Goal: Entertainment & Leisure: Browse casually

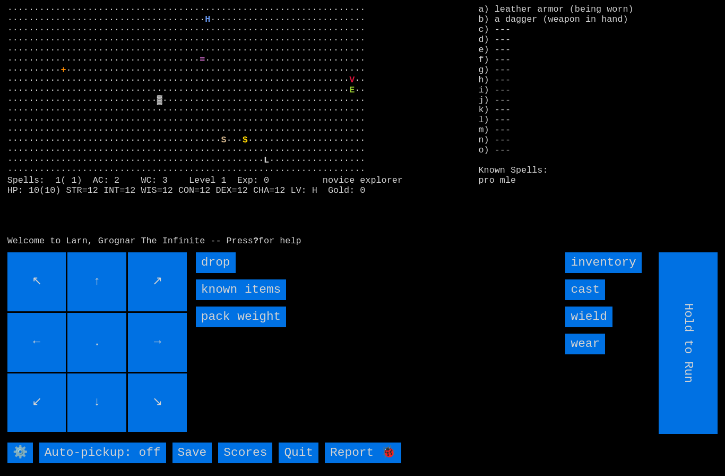
type input "Choose Direction"
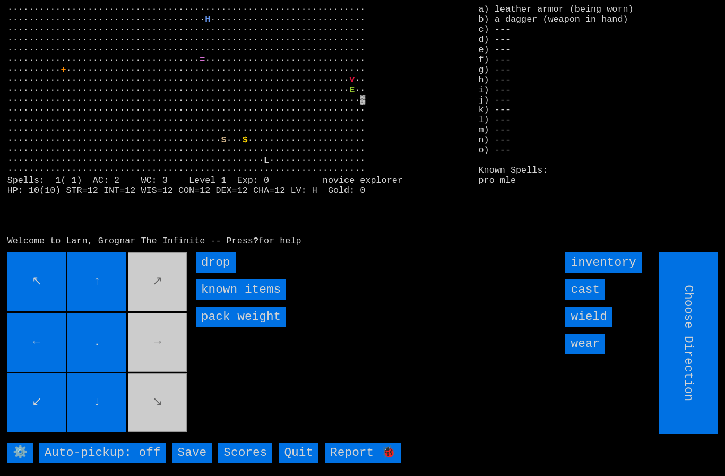
type input "Hold to Run"
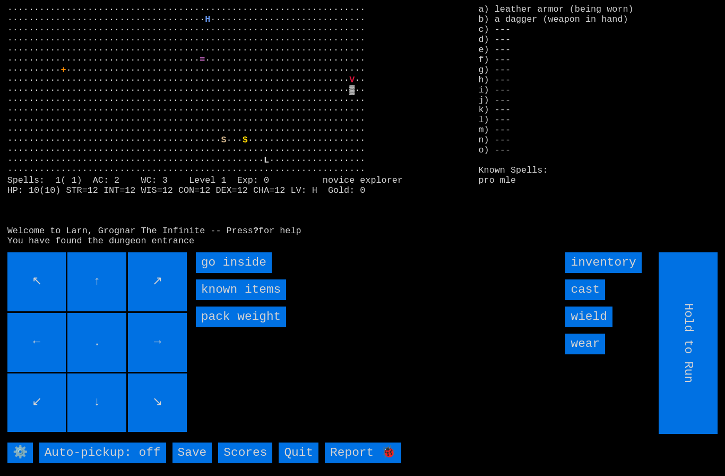
click at [220, 273] on inside "go inside" at bounding box center [234, 262] width 76 height 21
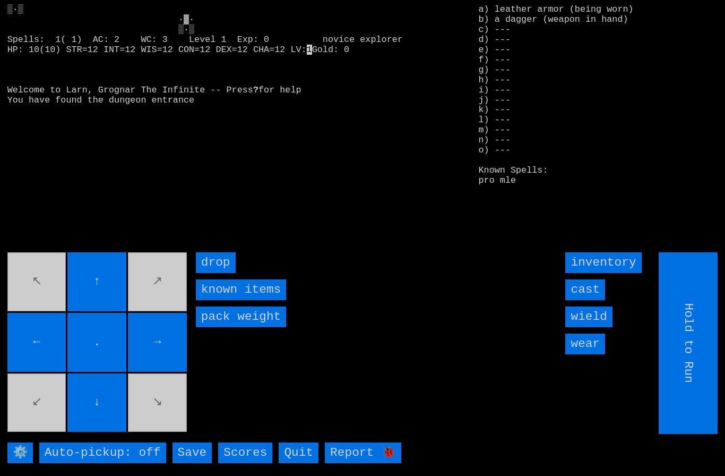
type input "Choose Direction"
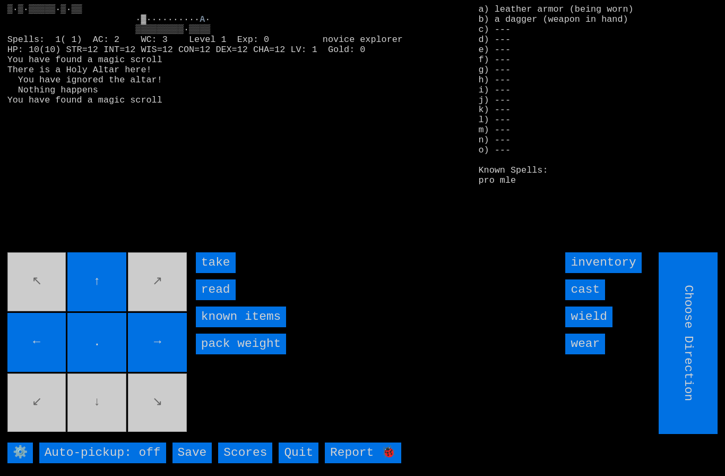
type input "Hold to Run"
click at [212, 273] on input "take" at bounding box center [216, 262] width 40 height 21
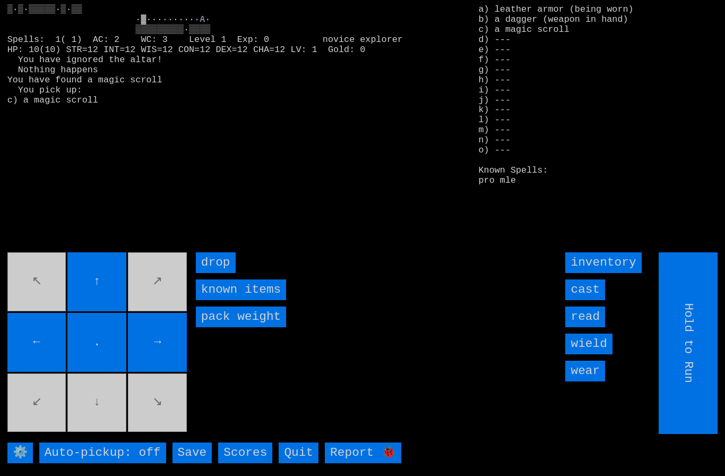
type input "Choose Direction"
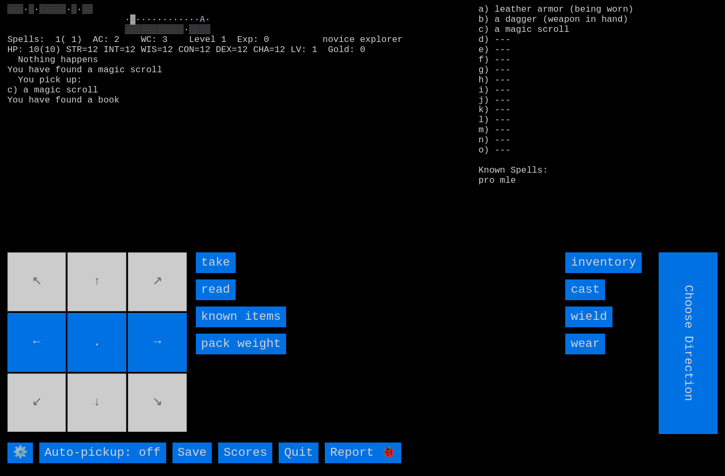
type input "Hold to Run"
click at [219, 273] on input "take" at bounding box center [216, 262] width 40 height 21
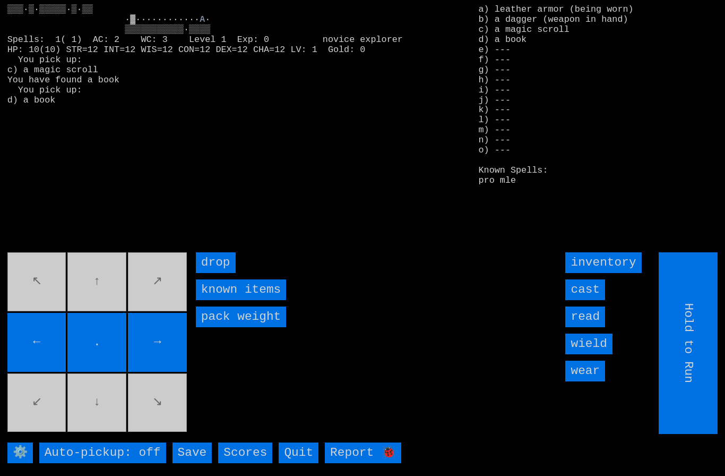
type input "Choose Direction"
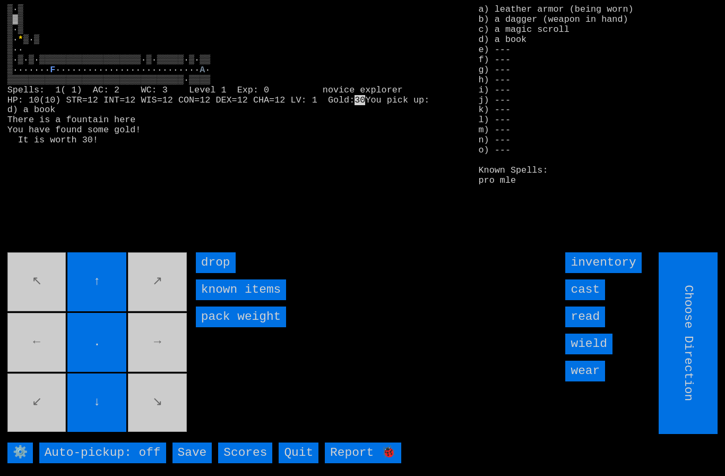
type input "Hold to Run"
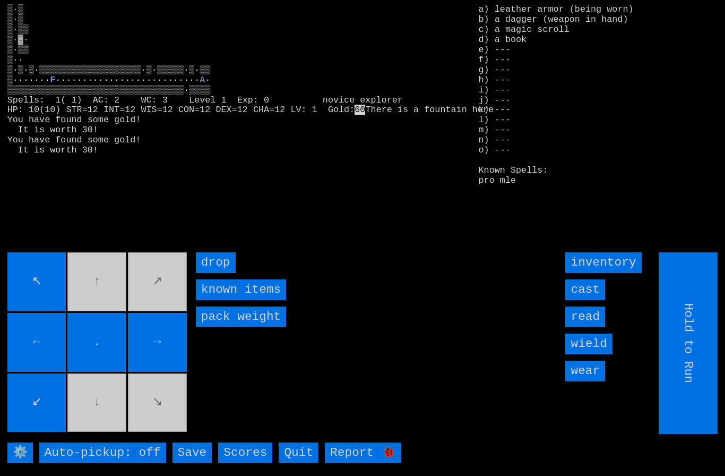
type input "Choose Direction"
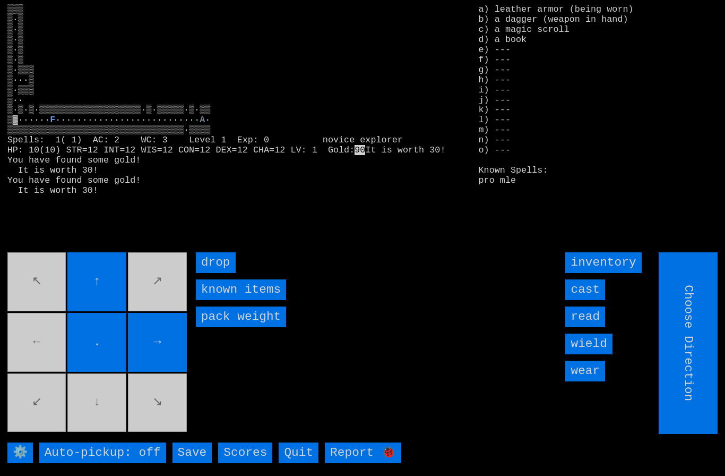
type input "Hold to Run"
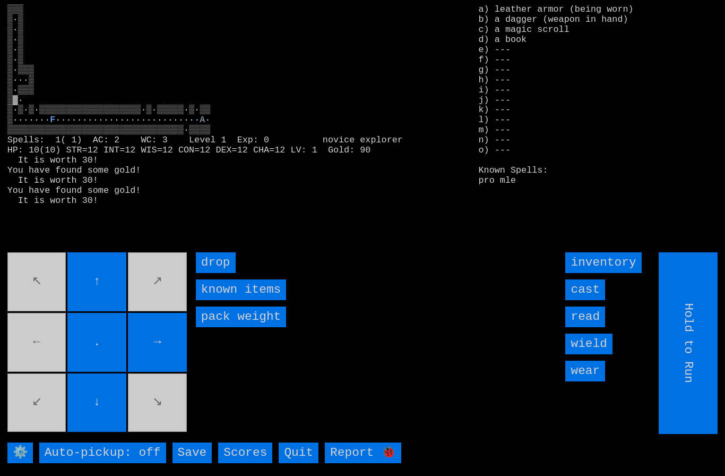
type input "Choose Direction"
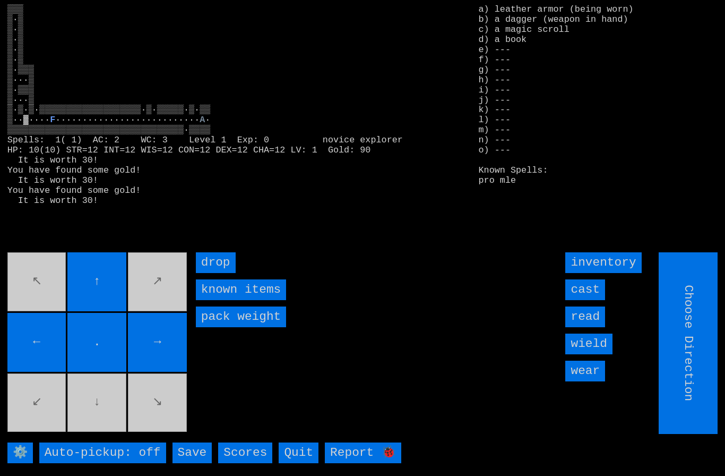
type input "Hold to Run"
type input "Choose Direction"
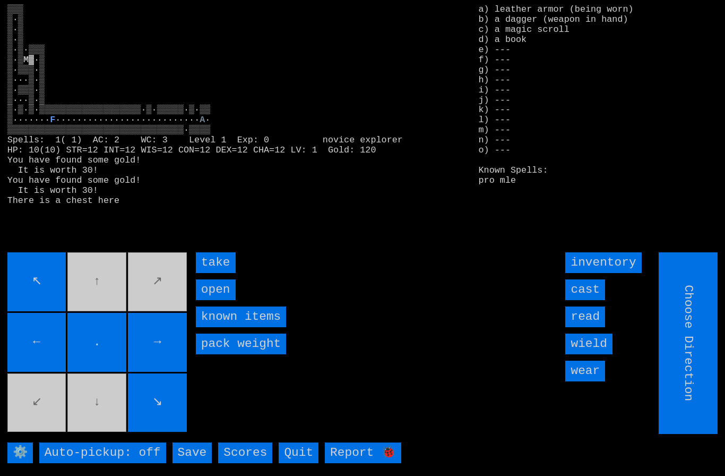
type input "Hold to Run"
click at [213, 273] on input "take" at bounding box center [216, 262] width 40 height 21
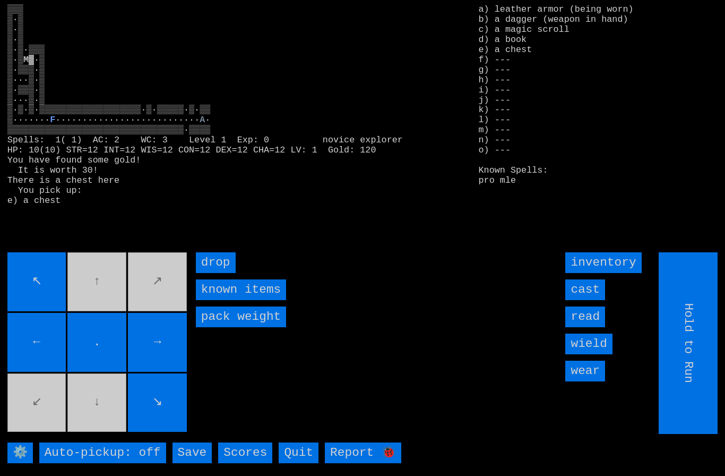
type input "Choose Direction"
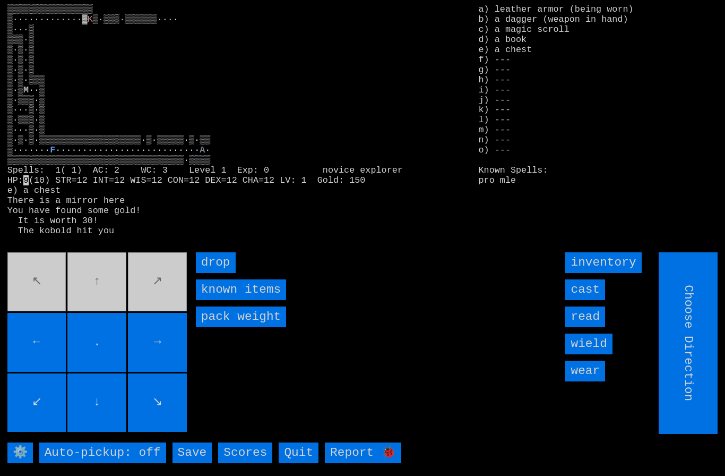
type input "Hold to Run"
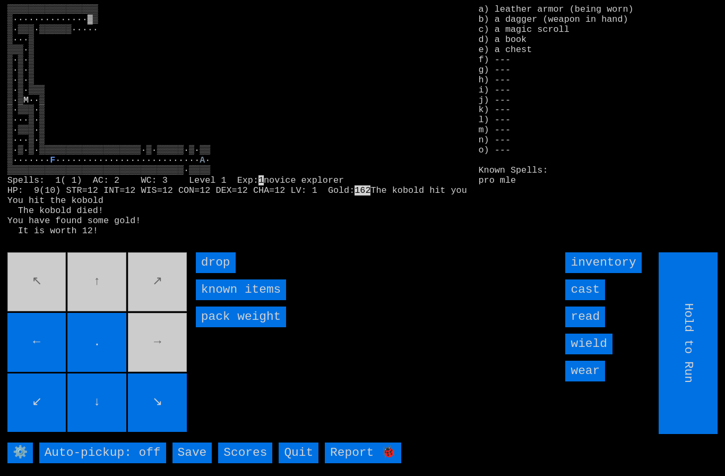
type input "Choose Direction"
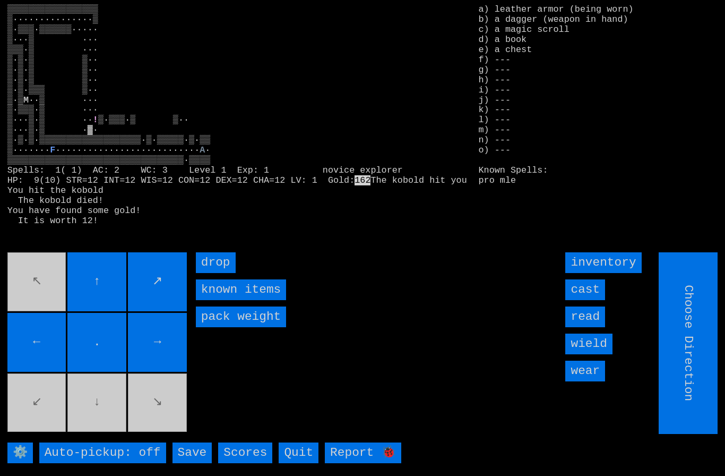
type input "Hold to Run"
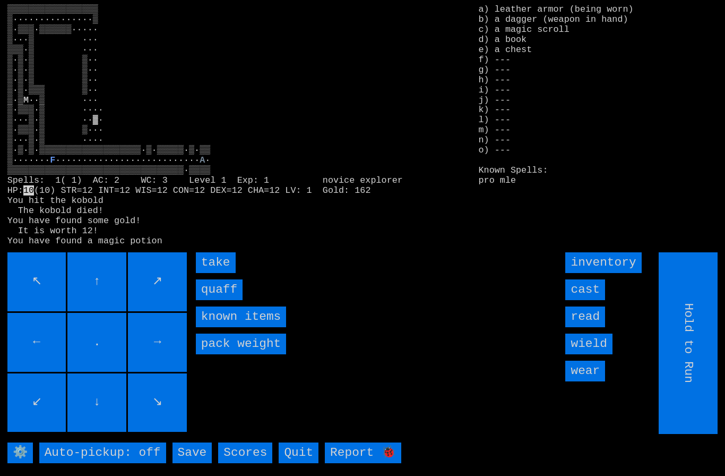
click at [219, 300] on input "quaff" at bounding box center [219, 289] width 47 height 21
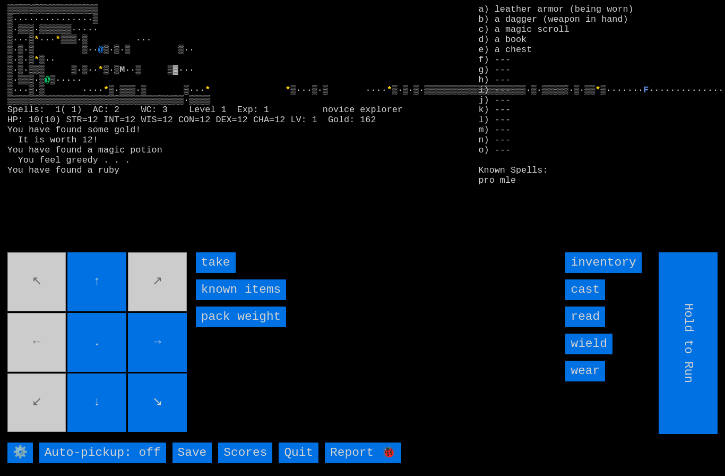
click at [215, 273] on input "take" at bounding box center [216, 262] width 40 height 21
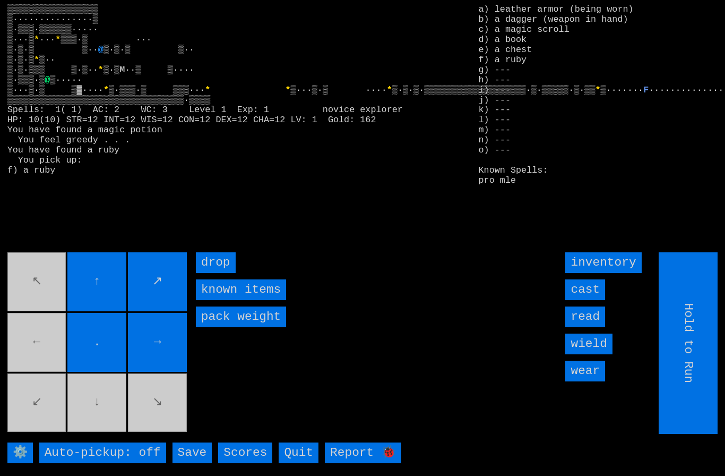
click at [128, 421] on movebuttons "↖ ↑ ↗ ← . → ↙ ↓ ↘" at bounding box center [98, 343] width 182 height 182
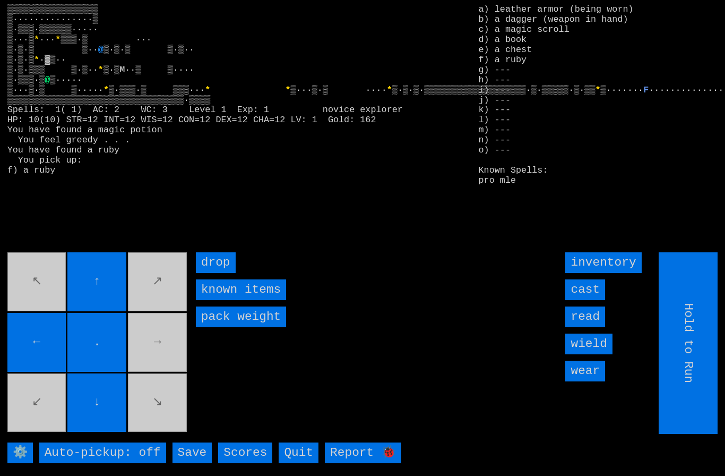
type input "Choose Direction"
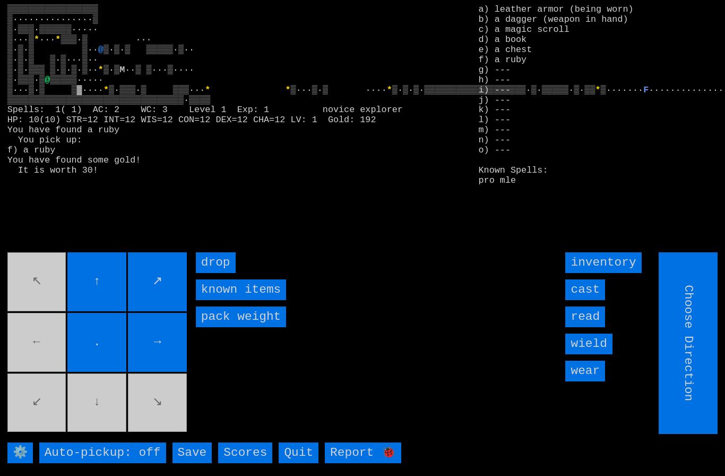
type input "Hold to Run"
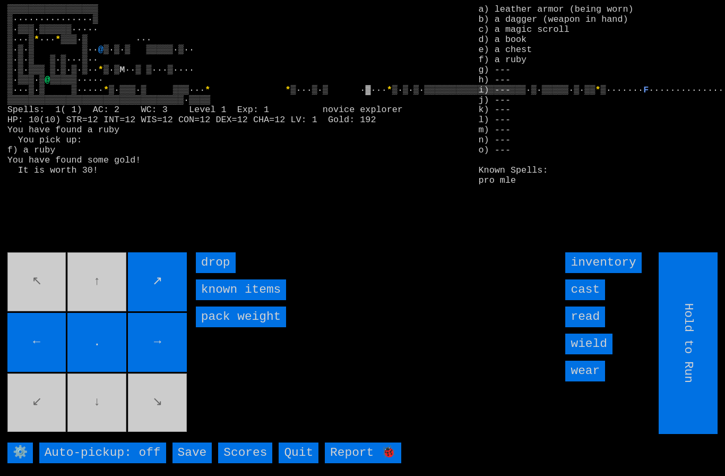
type input "Choose Direction"
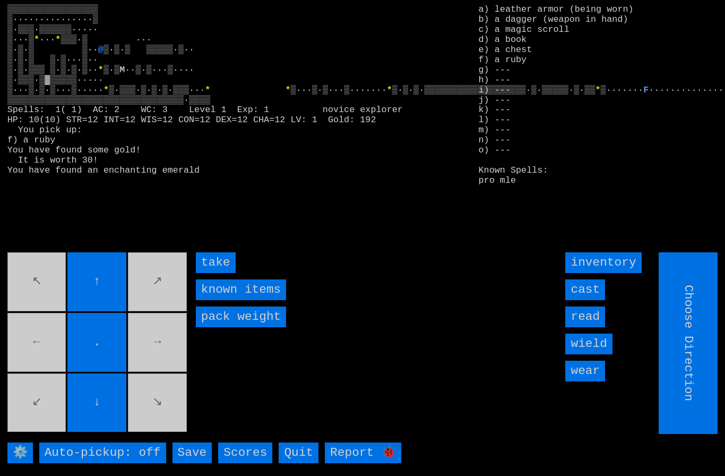
type input "Hold to Run"
click at [219, 273] on input "take" at bounding box center [216, 262] width 40 height 21
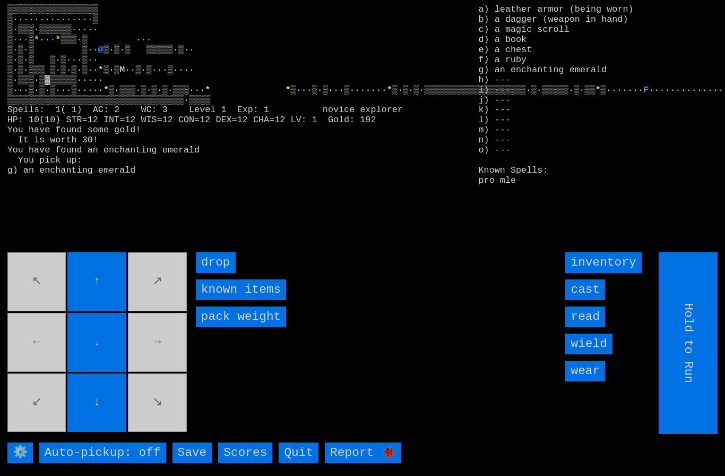
type input "Choose Direction"
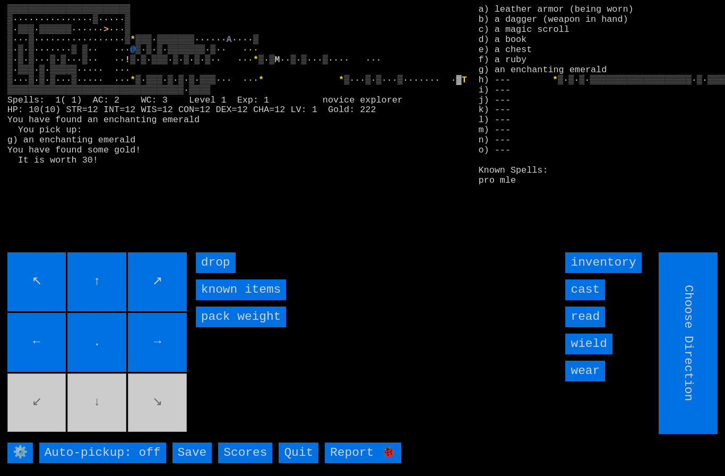
type input "Hold to Run"
type input "Choose Direction"
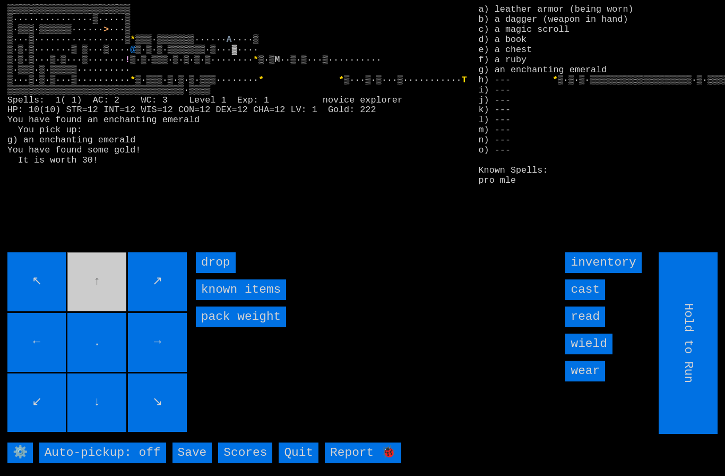
type input "Choose Direction"
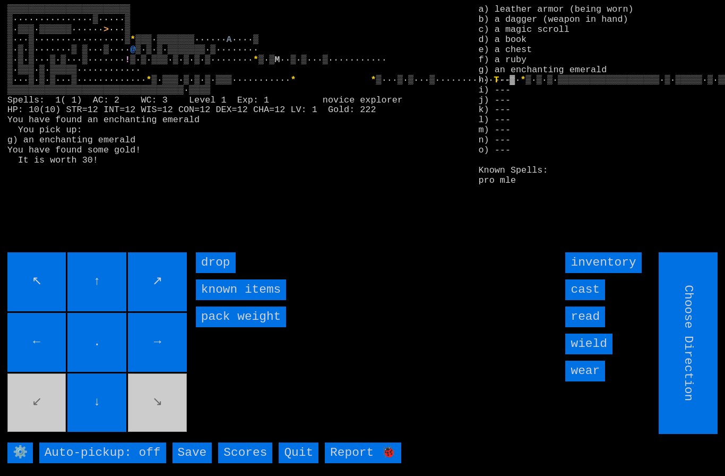
type input "Hold to Run"
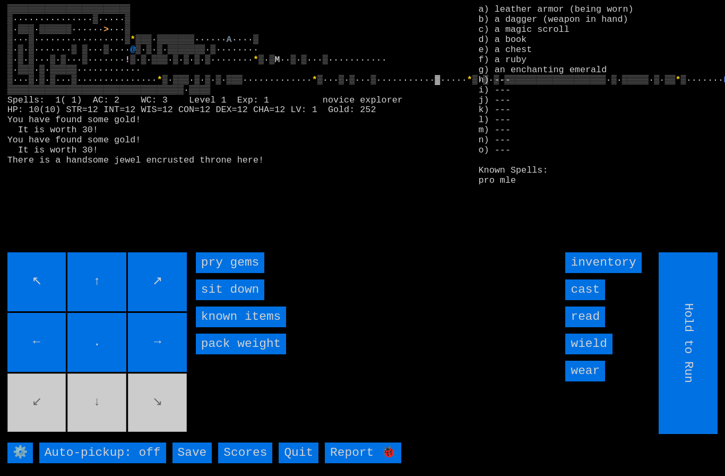
click at [245, 273] on gems "pry gems" at bounding box center [230, 262] width 68 height 21
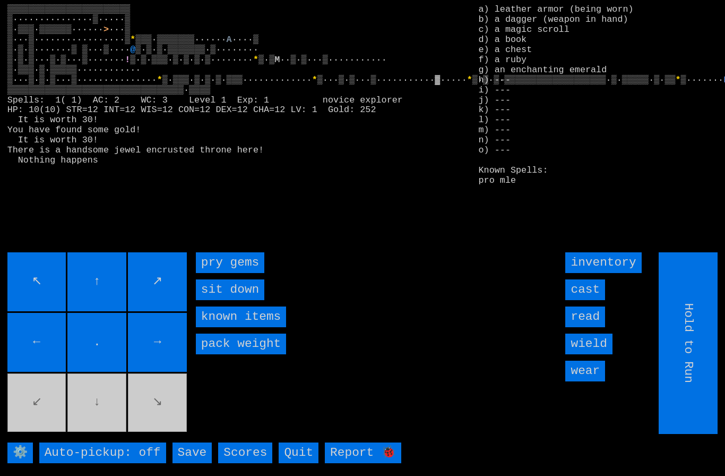
click at [245, 273] on gems "pry gems" at bounding box center [230, 262] width 68 height 21
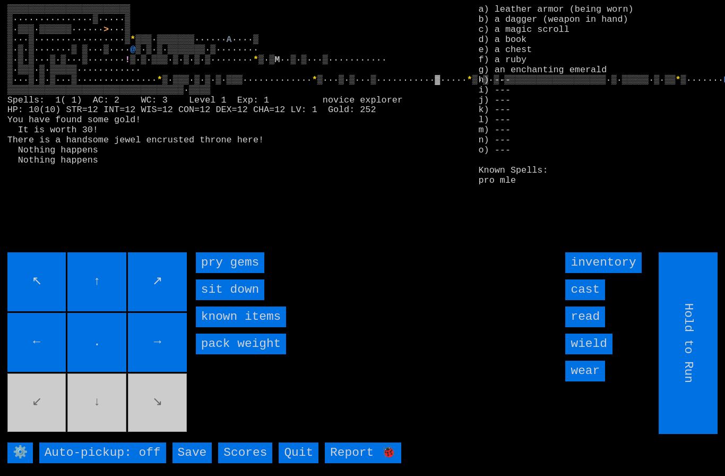
click at [243, 273] on gems "pry gems" at bounding box center [230, 262] width 68 height 21
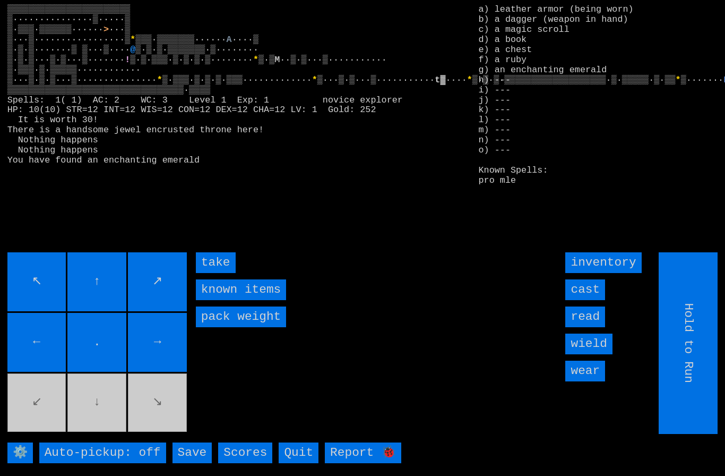
click at [226, 273] on input "take" at bounding box center [216, 262] width 40 height 21
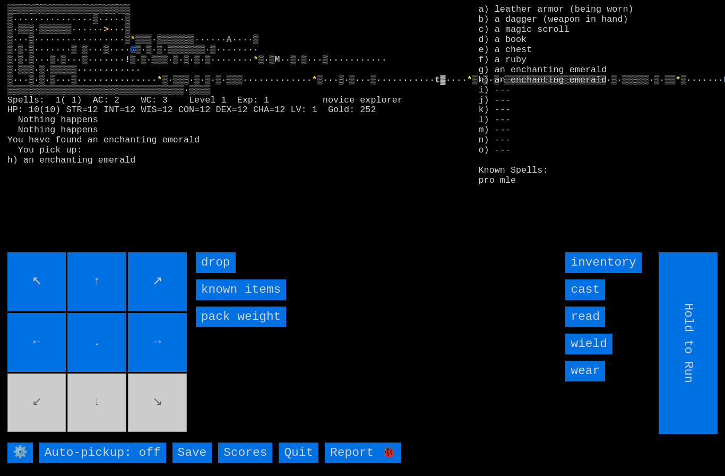
type input "Choose Direction"
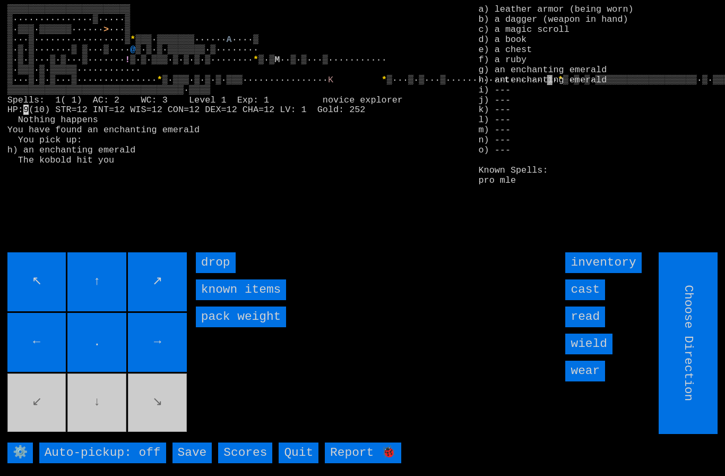
type input "Hold to Run"
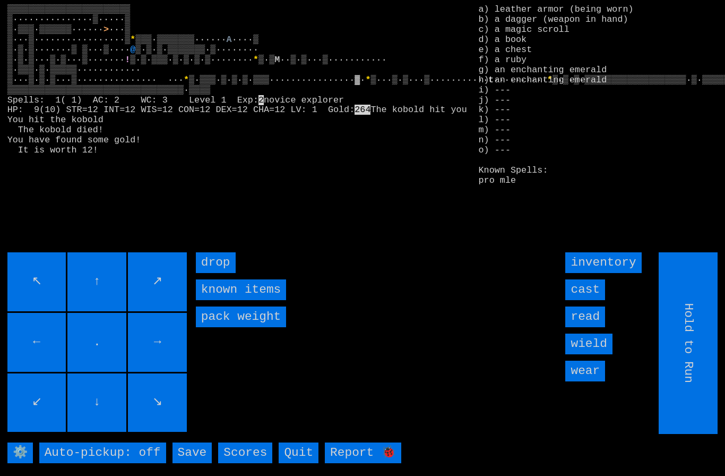
type input "Choose Direction"
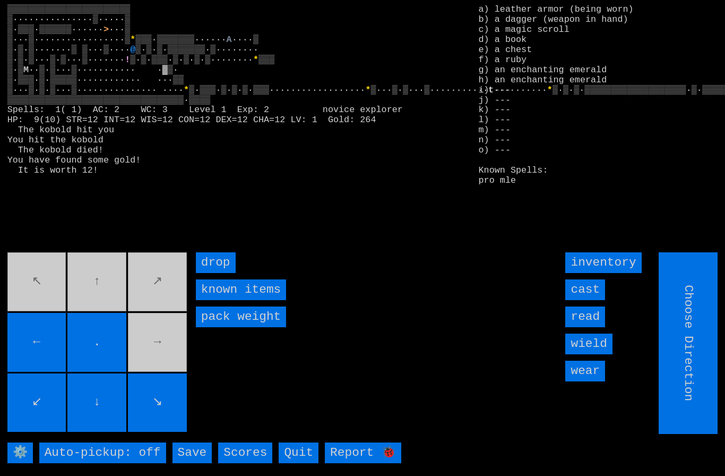
type input "Hold to Run"
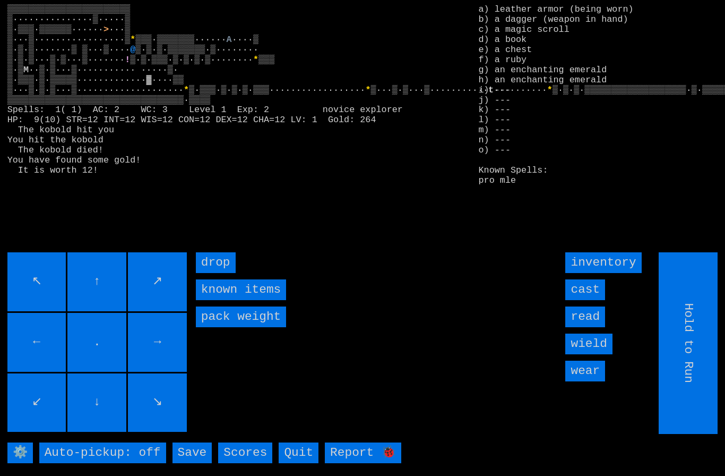
type input "Choose Direction"
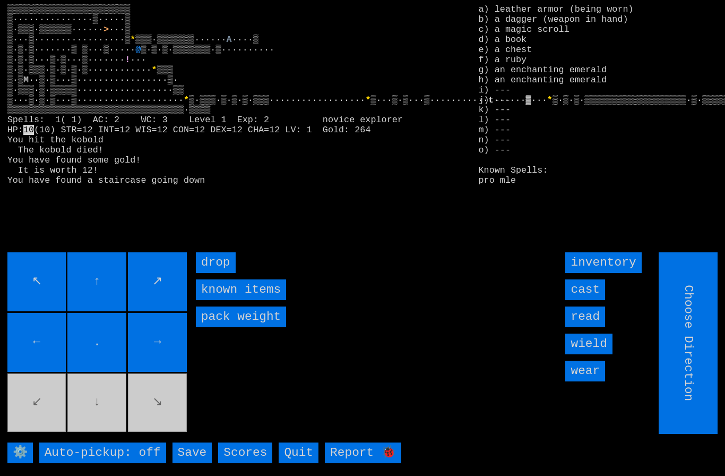
type input "Hold to Run"
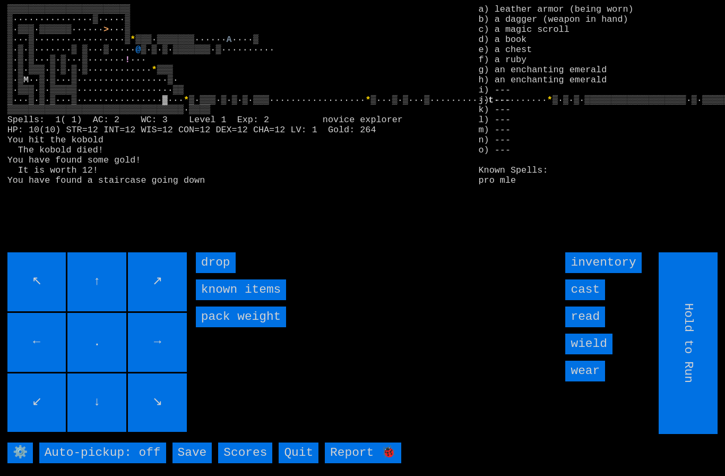
type input "Choose Direction"
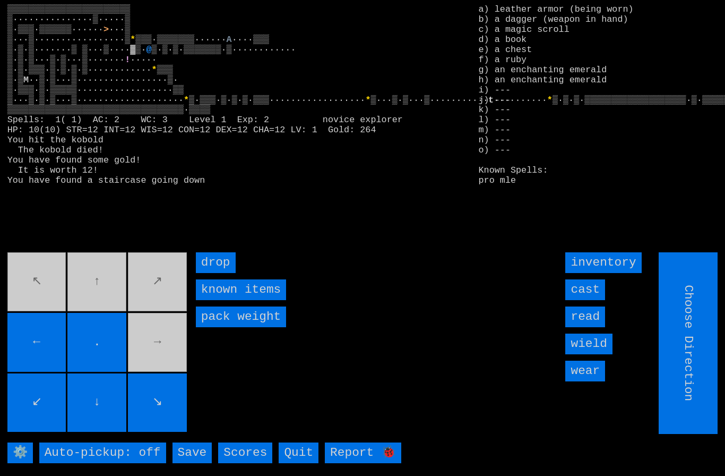
type input "Hold to Run"
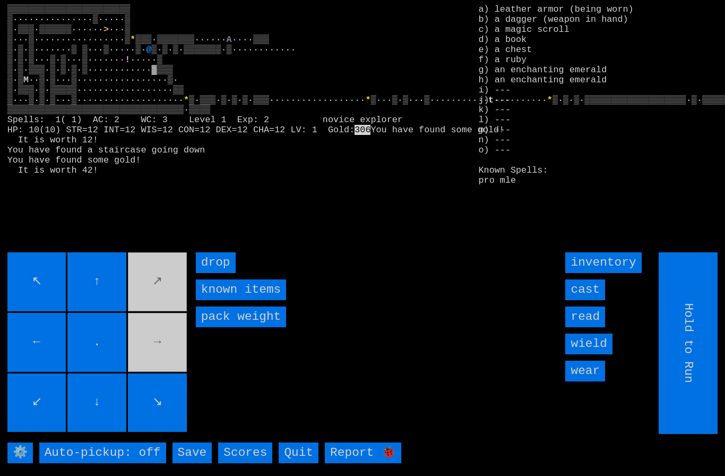
type input "Choose Direction"
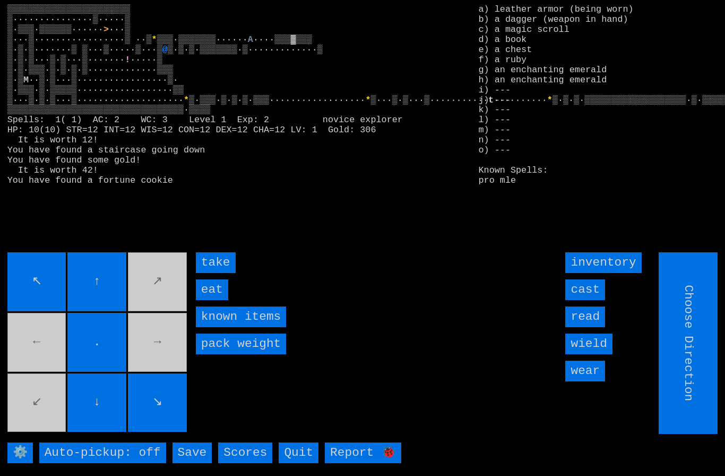
type input "Hold to Run"
click at [210, 300] on input "eat" at bounding box center [212, 289] width 32 height 21
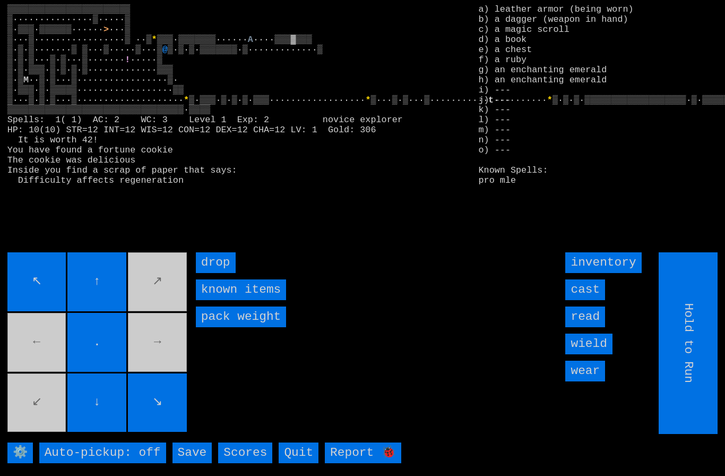
type input "Choose Direction"
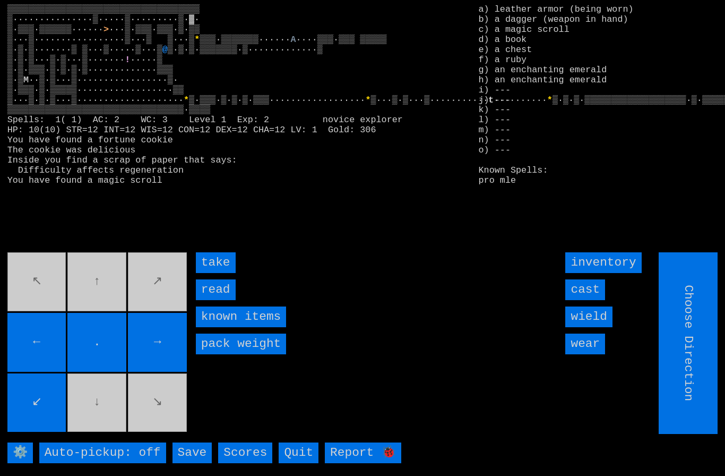
type input "Hold to Run"
click at [213, 273] on input "take" at bounding box center [216, 262] width 40 height 21
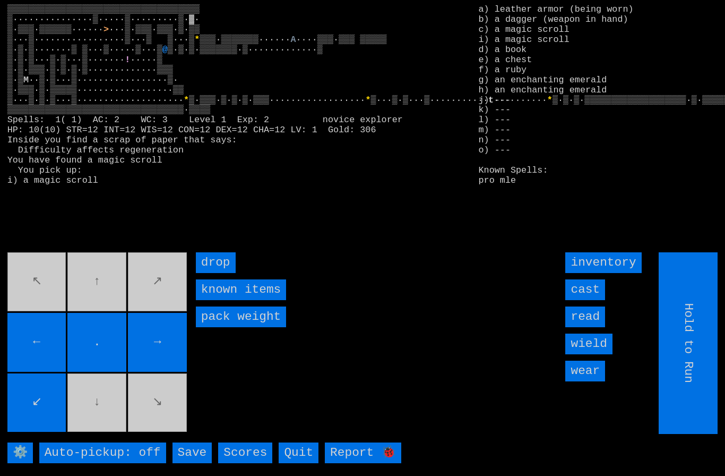
type input "Choose Direction"
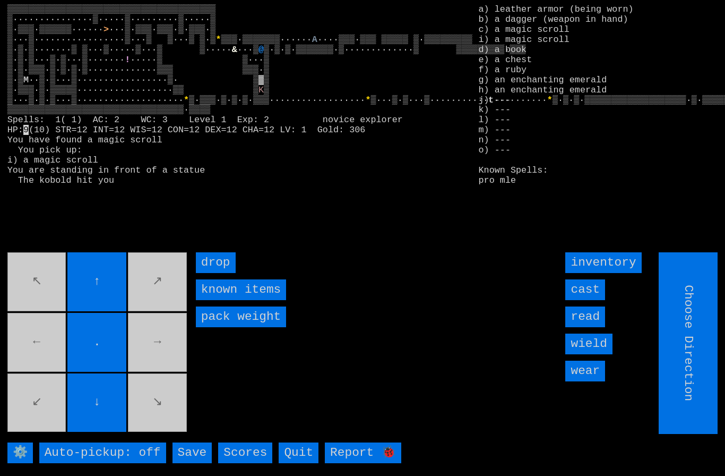
type input "Hold to Run"
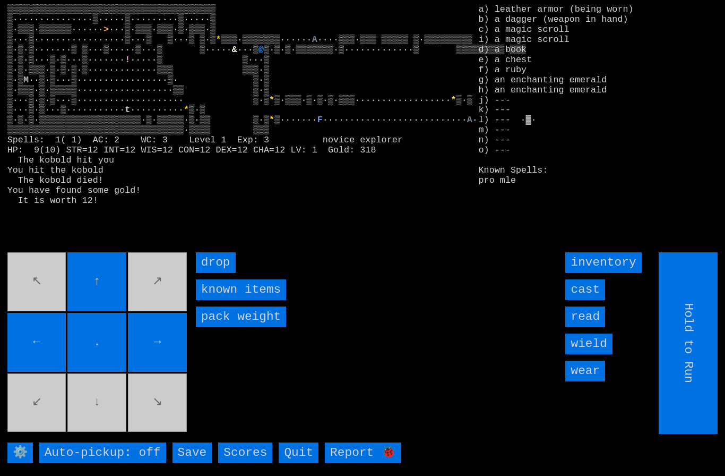
type input "Choose Direction"
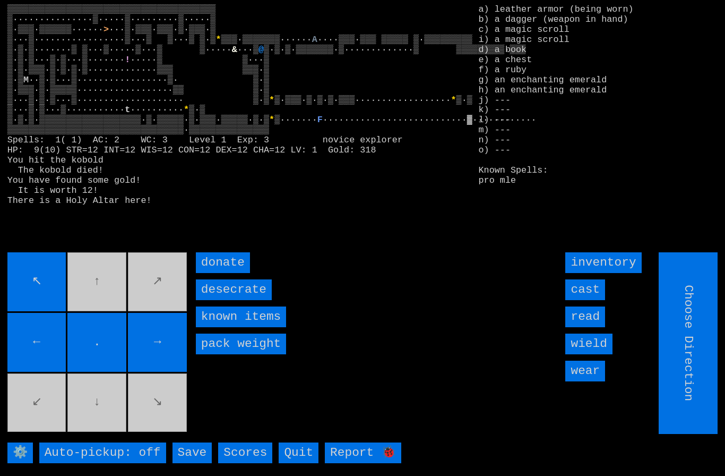
type input "Hold to Run"
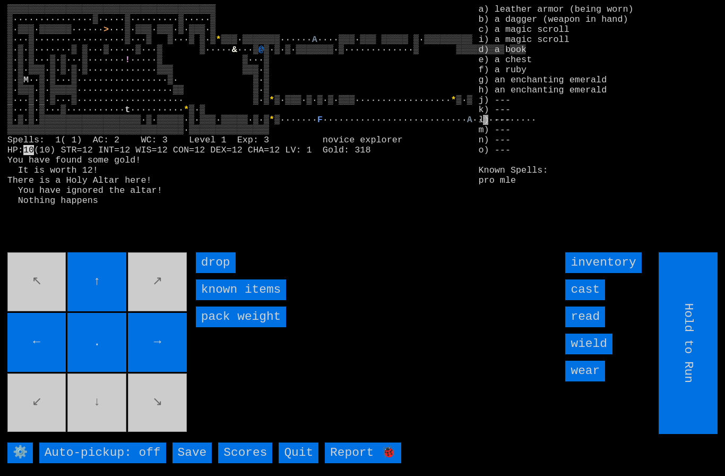
type input "Choose Direction"
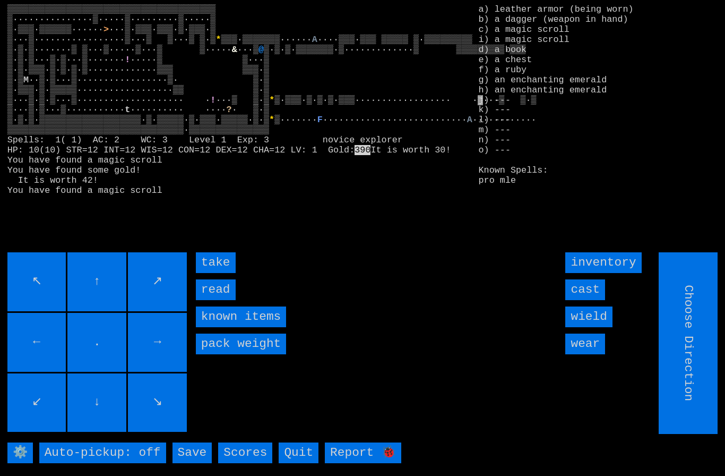
type input "Hold to Run"
click at [206, 273] on input "take" at bounding box center [216, 262] width 40 height 21
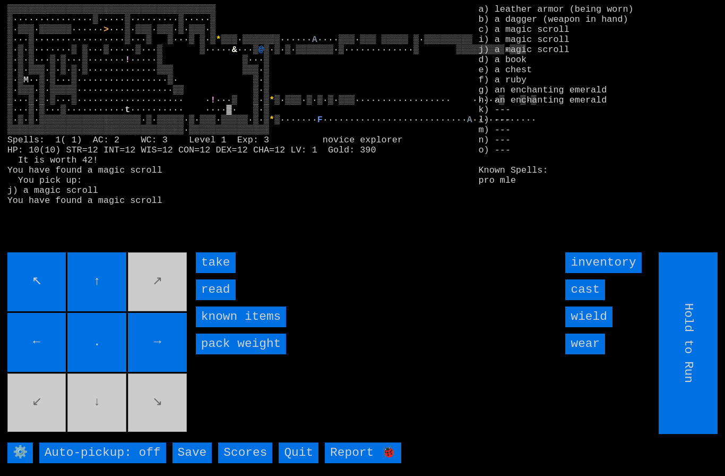
click at [212, 273] on input "take" at bounding box center [216, 262] width 40 height 21
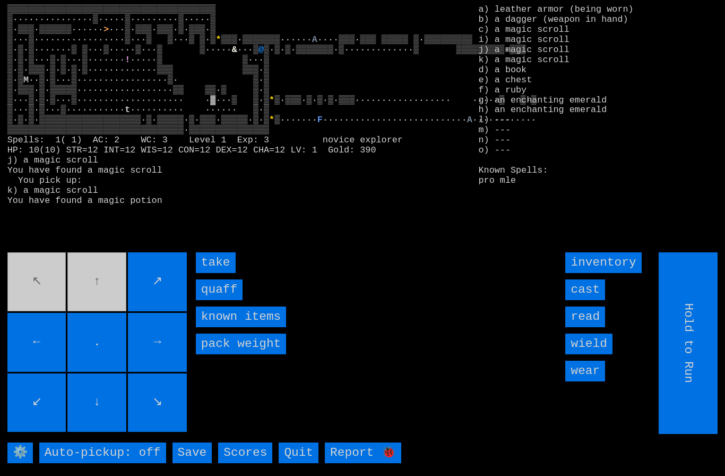
click at [217, 300] on input "quaff" at bounding box center [219, 289] width 47 height 21
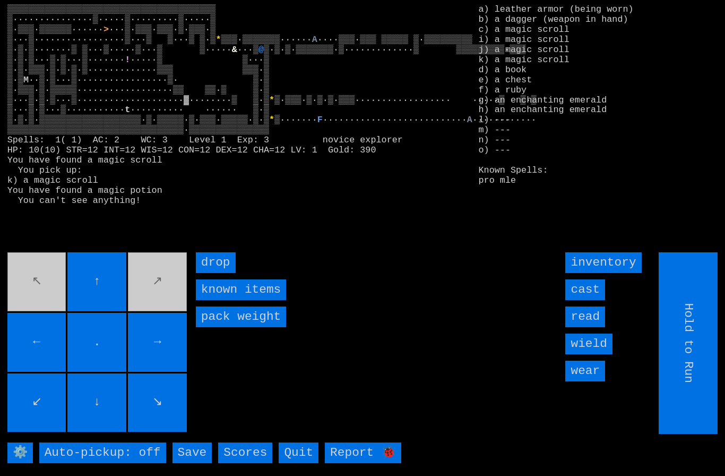
type input "Choose Direction"
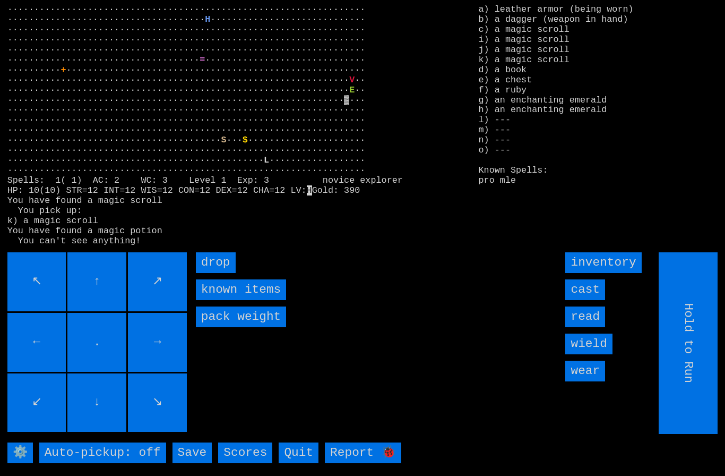
type input "Choose Direction"
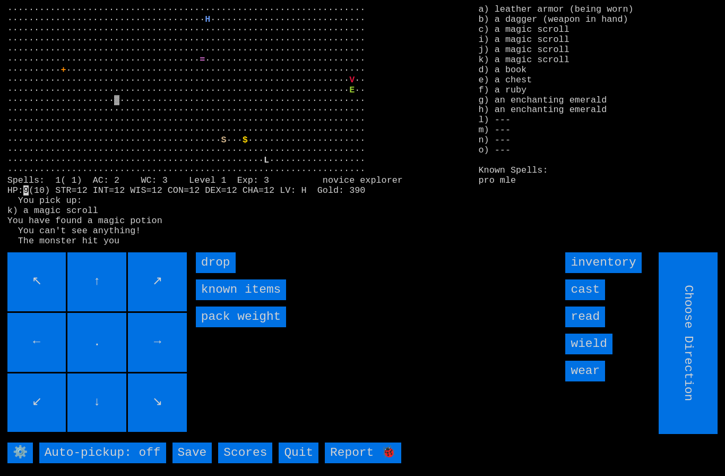
type input "Hold to Run"
type input "Choose Direction"
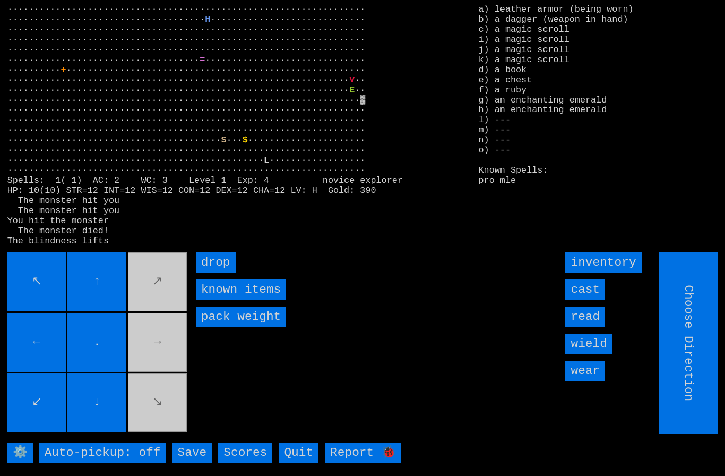
type input "Hold to Run"
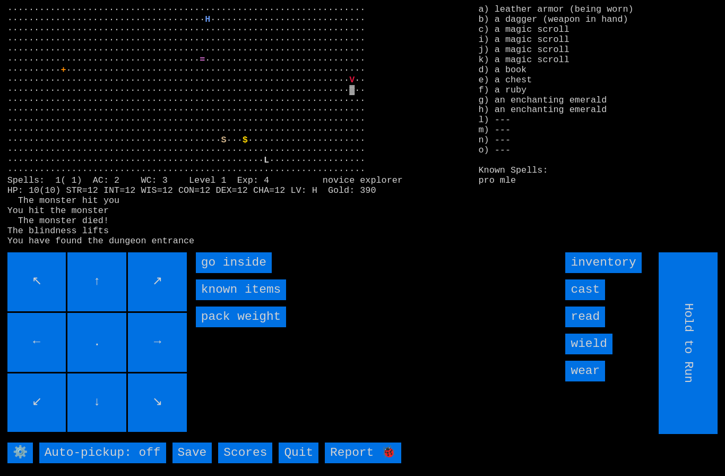
click at [215, 273] on inside "go inside" at bounding box center [234, 262] width 76 height 21
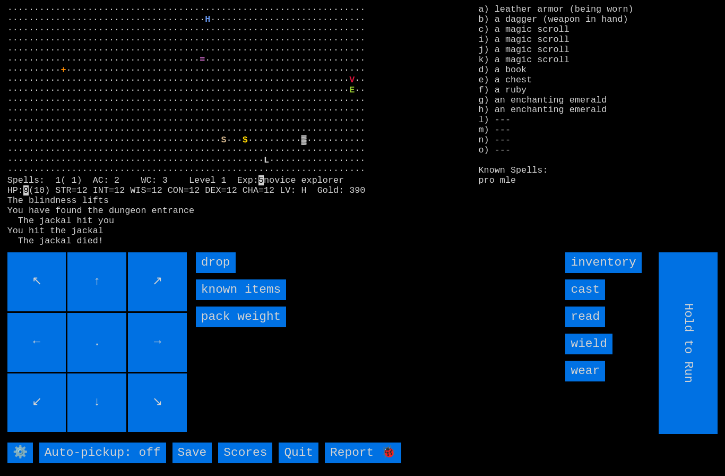
type input "Choose Direction"
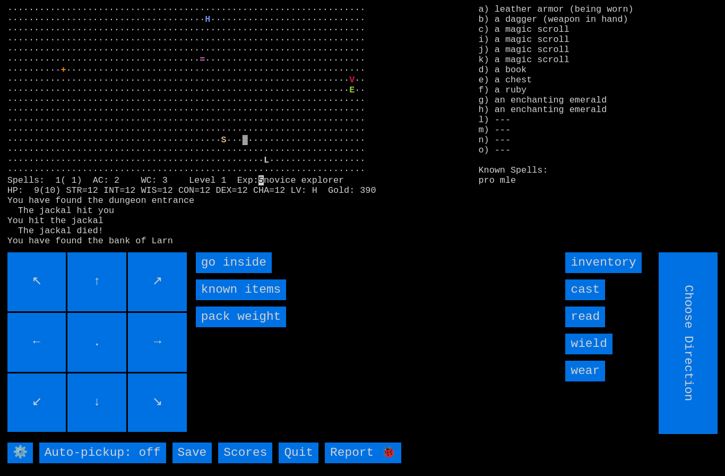
type input "Hold to Run"
click at [231, 273] on inside "go inside" at bounding box center [234, 262] width 76 height 21
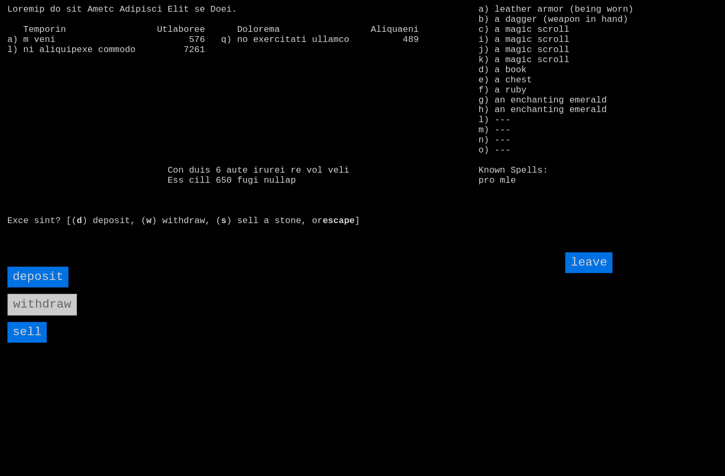
click at [27, 342] on input "sell" at bounding box center [27, 332] width 40 height 21
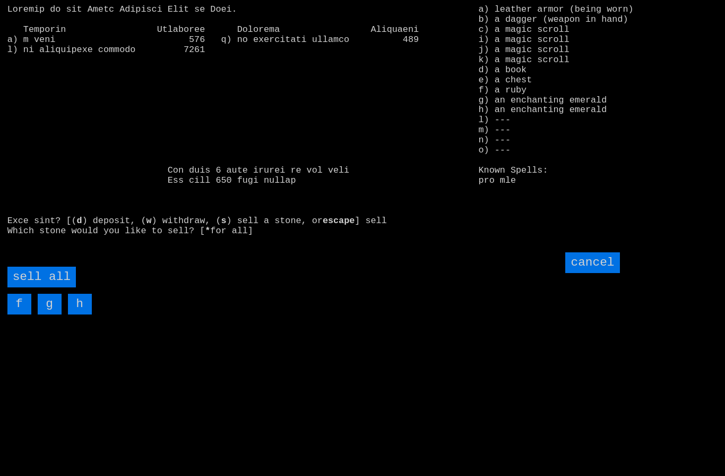
click at [44, 287] on all "sell all" at bounding box center [41, 276] width 68 height 21
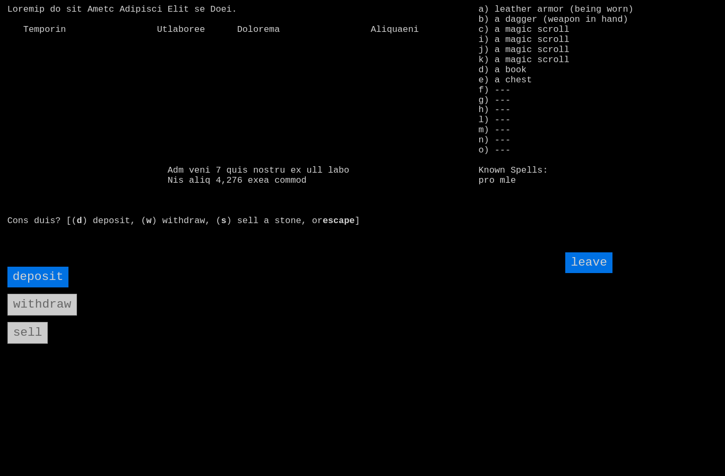
click at [597, 273] on input "leave" at bounding box center [588, 262] width 47 height 21
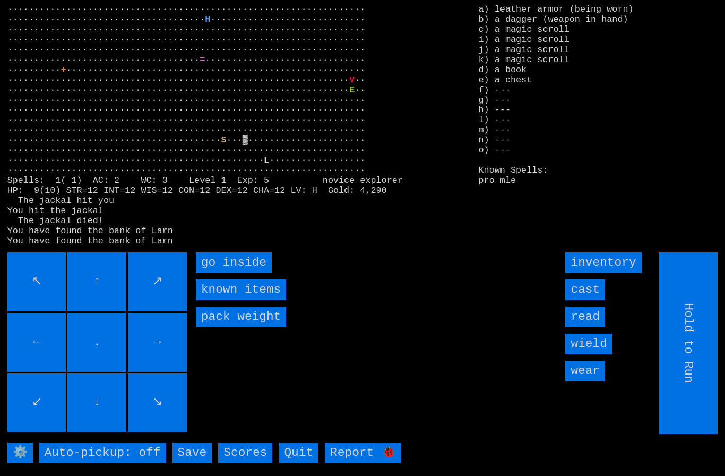
type input "Choose Direction"
type input "Hold to Run"
click at [226, 273] on inside "go inside" at bounding box center [234, 262] width 76 height 21
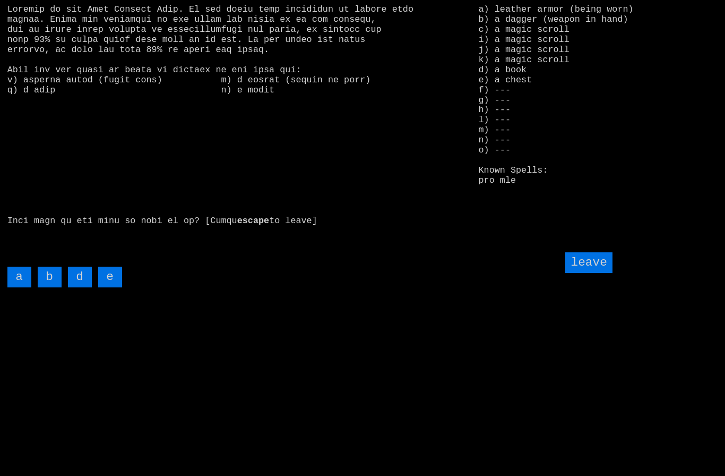
click at [108, 287] on input "e" at bounding box center [110, 276] width 24 height 21
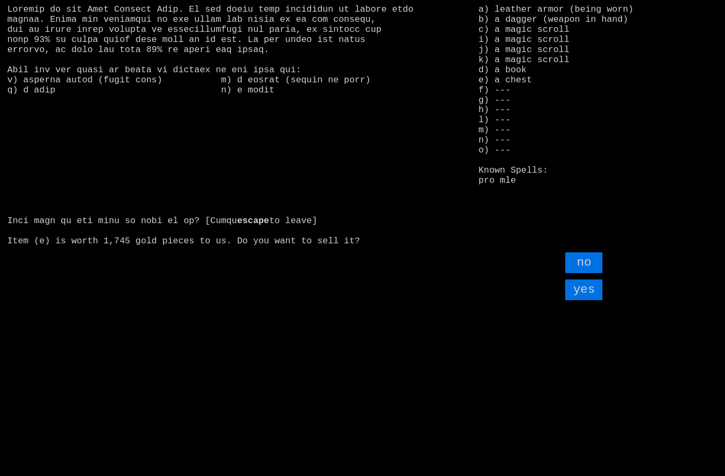
click at [590, 300] on input "yes" at bounding box center [583, 289] width 37 height 21
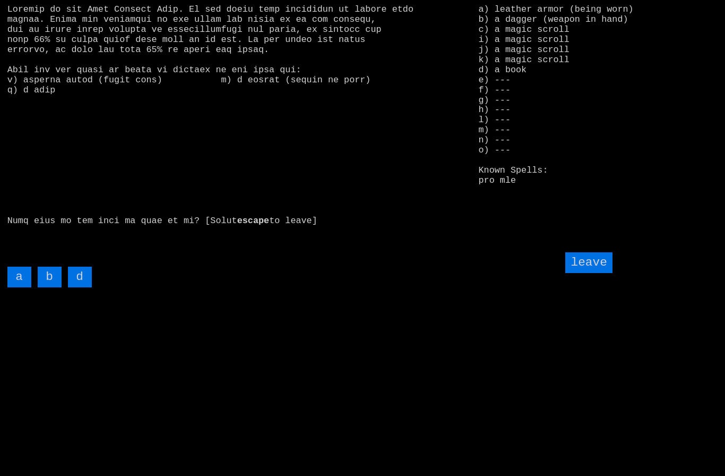
click at [82, 287] on input "d" at bounding box center [80, 276] width 24 height 21
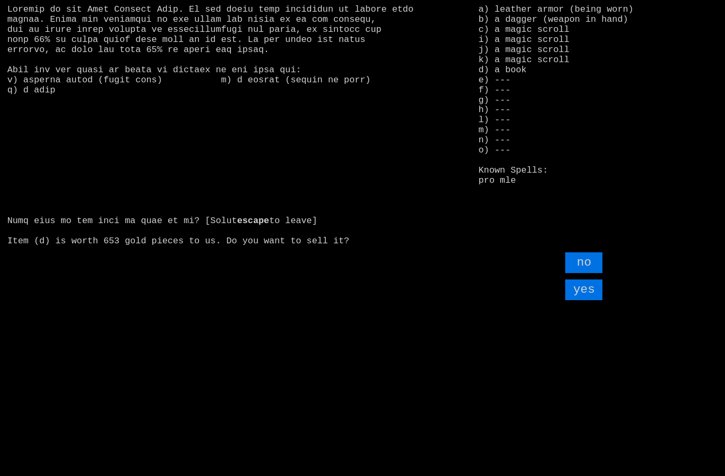
click at [586, 300] on input "yes" at bounding box center [583, 289] width 37 height 21
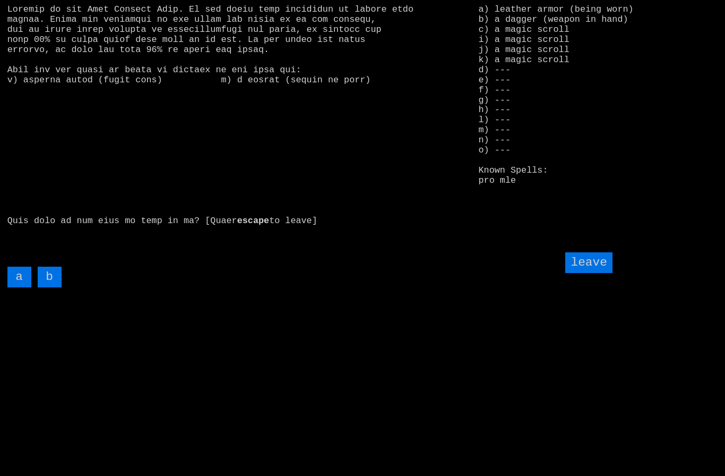
click at [598, 273] on input "leave" at bounding box center [588, 262] width 47 height 21
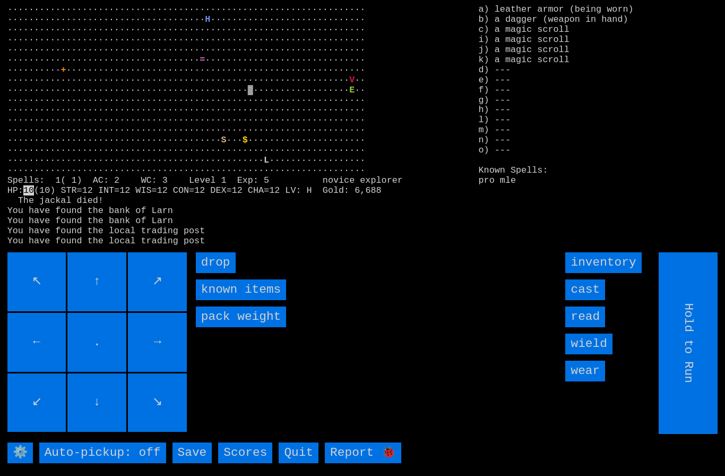
type input "Choose Direction"
type input "Hold to Run"
click at [223, 273] on inside "go inside" at bounding box center [234, 262] width 76 height 21
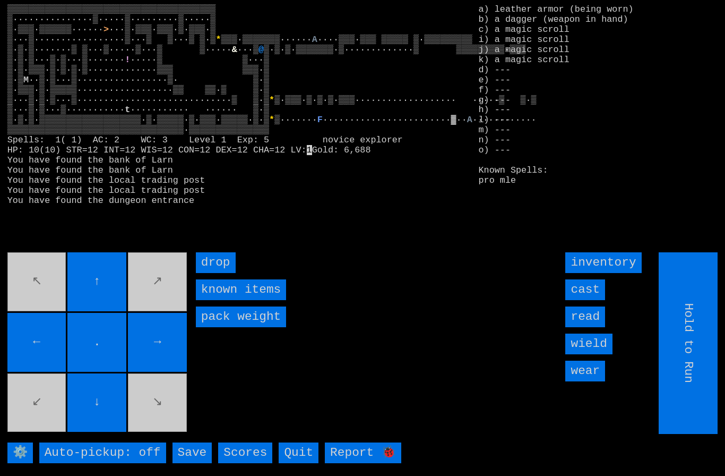
type input "Choose Direction"
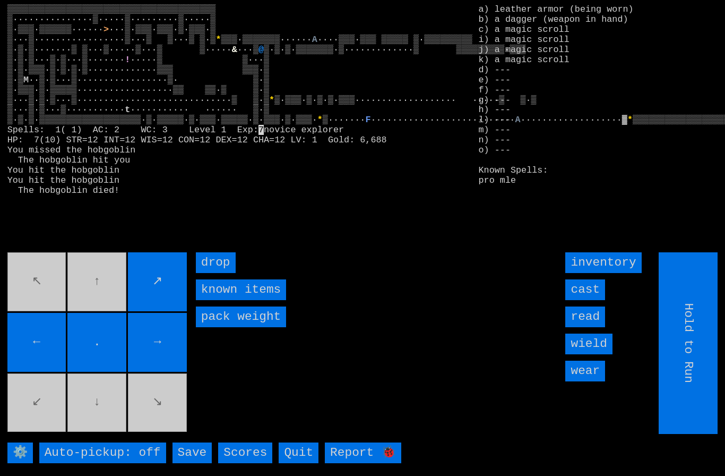
type input "Choose Direction"
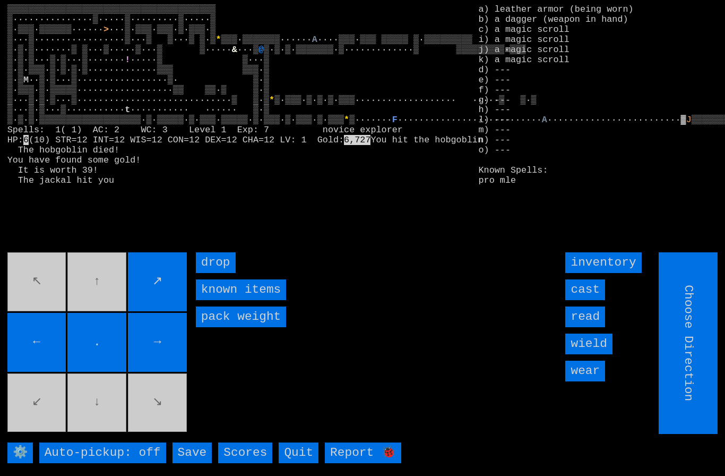
type input "Hold to Run"
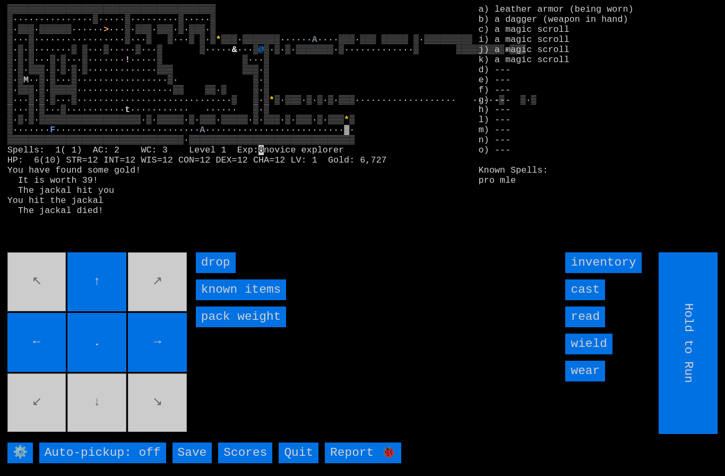
type input "Choose Direction"
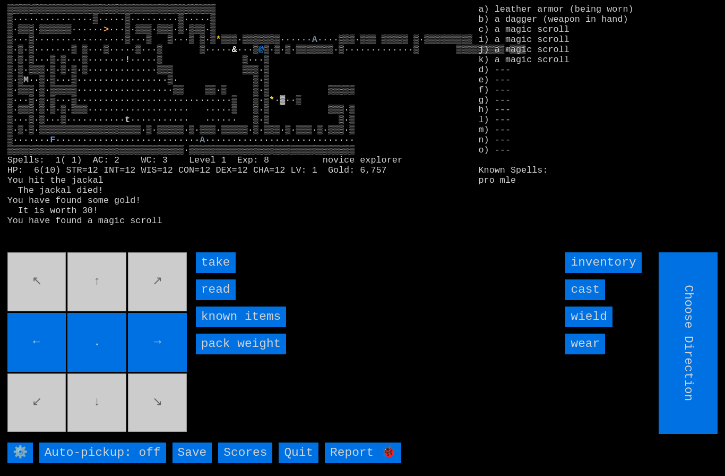
type input "Hold to Run"
click at [205, 273] on input "take" at bounding box center [216, 262] width 40 height 21
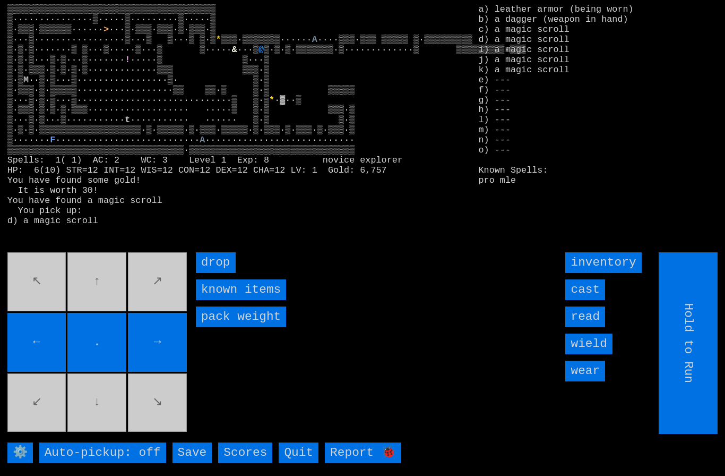
type input "Choose Direction"
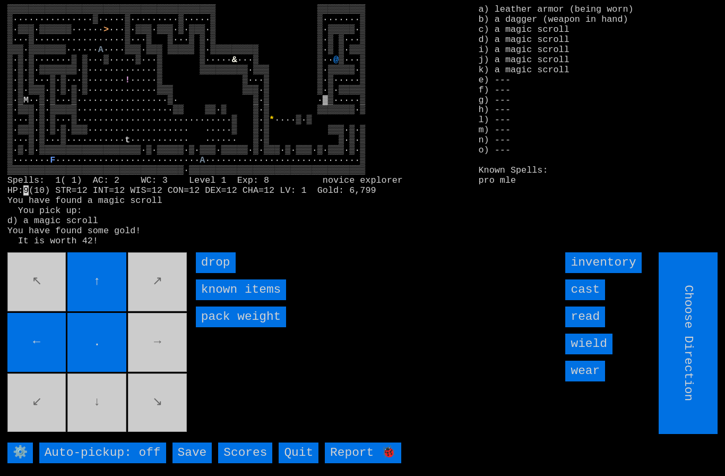
type input "Hold to Run"
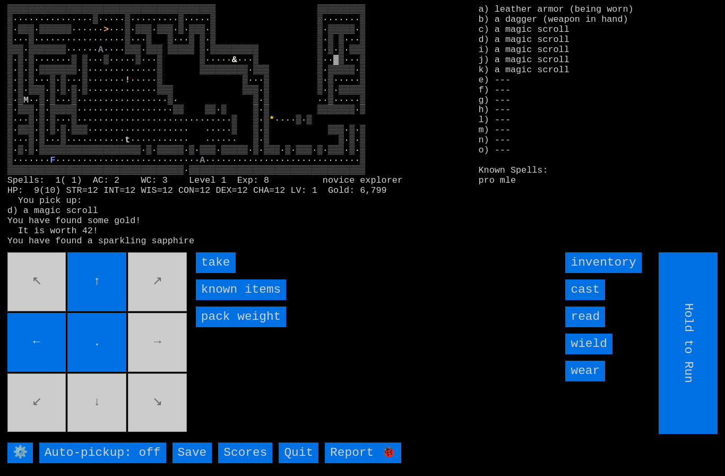
click at [218, 273] on input "take" at bounding box center [216, 262] width 40 height 21
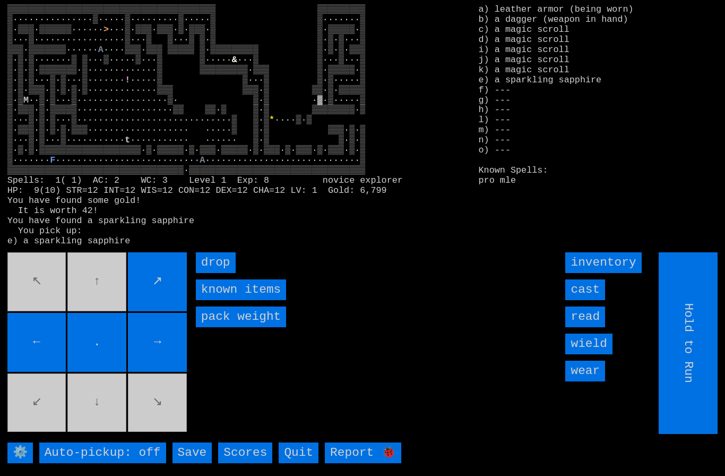
click at [50, 420] on movebuttons "↖ ↑ ↗ ← . → ↙ ↓ ↘" at bounding box center [98, 343] width 182 height 182
click at [50, 324] on movebuttons "↖ ↑ ↗ ← . → ↙ ↓ ↘" at bounding box center [98, 343] width 182 height 182
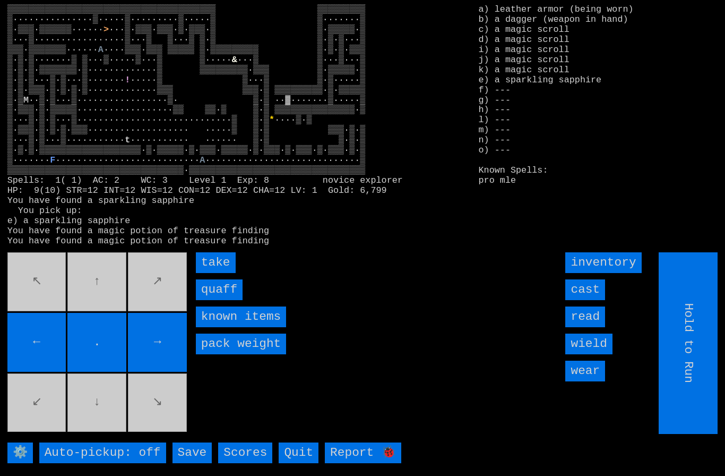
click at [213, 273] on input "take" at bounding box center [216, 262] width 40 height 21
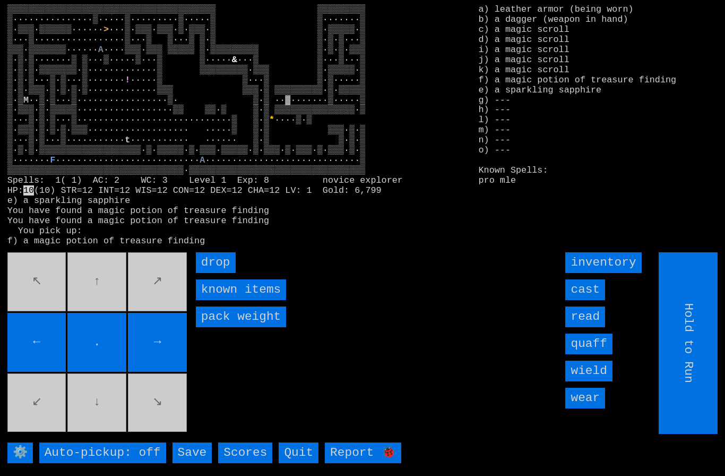
type input "Choose Direction"
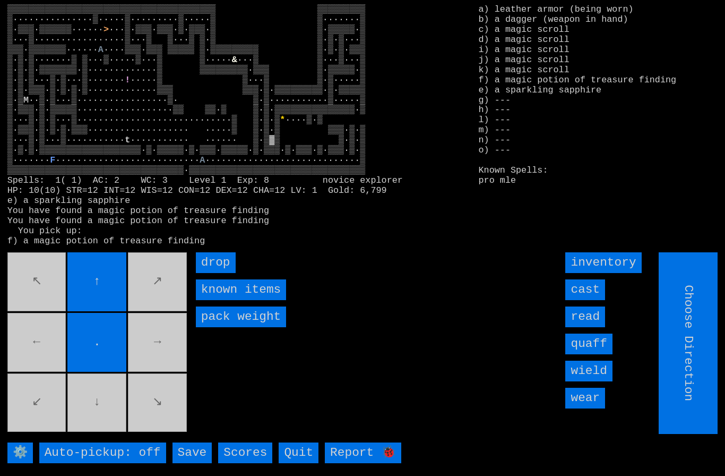
type input "Hold to Run"
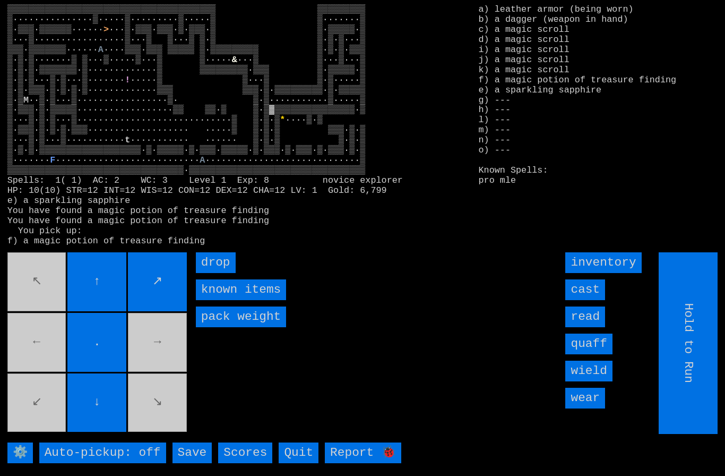
type input "Choose Direction"
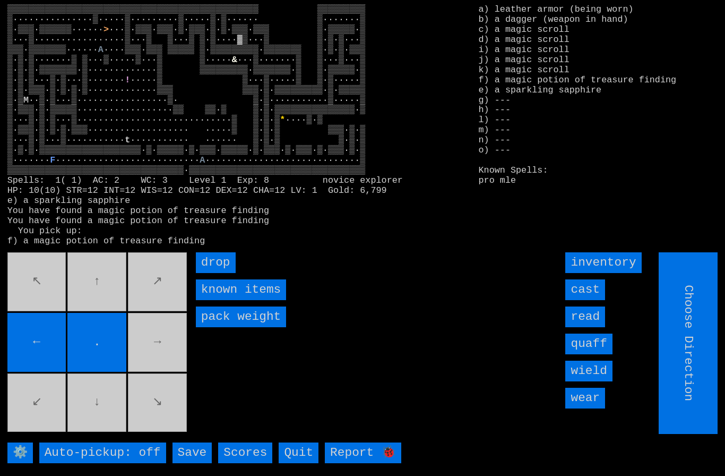
type input "Hold to Run"
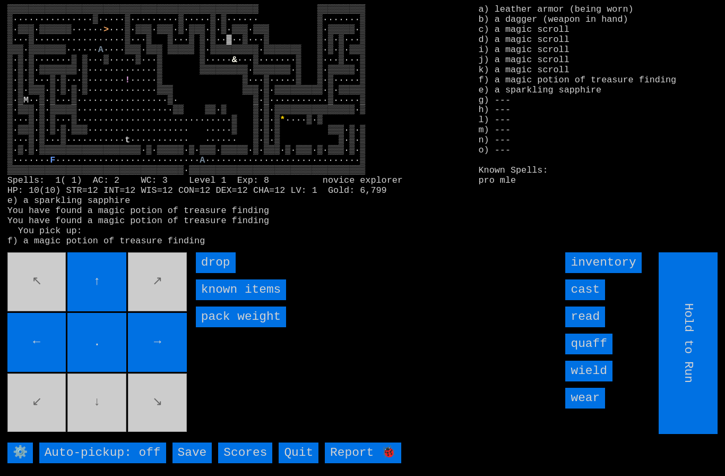
type input "Choose Direction"
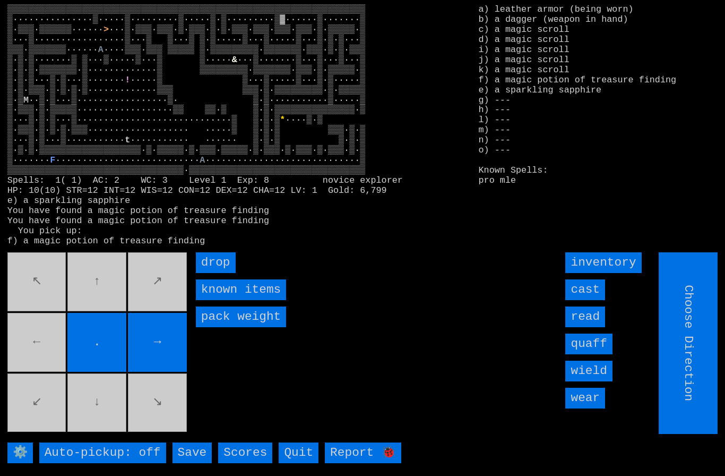
type input "Hold to Run"
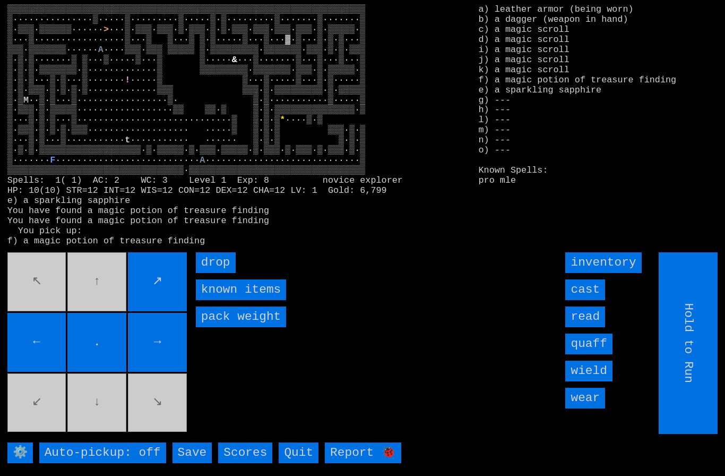
type input "Choose Direction"
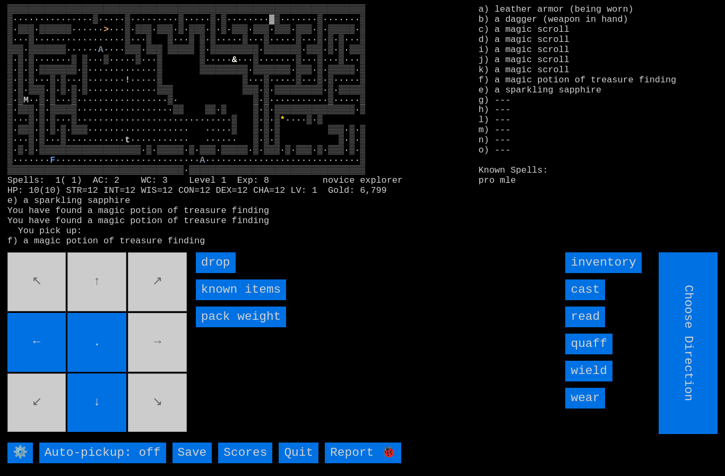
type input "Hold to Run"
click at [693, 391] on input "Hold to Run" at bounding box center [688, 343] width 59 height 182
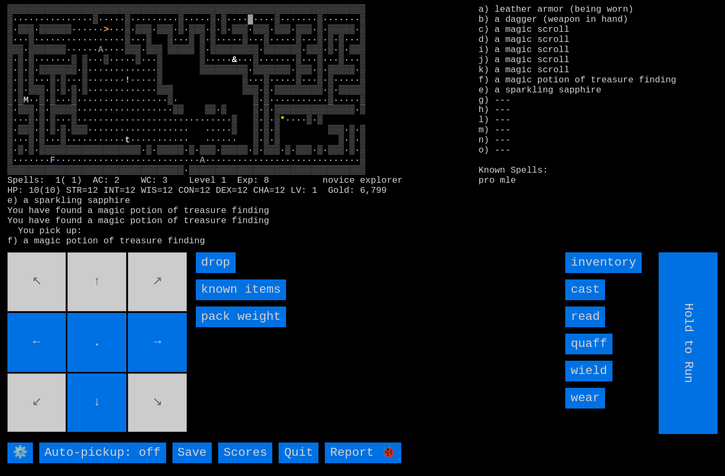
type input "Choose Direction"
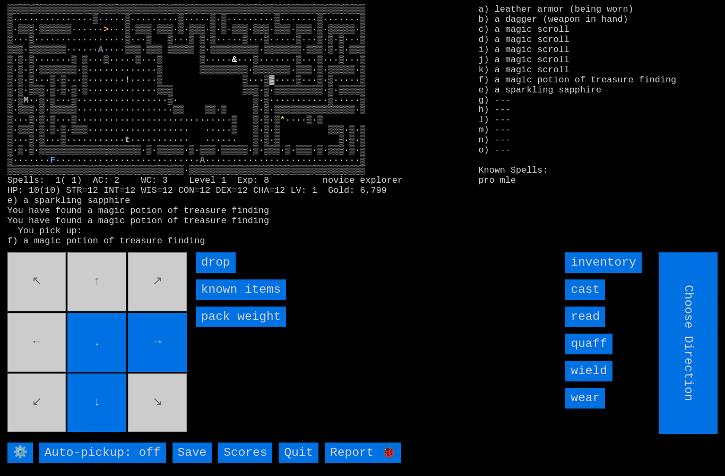
type input "Hold to Run"
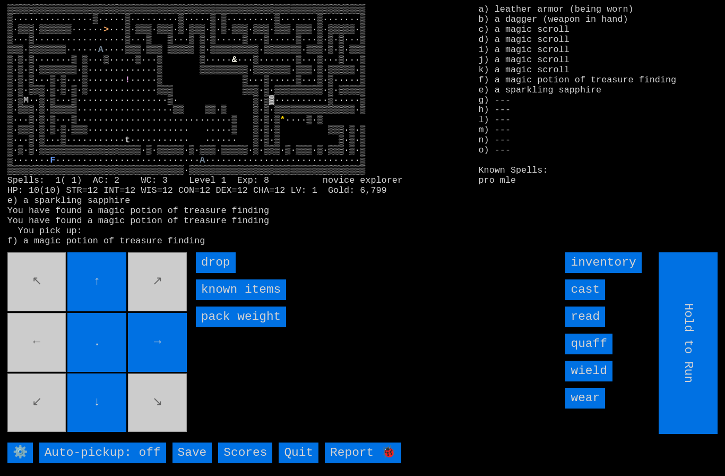
type input "Choose Direction"
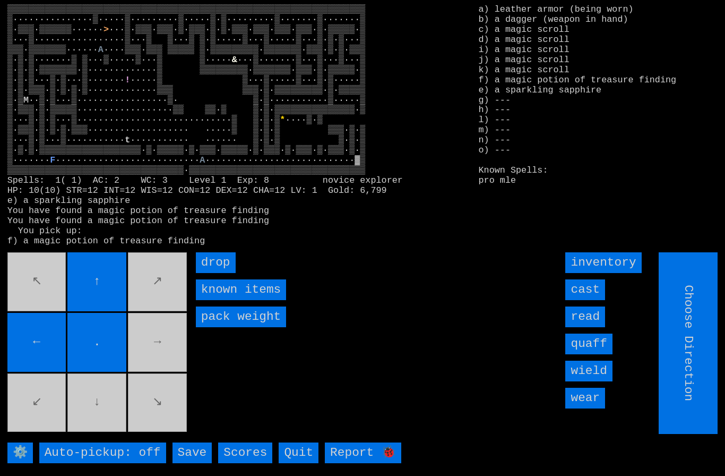
type input "Hold to Run"
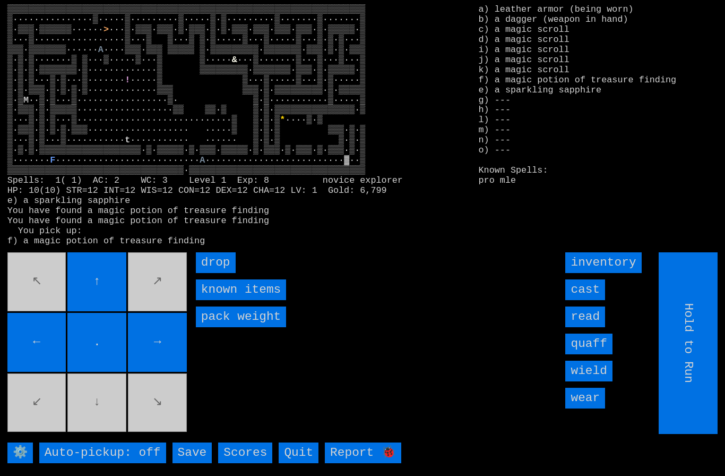
type input "Choose Direction"
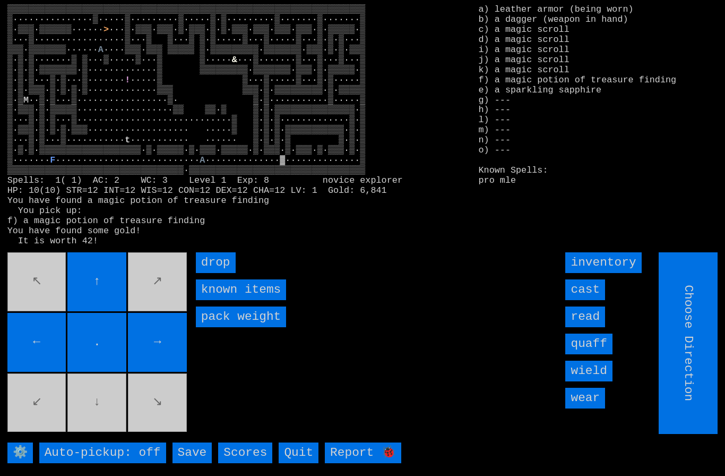
type input "Hold to Run"
type input "Choose Direction"
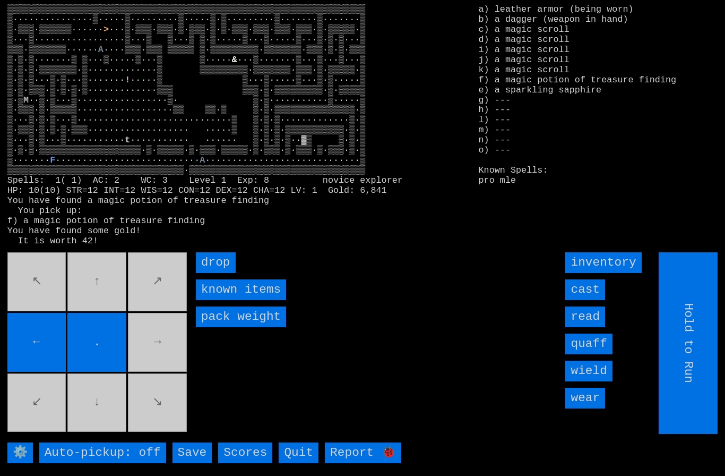
type input "Choose Direction"
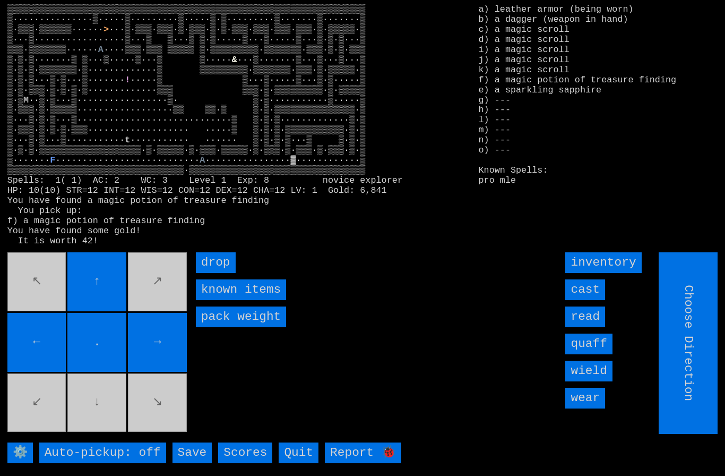
type input "Hold to Run"
type input "Choose Direction"
type input "Hold to Run"
type input "Choose Direction"
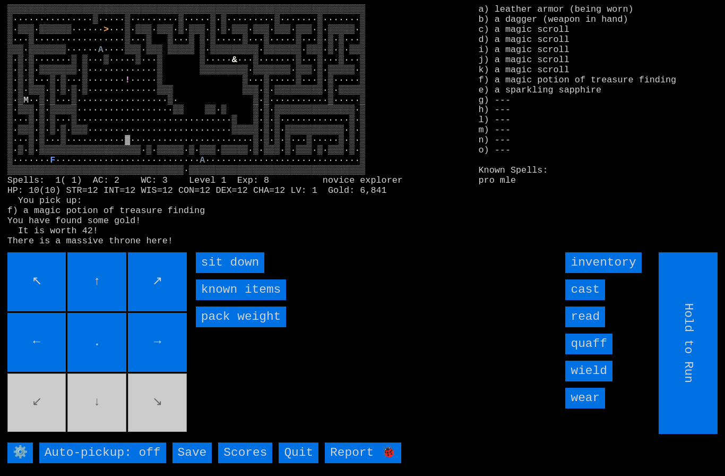
type input "Choose Direction"
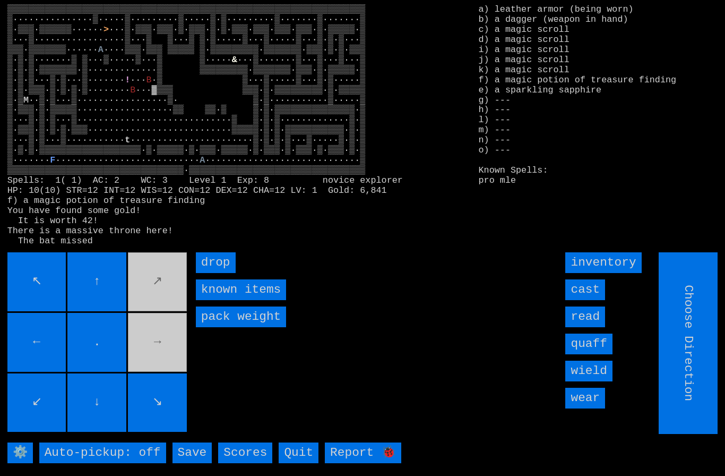
type input "Hold to Run"
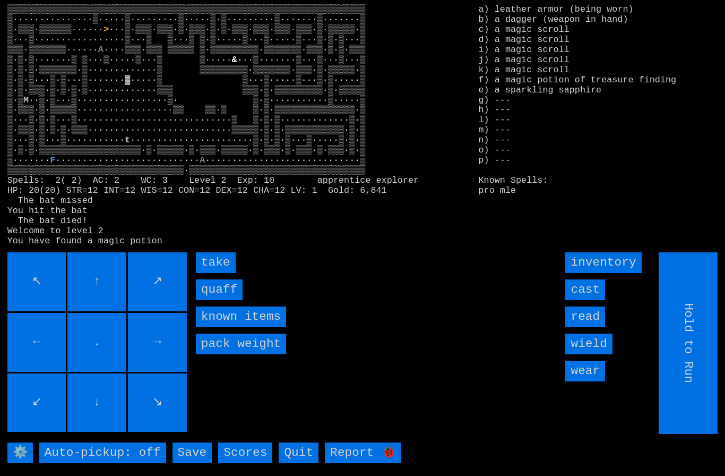
click at [215, 300] on input "quaff" at bounding box center [219, 289] width 47 height 21
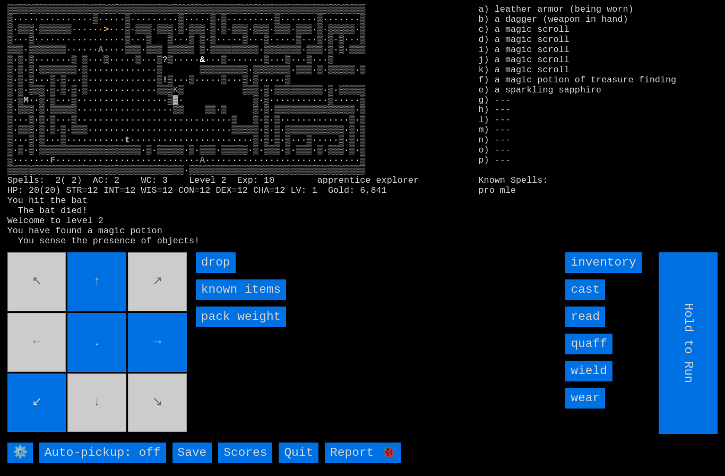
click at [159, 291] on movebuttons "↖ ↑ ↗ ← . → ↙ ↓ ↘" at bounding box center [98, 343] width 182 height 182
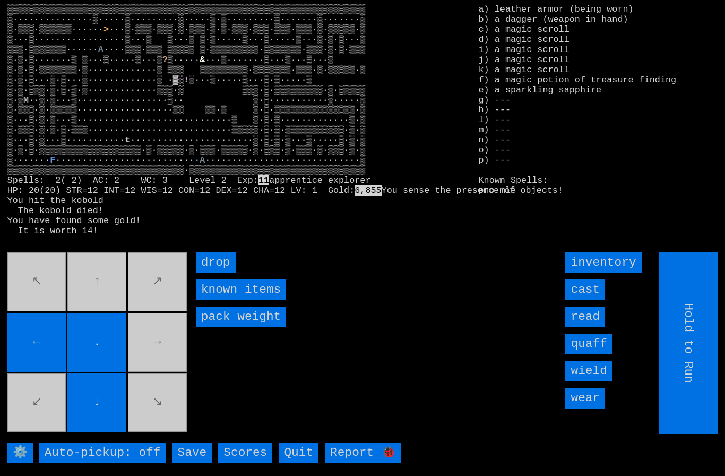
click at [106, 301] on movebuttons "↖ ↑ ↗ ← . → ↙ ↓ ↘" at bounding box center [98, 343] width 182 height 182
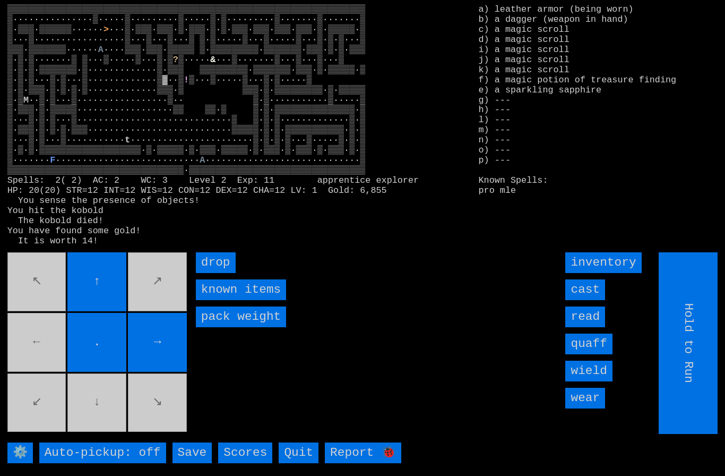
click at [171, 419] on movebuttons "↖ ↑ ↗ ← . → ↙ ↓ ↘" at bounding box center [98, 343] width 182 height 182
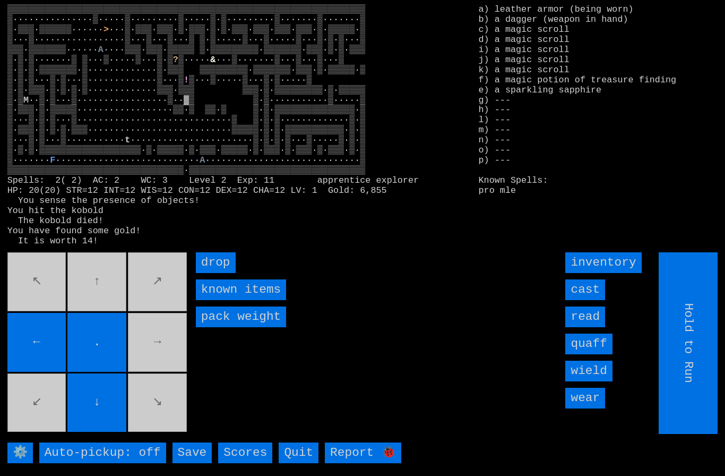
click at [157, 351] on movebuttons "↖ ↑ ↗ ← . → ↙ ↓ ↘" at bounding box center [98, 343] width 182 height 182
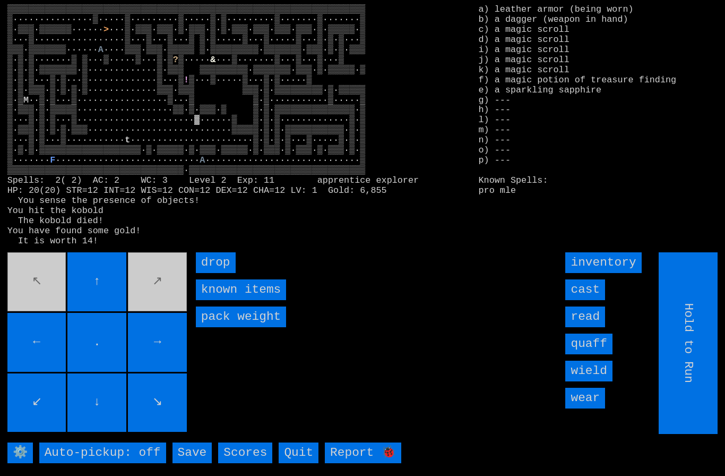
type input "Choose Direction"
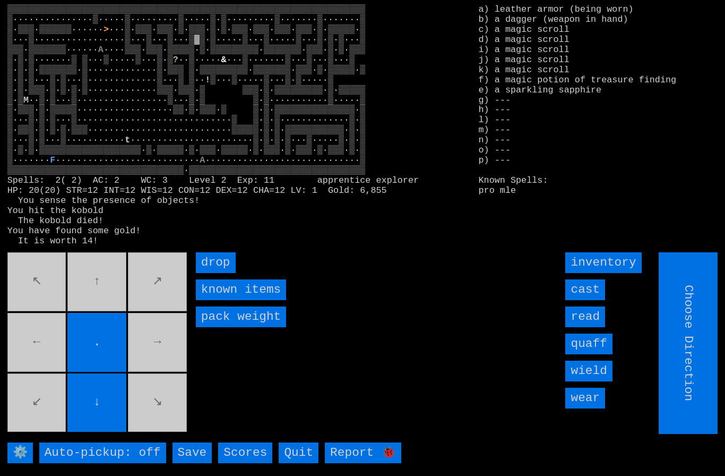
type input "Hold to Run"
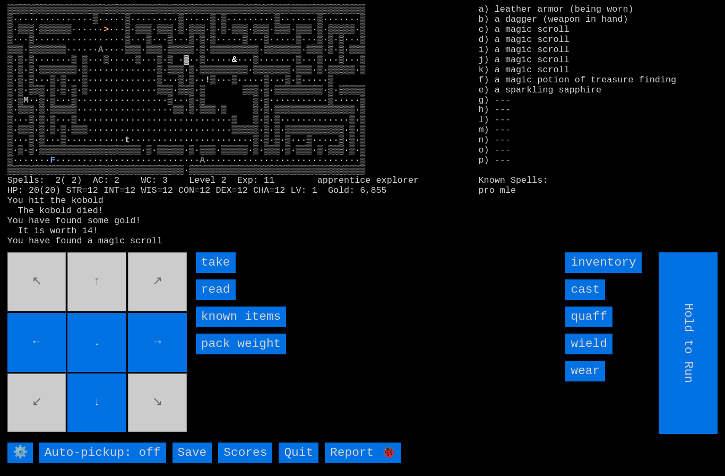
click at [215, 300] on input "read" at bounding box center [216, 289] width 40 height 21
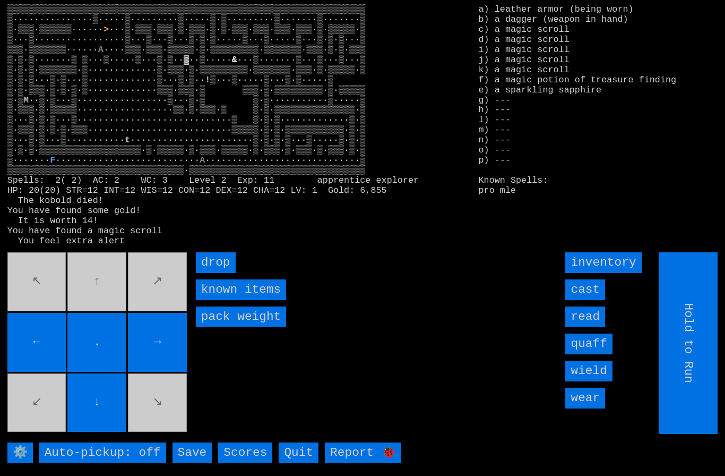
type input "Choose Direction"
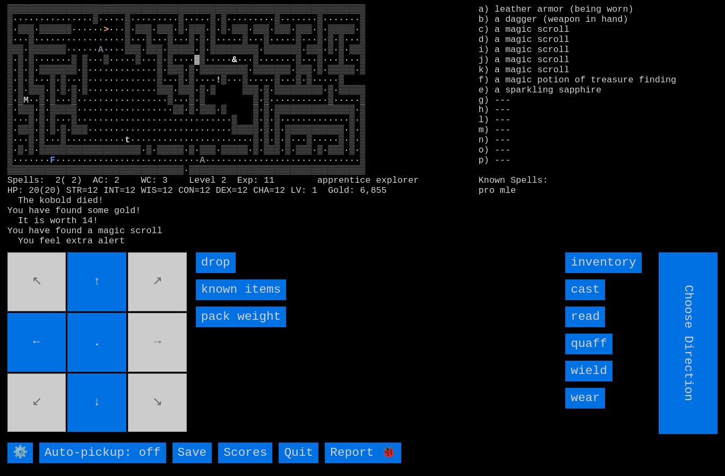
type input "Hold to Run"
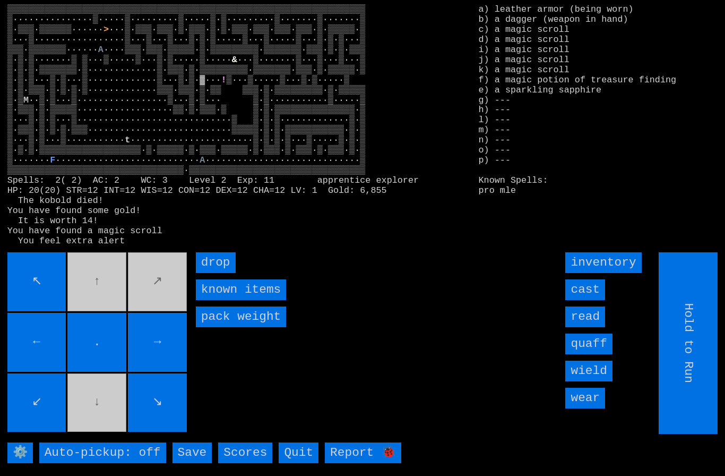
type input "Choose Direction"
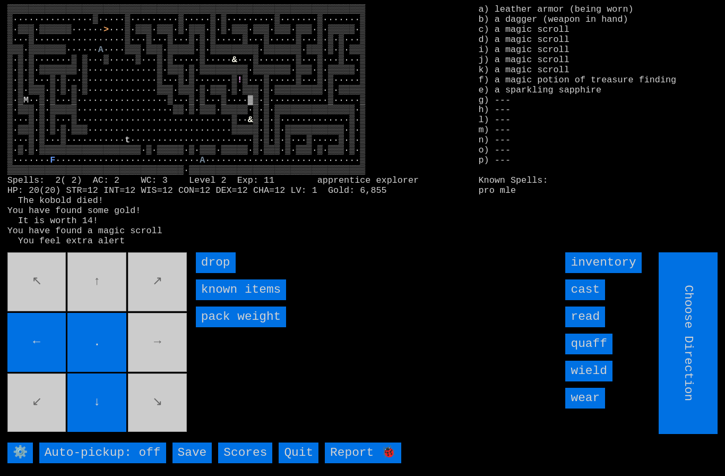
type input "Hold to Run"
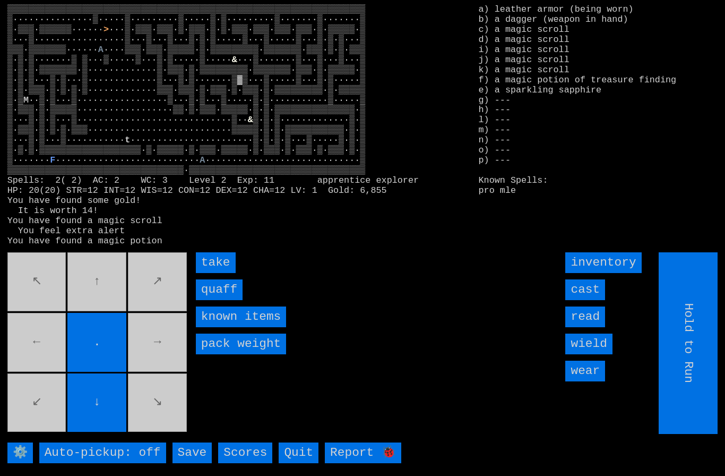
click at [212, 300] on input "quaff" at bounding box center [219, 289] width 47 height 21
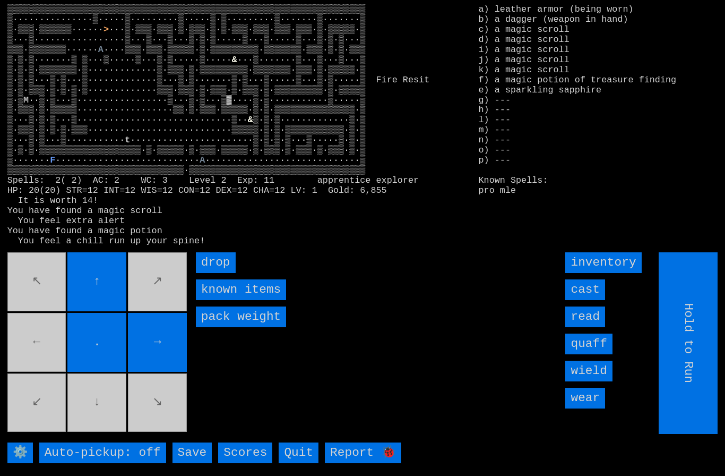
type input "Choose Direction"
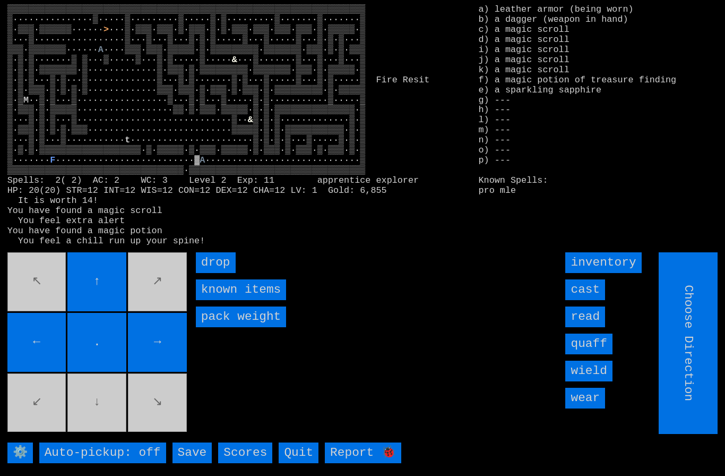
type input "Hold to Run"
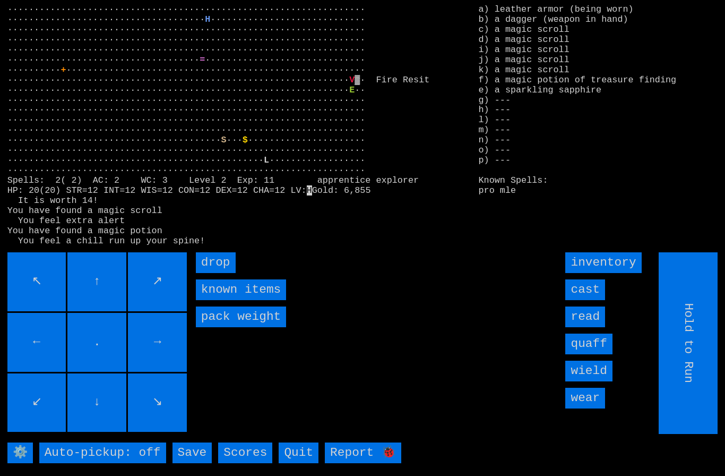
type input "Choose Direction"
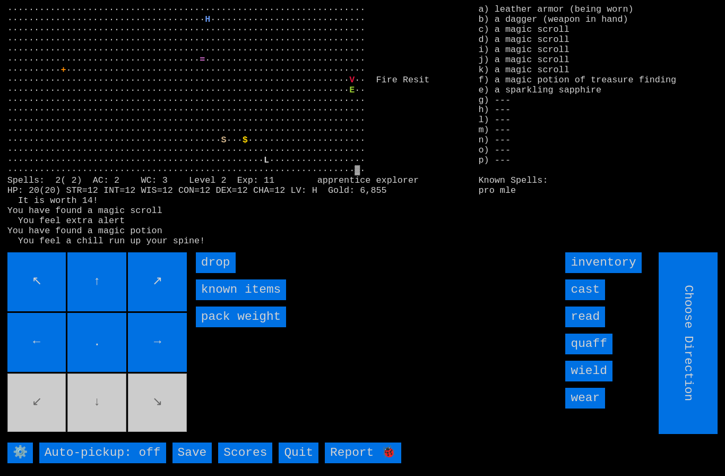
type input "Hold to Run"
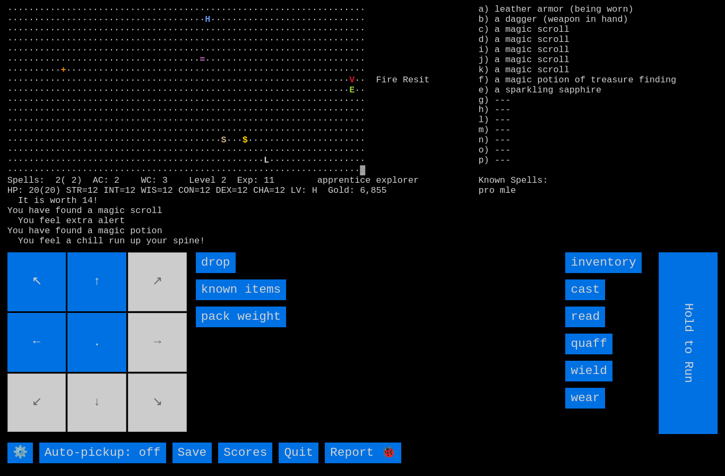
click at [154, 350] on movebuttons "↖ ↑ ↗ ← . → ↙ ↓ ↘" at bounding box center [98, 343] width 182 height 182
click at [222, 273] on input "drop" at bounding box center [216, 262] width 40 height 21
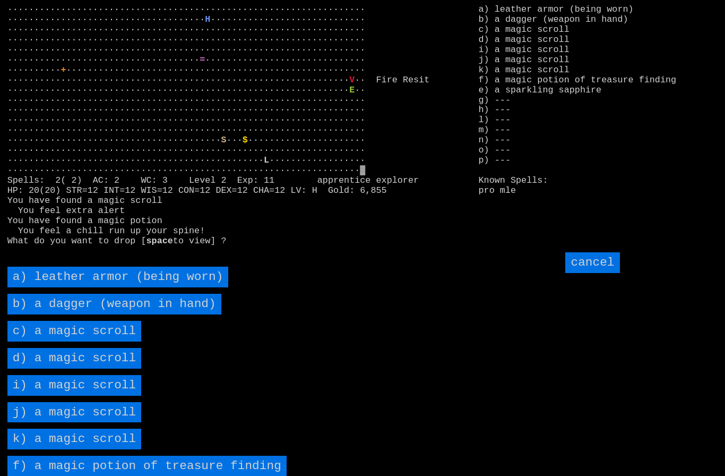
click at [46, 341] on scroll "c) a magic scroll" at bounding box center [74, 331] width 134 height 21
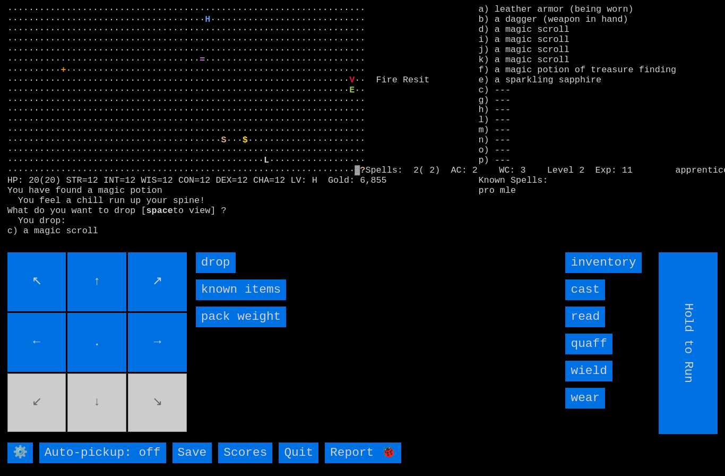
click at [225, 273] on input "drop" at bounding box center [216, 262] width 40 height 21
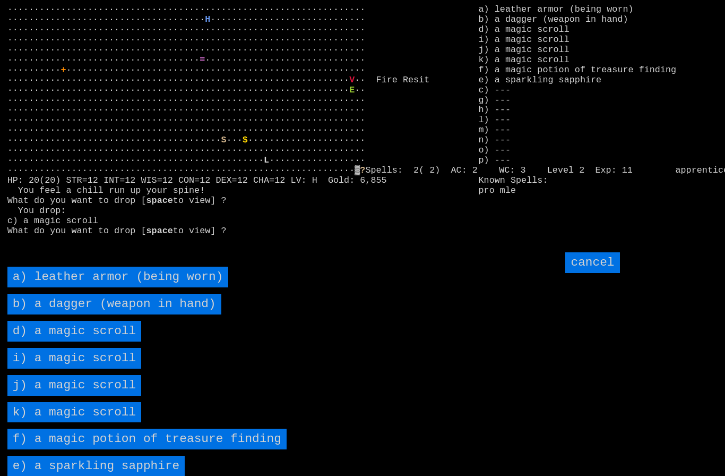
click at [81, 341] on scroll "d) a magic scroll" at bounding box center [74, 331] width 134 height 21
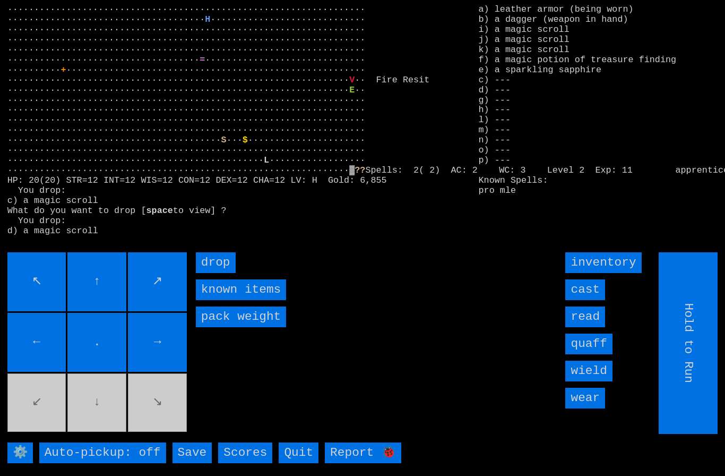
click at [224, 273] on input "drop" at bounding box center [216, 262] width 40 height 21
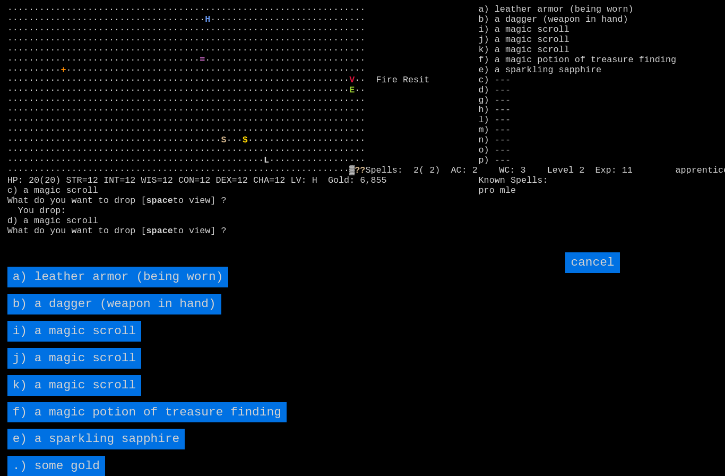
click at [77, 341] on scroll "i) a magic scroll" at bounding box center [74, 331] width 134 height 21
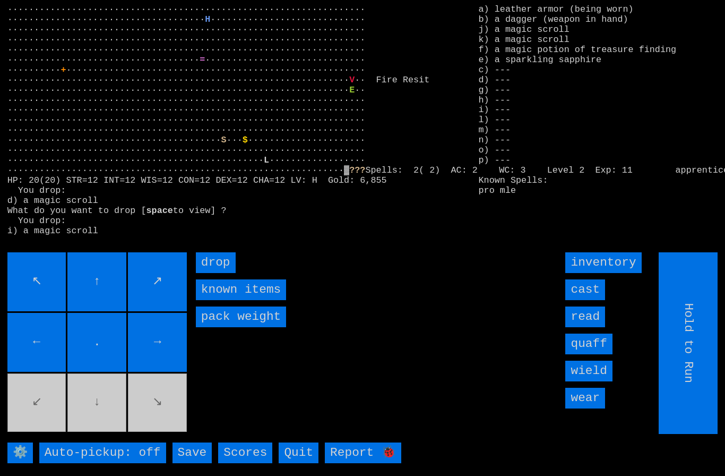
click at [226, 273] on input "drop" at bounding box center [216, 262] width 40 height 21
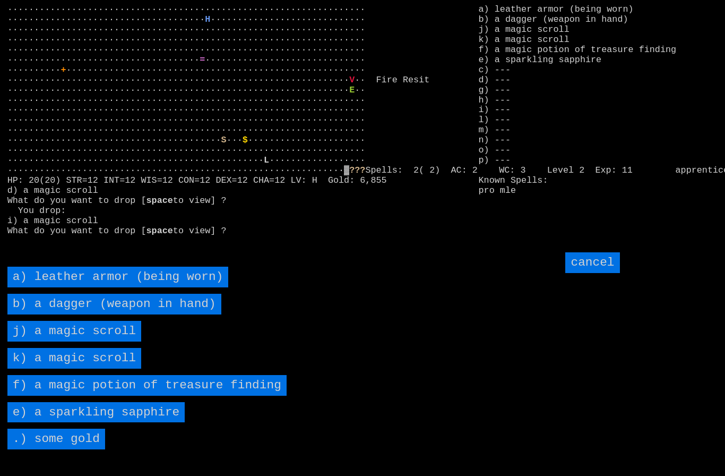
click at [88, 341] on scroll "j) a magic scroll" at bounding box center [74, 331] width 134 height 21
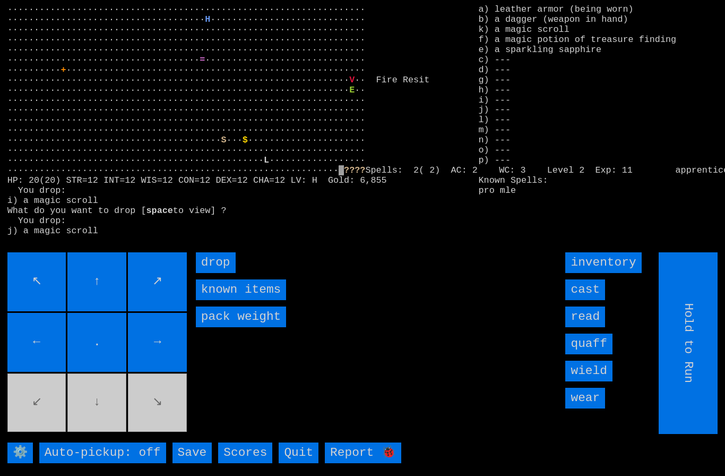
click at [228, 273] on input "drop" at bounding box center [216, 262] width 40 height 21
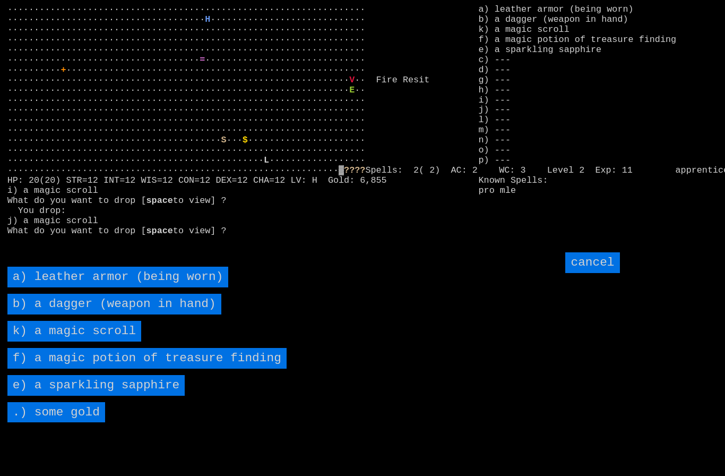
click at [74, 341] on scroll "k) a magic scroll" at bounding box center [74, 331] width 134 height 21
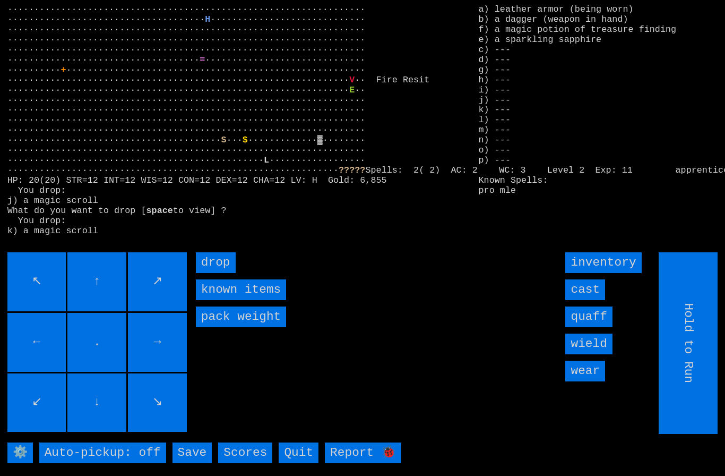
type input "Choose Direction"
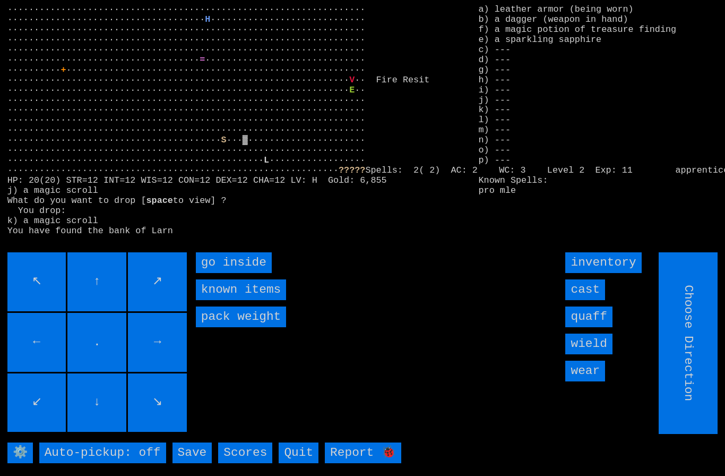
type input "Hold to Run"
click at [223, 273] on inside "go inside" at bounding box center [234, 262] width 76 height 21
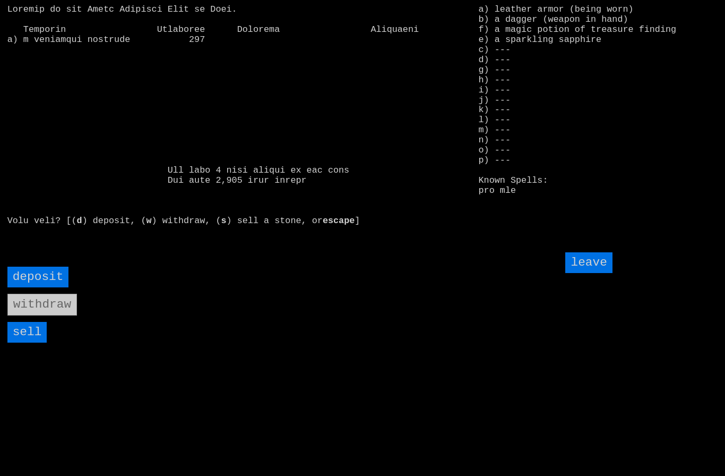
click at [27, 342] on input "sell" at bounding box center [27, 332] width 40 height 21
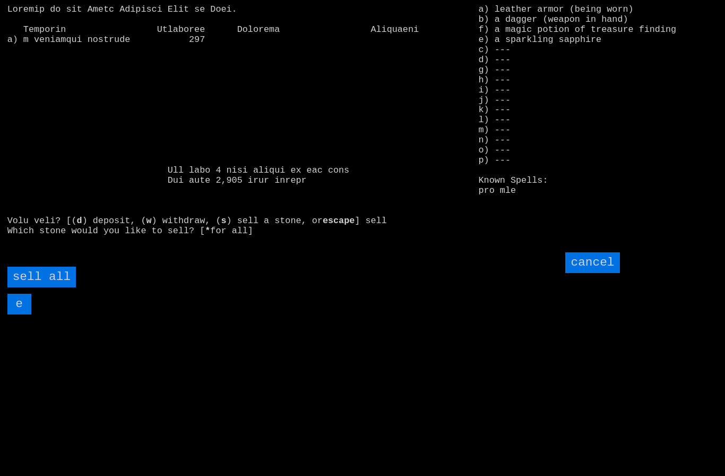
click at [53, 287] on all "sell all" at bounding box center [41, 276] width 68 height 21
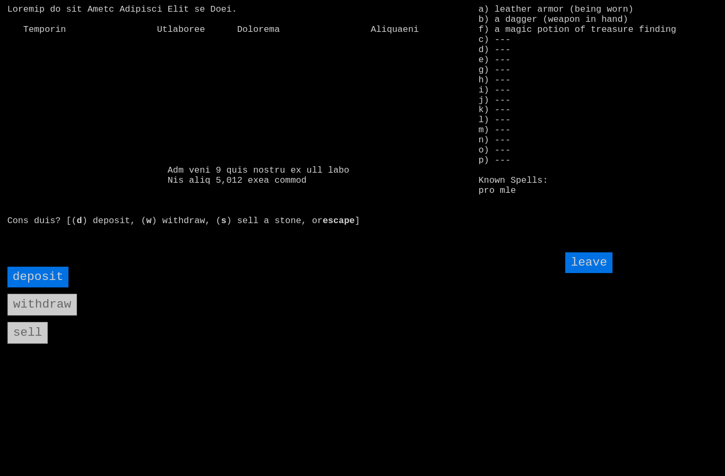
click at [600, 273] on input "leave" at bounding box center [588, 262] width 47 height 21
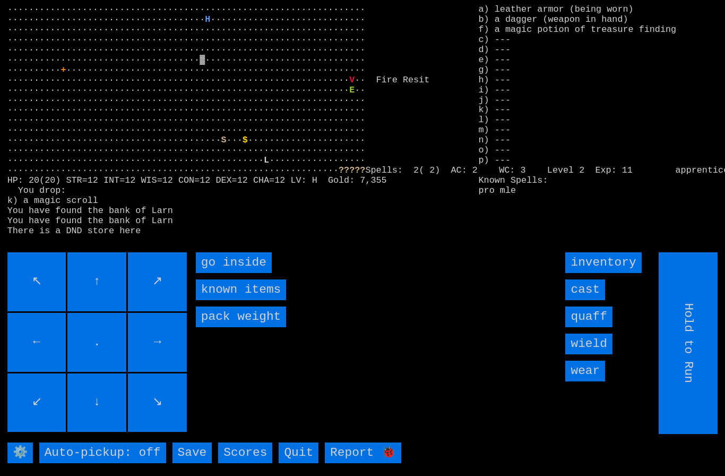
click at [217, 273] on inside "go inside" at bounding box center [234, 262] width 76 height 21
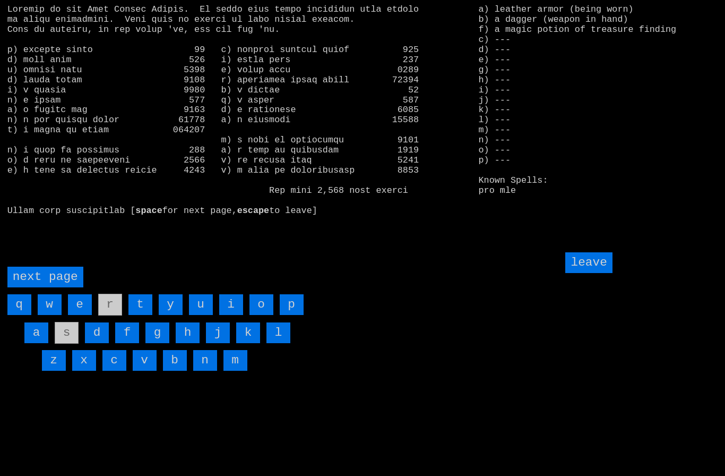
click at [41, 287] on page "next page" at bounding box center [45, 276] width 76 height 21
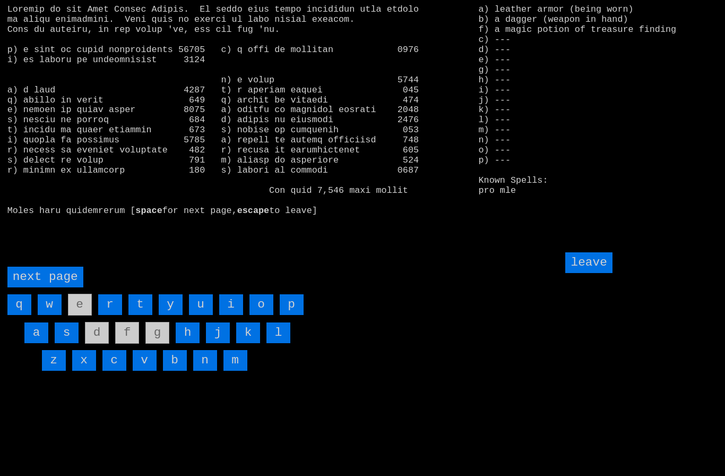
click at [192, 343] on input "h" at bounding box center [188, 332] width 24 height 21
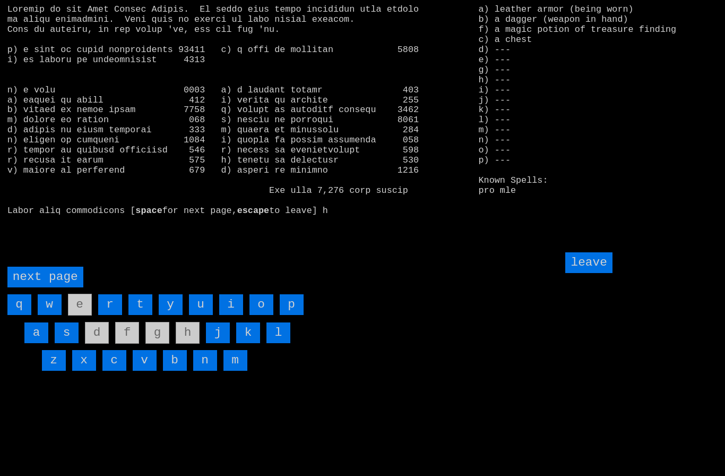
click at [603, 273] on input "leave" at bounding box center [588, 262] width 47 height 21
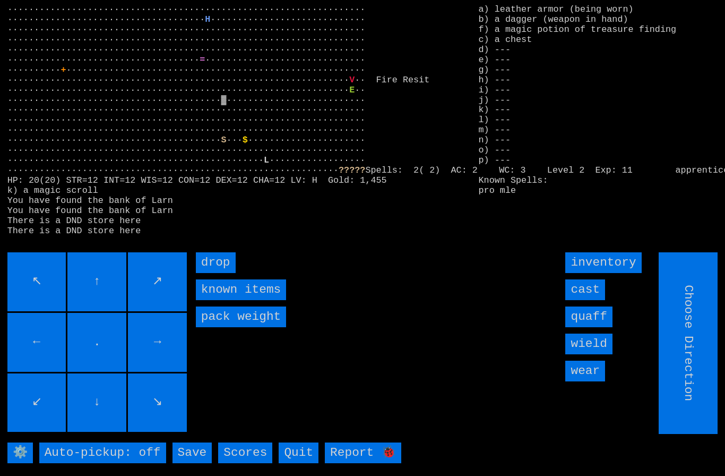
type input "Hold to Run"
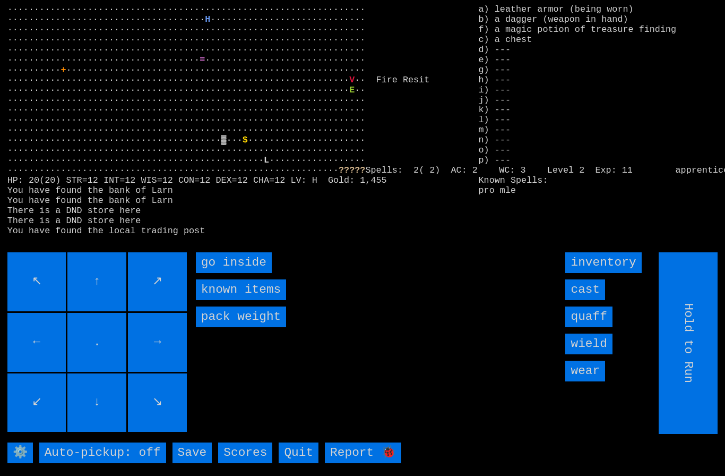
click at [226, 273] on inside "go inside" at bounding box center [234, 262] width 76 height 21
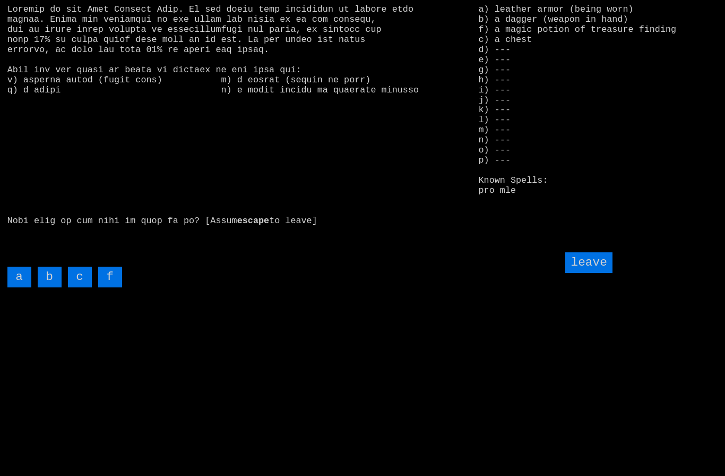
click at [84, 287] on input "c" at bounding box center [80, 276] width 24 height 21
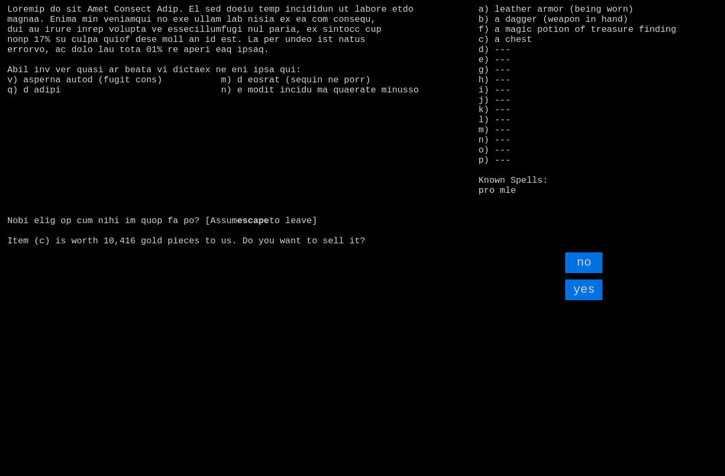
click at [585, 300] on input "yes" at bounding box center [583, 289] width 37 height 21
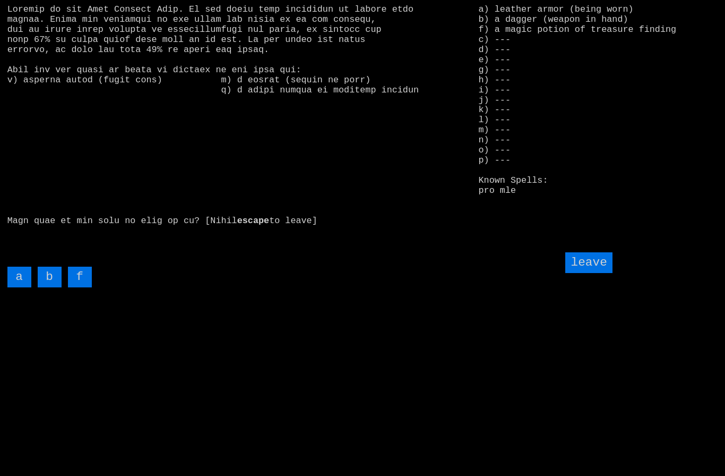
click at [77, 287] on input "f" at bounding box center [80, 276] width 24 height 21
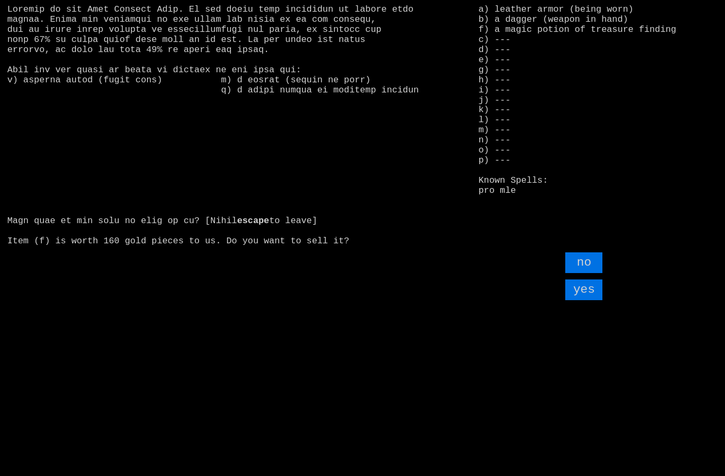
click at [585, 300] on input "yes" at bounding box center [583, 289] width 37 height 21
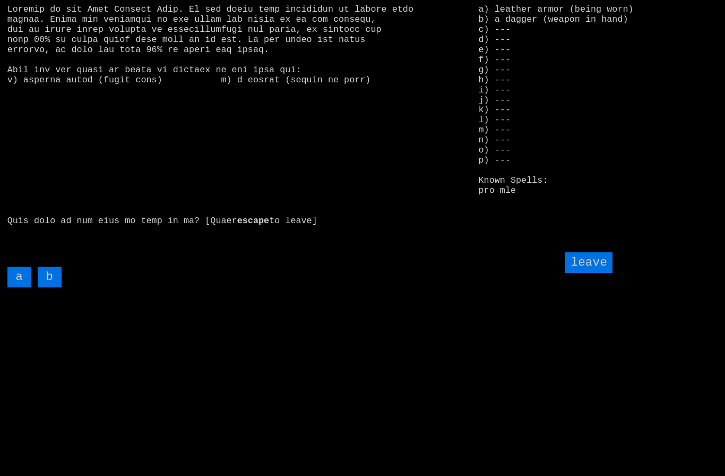
click at [588, 273] on input "leave" at bounding box center [588, 262] width 47 height 21
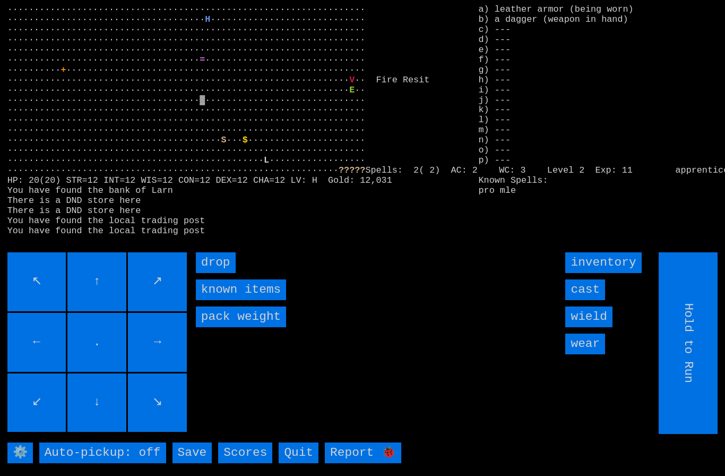
type input "Choose Direction"
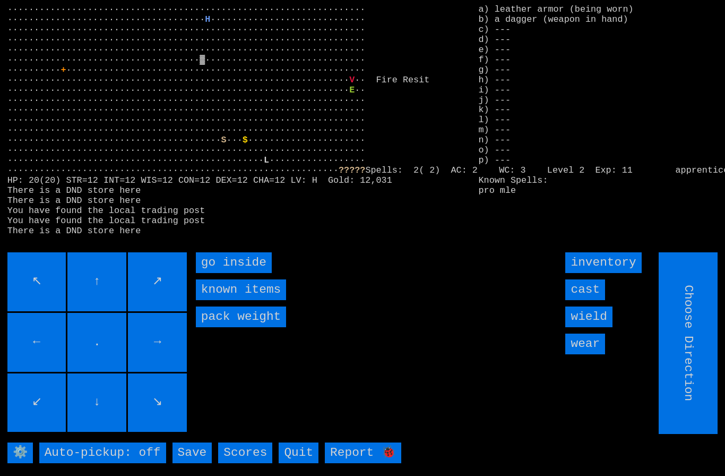
type input "Hold to Run"
click at [221, 273] on inside "go inside" at bounding box center [234, 262] width 76 height 21
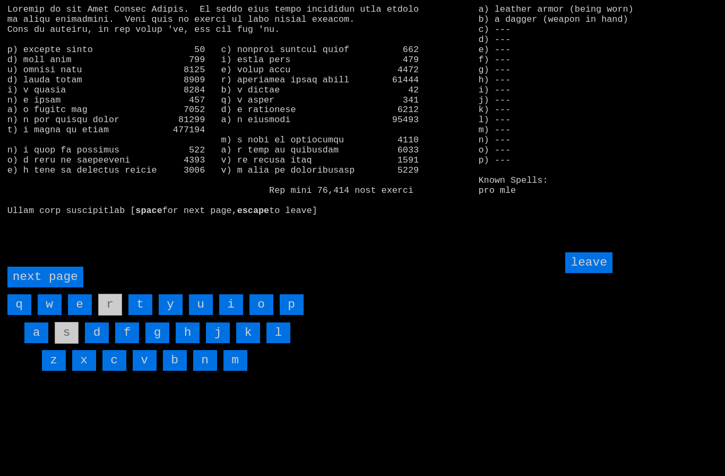
click at [49, 287] on page "next page" at bounding box center [45, 276] width 76 height 21
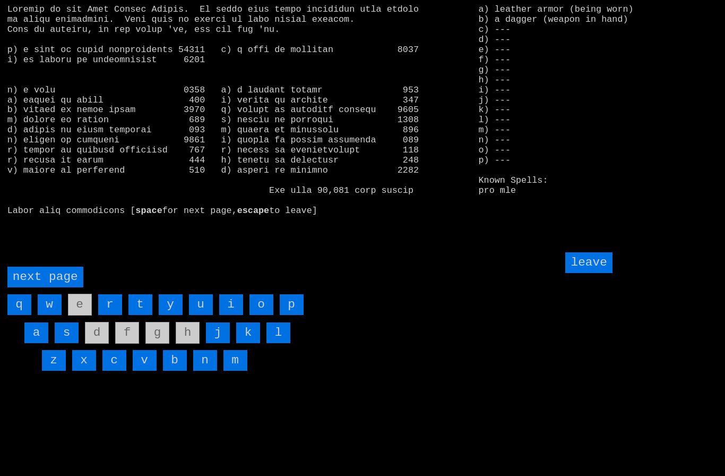
click at [234, 315] on input "i" at bounding box center [231, 304] width 24 height 21
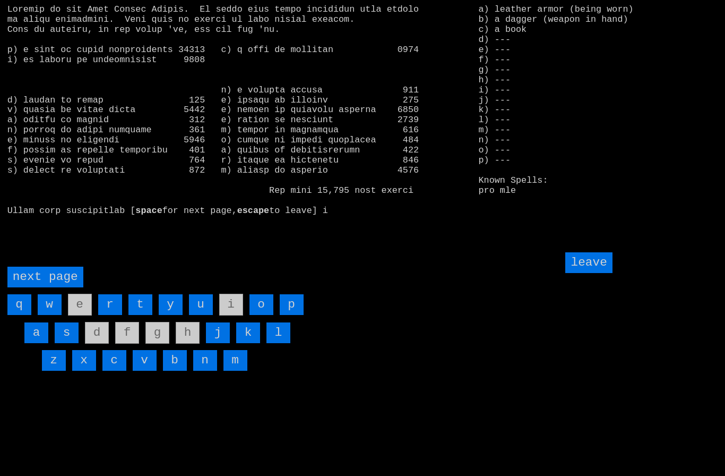
click at [593, 273] on input "leave" at bounding box center [588, 262] width 47 height 21
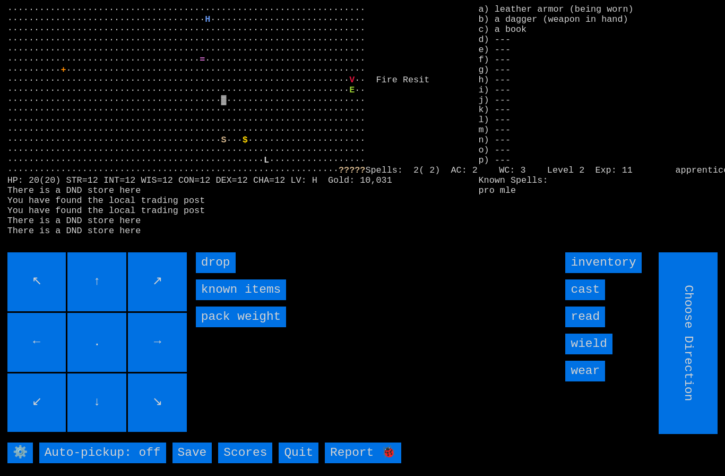
type input "Hold to Run"
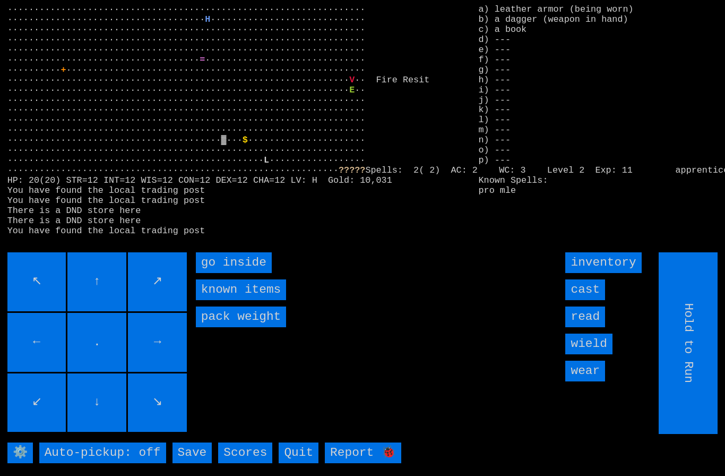
click at [230, 273] on inside "go inside" at bounding box center [234, 262] width 76 height 21
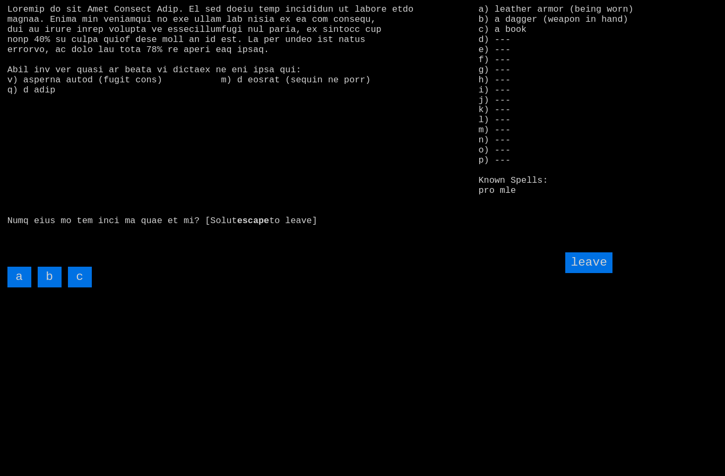
click at [75, 287] on input "c" at bounding box center [80, 276] width 24 height 21
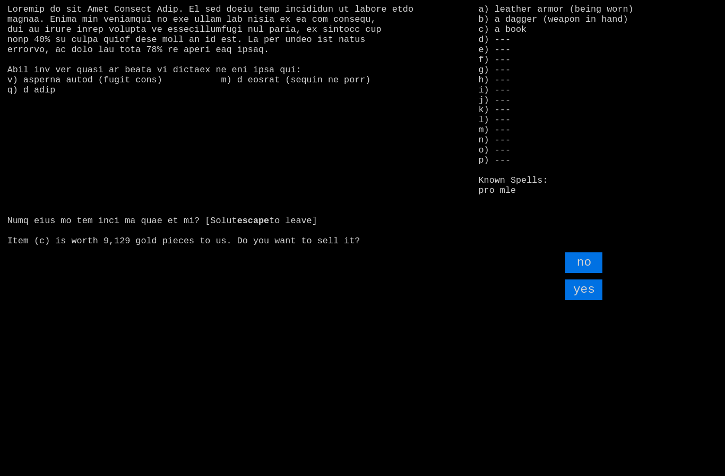
click at [582, 300] on input "yes" at bounding box center [583, 289] width 37 height 21
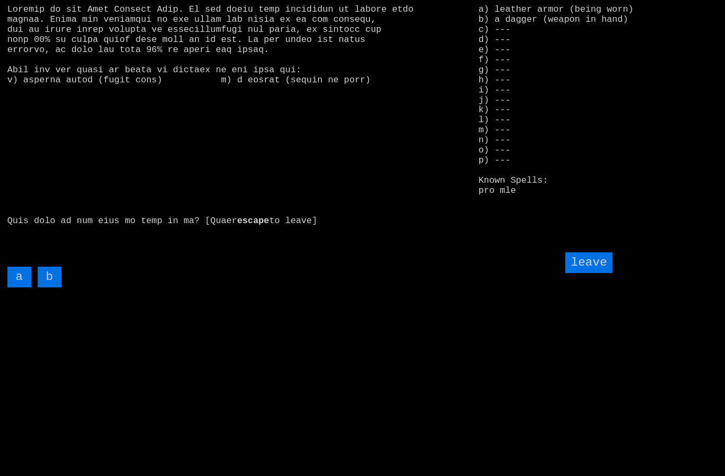
click at [599, 273] on input "leave" at bounding box center [588, 262] width 47 height 21
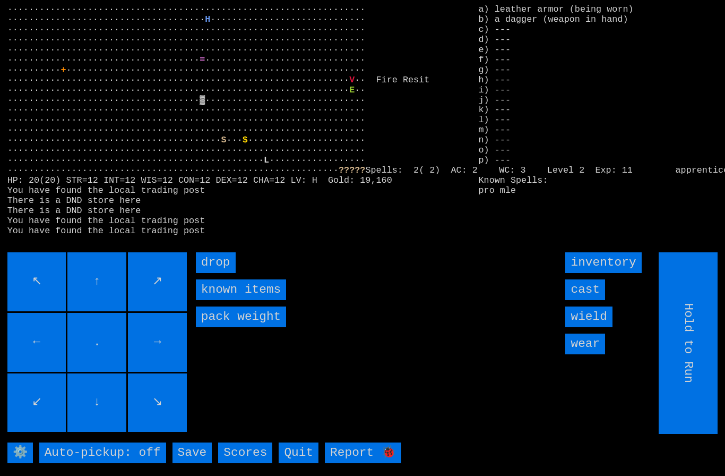
type input "Choose Direction"
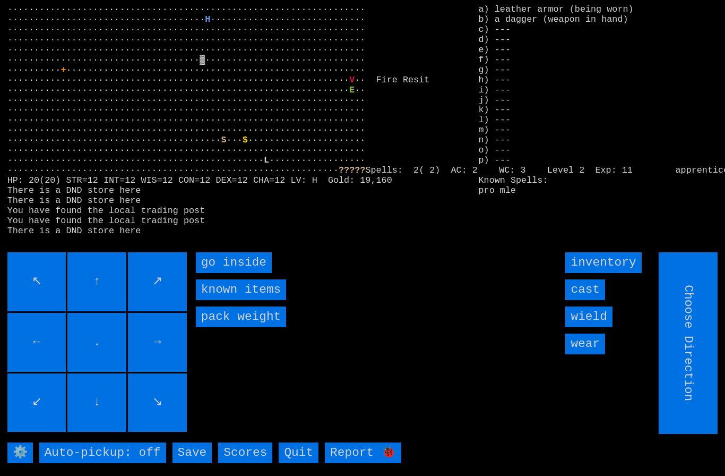
type input "Hold to Run"
click at [217, 273] on inside "go inside" at bounding box center [234, 262] width 76 height 21
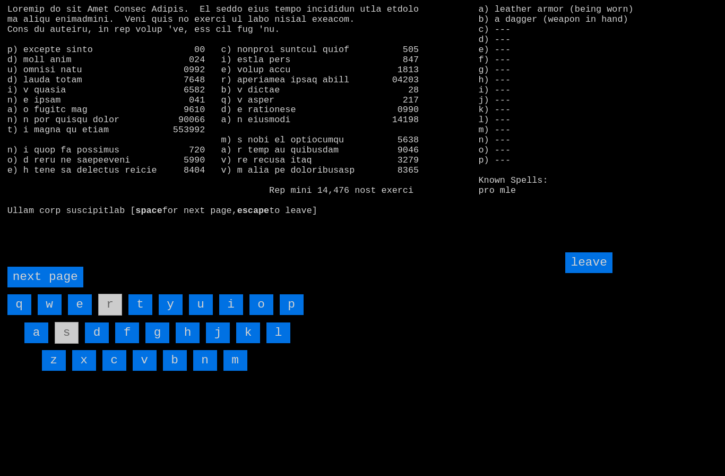
click at [44, 287] on page "next page" at bounding box center [45, 276] width 76 height 21
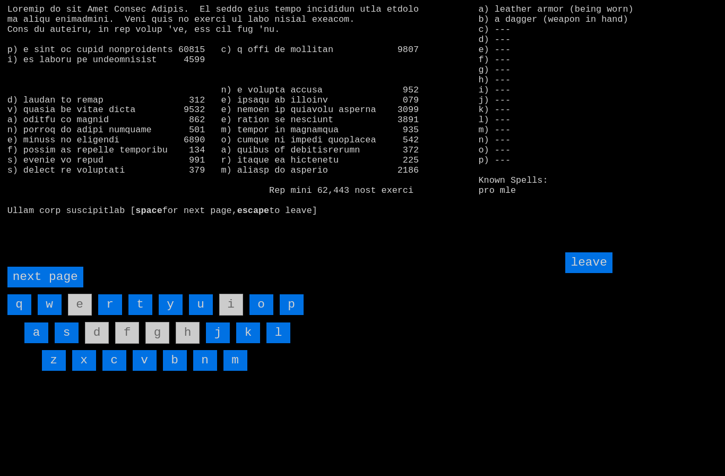
click at [43, 287] on page "next page" at bounding box center [45, 276] width 76 height 21
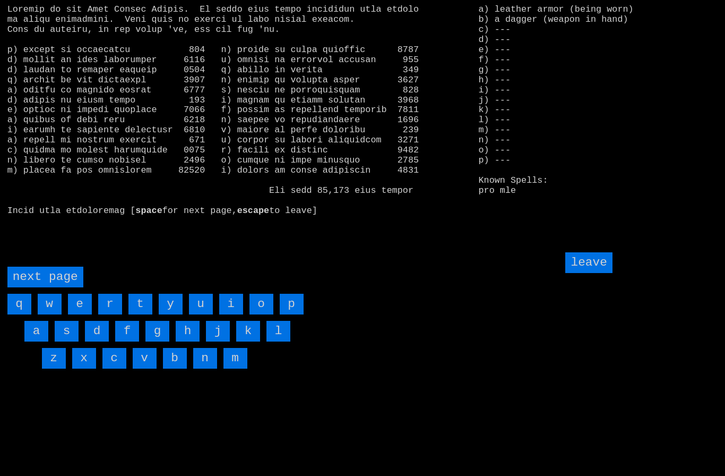
click at [49, 314] on input "w" at bounding box center [50, 303] width 24 height 21
click at [147, 368] on input "v" at bounding box center [145, 358] width 24 height 21
click at [38, 287] on page "next page" at bounding box center [45, 276] width 76 height 21
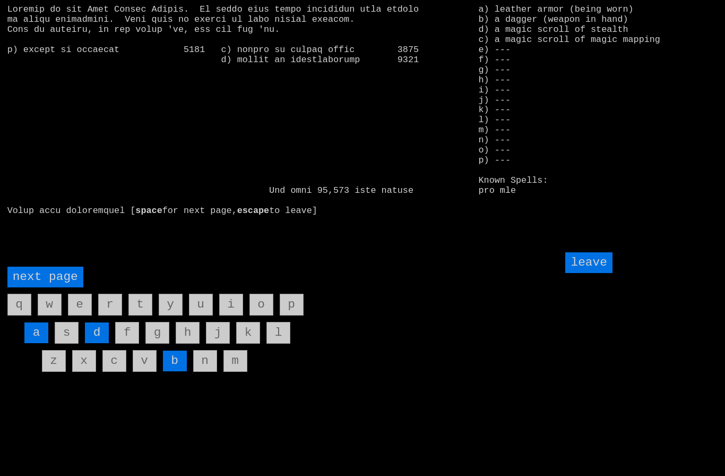
click at [101, 343] on input "d" at bounding box center [97, 332] width 24 height 21
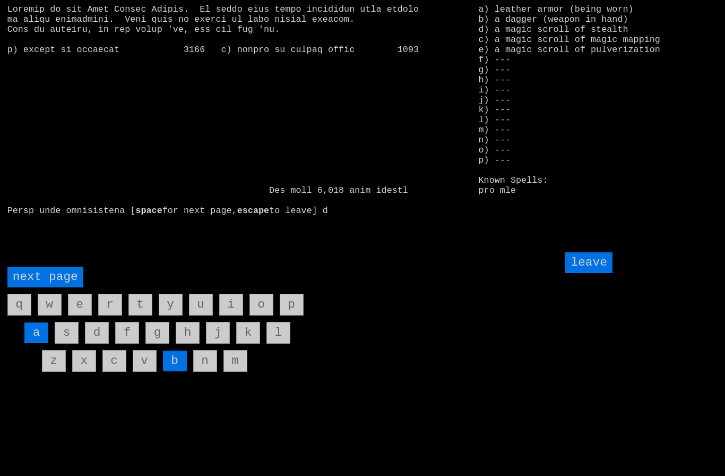
click at [42, 287] on page "next page" at bounding box center [45, 276] width 76 height 21
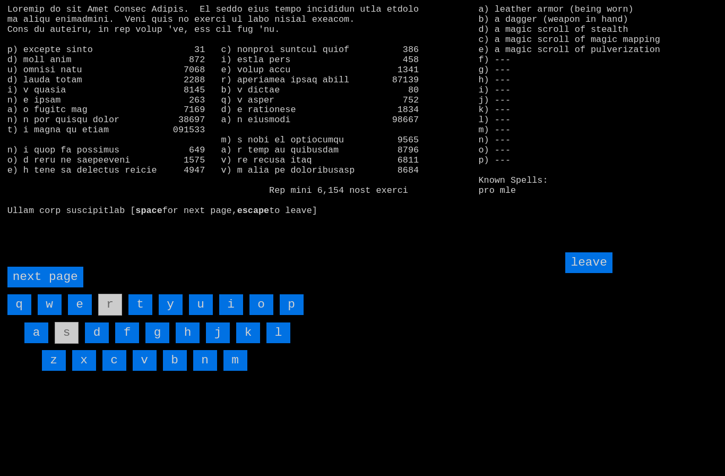
click at [47, 287] on page "next page" at bounding box center [45, 276] width 76 height 21
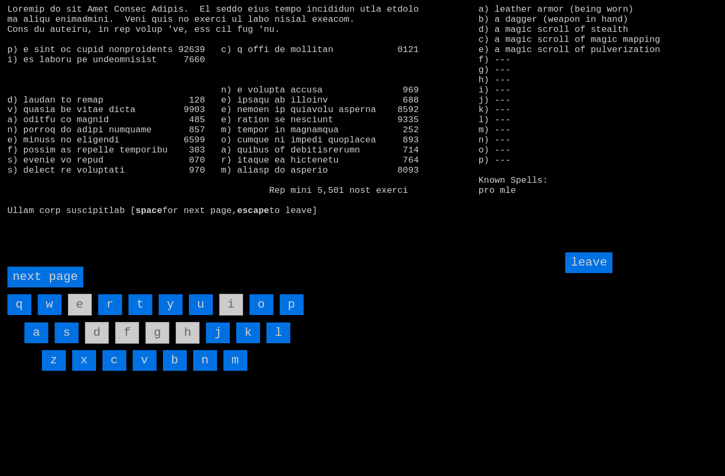
click at [48, 287] on page "next page" at bounding box center [45, 276] width 76 height 21
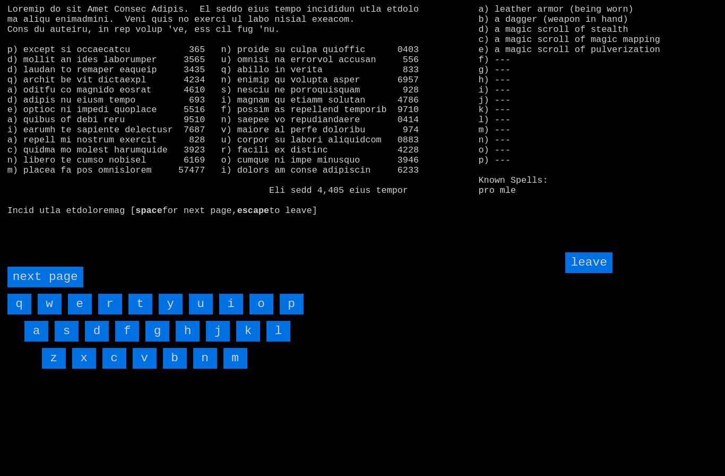
click at [290, 314] on input "p" at bounding box center [292, 303] width 24 height 21
click at [293, 314] on input "p" at bounding box center [292, 303] width 24 height 21
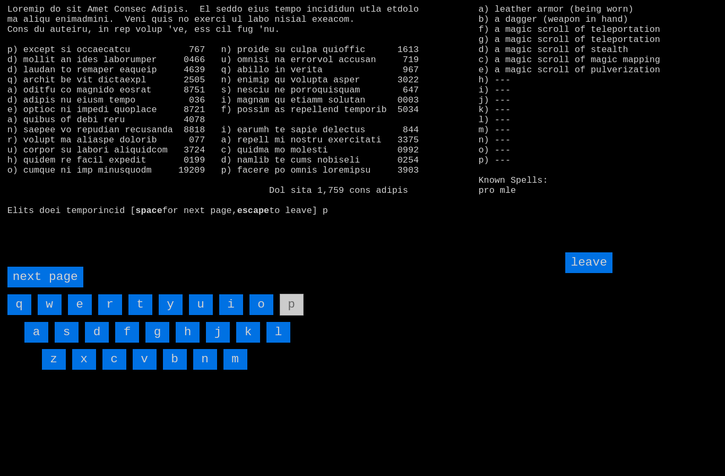
click at [594, 273] on input "leave" at bounding box center [588, 262] width 47 height 21
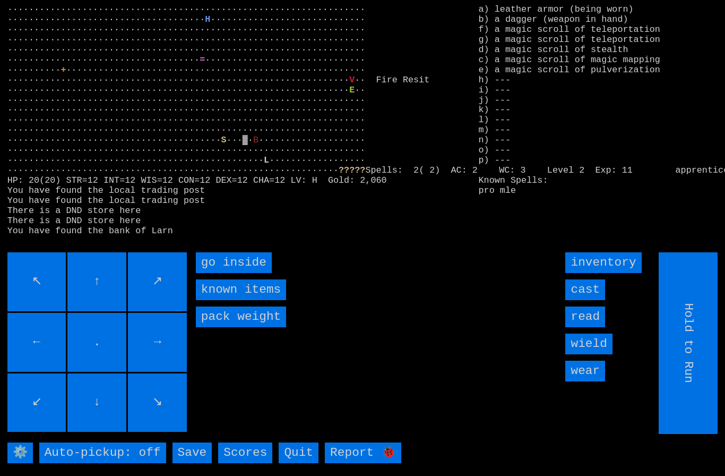
click at [227, 273] on inside "go inside" at bounding box center [234, 262] width 76 height 21
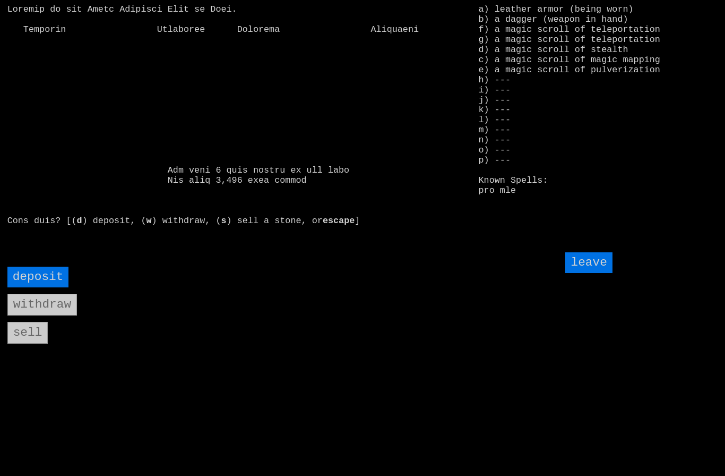
click at [40, 287] on input "deposit" at bounding box center [38, 276] width 62 height 21
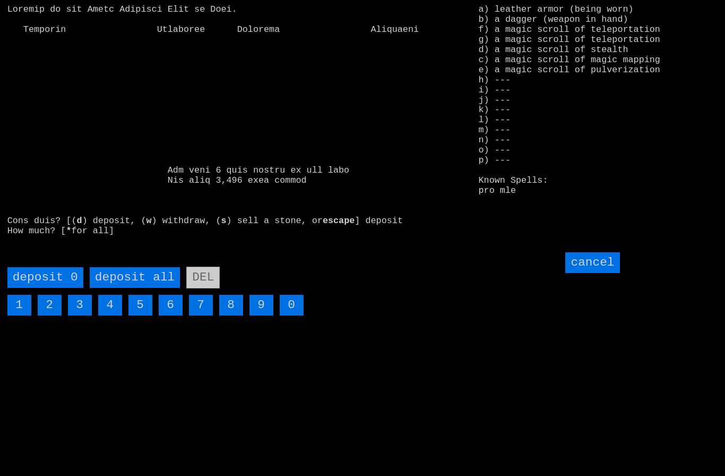
click at [142, 288] on all "deposit all" at bounding box center [135, 277] width 90 height 21
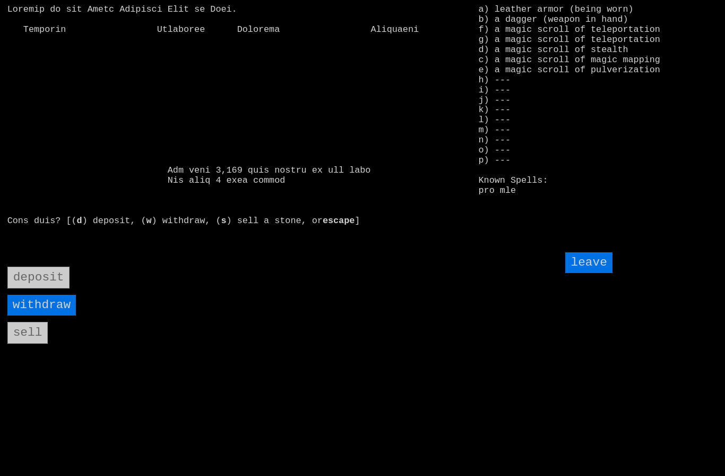
click at [597, 273] on input "leave" at bounding box center [588, 262] width 47 height 21
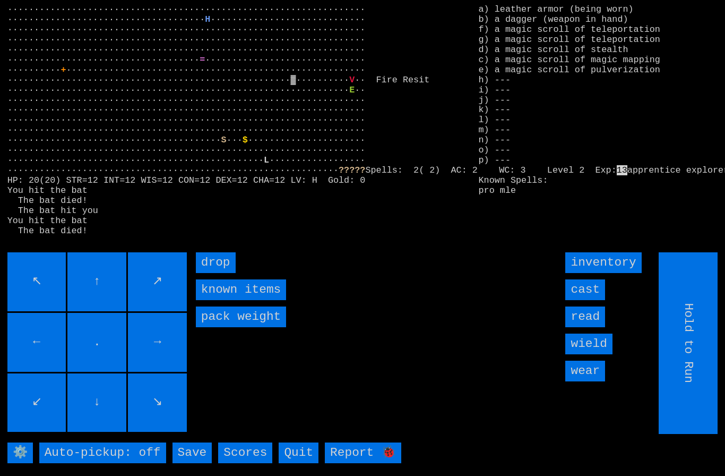
type input "Choose Direction"
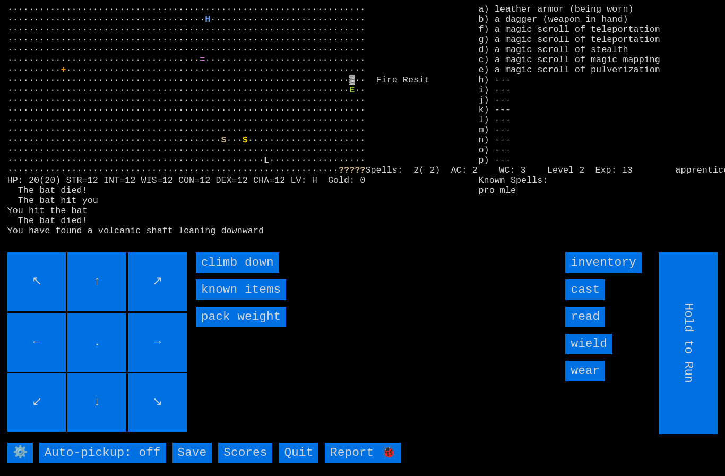
click at [591, 327] on input "read" at bounding box center [585, 316] width 40 height 21
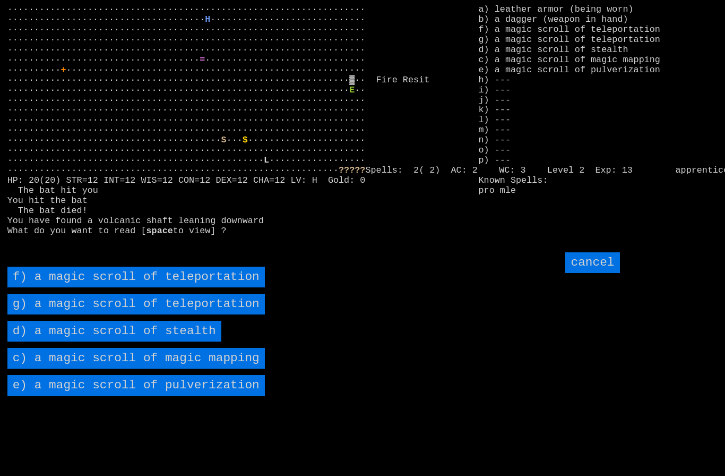
click at [68, 341] on stealth "d) a magic scroll of stealth" at bounding box center [114, 331] width 214 height 21
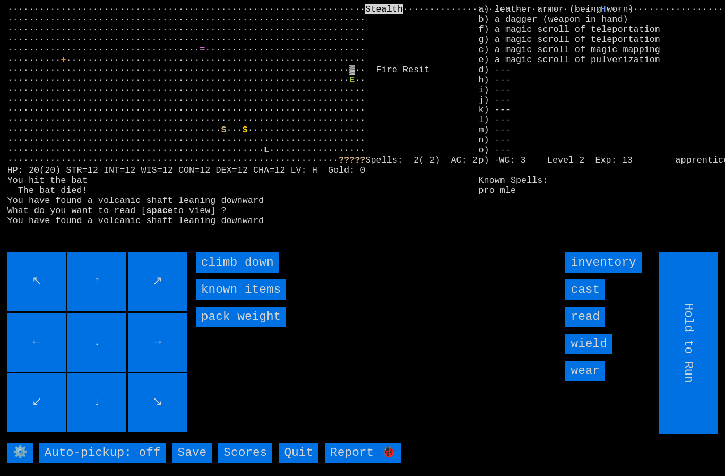
click at [222, 273] on down "climb down" at bounding box center [237, 262] width 83 height 21
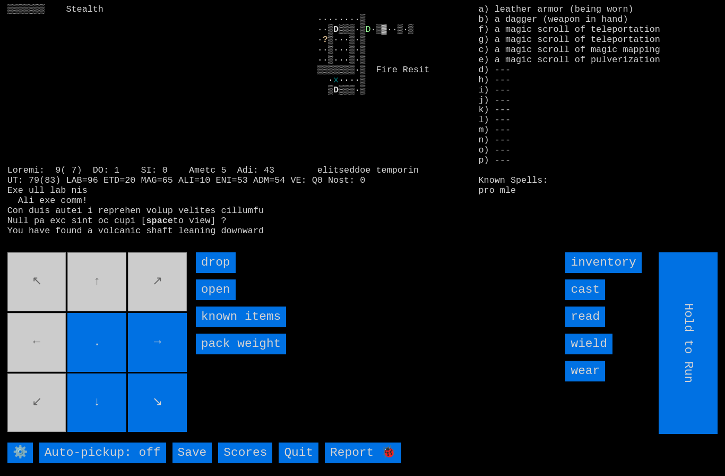
click at [229, 300] on input "open" at bounding box center [216, 289] width 40 height 21
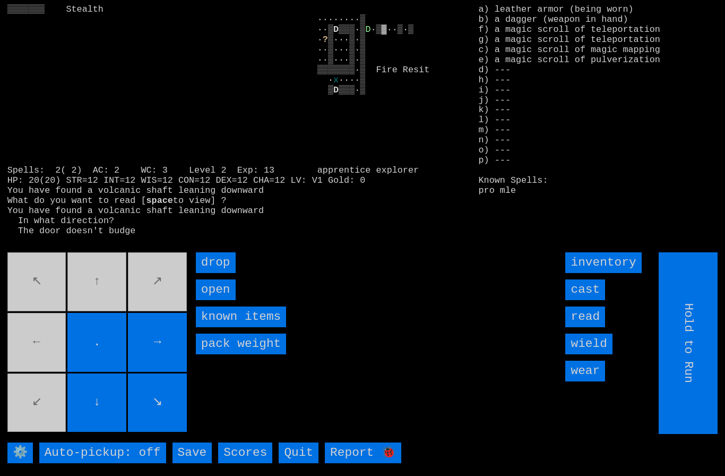
click at [222, 300] on input "open" at bounding box center [216, 289] width 40 height 21
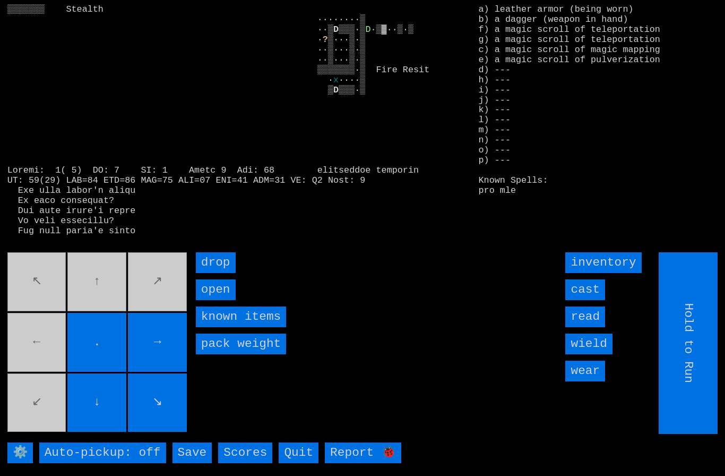
click at [224, 300] on input "open" at bounding box center [216, 289] width 40 height 21
click at [223, 300] on input "open" at bounding box center [216, 289] width 40 height 21
click at [219, 300] on input "open" at bounding box center [216, 289] width 40 height 21
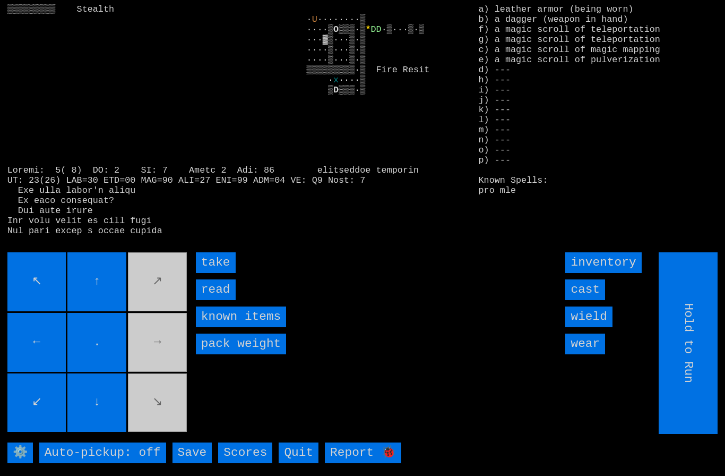
click at [223, 273] on input "take" at bounding box center [216, 262] width 40 height 21
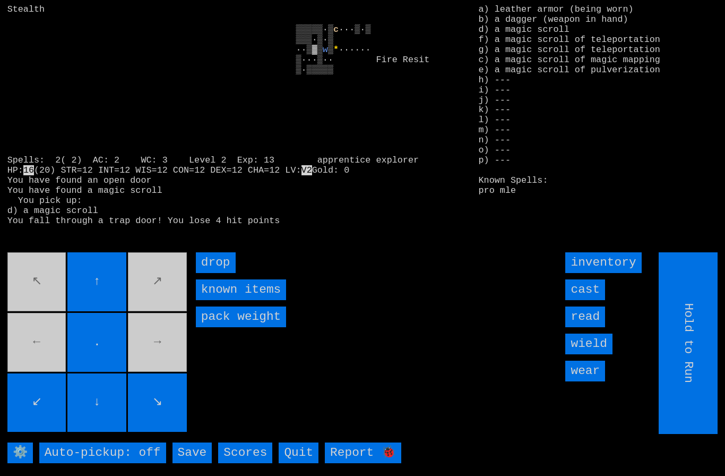
click at [592, 327] on input "read" at bounding box center [585, 316] width 40 height 21
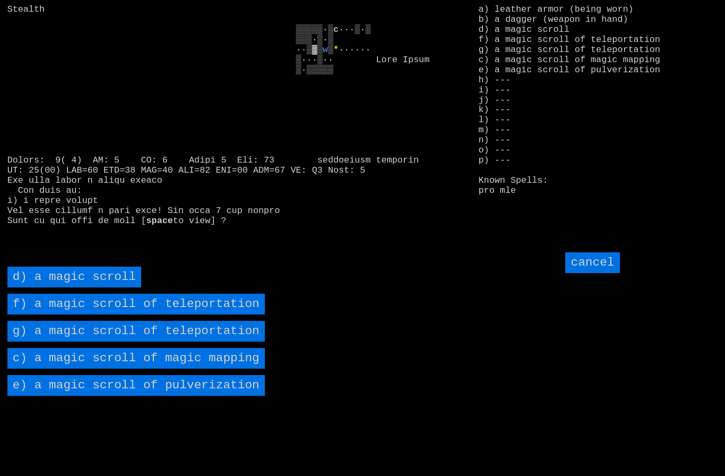
click at [60, 368] on mapping "c) a magic scroll of magic mapping" at bounding box center [135, 358] width 257 height 21
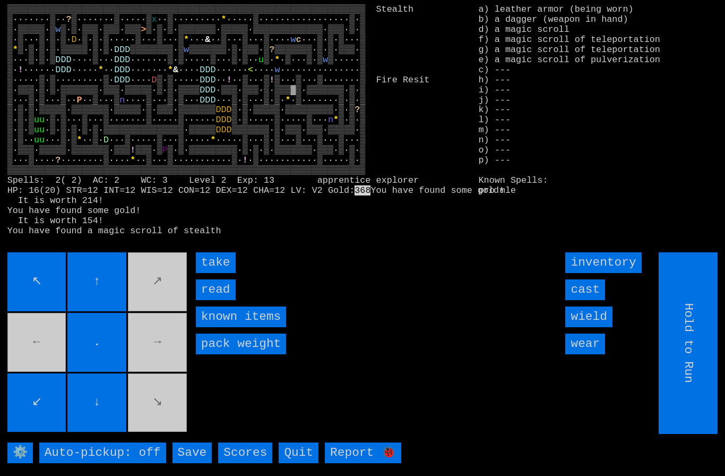
click at [221, 273] on input "take" at bounding box center [216, 262] width 40 height 21
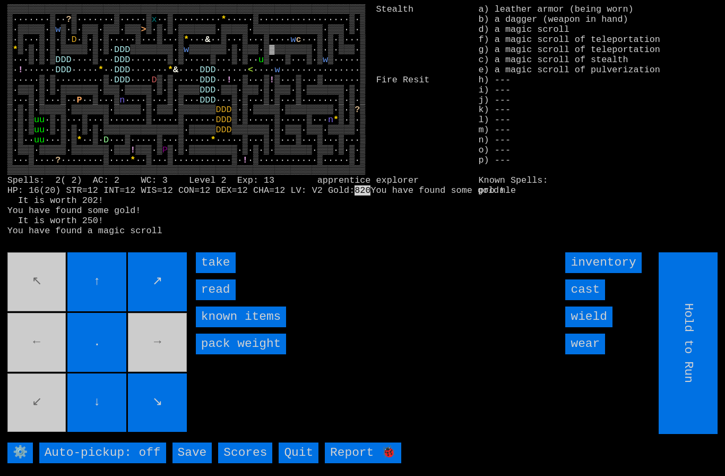
click at [225, 273] on input "take" at bounding box center [216, 262] width 40 height 21
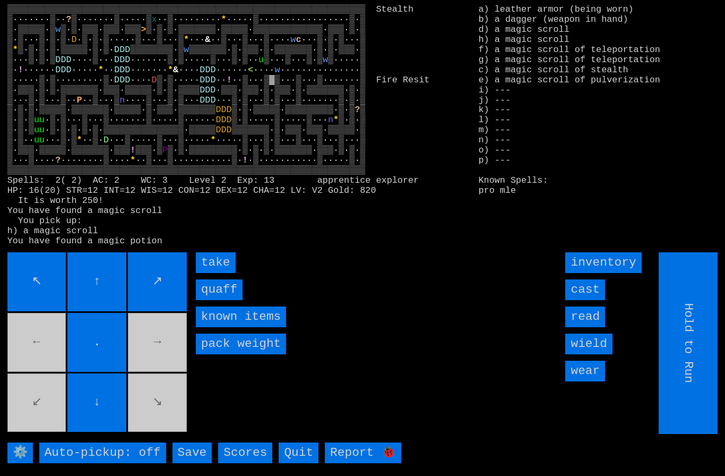
click at [218, 273] on input "take" at bounding box center [216, 262] width 40 height 21
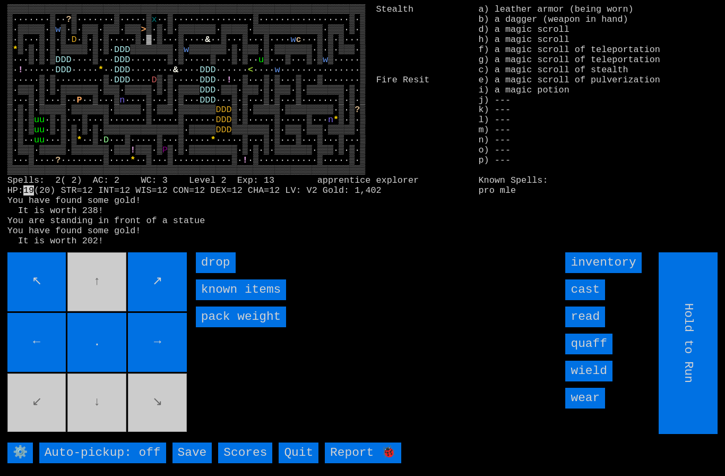
click at [42, 269] on larngrid "▒▒▒▒▒▒▒▒▒▒▒▒▒▒▒▒▒▒▒▒▒▒▒▒▒▒▒▒▒▒▒▒▒▒▒▒▒▒▒▒▒▒▒▒▒▒▒▒▒▒▒▒▒▒▒▒▒▒▒▒▒▒▒▒▒▒▒ Stealth ▒··…" at bounding box center [362, 238] width 725 height 476
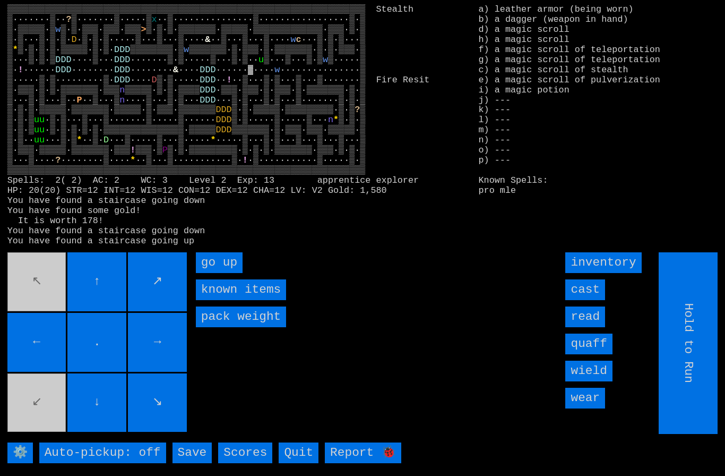
click at [223, 273] on up "go up" at bounding box center [219, 262] width 47 height 21
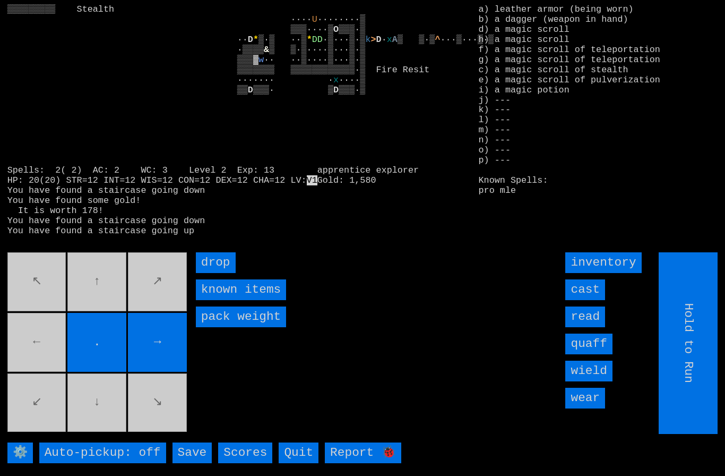
click at [593, 300] on input "cast" at bounding box center [585, 289] width 40 height 21
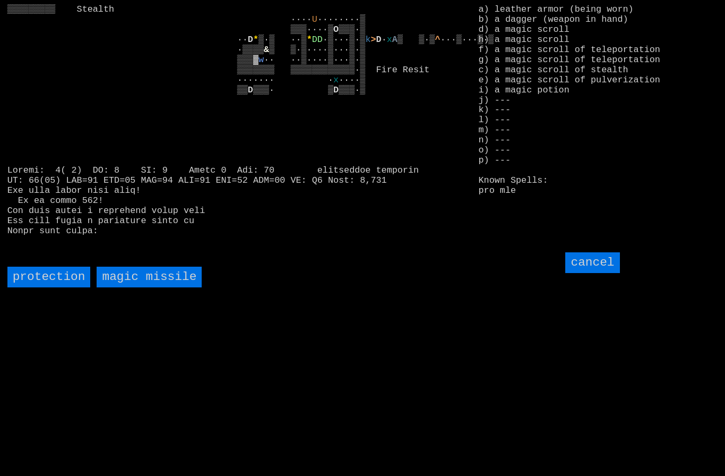
click at [607, 273] on input "cancel" at bounding box center [592, 262] width 54 height 21
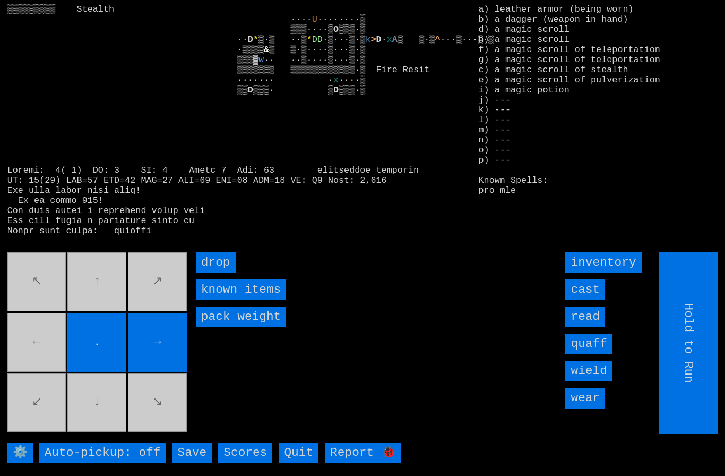
click at [592, 327] on input "read" at bounding box center [585, 316] width 40 height 21
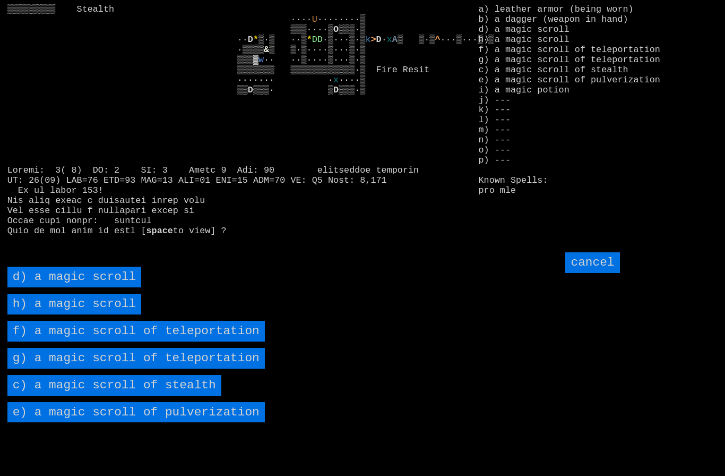
click at [67, 422] on pulverization "e) a magic scroll of pulverization" at bounding box center [135, 412] width 257 height 21
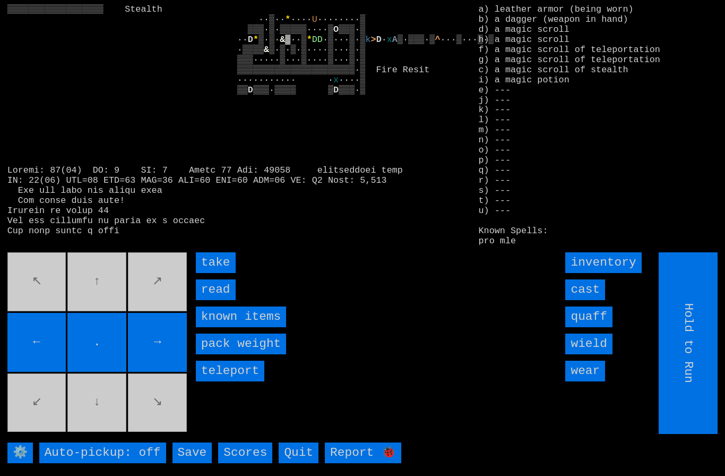
click at [216, 300] on input "read" at bounding box center [216, 289] width 40 height 21
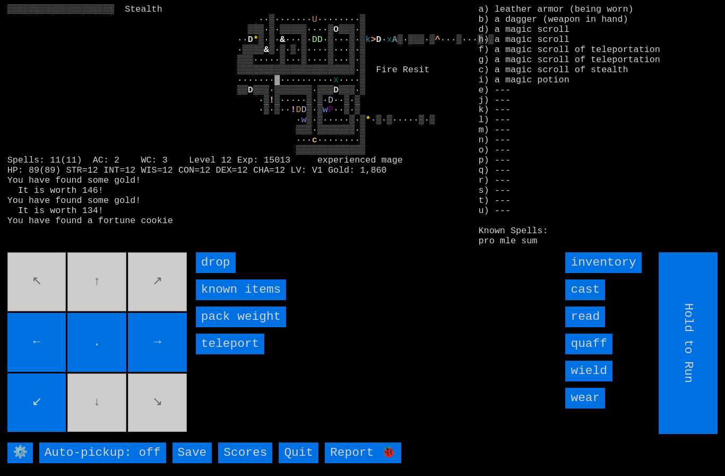
click at [47, 330] on movebuttons "↖ ↑ ↗ ← . → ↙ ↓ ↘" at bounding box center [98, 343] width 182 height 182
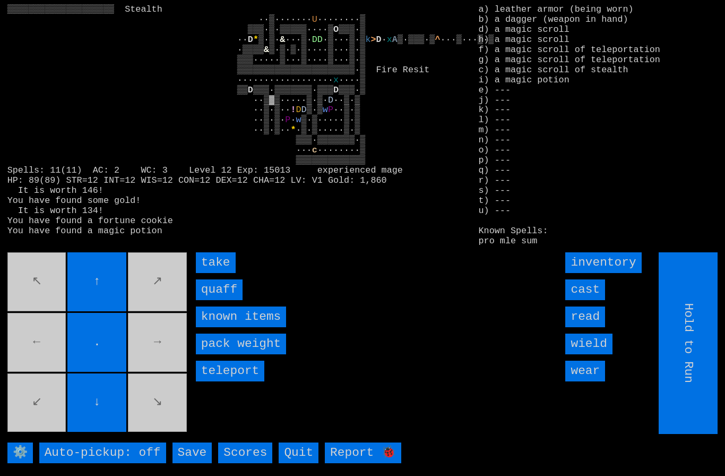
click at [211, 273] on input "take" at bounding box center [216, 262] width 40 height 21
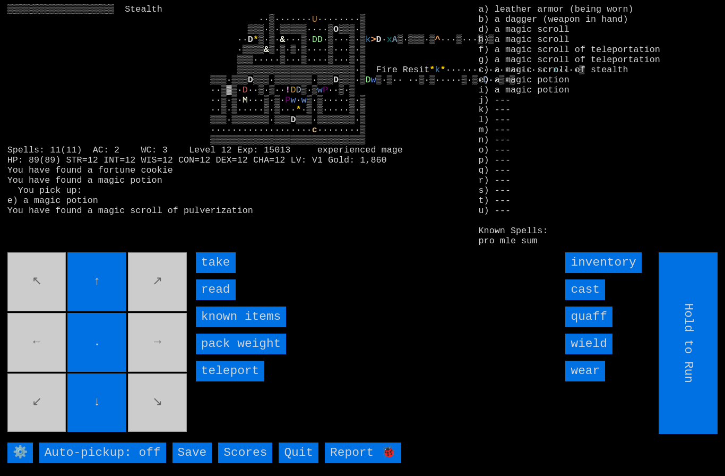
click at [217, 273] on input "take" at bounding box center [216, 262] width 40 height 21
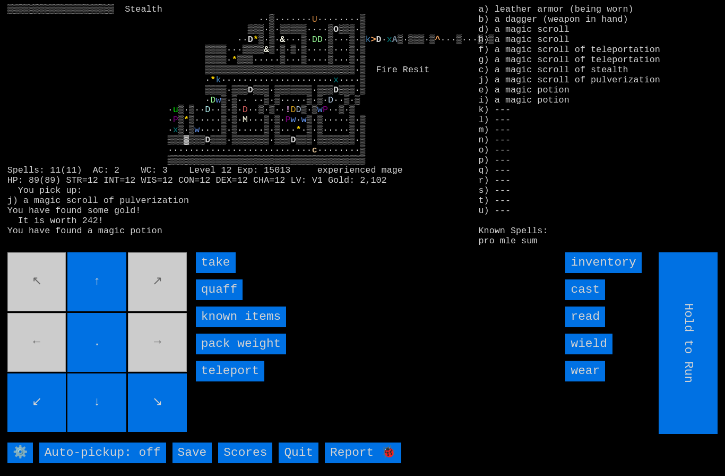
click at [213, 273] on input "take" at bounding box center [216, 262] width 40 height 21
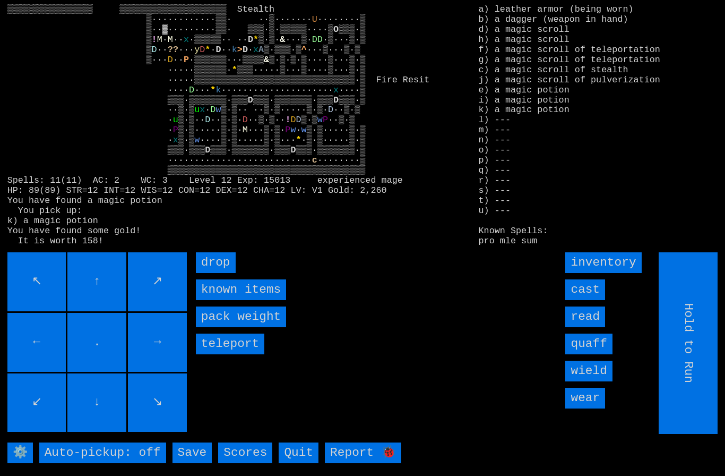
click at [53, 332] on input "←" at bounding box center [36, 342] width 59 height 59
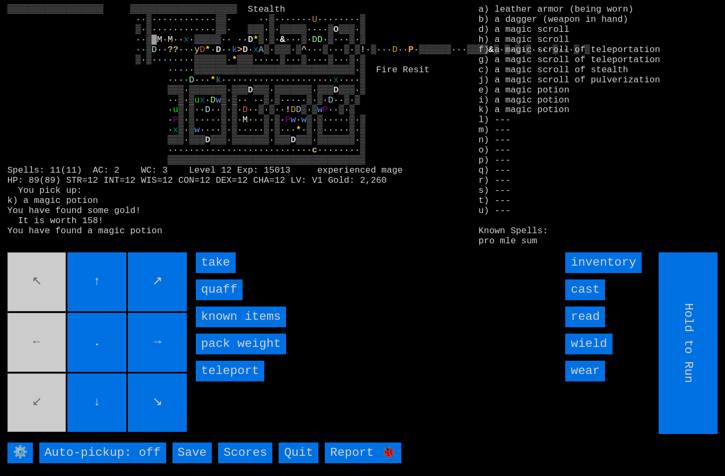
click at [216, 273] on input "take" at bounding box center [216, 262] width 40 height 21
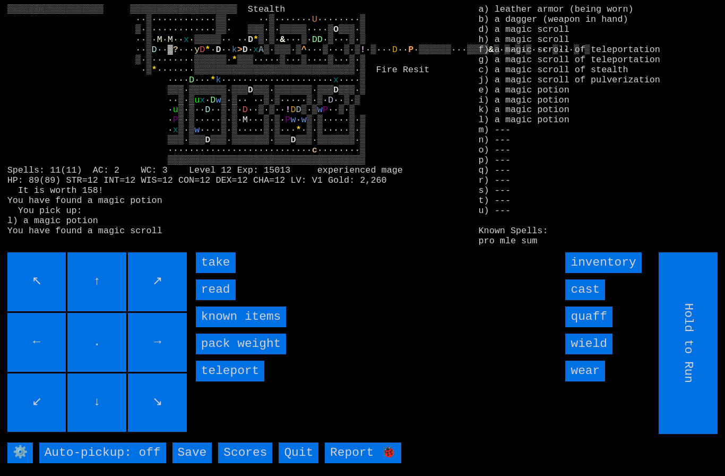
click at [218, 273] on input "take" at bounding box center [216, 262] width 40 height 21
click at [207, 273] on input "take" at bounding box center [216, 262] width 40 height 21
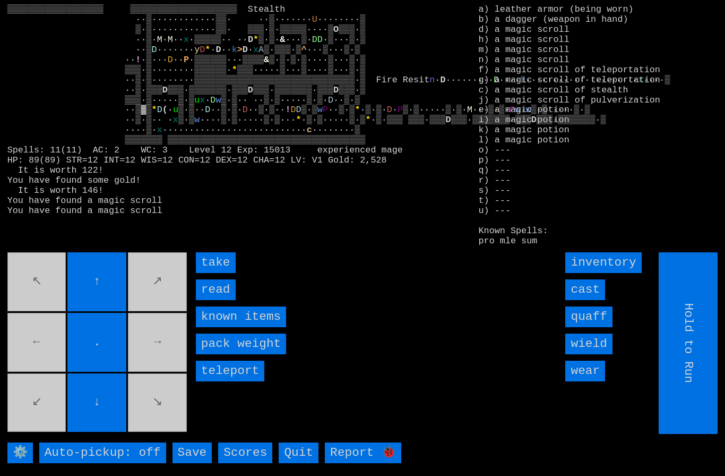
click at [209, 273] on input "take" at bounding box center [216, 262] width 40 height 21
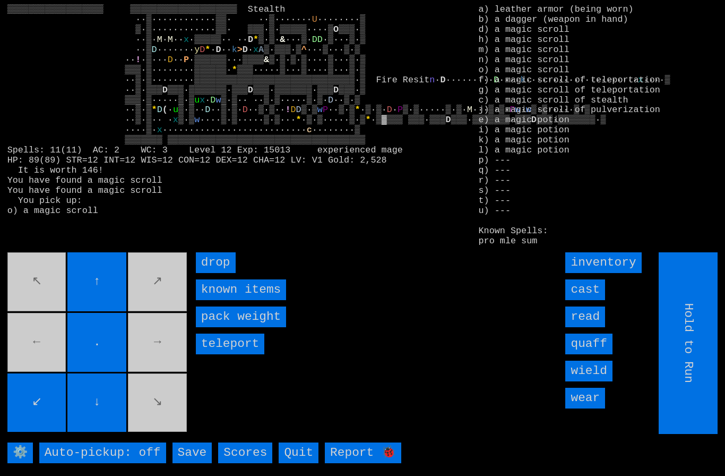
click at [125, 414] on input "↓" at bounding box center [96, 402] width 59 height 59
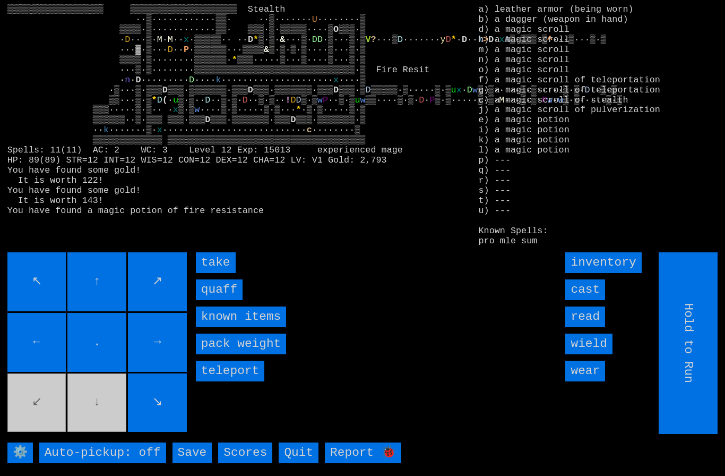
click at [219, 300] on input "quaff" at bounding box center [219, 289] width 47 height 21
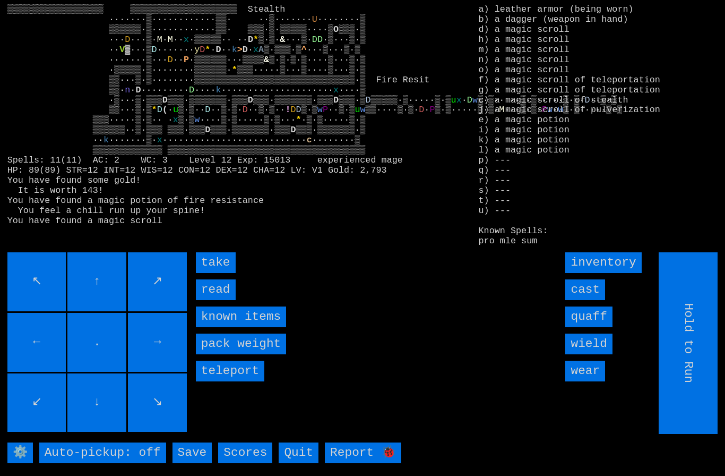
click at [216, 273] on input "take" at bounding box center [216, 262] width 40 height 21
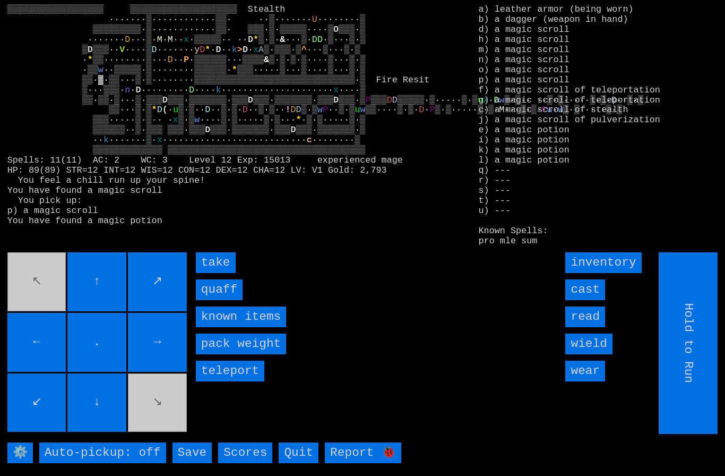
click at [211, 273] on input "take" at bounding box center [216, 262] width 40 height 21
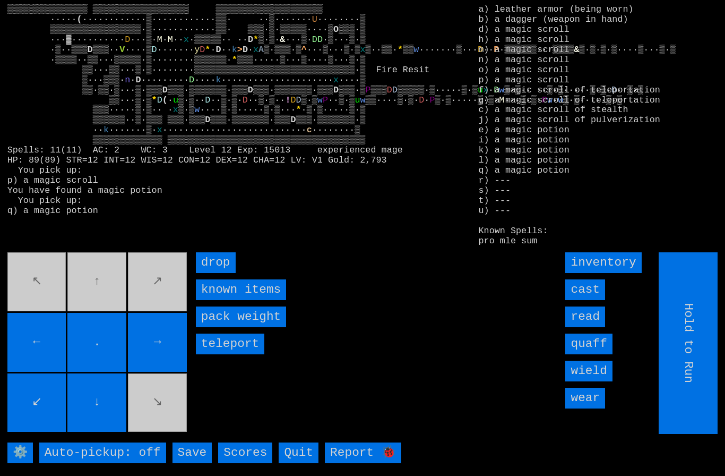
click at [591, 327] on input "read" at bounding box center [585, 316] width 40 height 21
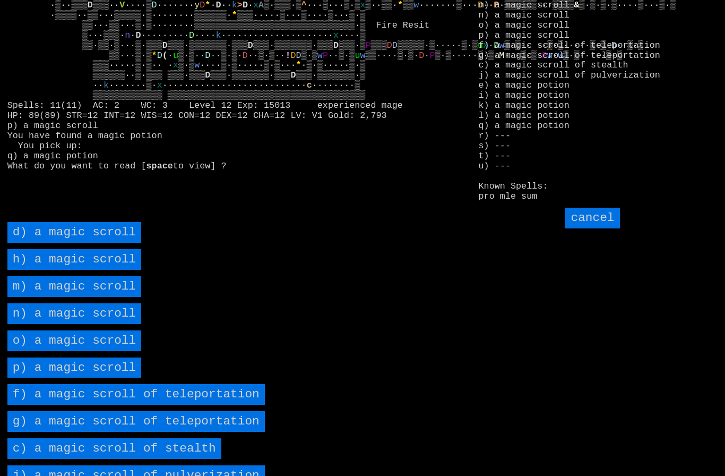
click at [62, 459] on stealth "c) a magic scroll of stealth" at bounding box center [114, 448] width 214 height 21
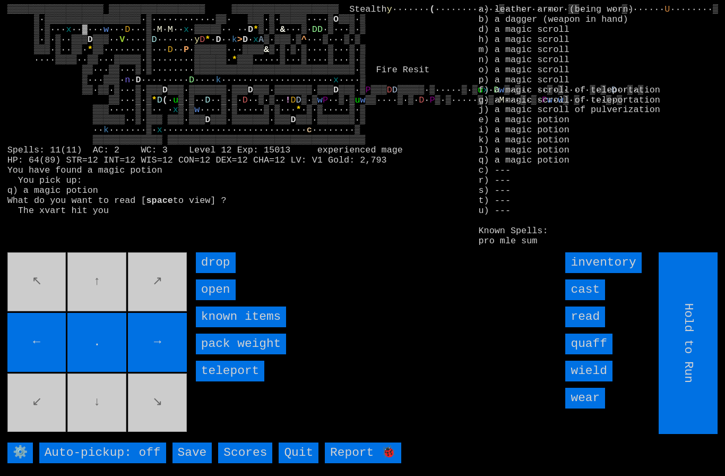
click at [592, 300] on input "cast" at bounding box center [585, 289] width 40 height 21
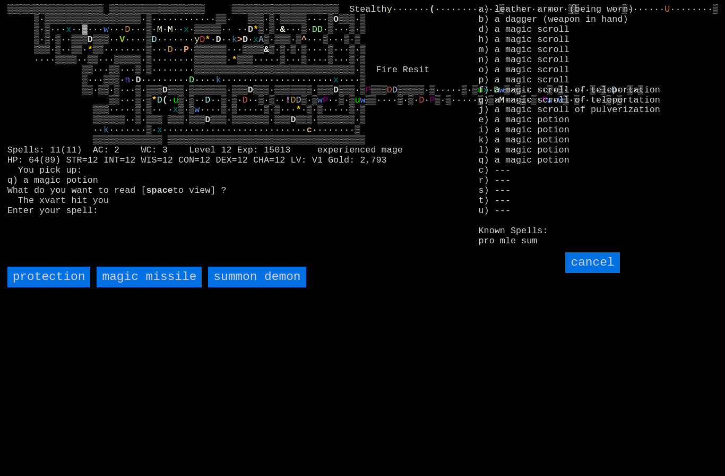
click at [249, 287] on demon "summon demon" at bounding box center [257, 276] width 98 height 21
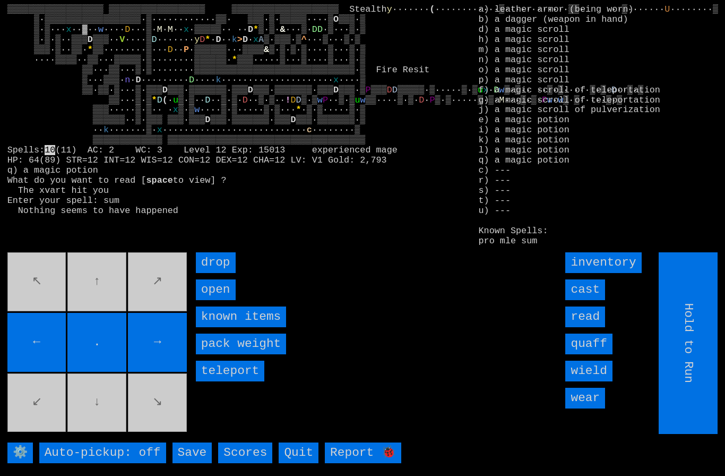
click at [593, 300] on input "cast" at bounding box center [585, 289] width 40 height 21
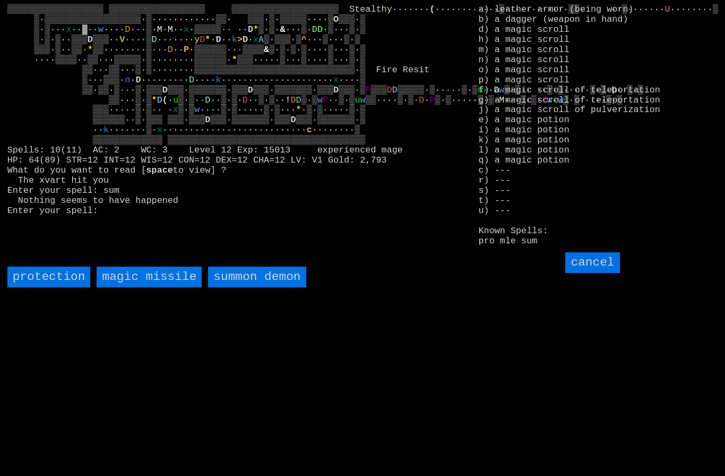
click at [245, 287] on demon "summon demon" at bounding box center [257, 276] width 98 height 21
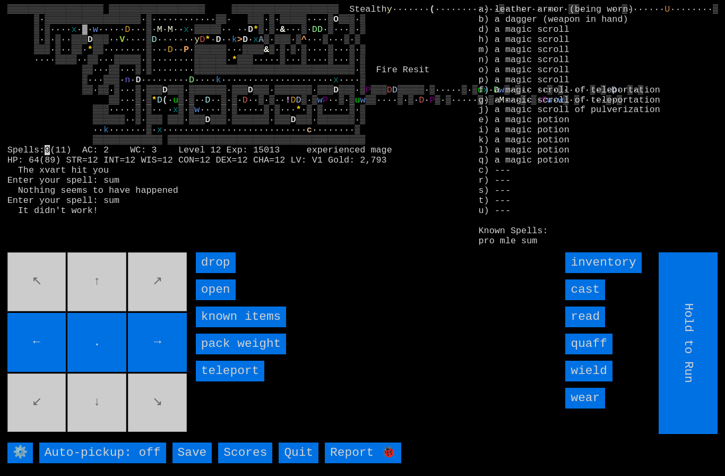
click at [593, 300] on input "cast" at bounding box center [585, 289] width 40 height 21
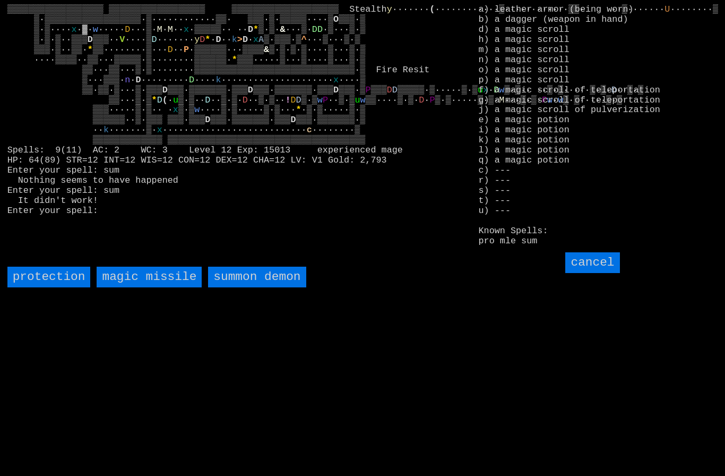
click at [246, 287] on demon "summon demon" at bounding box center [257, 276] width 98 height 21
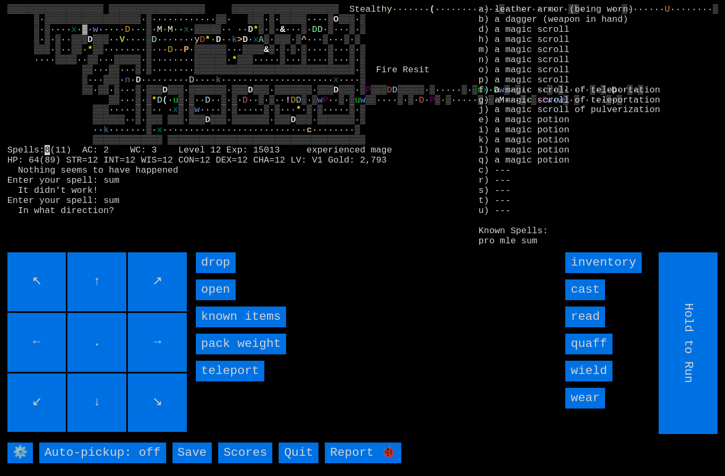
click at [592, 300] on input "cast" at bounding box center [585, 289] width 40 height 21
click at [593, 300] on input "cast" at bounding box center [585, 289] width 40 height 21
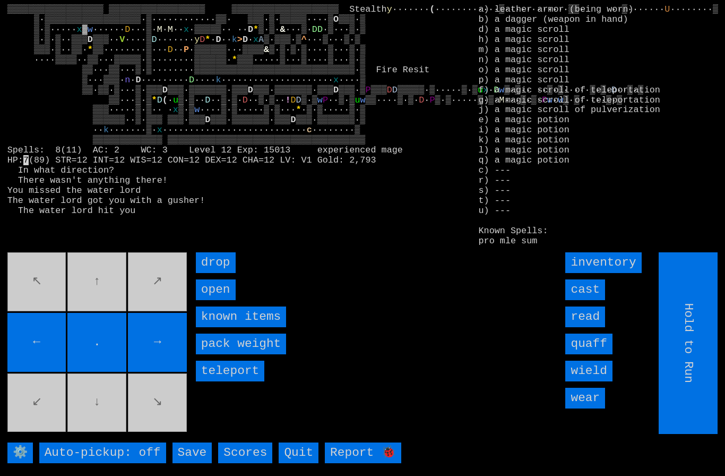
click at [592, 300] on input "cast" at bounding box center [585, 289] width 40 height 21
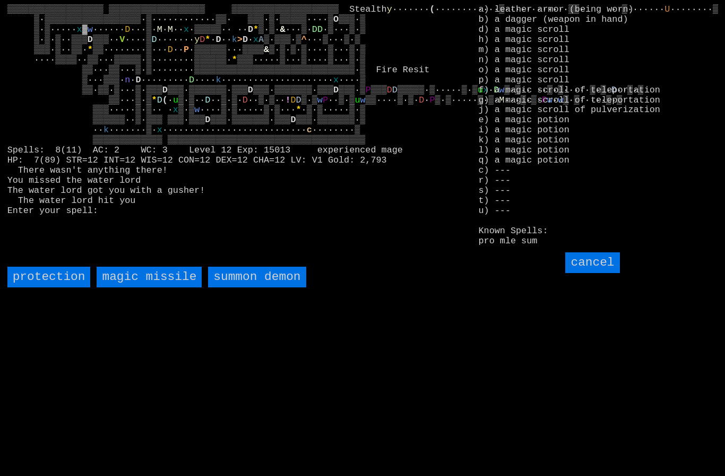
click at [237, 287] on demon "summon demon" at bounding box center [257, 276] width 98 height 21
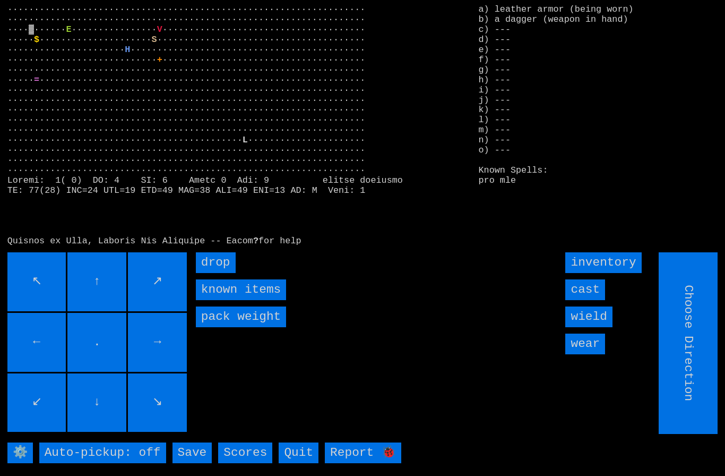
type input "Hold to Run"
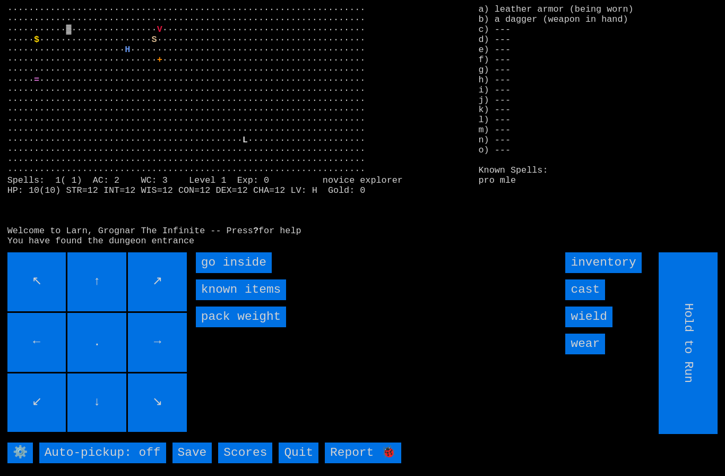
click at [234, 273] on inside "go inside" at bounding box center [234, 262] width 76 height 21
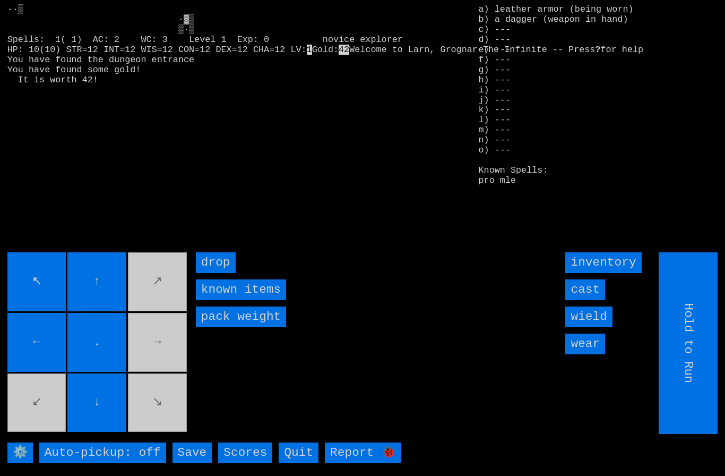
type input "Choose Direction"
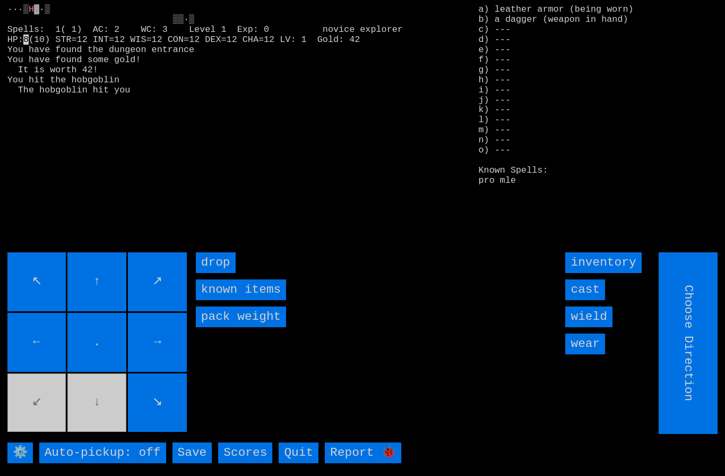
type input "Hold to Run"
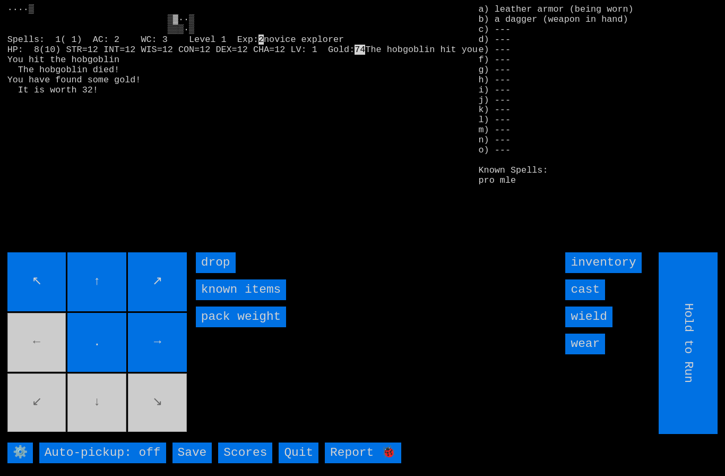
type input "Choose Direction"
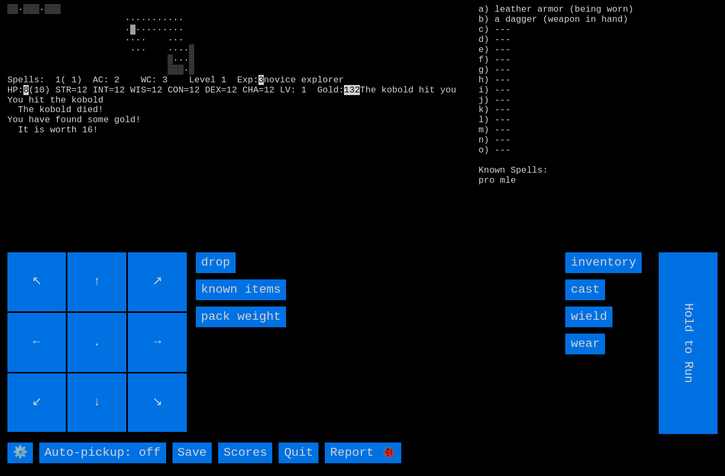
type input "Choose Direction"
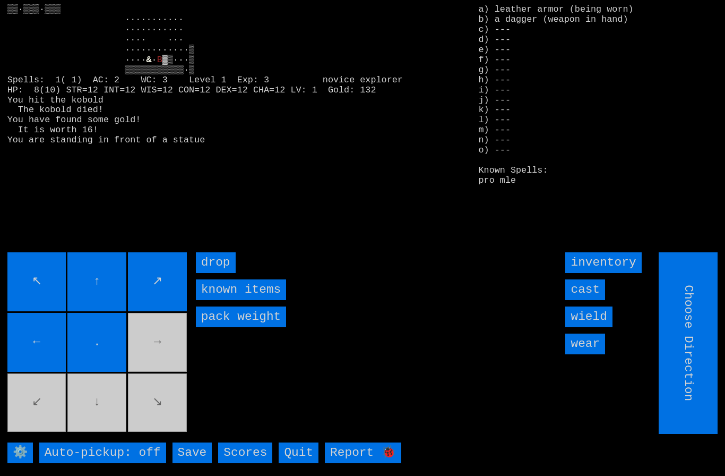
type input "Hold to Run"
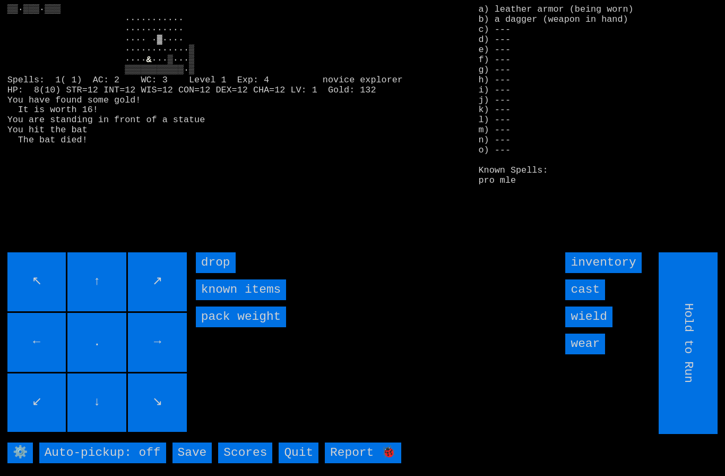
type input "Choose Direction"
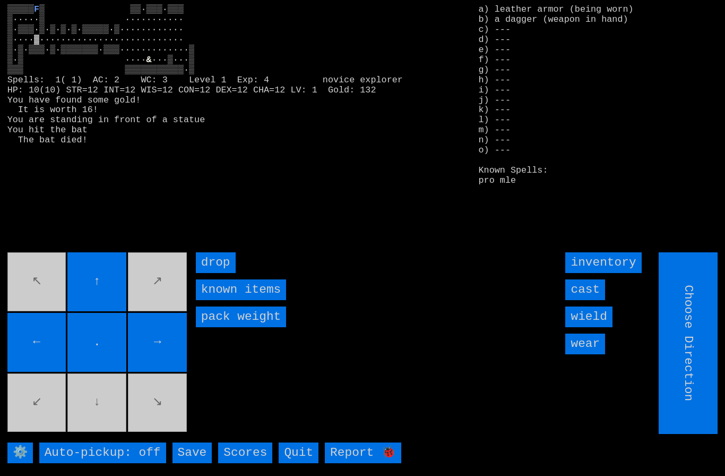
type input "Hold to Run"
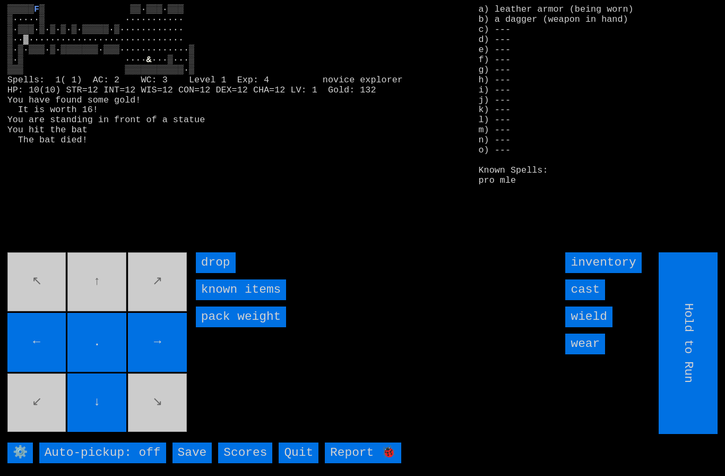
type input "Choose Direction"
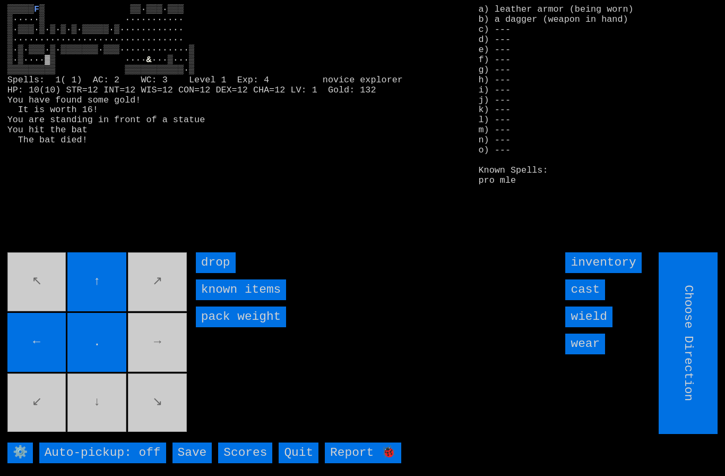
type input "Hold to Run"
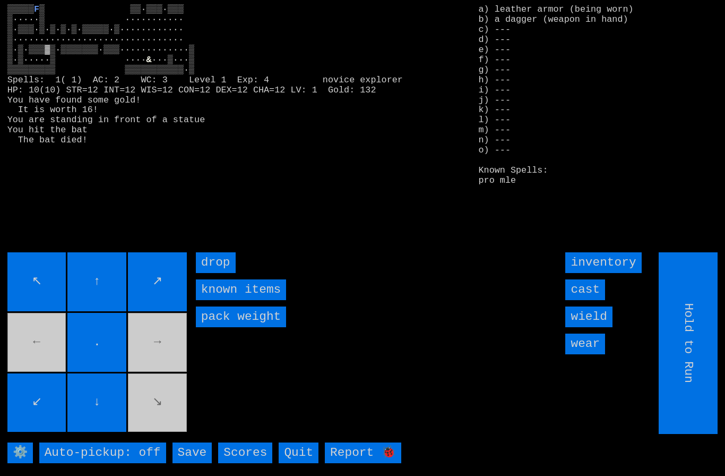
type input "Choose Direction"
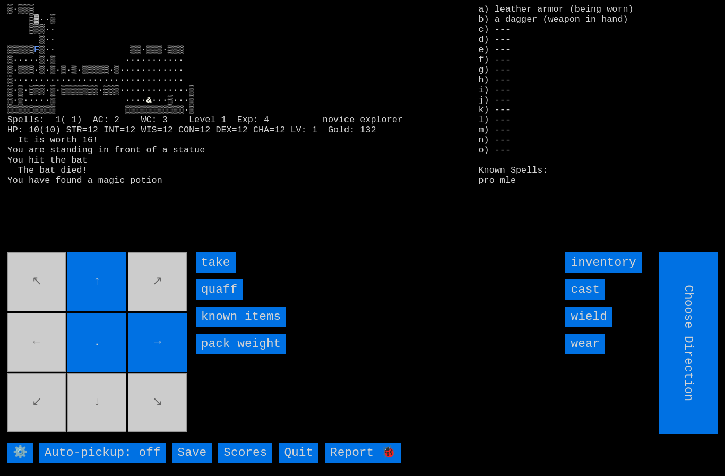
type input "Hold to Run"
click at [218, 300] on input "quaff" at bounding box center [219, 289] width 47 height 21
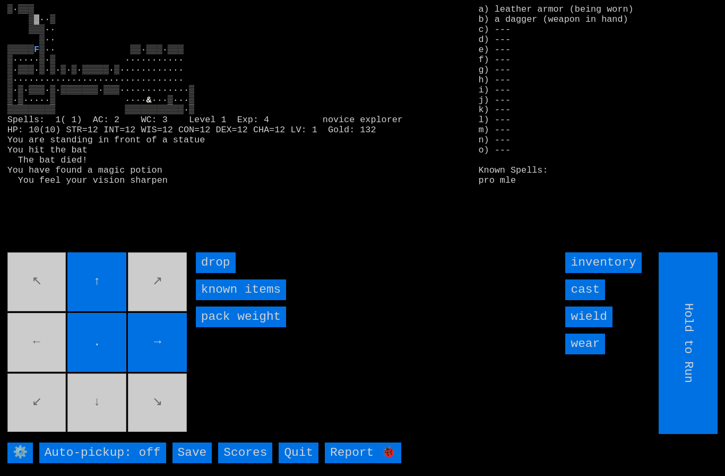
type input "Choose Direction"
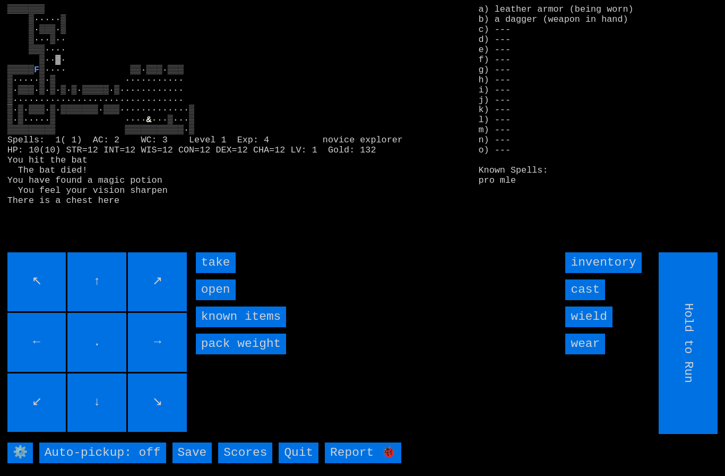
click at [214, 273] on input "take" at bounding box center [216, 262] width 40 height 21
type input "Choose Direction"
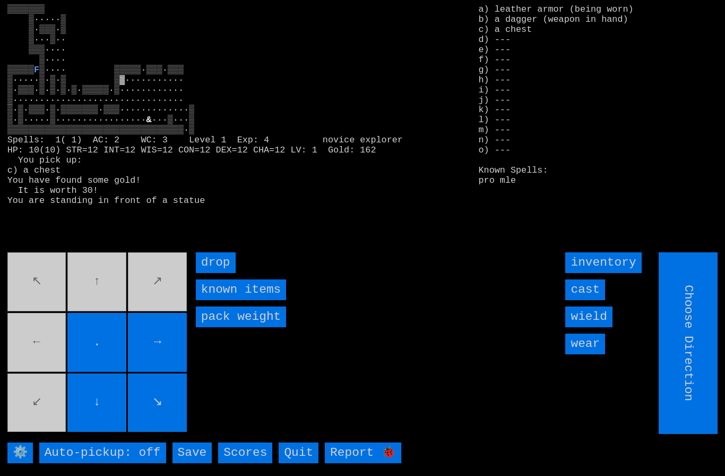
type input "Hold to Run"
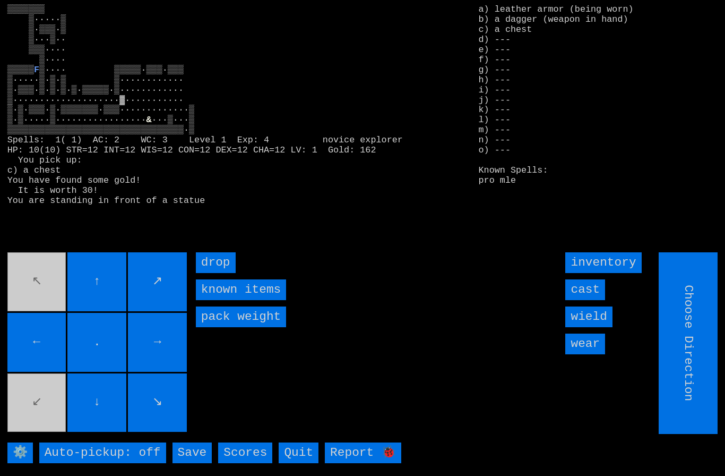
type input "Hold to Run"
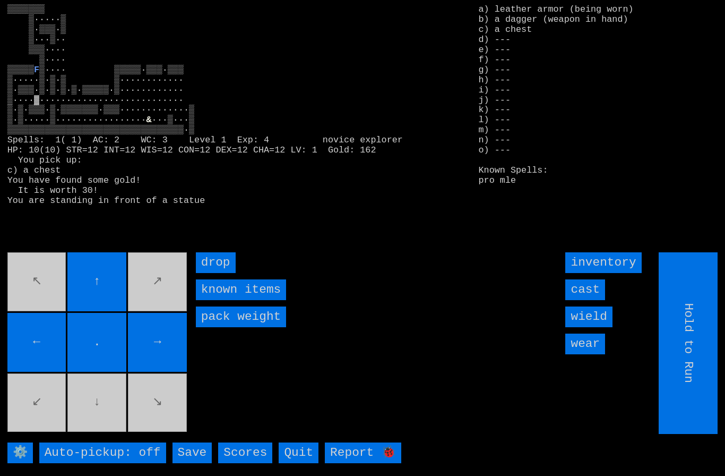
type input "Choose Direction"
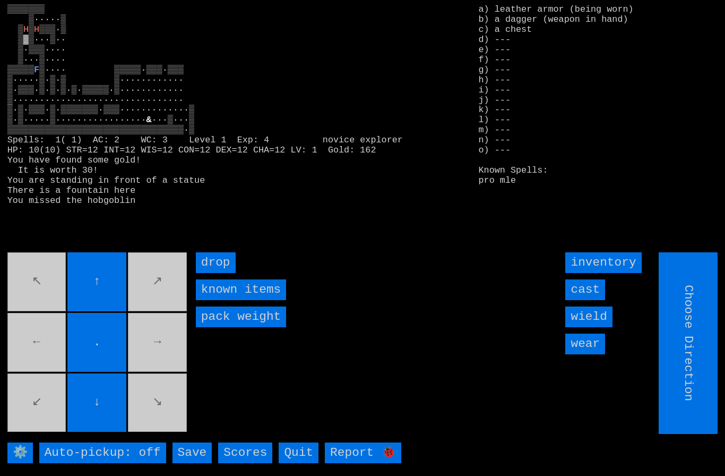
type input "Hold to Run"
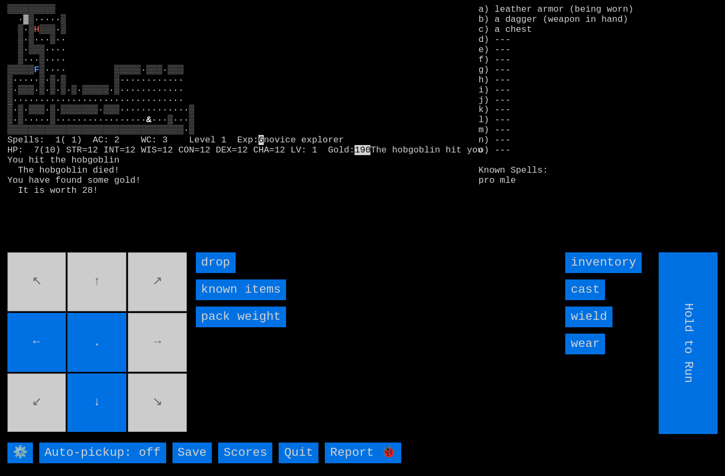
type input "Choose Direction"
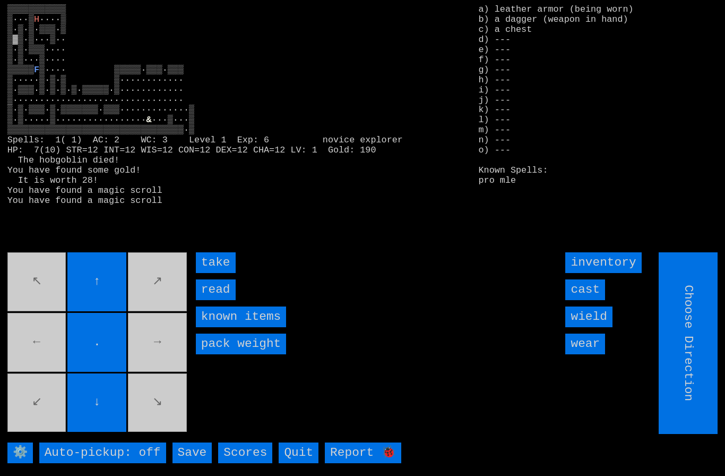
type input "Hold to Run"
click at [215, 273] on input "take" at bounding box center [216, 262] width 40 height 21
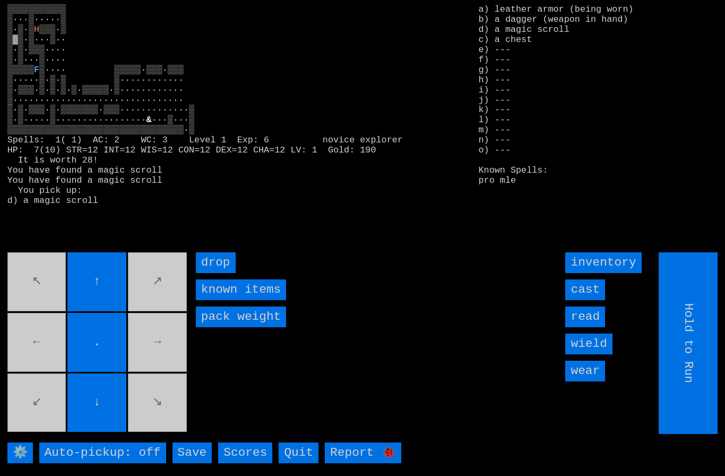
type input "Choose Direction"
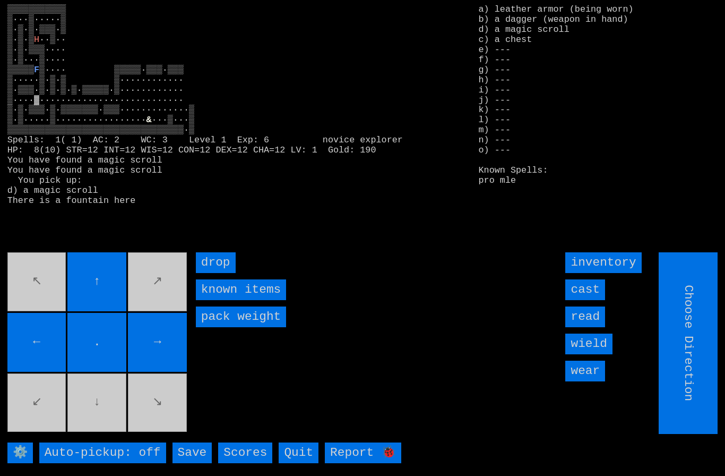
type input "Hold to Run"
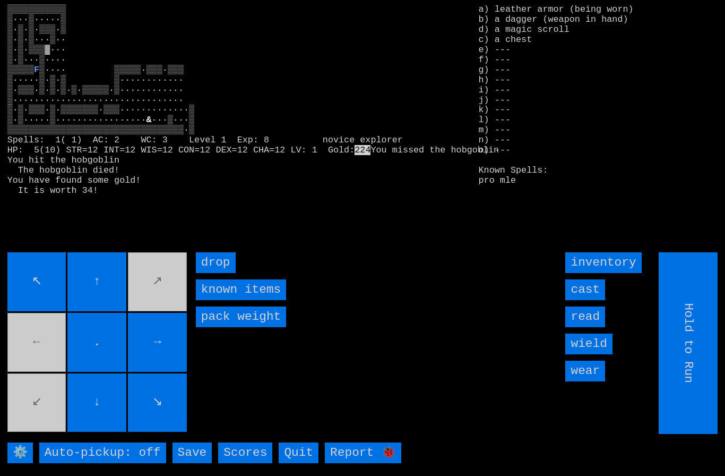
type input "Choose Direction"
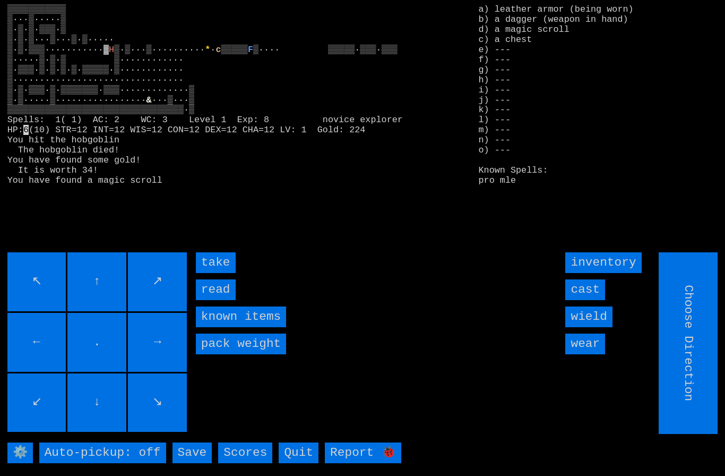
type input "Hold to Run"
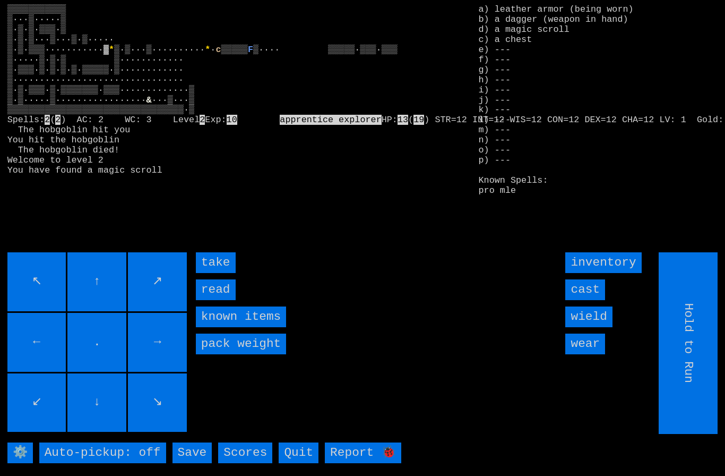
click at [160, 311] on input "↗" at bounding box center [157, 281] width 59 height 59
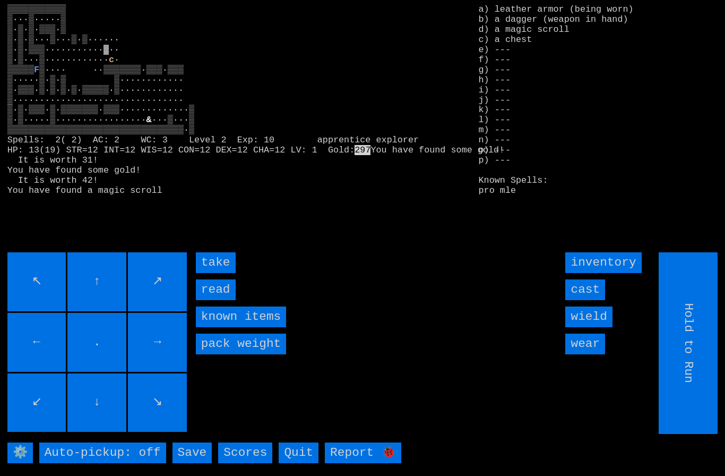
click at [213, 273] on input "take" at bounding box center [216, 262] width 40 height 21
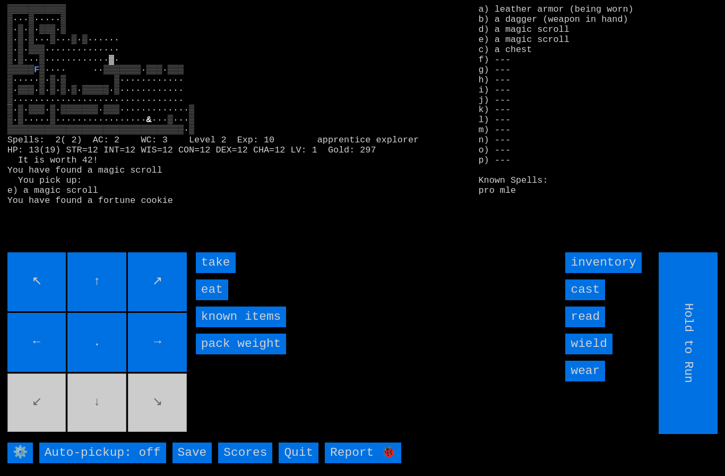
click at [216, 300] on input "eat" at bounding box center [212, 289] width 32 height 21
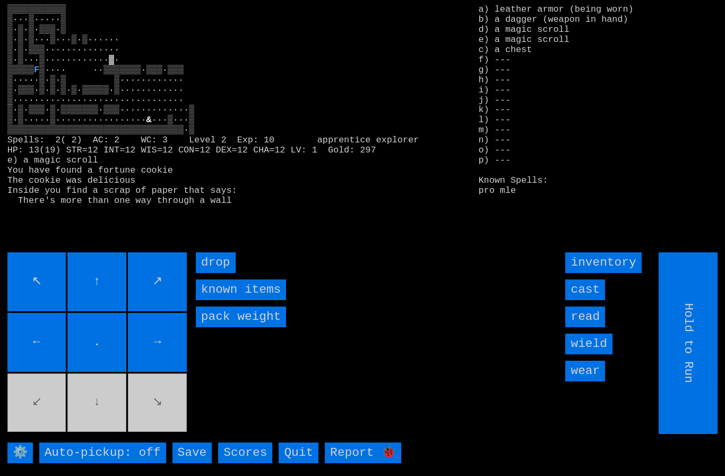
type input "Choose Direction"
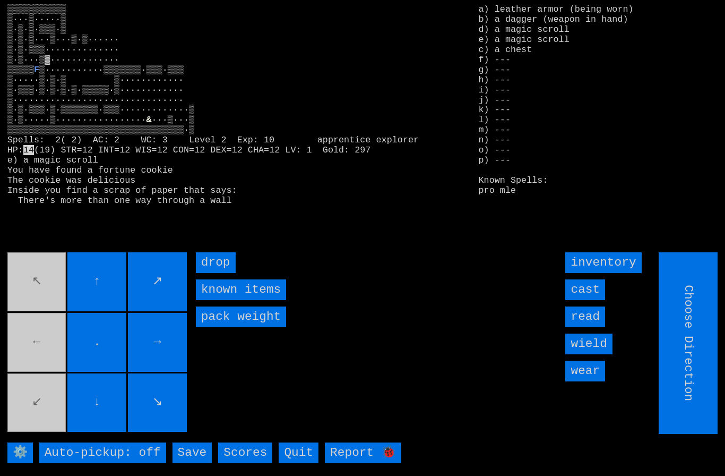
type input "Hold to Run"
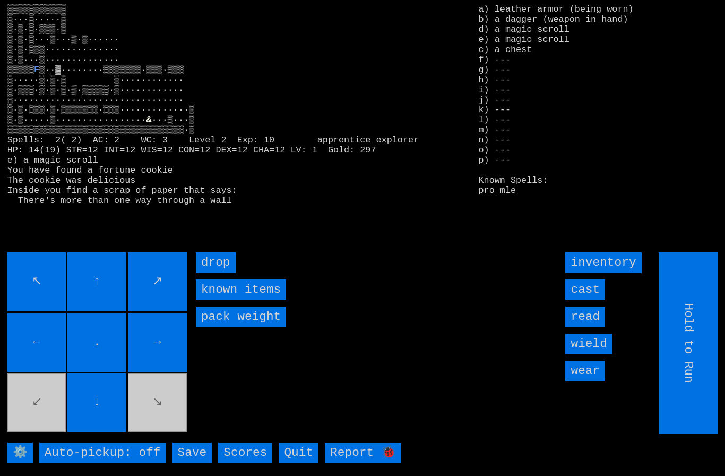
type input "Choose Direction"
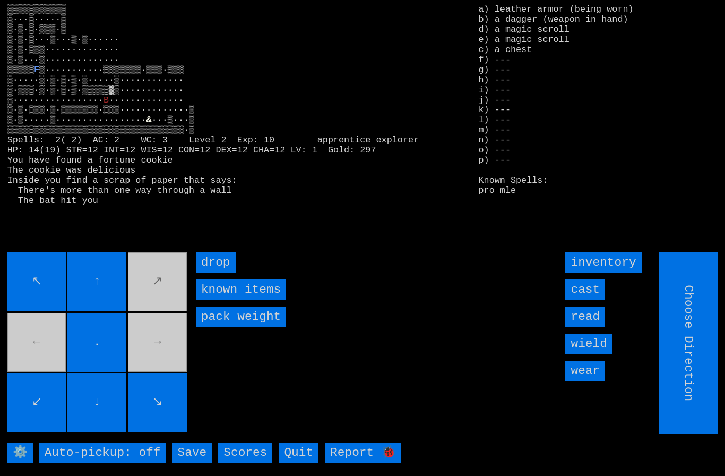
type input "Hold to Run"
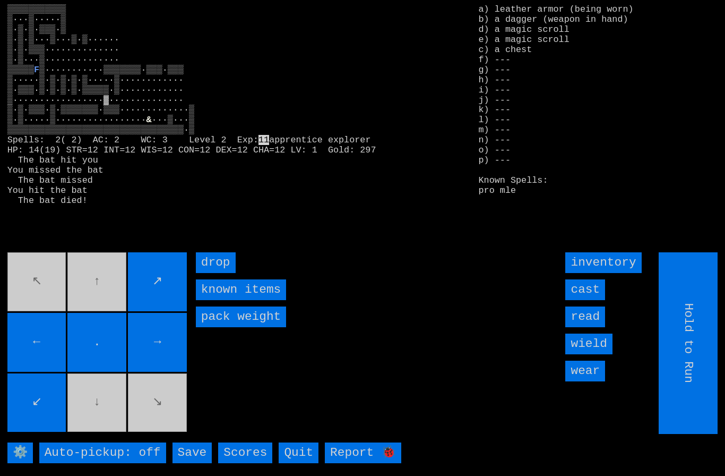
type input "Choose Direction"
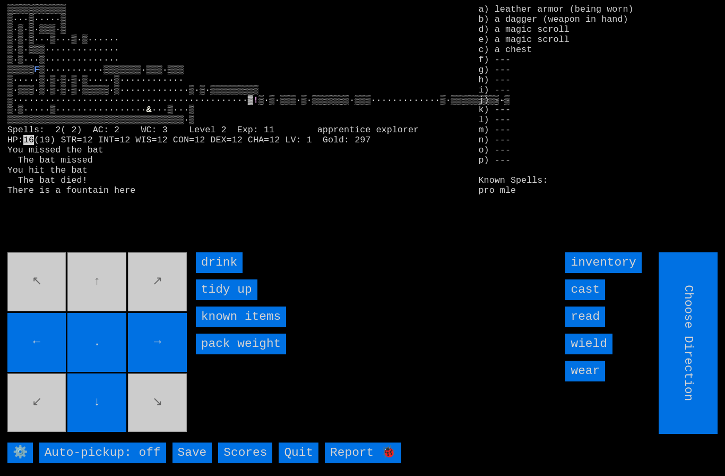
type input "Hold to Run"
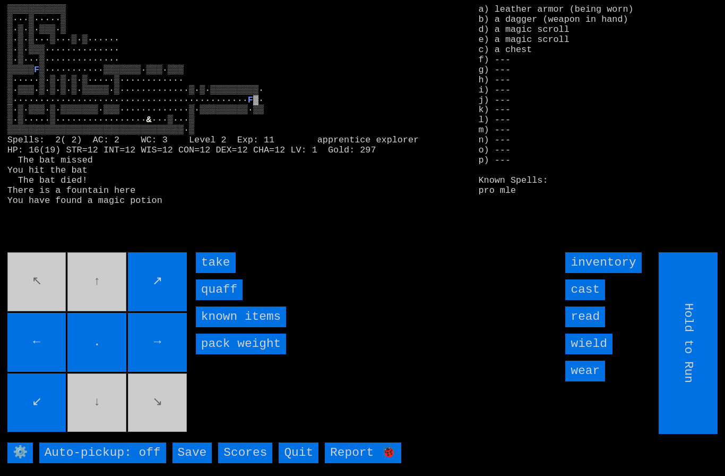
click at [217, 300] on input "quaff" at bounding box center [219, 289] width 47 height 21
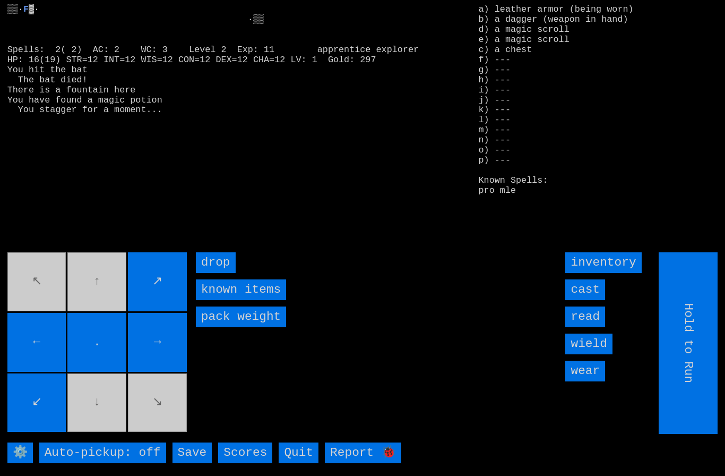
type input "Choose Direction"
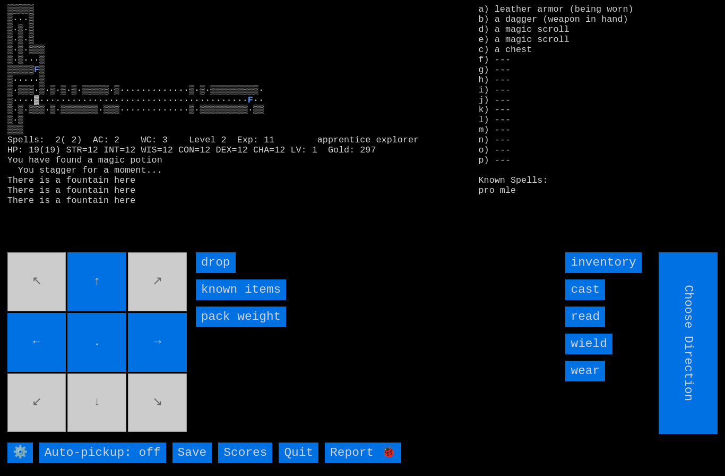
type input "Hold to Run"
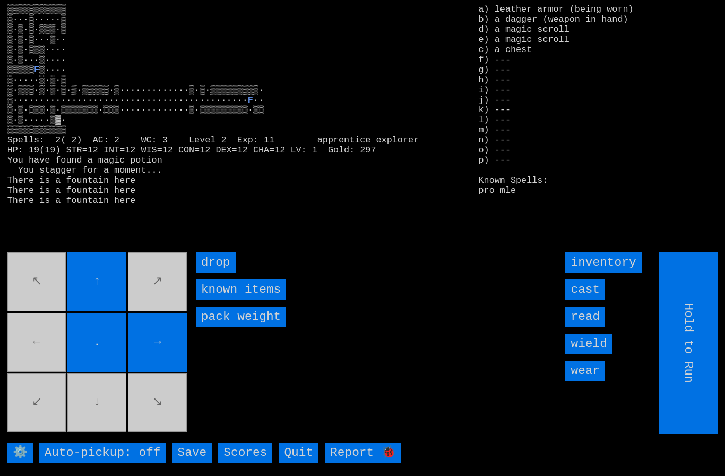
click at [689, 374] on input "Hold to Run" at bounding box center [688, 343] width 59 height 182
type input "Choose Direction"
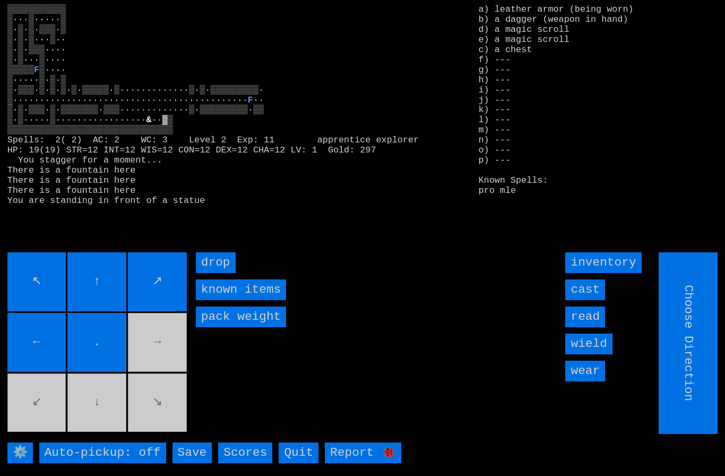
type input "Hold to Run"
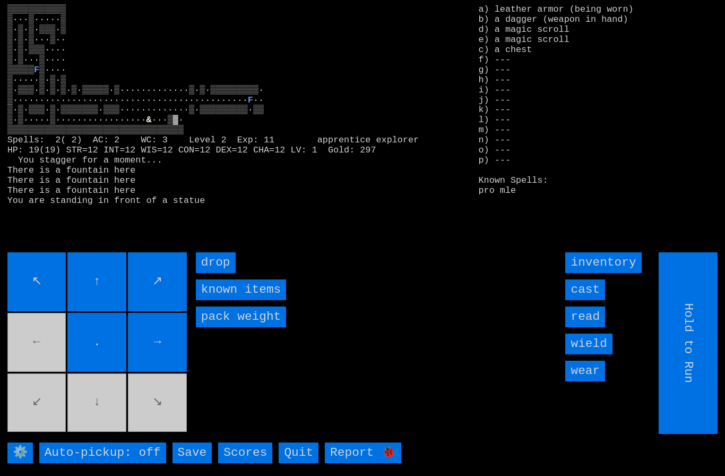
type input "Choose Direction"
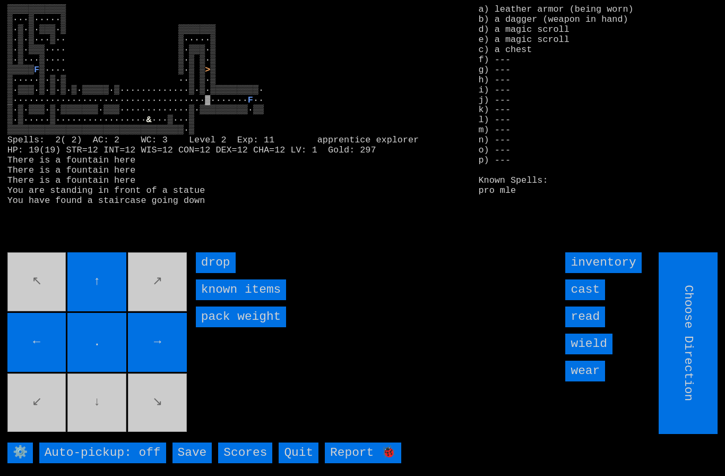
type input "Hold to Run"
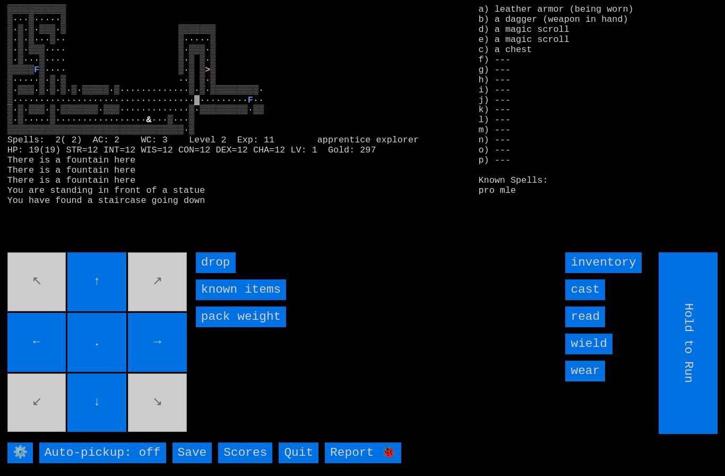
type input "Choose Direction"
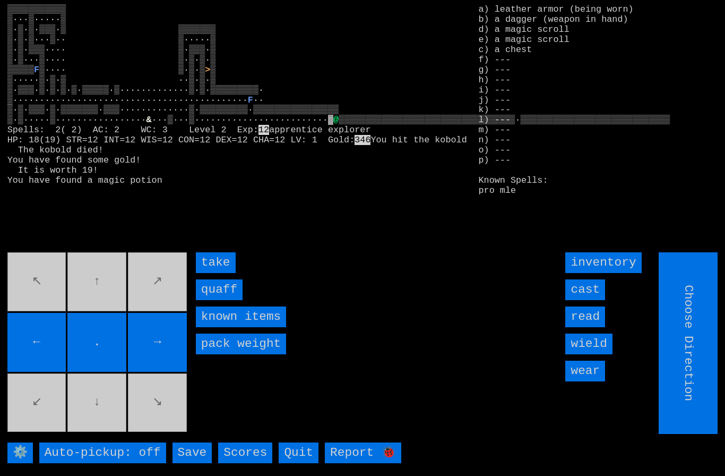
type input "Hold to Run"
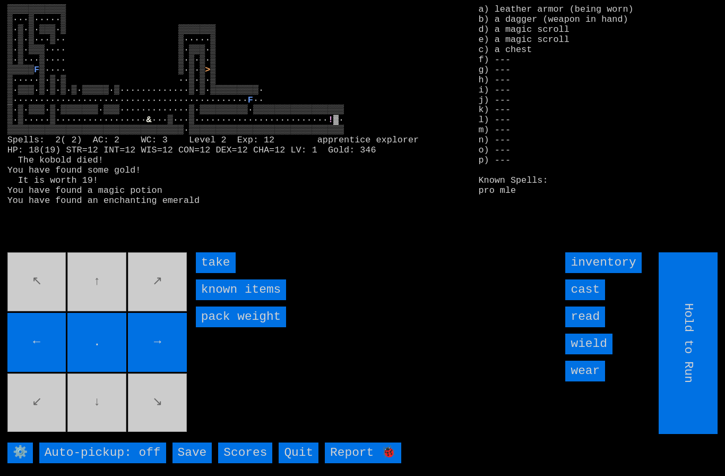
click at [216, 273] on input "take" at bounding box center [216, 262] width 40 height 21
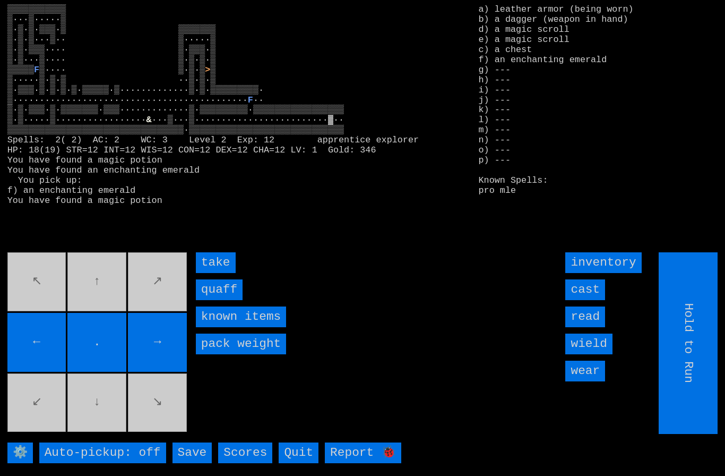
click at [214, 273] on input "take" at bounding box center [216, 262] width 40 height 21
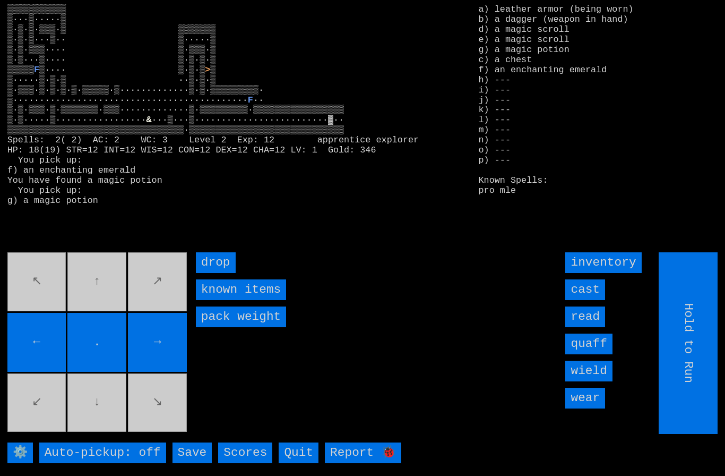
click at [609, 354] on input "quaff" at bounding box center [588, 343] width 47 height 21
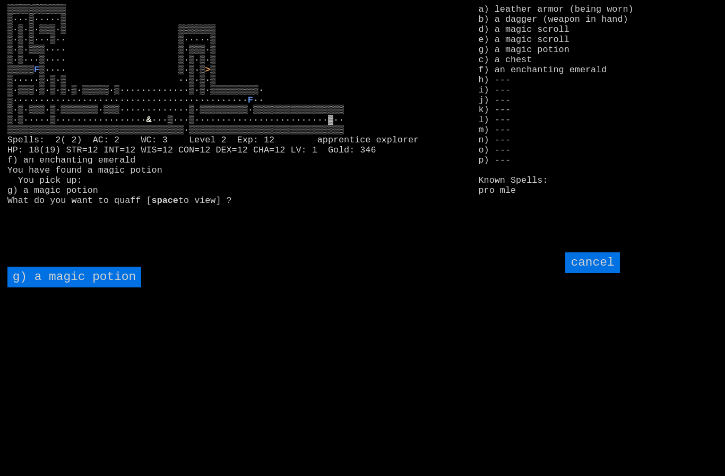
click at [65, 287] on potion "g) a magic potion" at bounding box center [74, 276] width 134 height 21
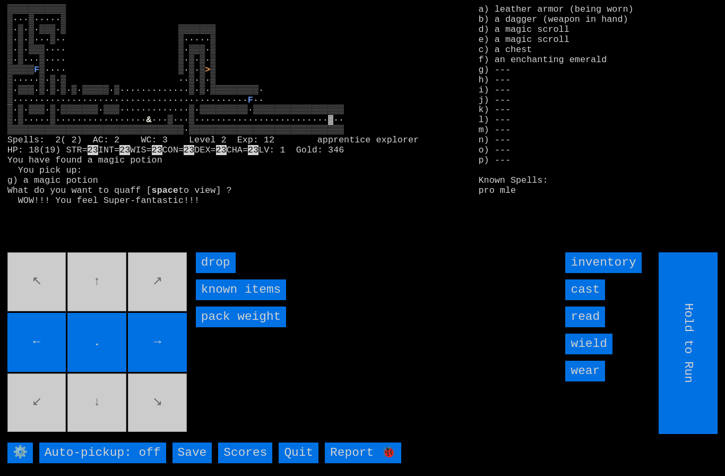
type input "Choose Direction"
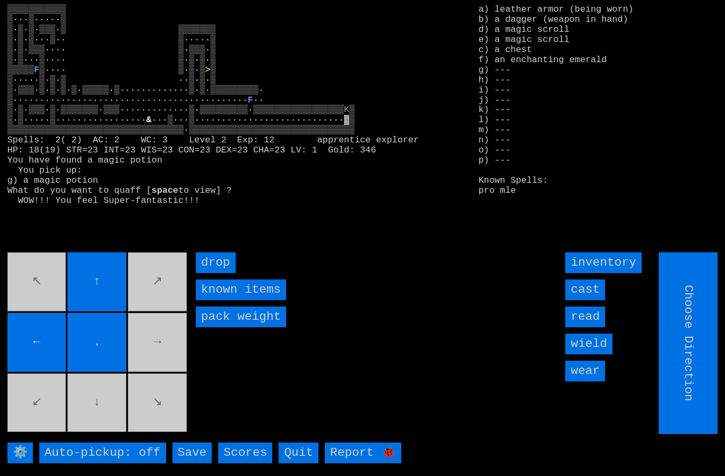
type input "Hold to Run"
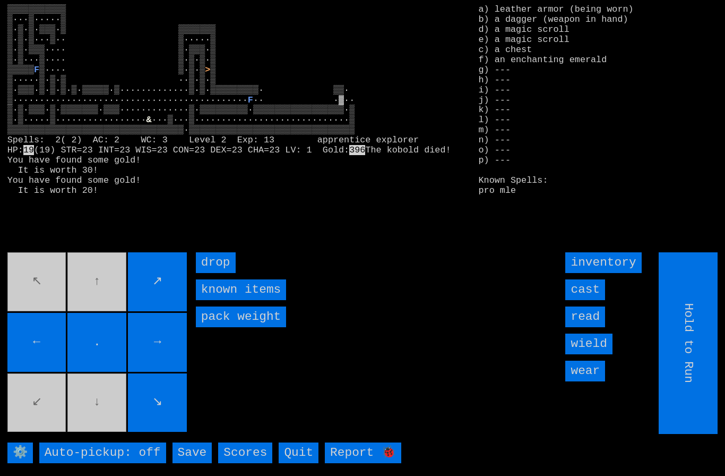
type input "Choose Direction"
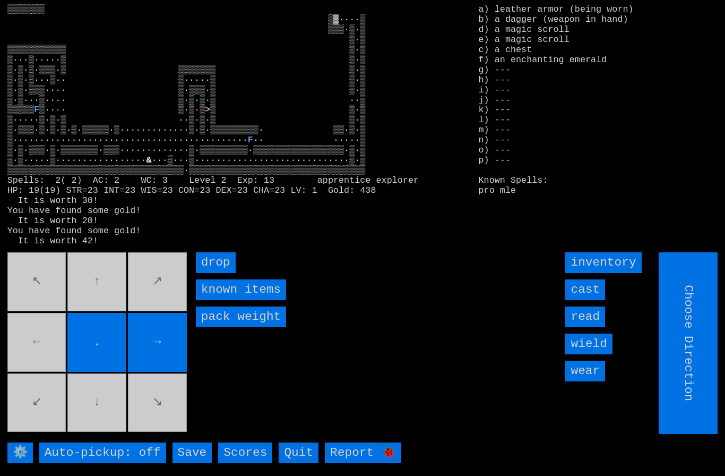
type input "Hold to Run"
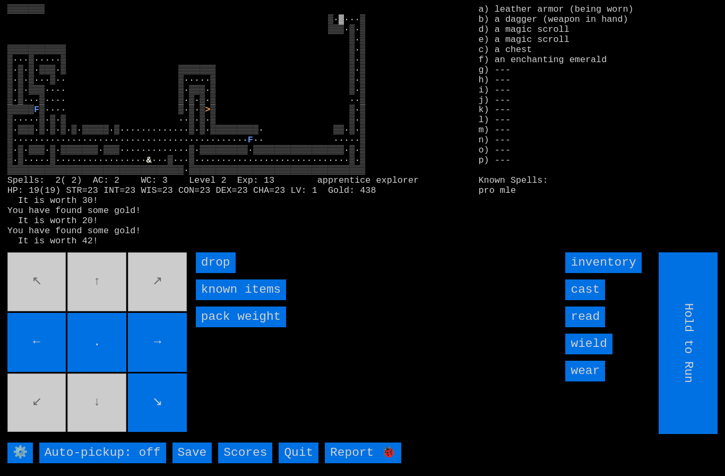
type input "Choose Direction"
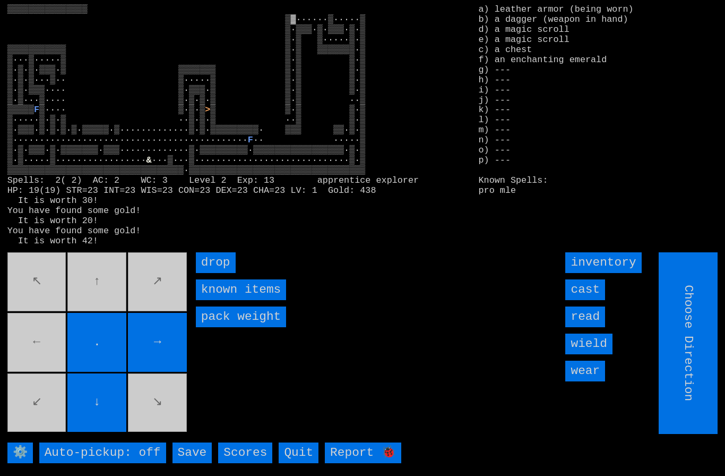
type input "Hold to Run"
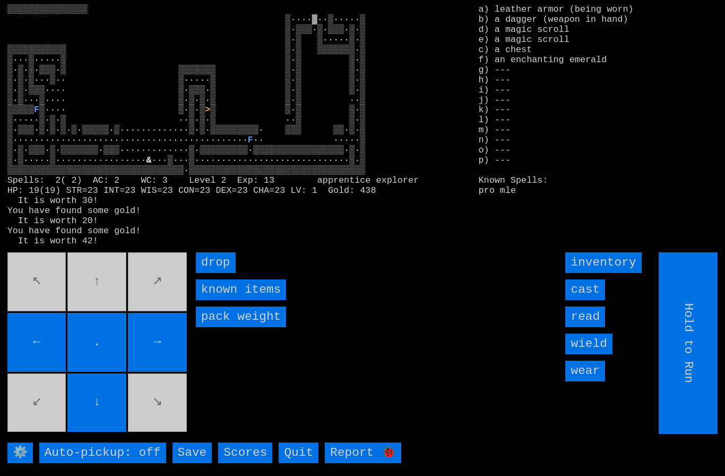
type input "Choose Direction"
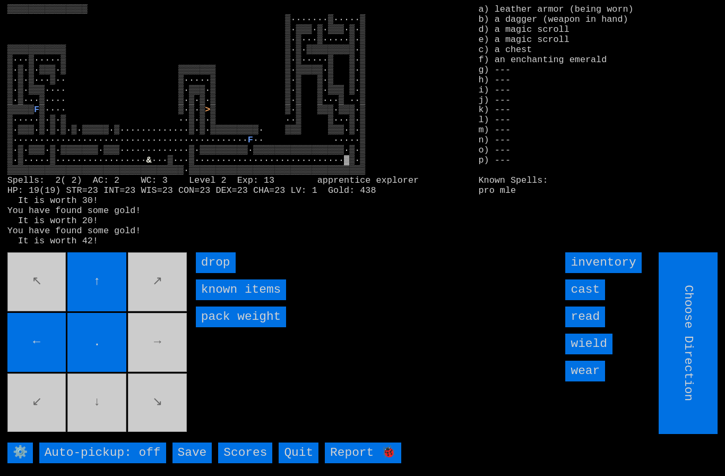
type input "Hold to Run"
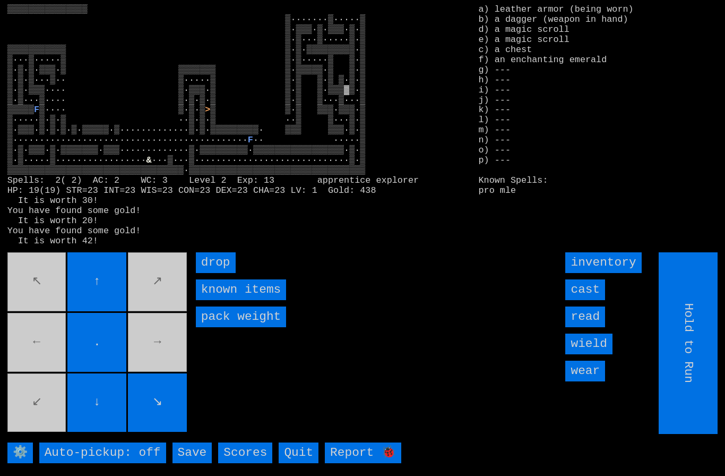
click at [59, 286] on movebuttons "↖ ↑ ↗ ← . → ↙ ↓ ↘" at bounding box center [98, 343] width 182 height 182
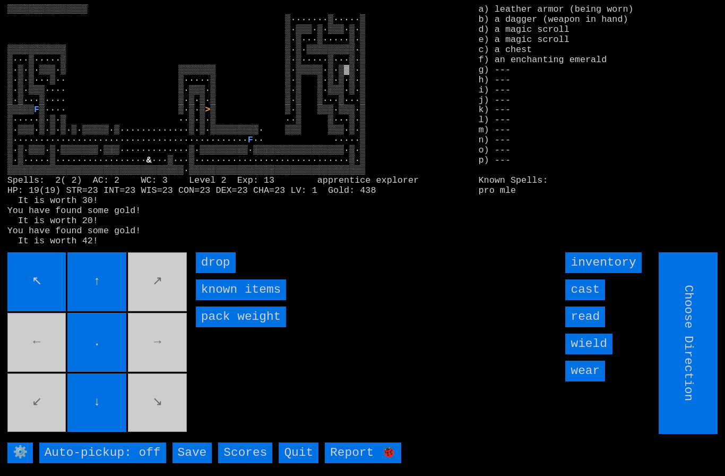
type input "Hold to Run"
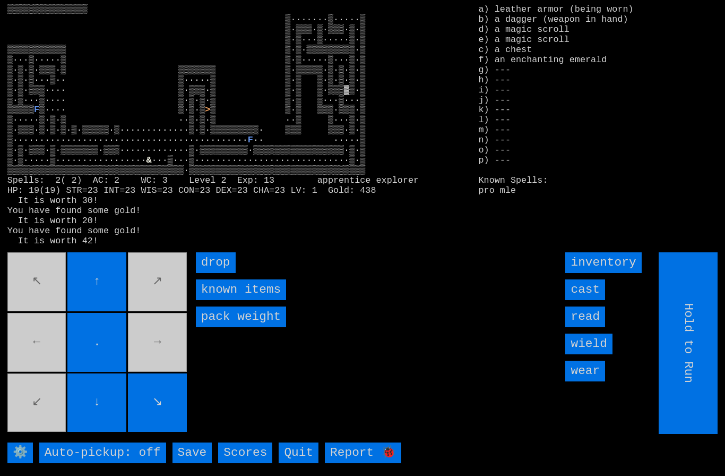
type input "Choose Direction"
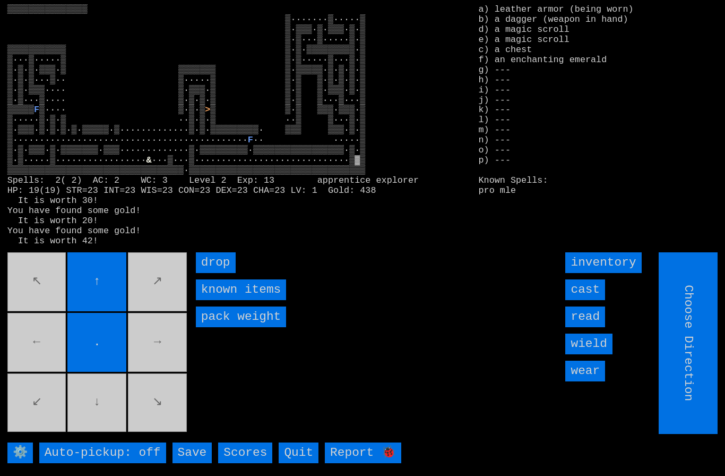
type input "Hold to Run"
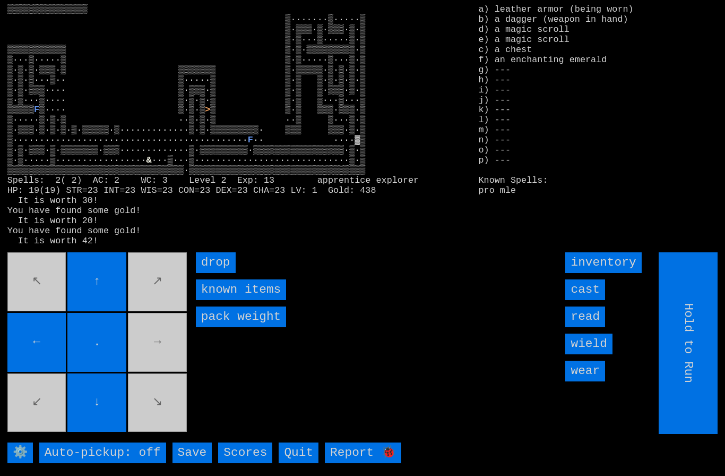
type input "Choose Direction"
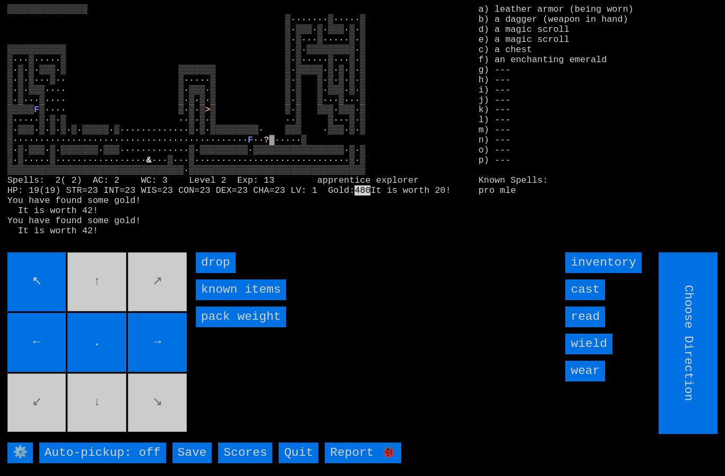
type input "Hold to Run"
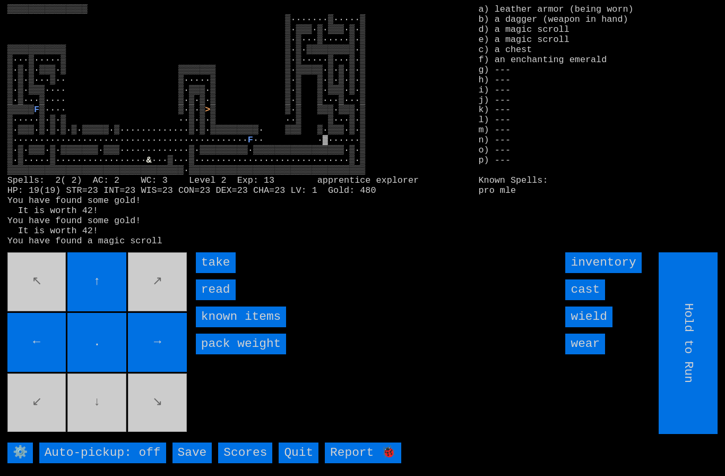
click at [217, 273] on input "take" at bounding box center [216, 262] width 40 height 21
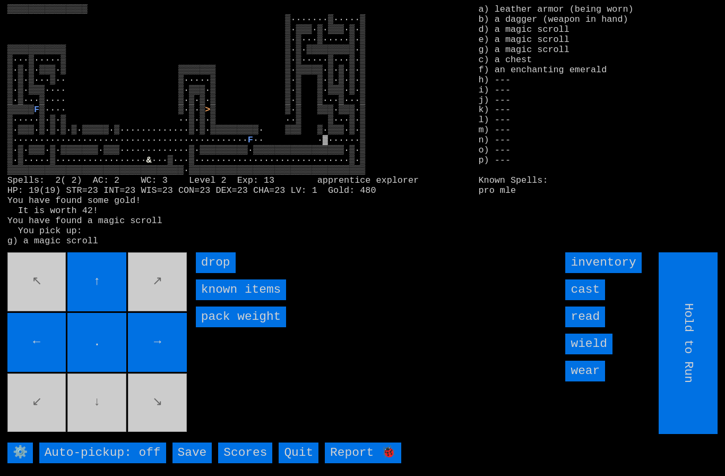
type input "Choose Direction"
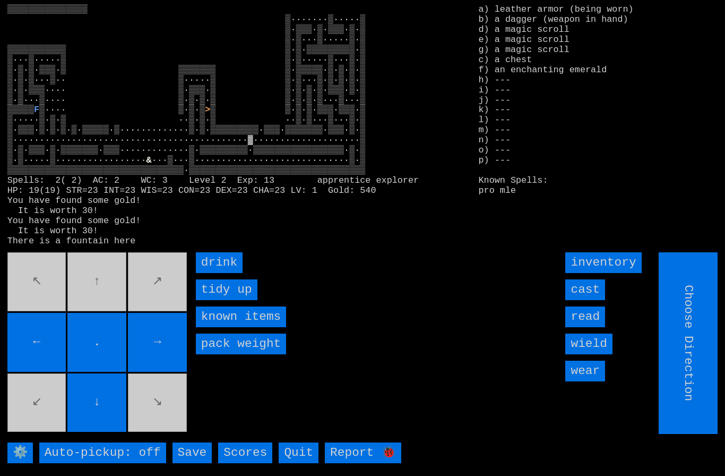
type input "Hold to Run"
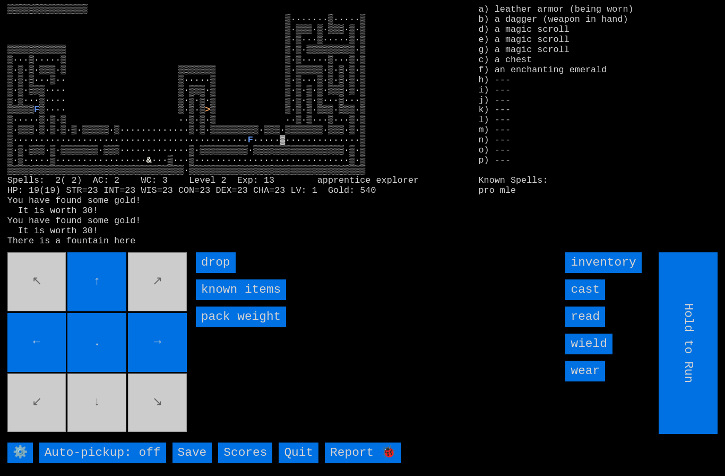
type input "Choose Direction"
type input "Hold to Run"
type input "Choose Direction"
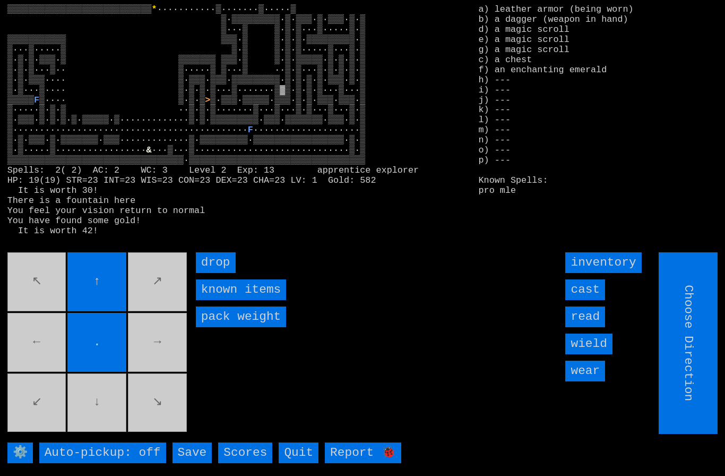
type input "Hold to Run"
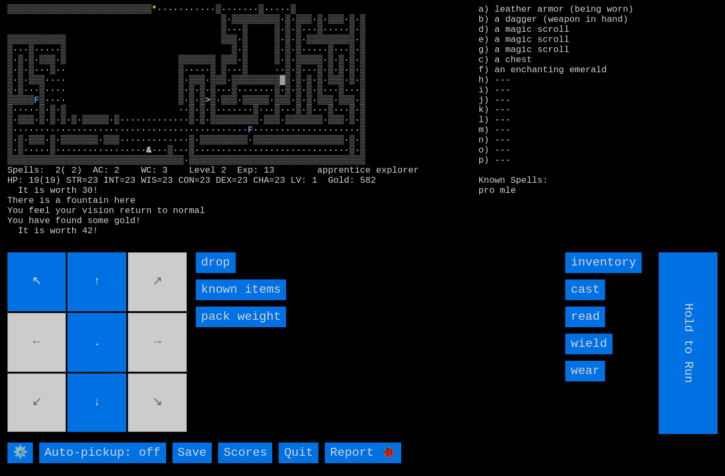
type input "Choose Direction"
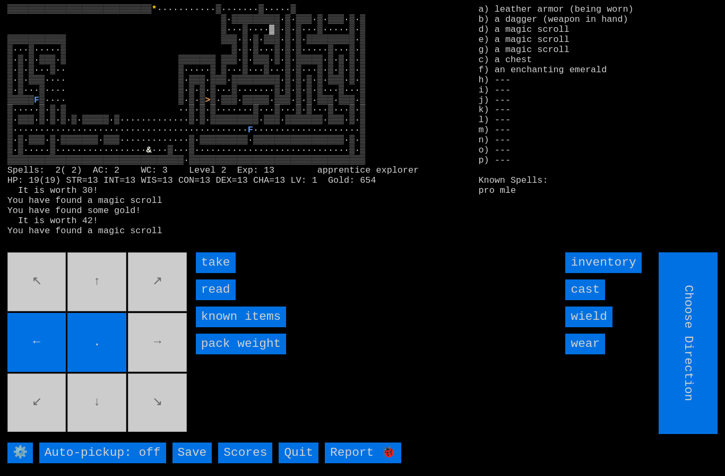
type input "Hold to Run"
click at [211, 273] on input "take" at bounding box center [216, 262] width 40 height 21
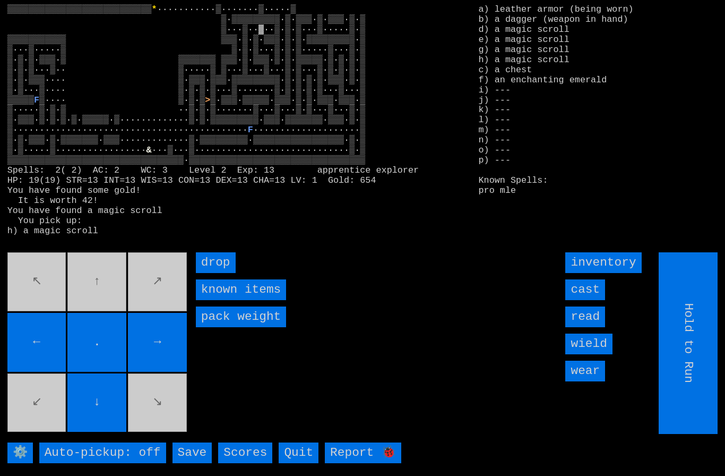
type input "Choose Direction"
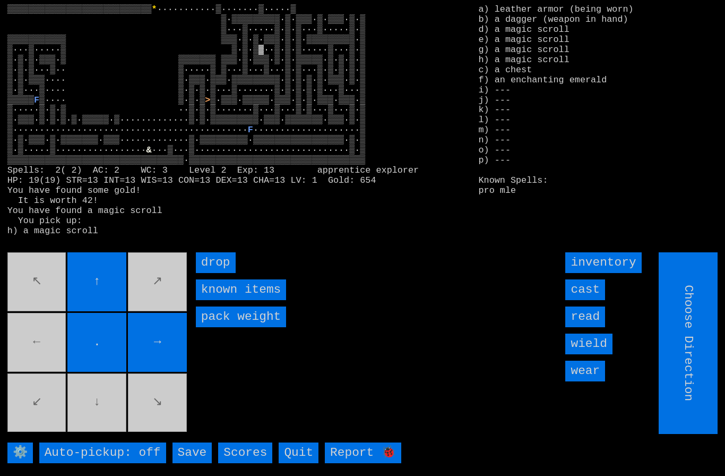
type input "Hold to Run"
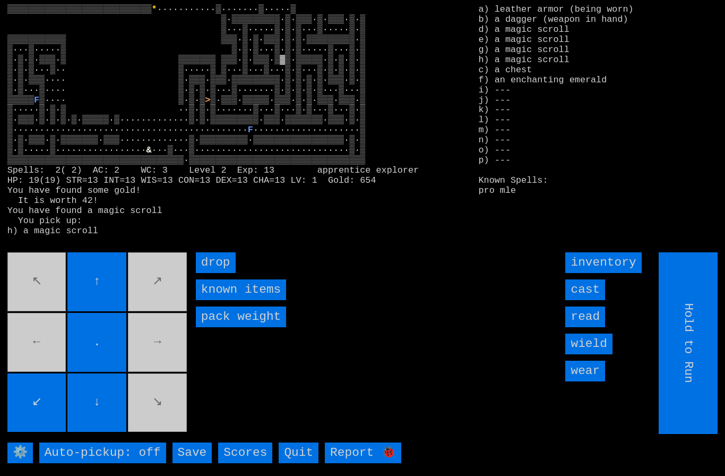
type input "Choose Direction"
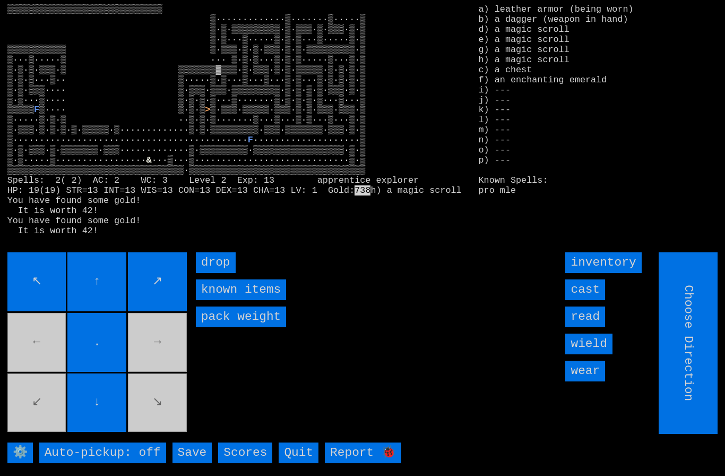
type input "Hold to Run"
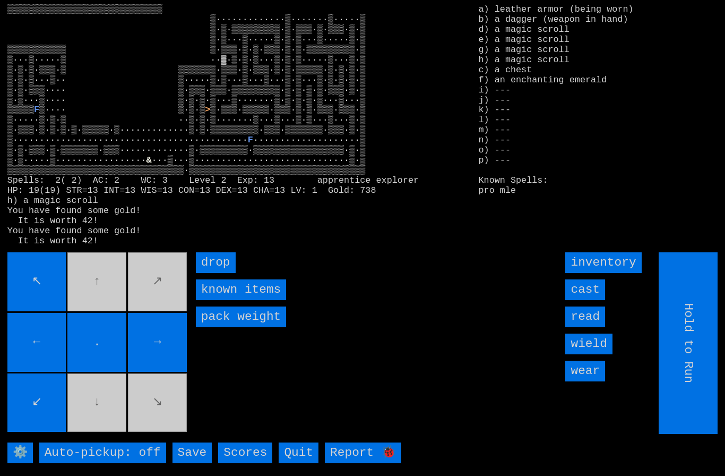
type input "Choose Direction"
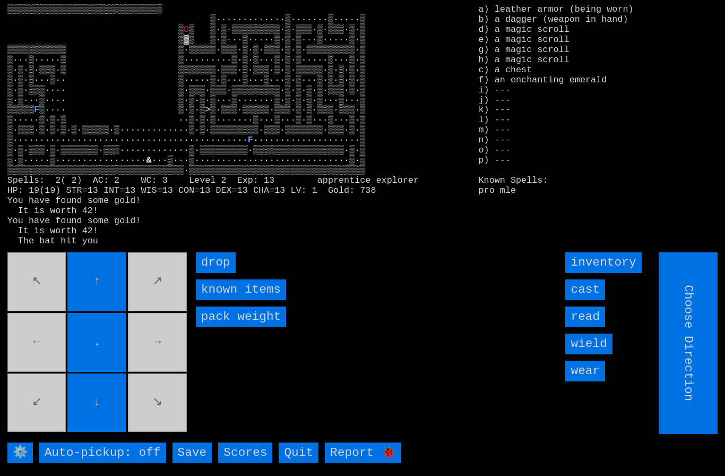
type input "Hold to Run"
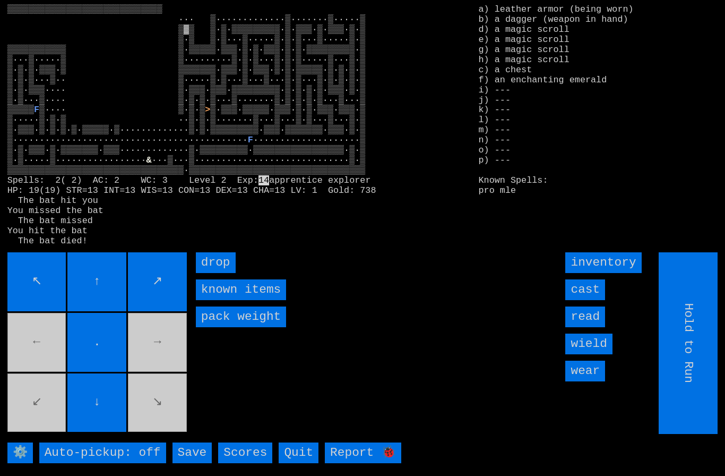
type input "Choose Direction"
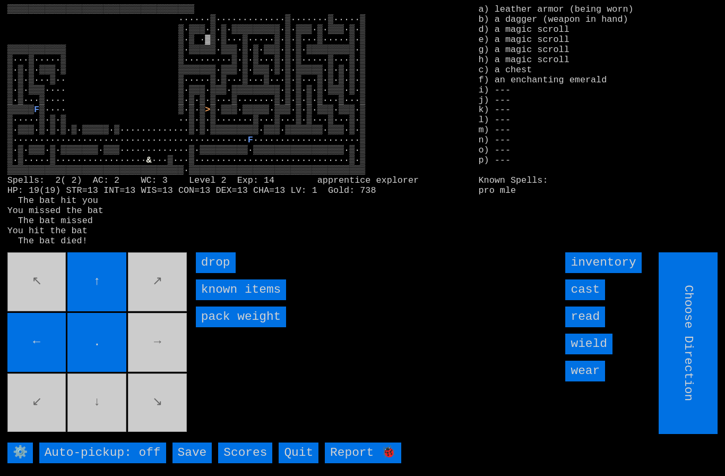
type input "Hold to Run"
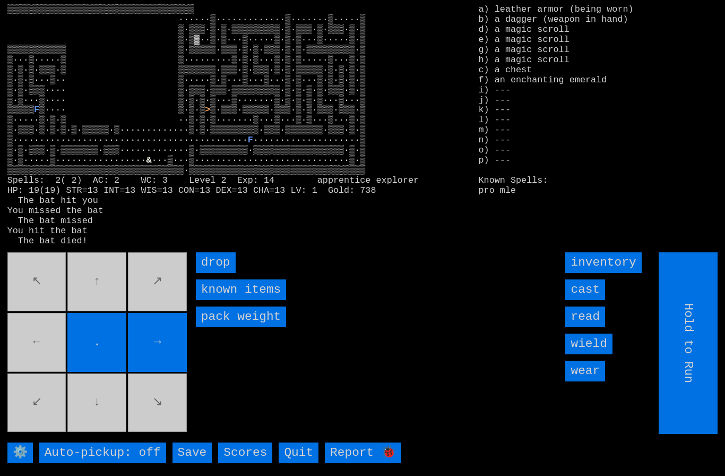
type input "Choose Direction"
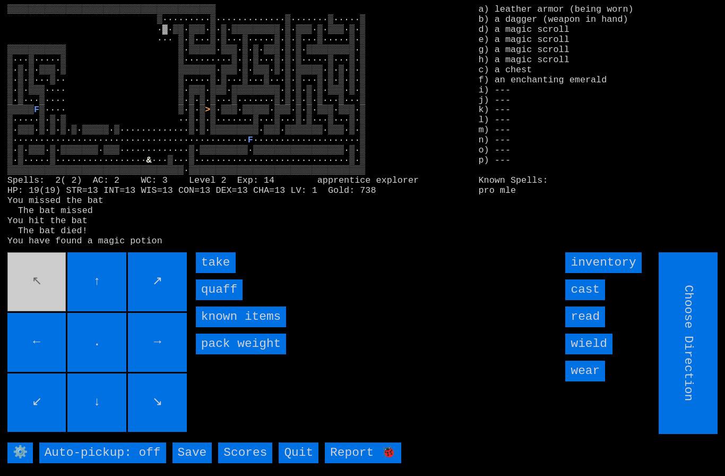
type input "Hold to Run"
click at [215, 300] on input "quaff" at bounding box center [219, 289] width 47 height 21
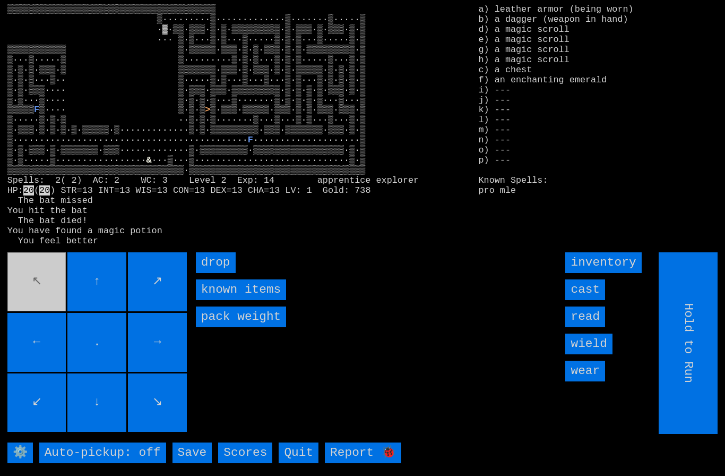
type input "Choose Direction"
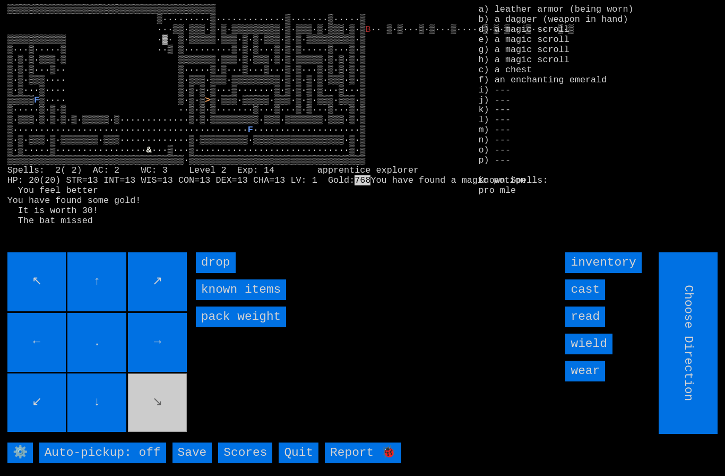
type input "Hold to Run"
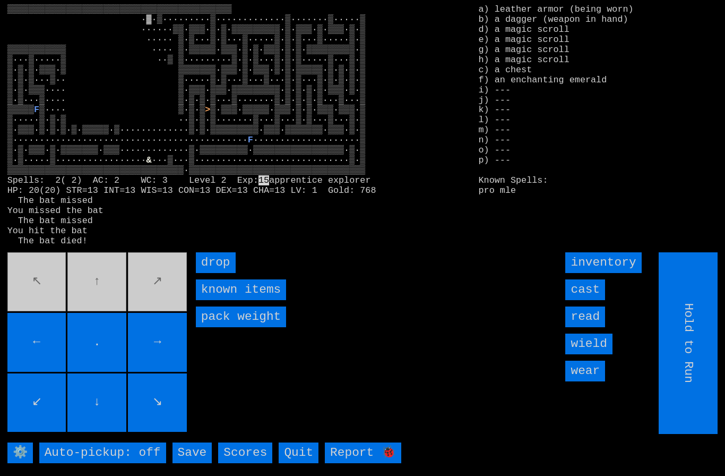
type input "Choose Direction"
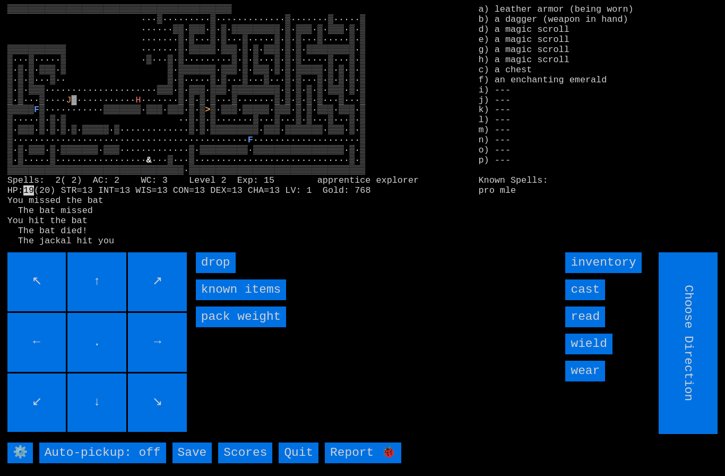
type input "Hold to Run"
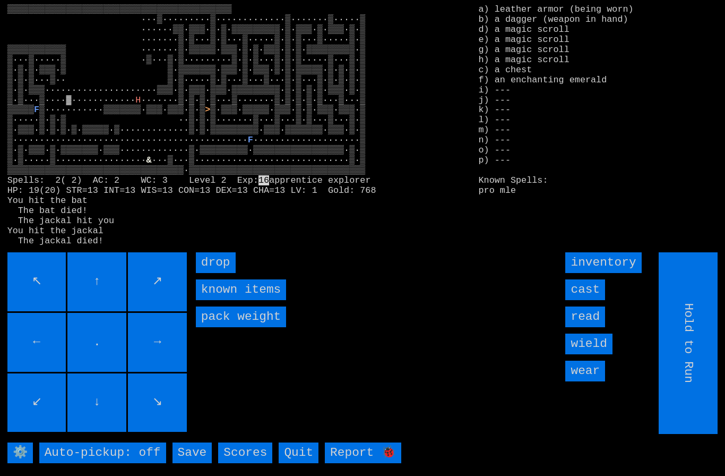
type input "Choose Direction"
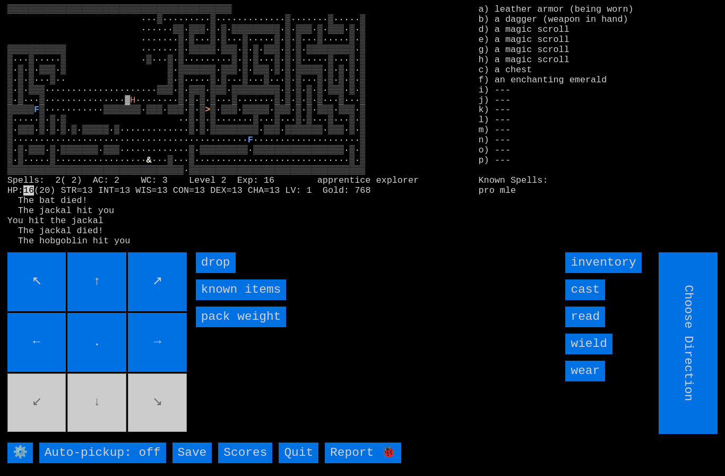
type input "Hold to Run"
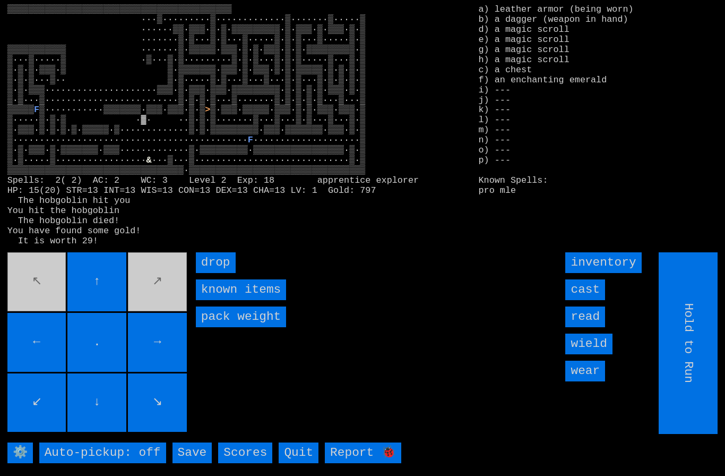
type input "Choose Direction"
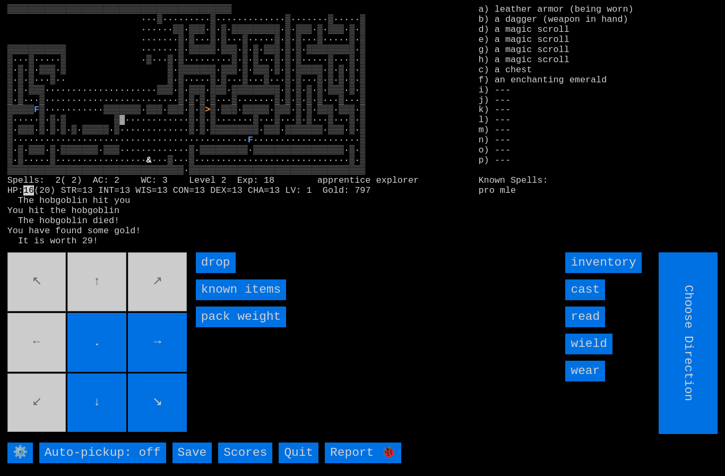
type input "Hold to Run"
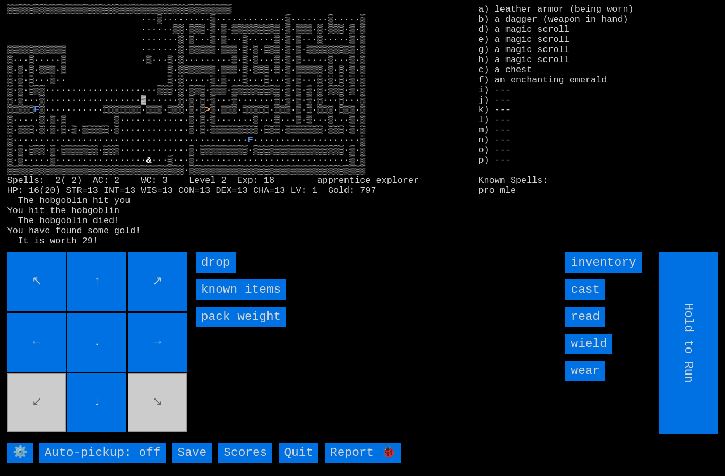
click at [126, 307] on input "↑" at bounding box center [96, 281] width 59 height 59
click at [127, 308] on movebuttons "↖ ↑ ↗ ← . → ↙ ↓ ↘" at bounding box center [98, 343] width 182 height 182
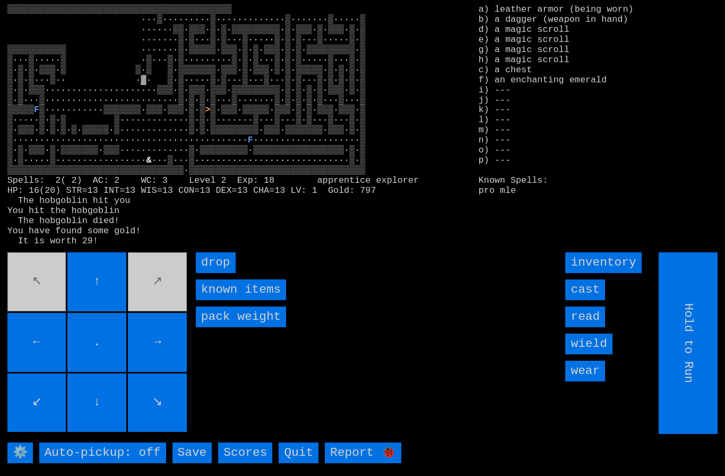
type input "Choose Direction"
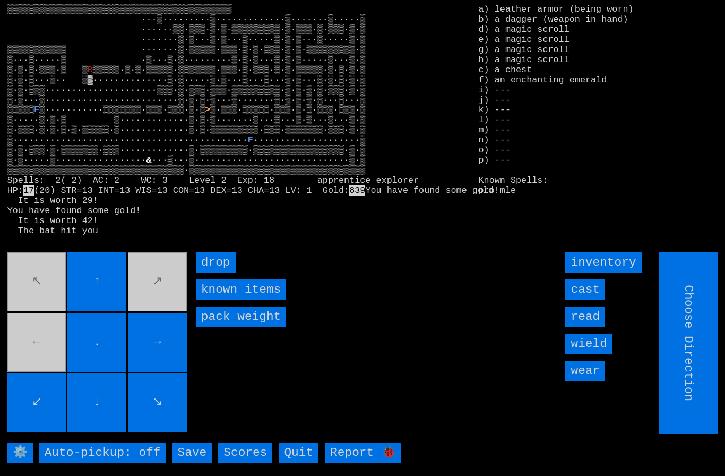
type input "Hold to Run"
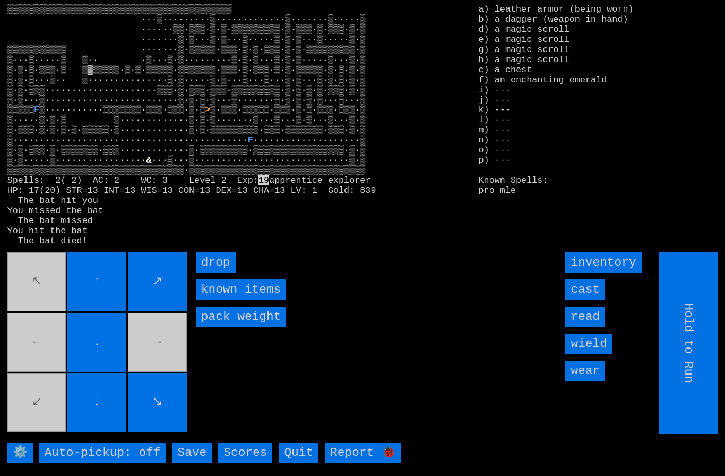
type input "Choose Direction"
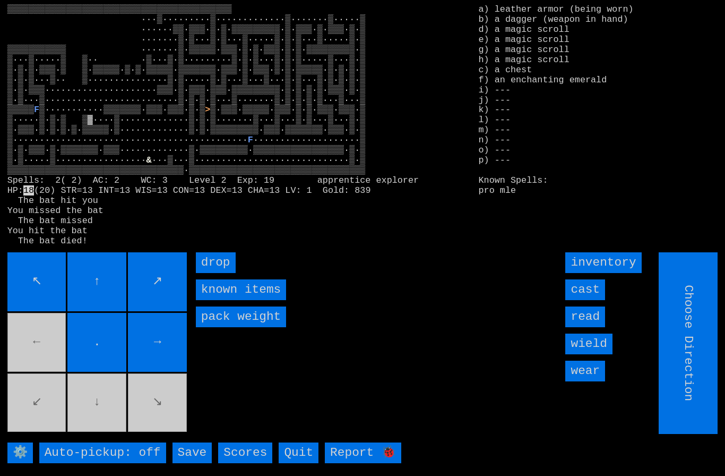
type input "Hold to Run"
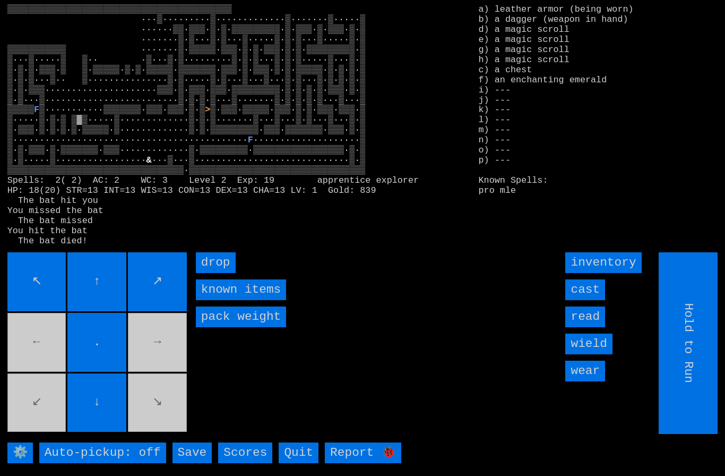
click at [45, 352] on movebuttons "↖ ↑ ↗ ← . → ↙ ↓ ↘" at bounding box center [98, 343] width 182 height 182
type input "Choose Direction"
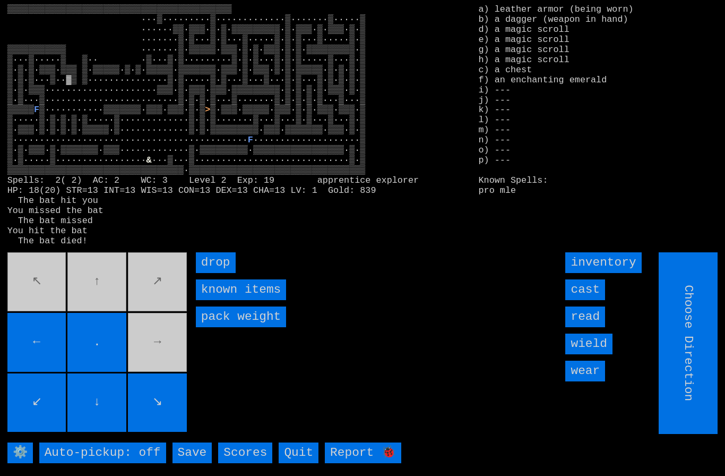
type input "Hold to Run"
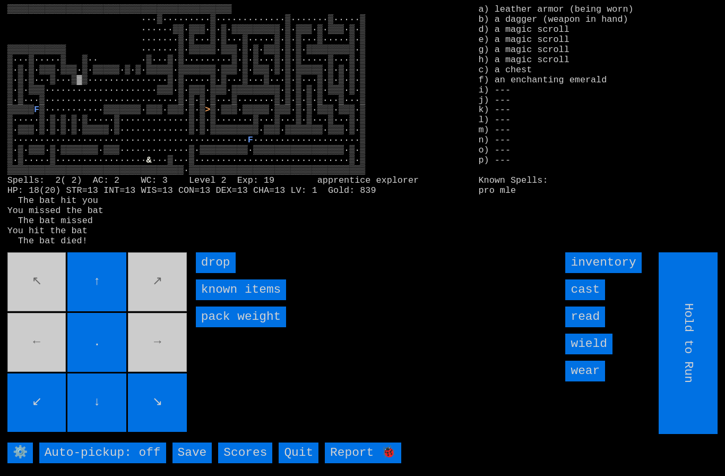
type input "Choose Direction"
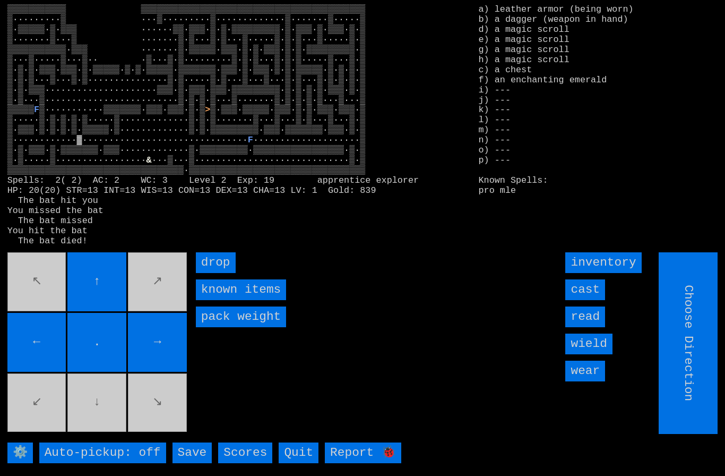
type input "Hold to Run"
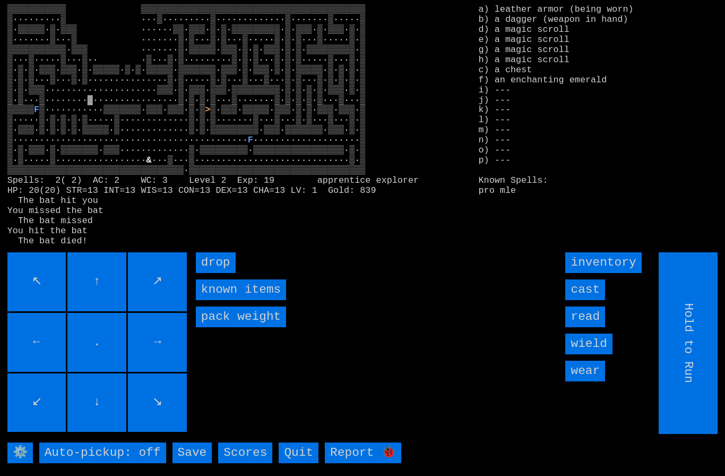
type input "Choose Direction"
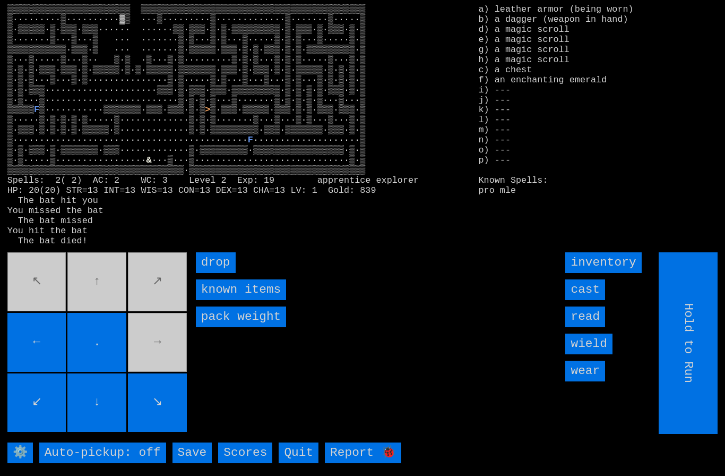
type input "Choose Direction"
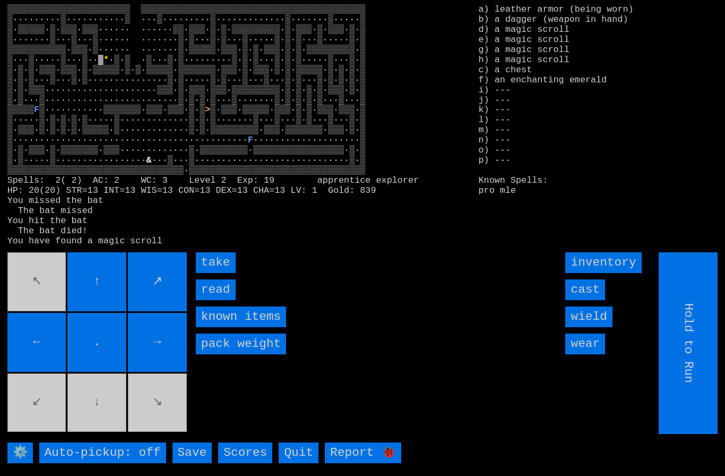
type input "Hold to Run"
click at [212, 273] on input "take" at bounding box center [216, 262] width 40 height 21
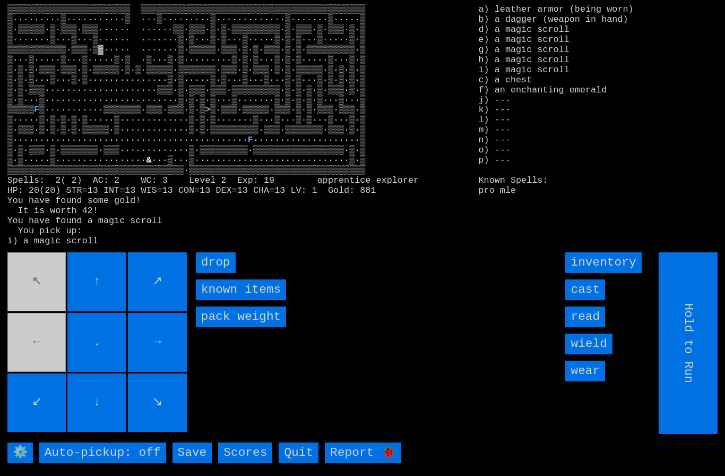
type input "Choose Direction"
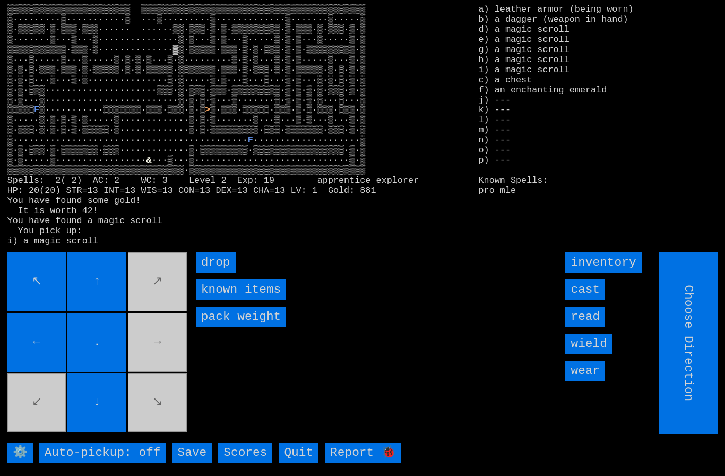
type input "Hold to Run"
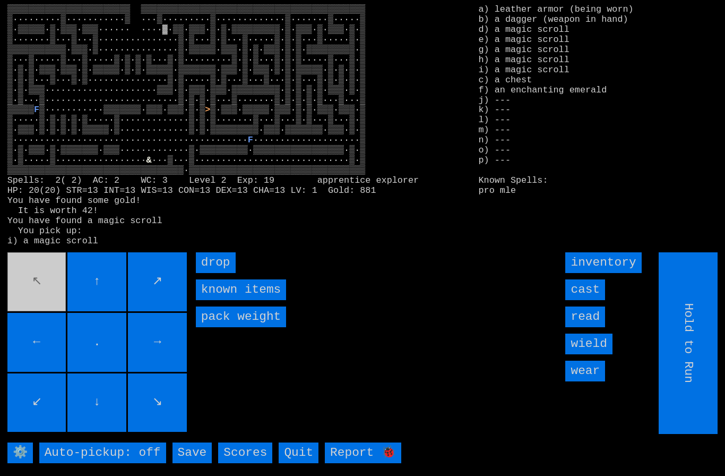
type input "Choose Direction"
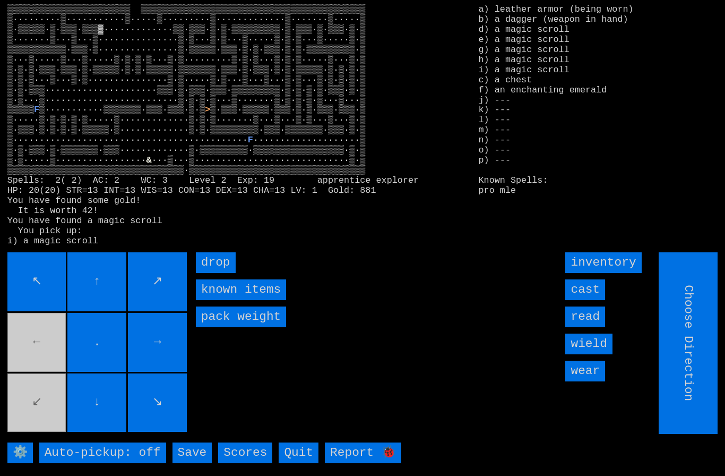
type input "Hold to Run"
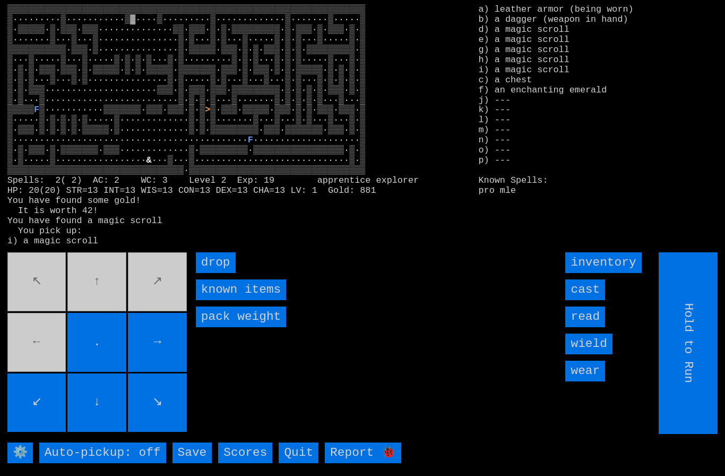
type input "Choose Direction"
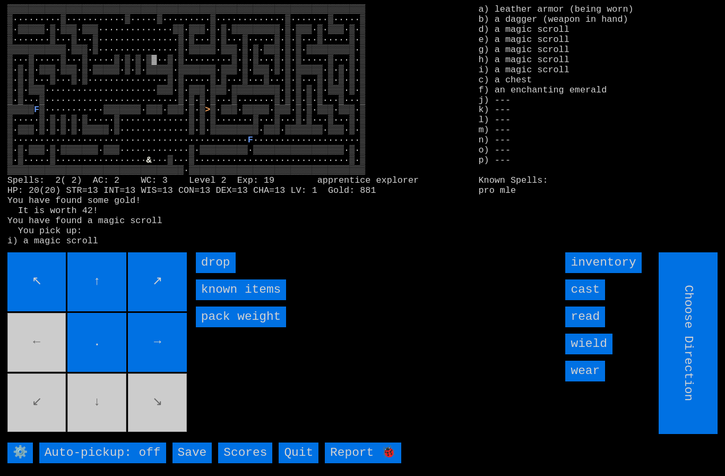
type input "Hold to Run"
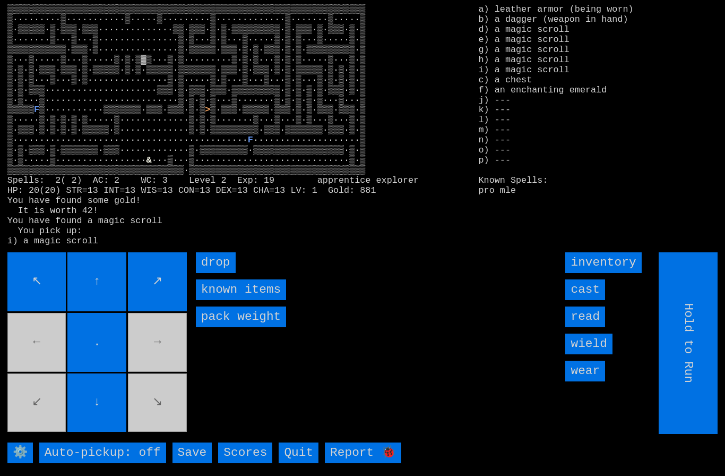
click at [65, 402] on movebuttons "↖ ↑ ↗ ← . → ↙ ↓ ↘" at bounding box center [98, 343] width 182 height 182
type input "Choose Direction"
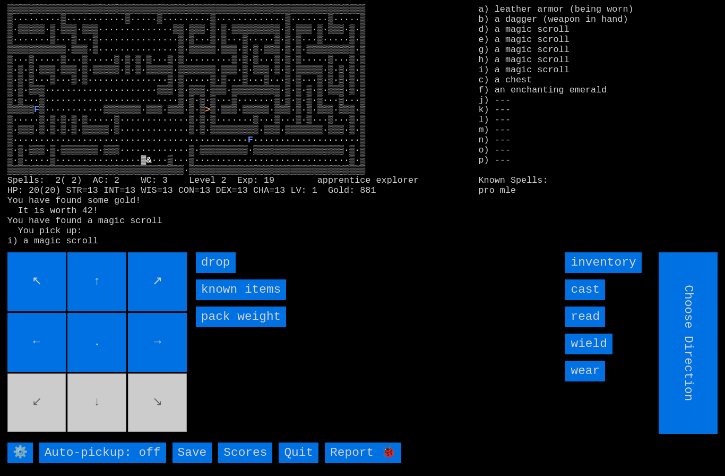
type input "Hold to Run"
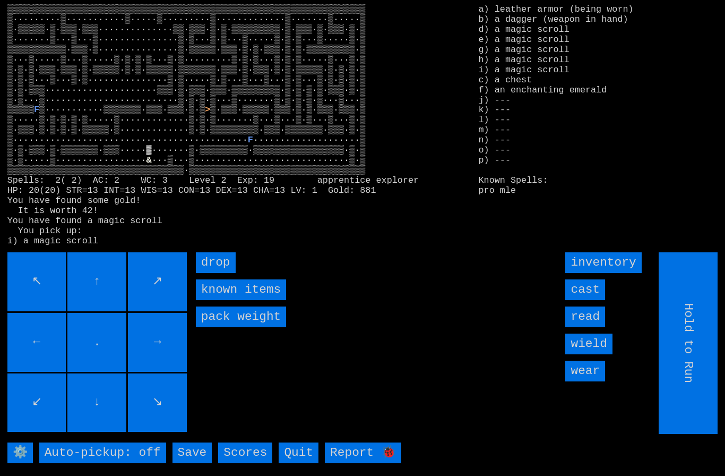
type input "Choose Direction"
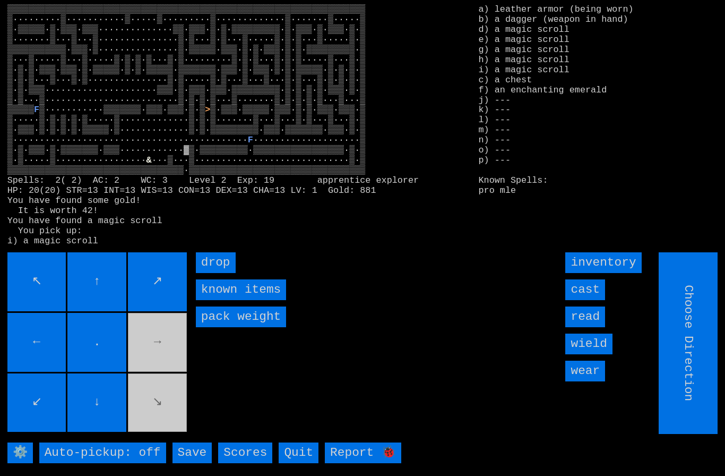
type input "Hold to Run"
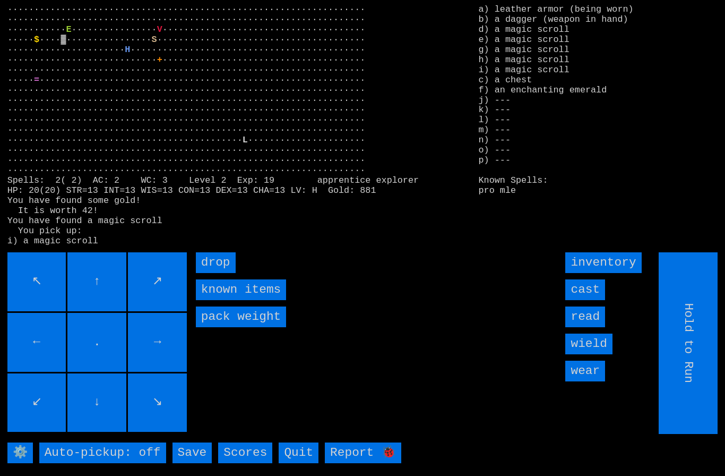
type input "Choose Direction"
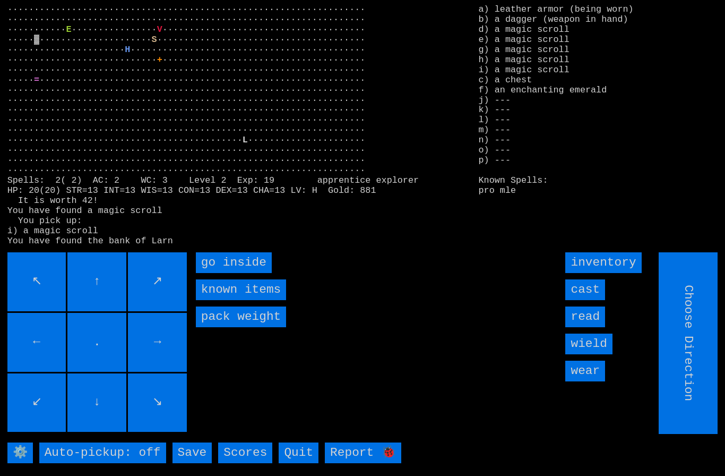
type input "Hold to Run"
click at [220, 273] on inside "go inside" at bounding box center [234, 262] width 76 height 21
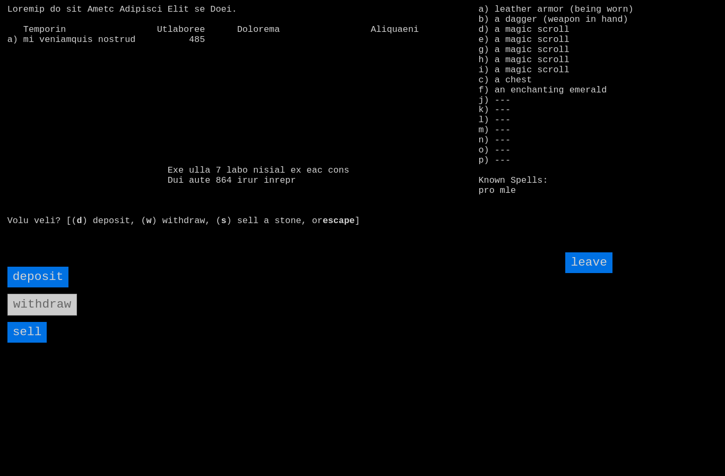
click at [24, 342] on input "sell" at bounding box center [27, 332] width 40 height 21
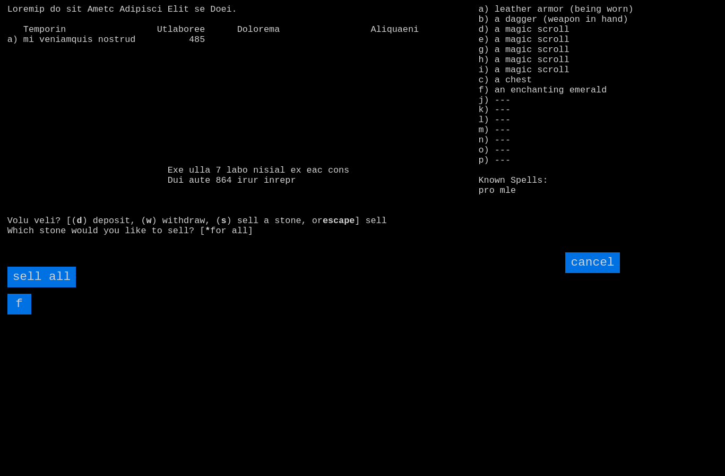
click at [57, 287] on all "sell all" at bounding box center [41, 276] width 68 height 21
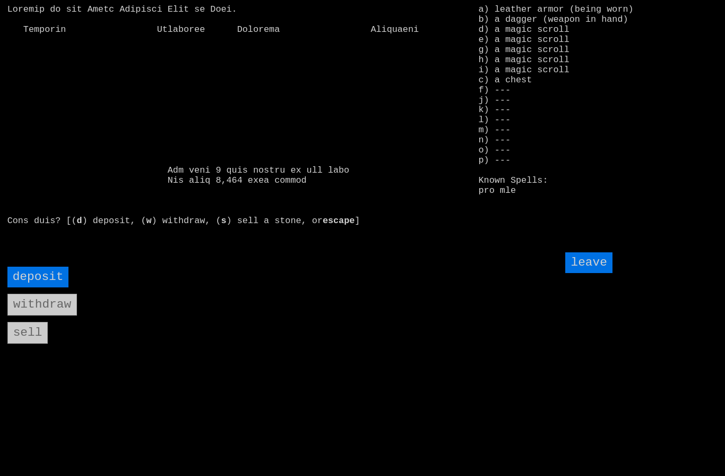
click at [606, 273] on input "leave" at bounding box center [588, 262] width 47 height 21
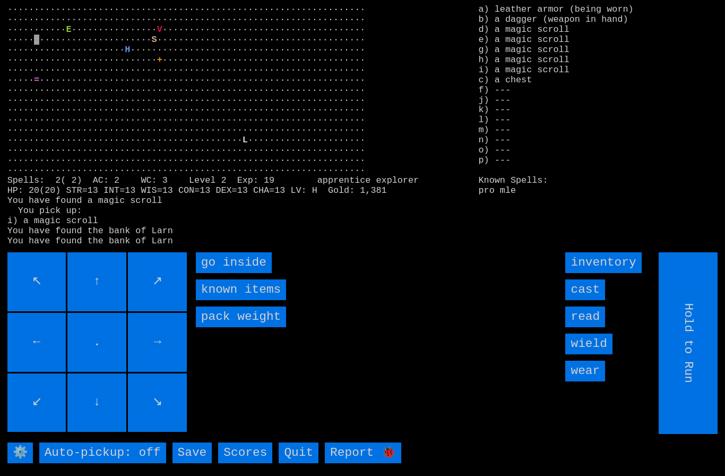
type input "Choose Direction"
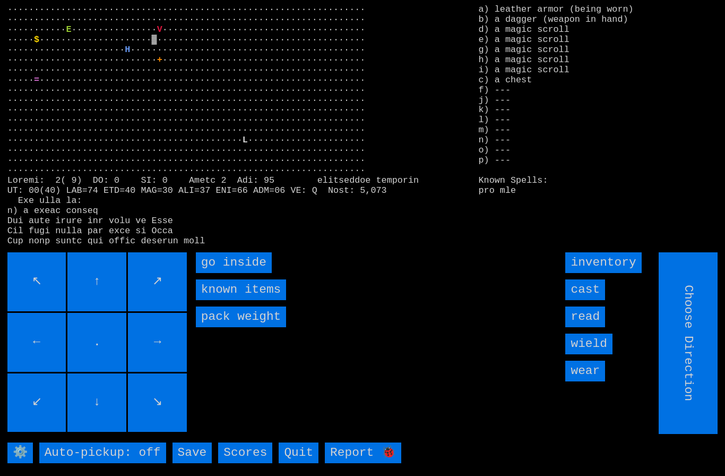
type input "Hold to Run"
click at [221, 273] on inside "go inside" at bounding box center [234, 262] width 76 height 21
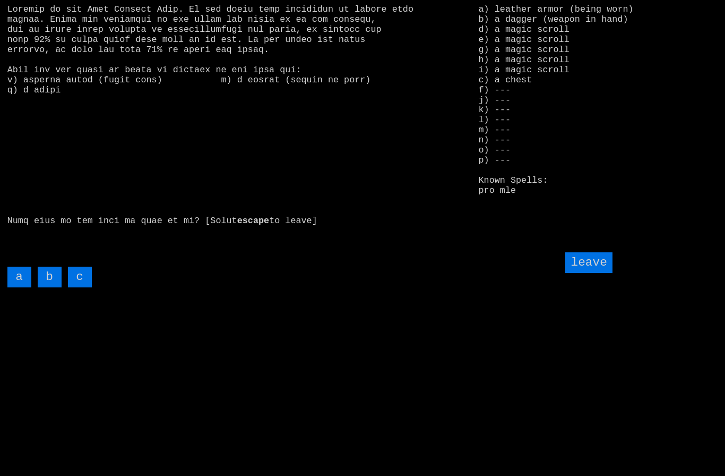
click at [82, 287] on input "c" at bounding box center [80, 276] width 24 height 21
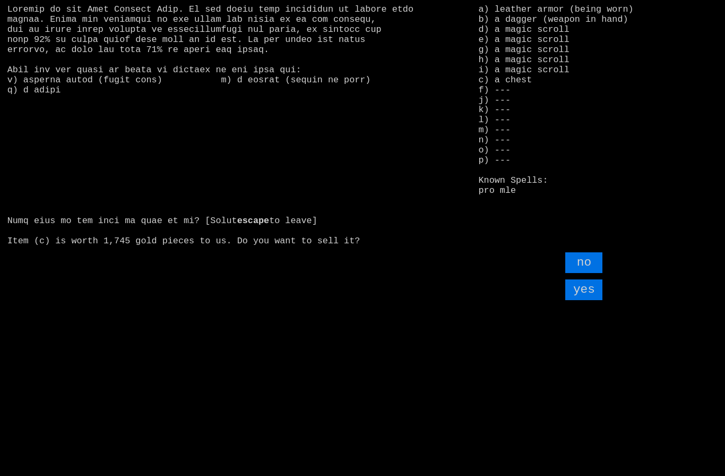
click at [589, 300] on input "yes" at bounding box center [583, 289] width 37 height 21
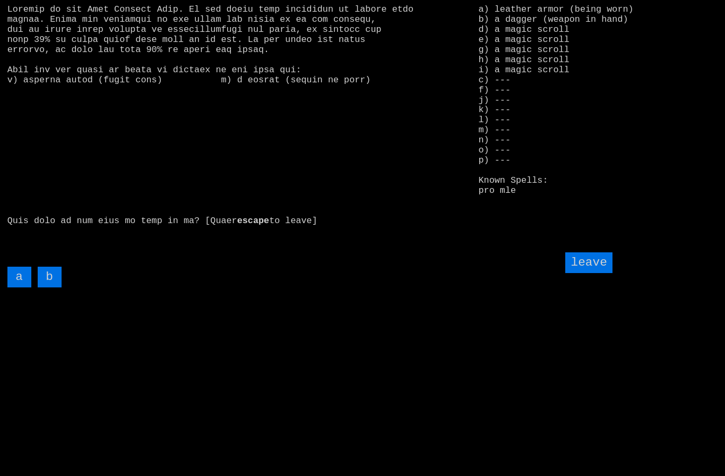
click at [593, 273] on input "leave" at bounding box center [588, 262] width 47 height 21
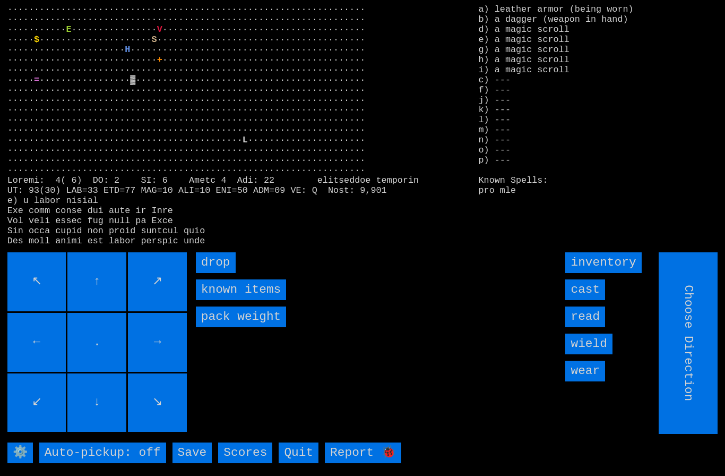
type input "Hold to Run"
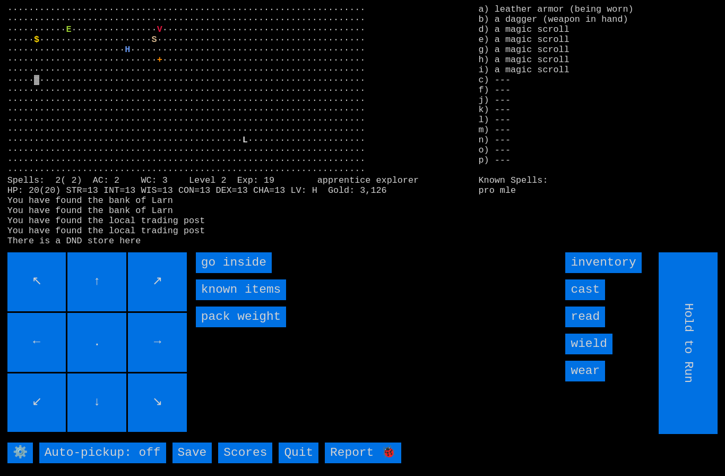
click at [220, 273] on inside "go inside" at bounding box center [234, 262] width 76 height 21
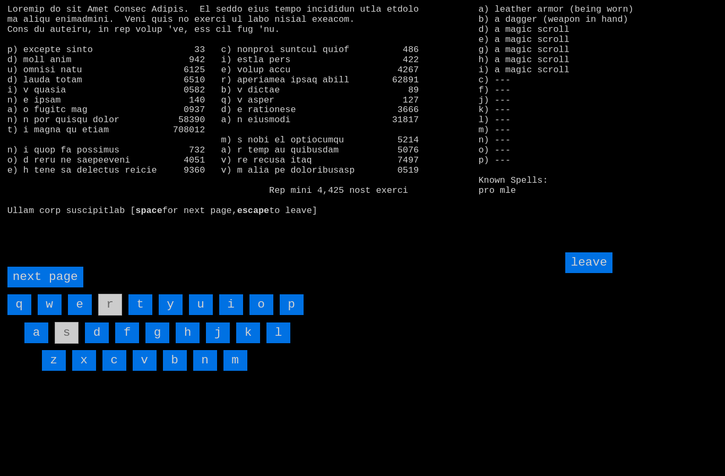
click at [50, 287] on page "next page" at bounding box center [45, 276] width 76 height 21
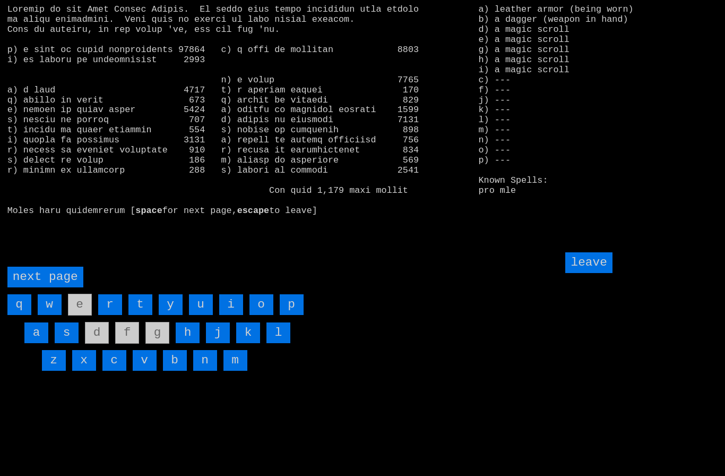
click at [232, 315] on input "i" at bounding box center [231, 304] width 24 height 21
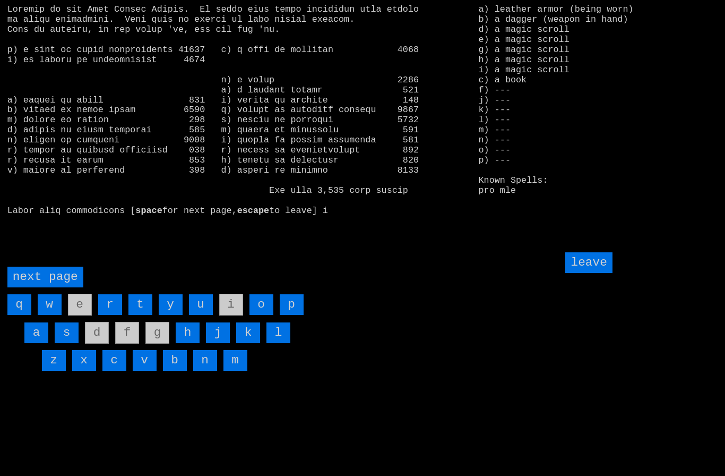
click at [592, 273] on input "leave" at bounding box center [588, 262] width 47 height 21
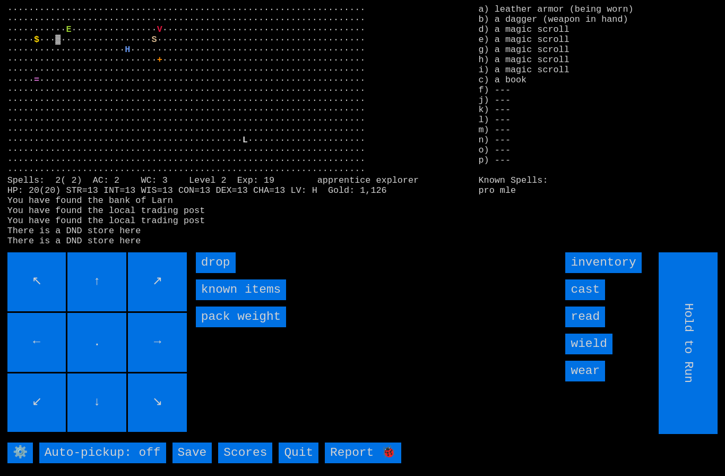
type input "Choose Direction"
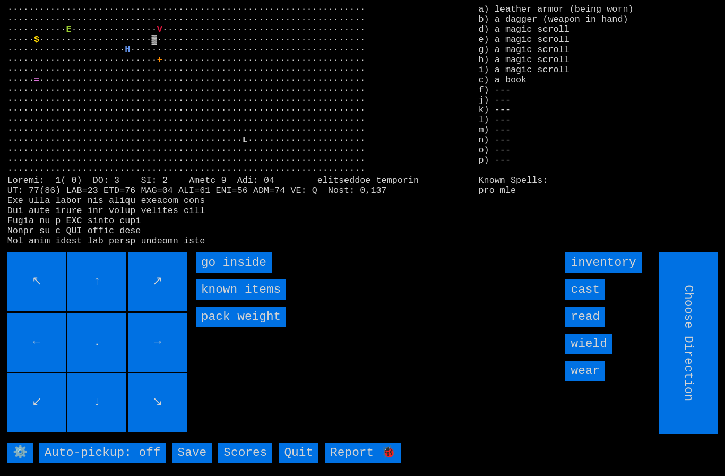
type input "Hold to Run"
click at [239, 273] on inside "go inside" at bounding box center [234, 262] width 76 height 21
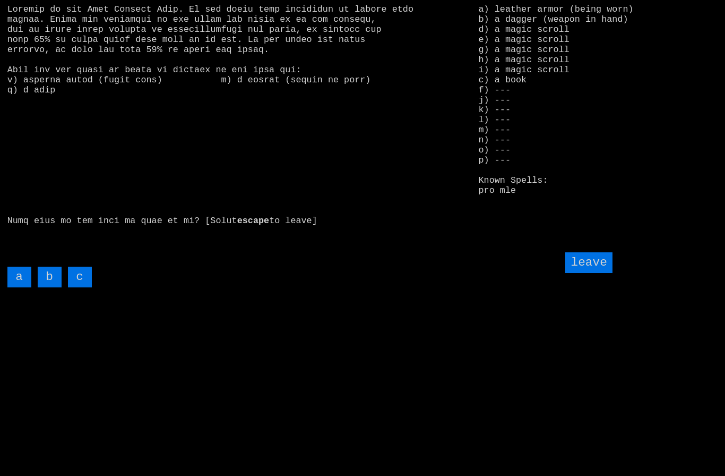
click at [82, 287] on input "c" at bounding box center [80, 276] width 24 height 21
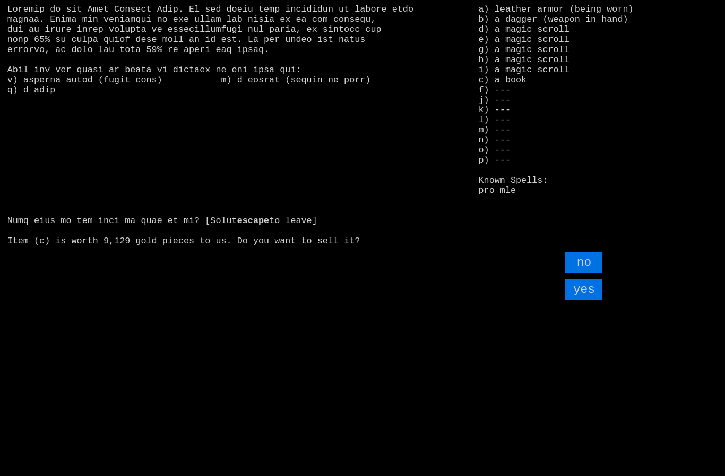
click at [579, 300] on input "yes" at bounding box center [583, 289] width 37 height 21
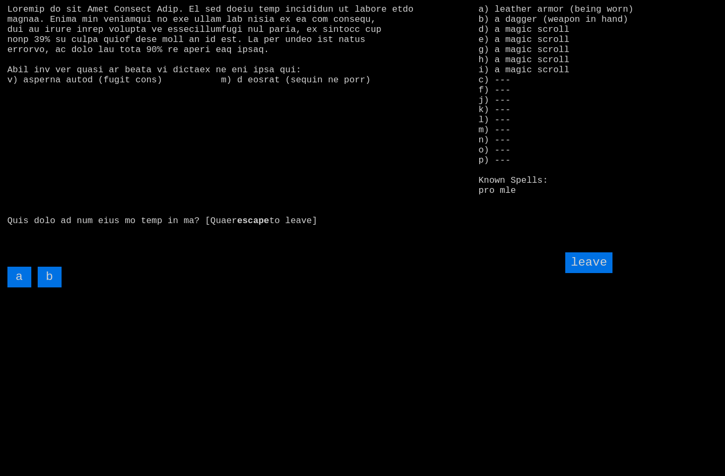
click at [594, 273] on input "leave" at bounding box center [588, 262] width 47 height 21
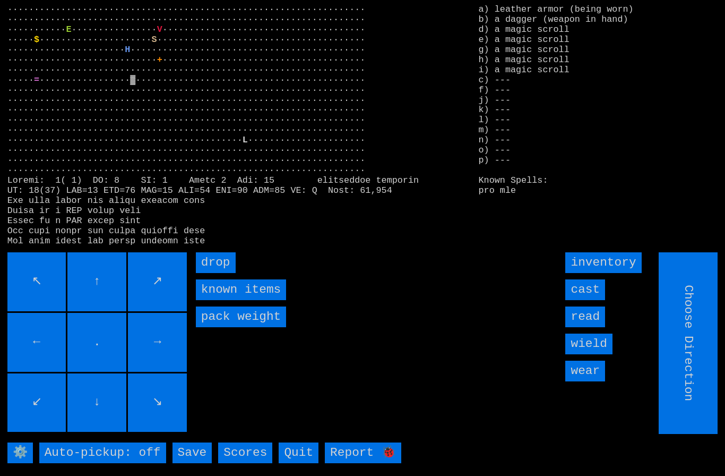
type input "Hold to Run"
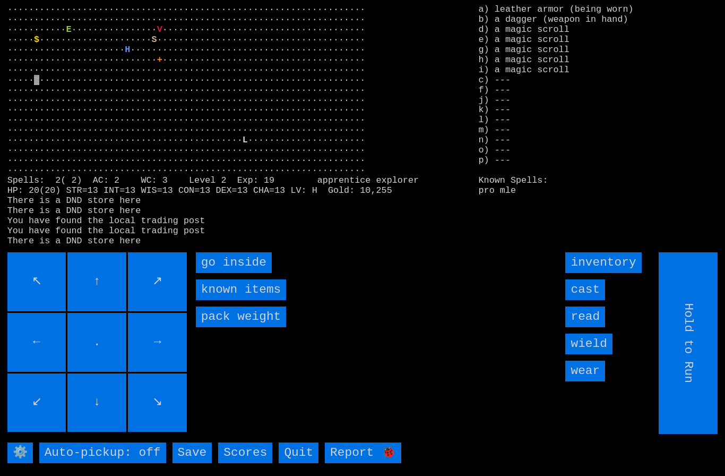
click at [221, 273] on inside "go inside" at bounding box center [234, 262] width 76 height 21
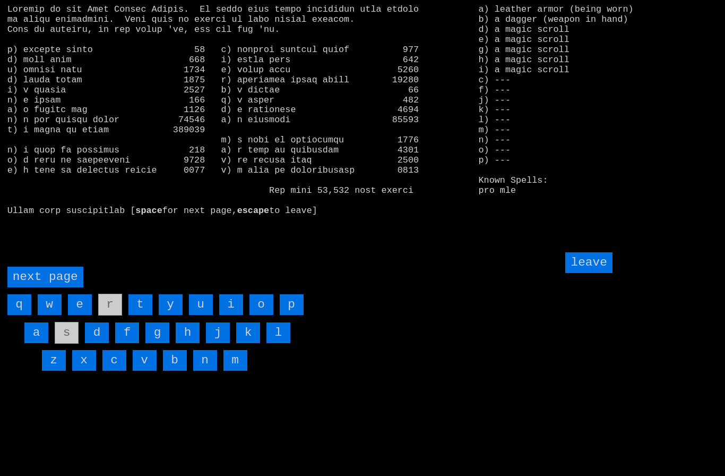
click at [53, 287] on page "next page" at bounding box center [45, 276] width 76 height 21
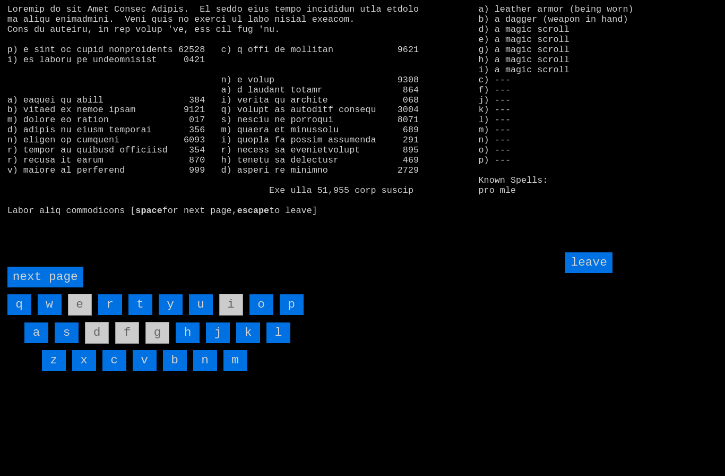
click at [189, 343] on input "h" at bounding box center [188, 332] width 24 height 21
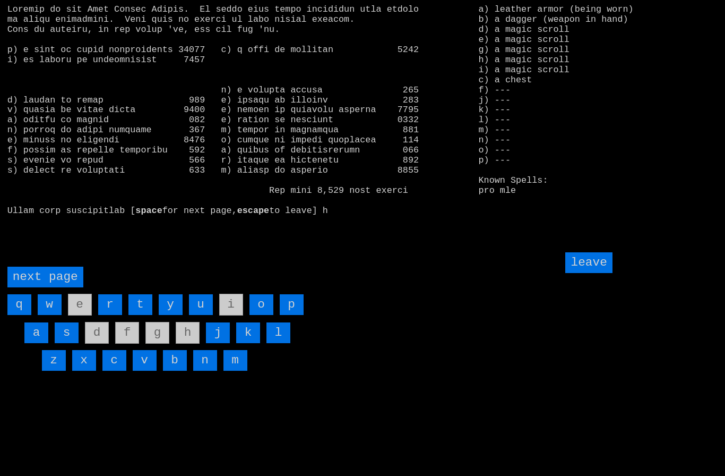
click at [592, 273] on input "leave" at bounding box center [588, 262] width 47 height 21
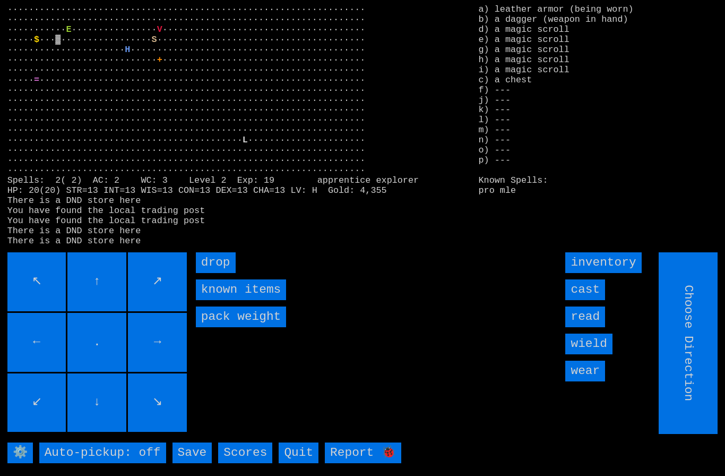
type input "Hold to Run"
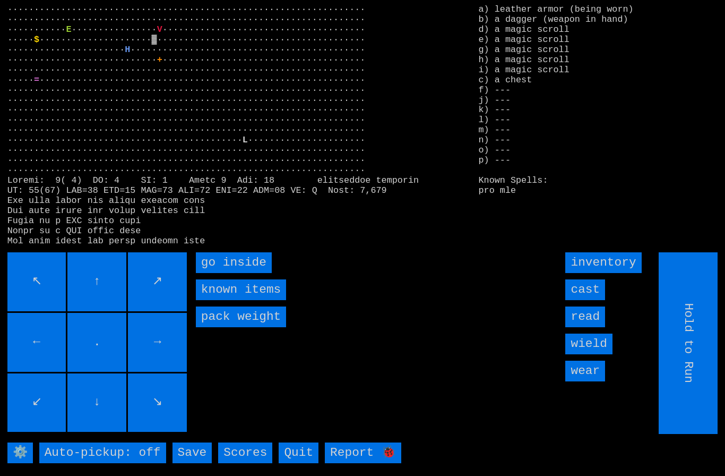
click at [223, 273] on inside "go inside" at bounding box center [234, 262] width 76 height 21
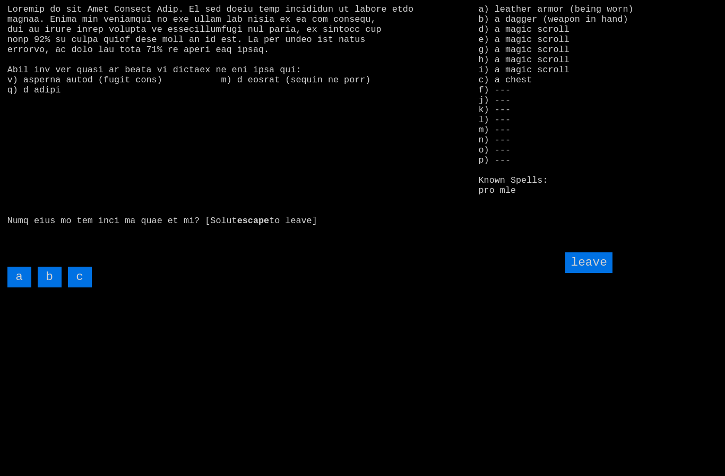
click at [78, 287] on input "c" at bounding box center [80, 276] width 24 height 21
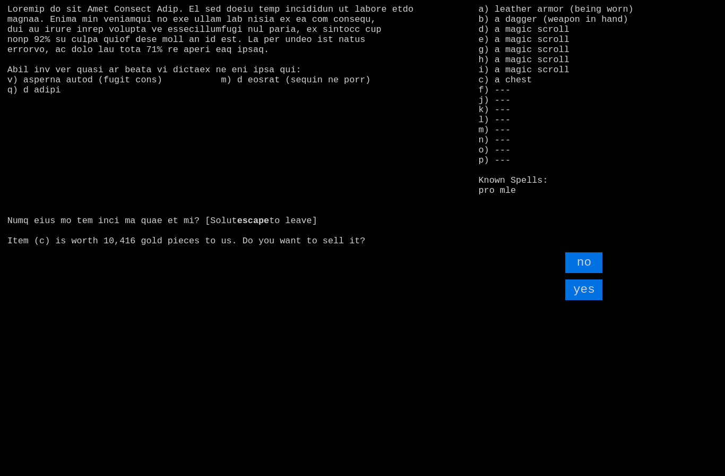
click at [588, 300] on input "yes" at bounding box center [583, 289] width 37 height 21
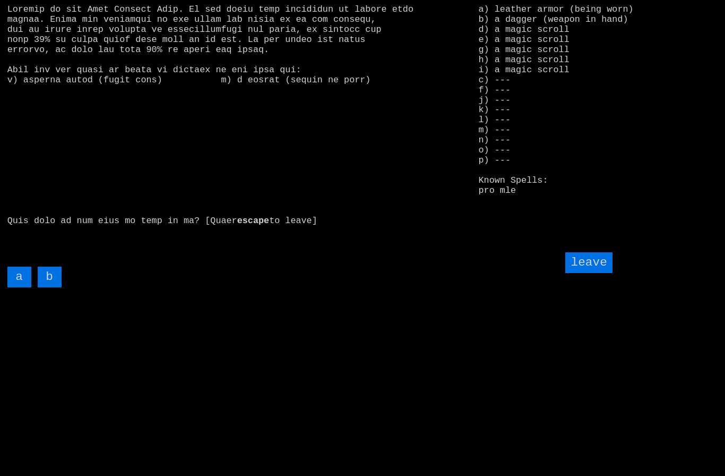
click at [594, 273] on input "leave" at bounding box center [588, 262] width 47 height 21
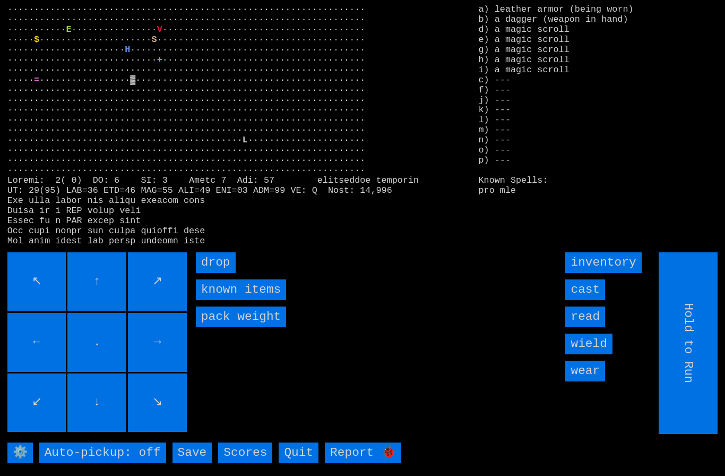
type input "Choose Direction"
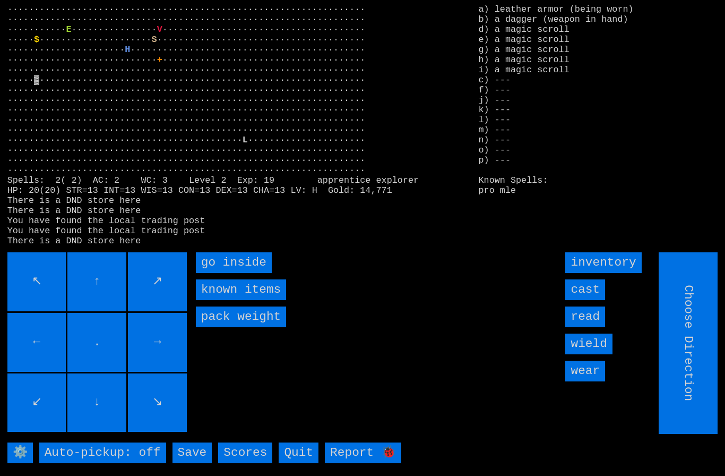
type input "Hold to Run"
click at [226, 273] on inside "go inside" at bounding box center [234, 262] width 76 height 21
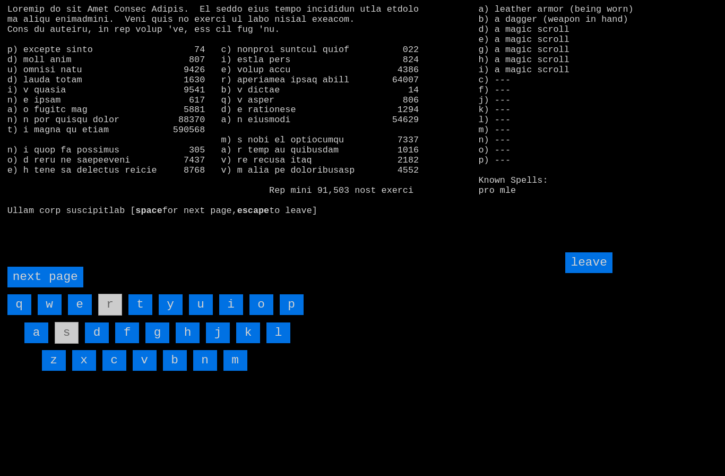
click at [44, 287] on page "next page" at bounding box center [45, 276] width 76 height 21
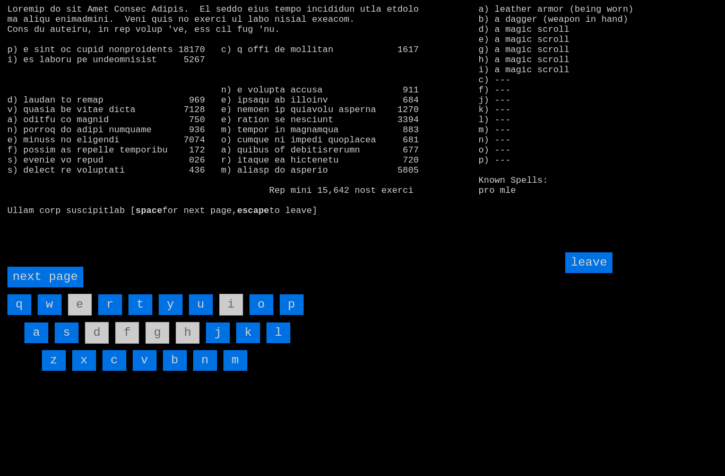
click at [43, 287] on page "next page" at bounding box center [45, 276] width 76 height 21
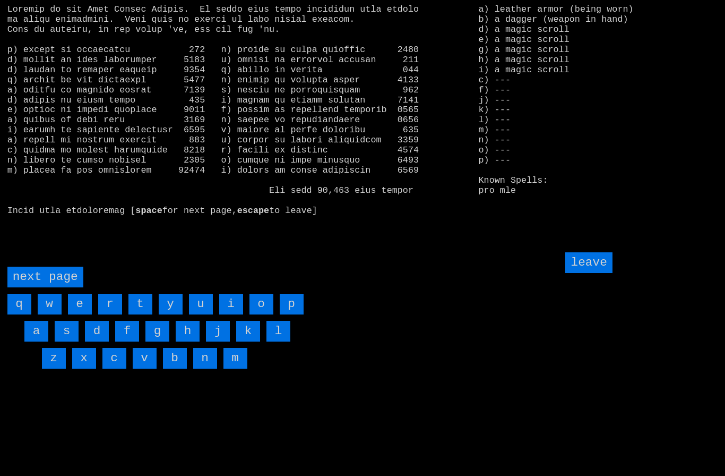
click at [52, 287] on page "next page" at bounding box center [45, 276] width 76 height 21
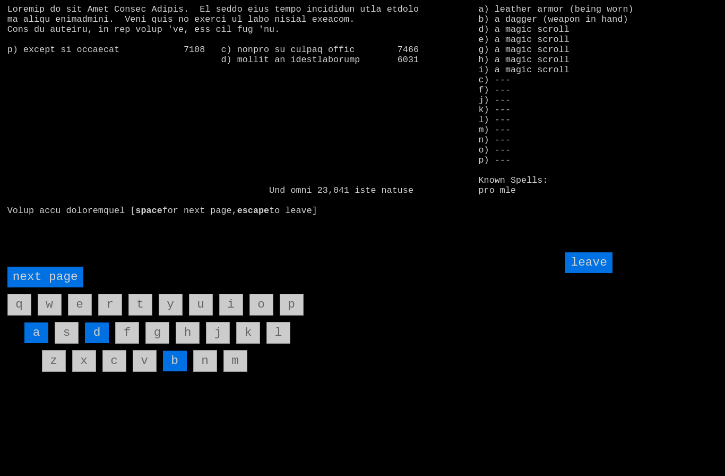
click at [95, 343] on input "d" at bounding box center [97, 332] width 24 height 21
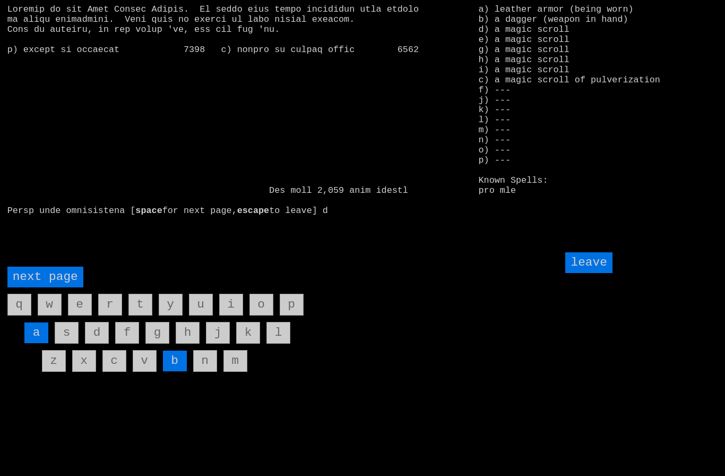
click at [48, 287] on page "next page" at bounding box center [45, 276] width 76 height 21
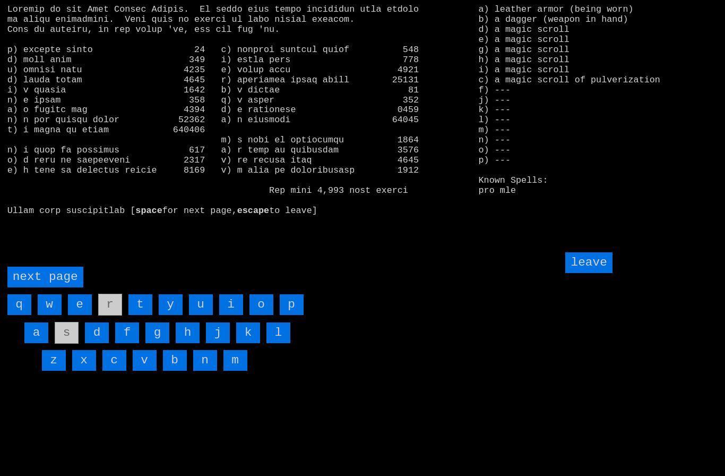
click at [45, 287] on page "next page" at bounding box center [45, 276] width 76 height 21
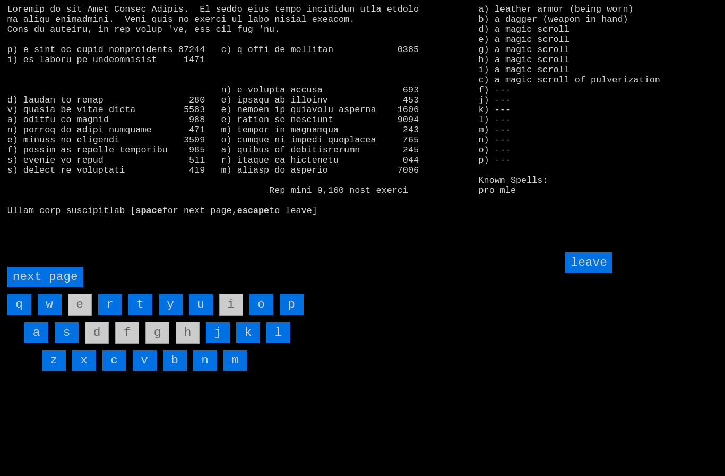
click at [47, 287] on page "next page" at bounding box center [45, 276] width 76 height 21
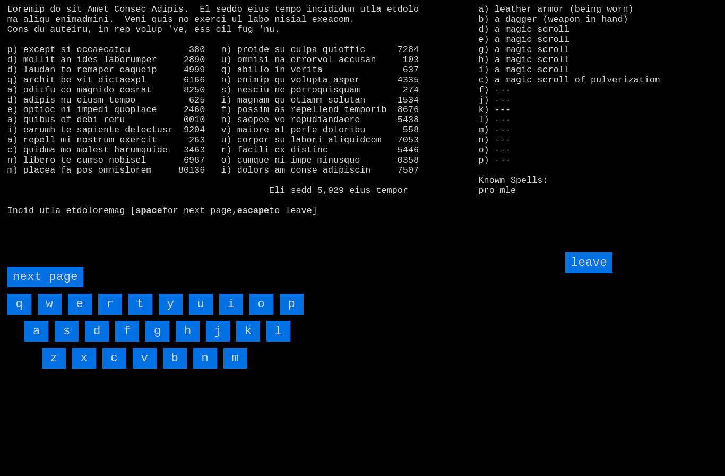
click at [50, 314] on input "w" at bounding box center [50, 303] width 24 height 21
click at [146, 368] on input "v" at bounding box center [145, 358] width 24 height 21
click at [594, 273] on input "leave" at bounding box center [588, 262] width 47 height 21
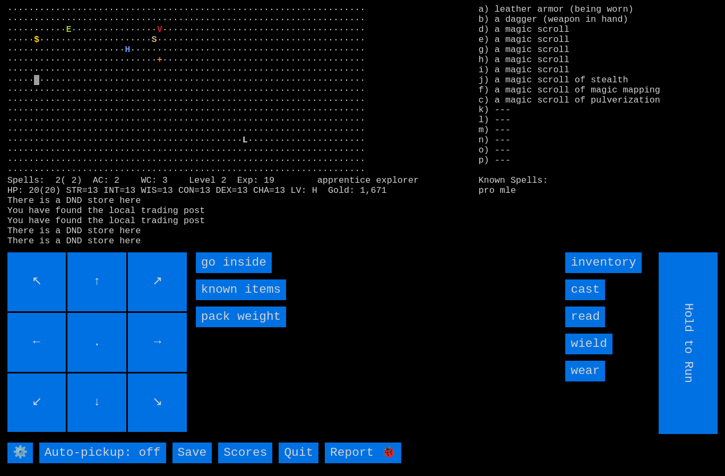
type input "Choose Direction"
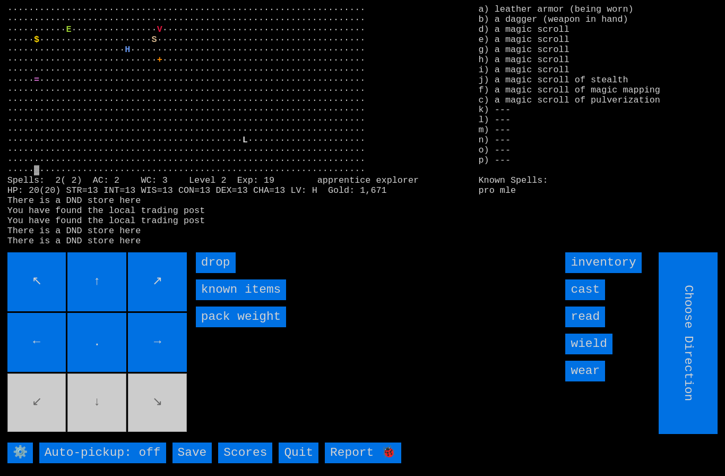
type input "Hold to Run"
click at [217, 273] on input "drop" at bounding box center [216, 262] width 40 height 21
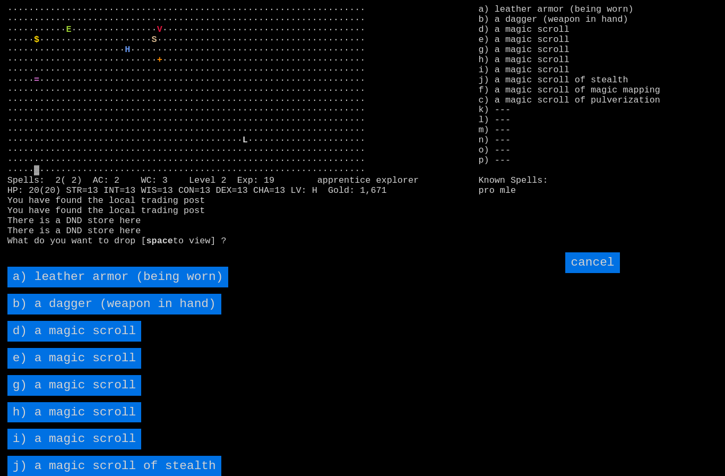
click at [49, 341] on scroll "d) a magic scroll" at bounding box center [74, 331] width 134 height 21
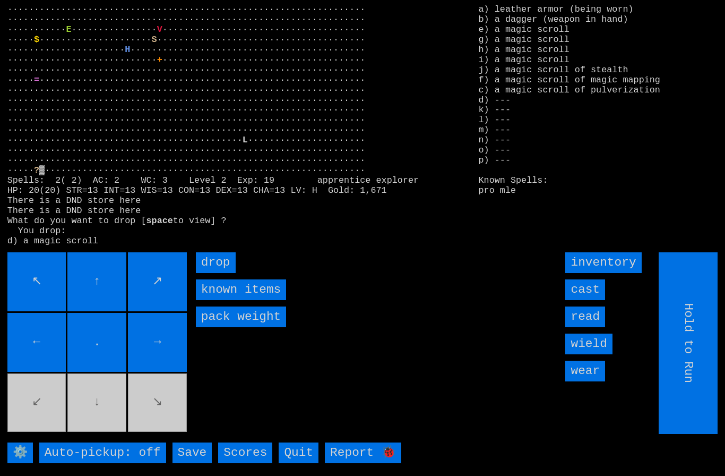
click at [217, 273] on input "drop" at bounding box center [216, 262] width 40 height 21
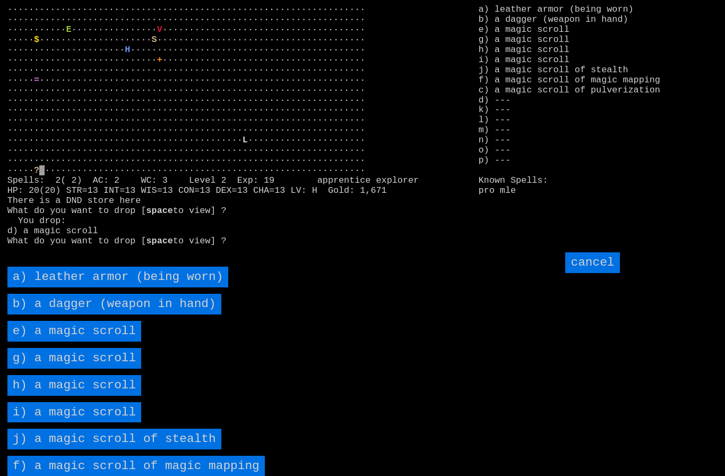
click at [70, 341] on scroll "e) a magic scroll" at bounding box center [74, 331] width 134 height 21
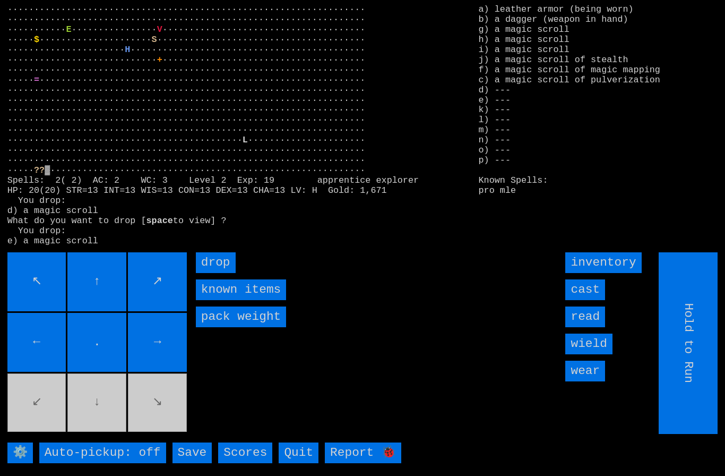
click at [213, 273] on input "drop" at bounding box center [216, 262] width 40 height 21
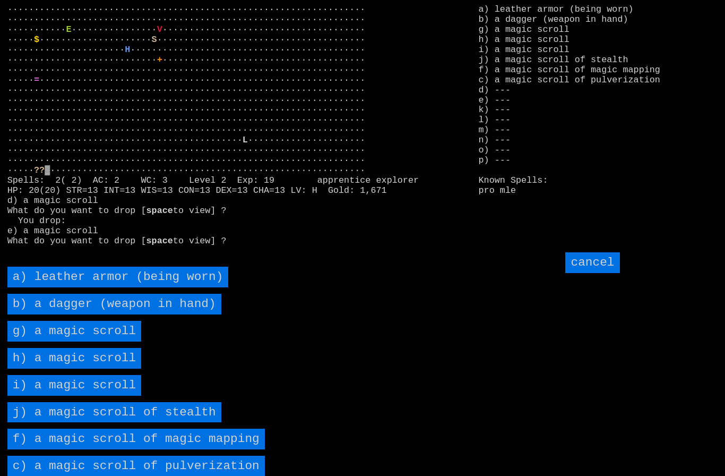
click at [68, 341] on scroll "g) a magic scroll" at bounding box center [74, 331] width 134 height 21
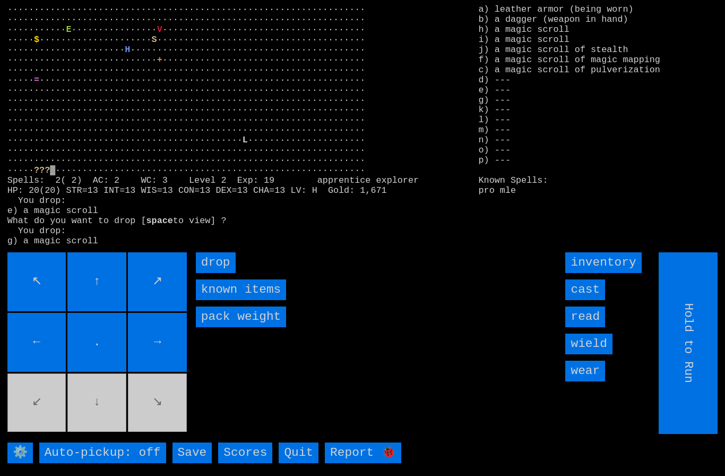
click at [212, 273] on input "drop" at bounding box center [216, 262] width 40 height 21
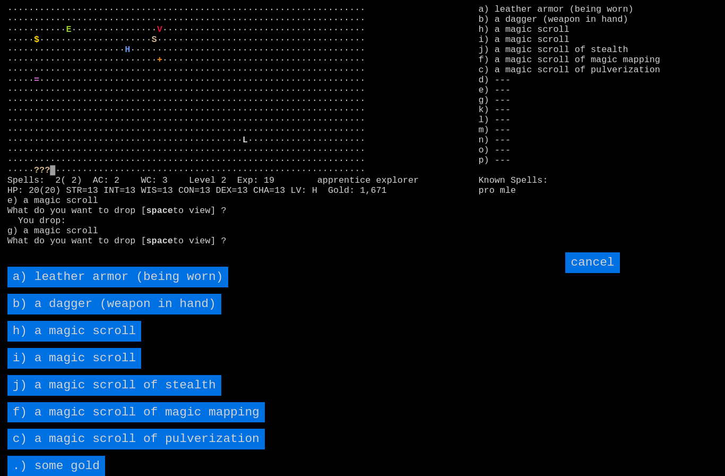
click at [67, 341] on scroll "h) a magic scroll" at bounding box center [74, 331] width 134 height 21
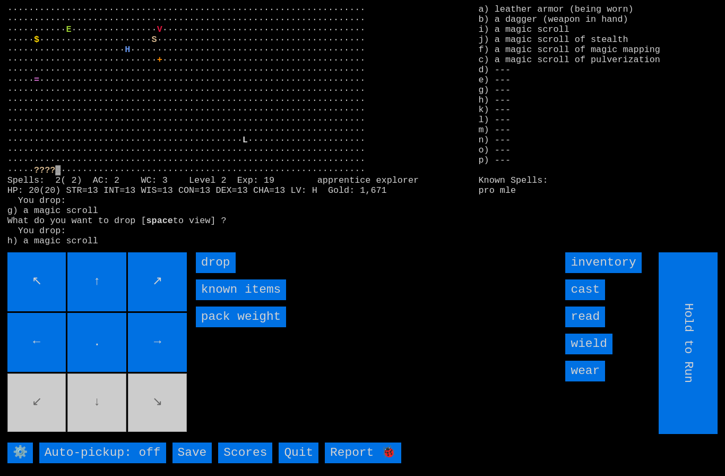
click at [211, 273] on input "drop" at bounding box center [216, 262] width 40 height 21
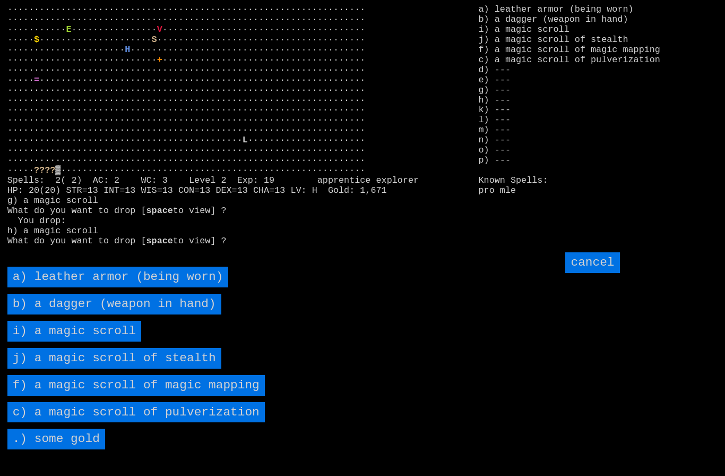
click at [70, 341] on scroll "i) a magic scroll" at bounding box center [74, 331] width 134 height 21
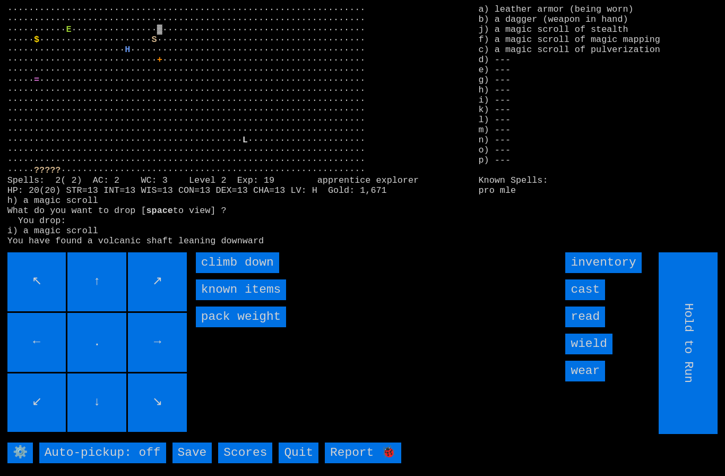
click at [592, 327] on input "read" at bounding box center [585, 316] width 40 height 21
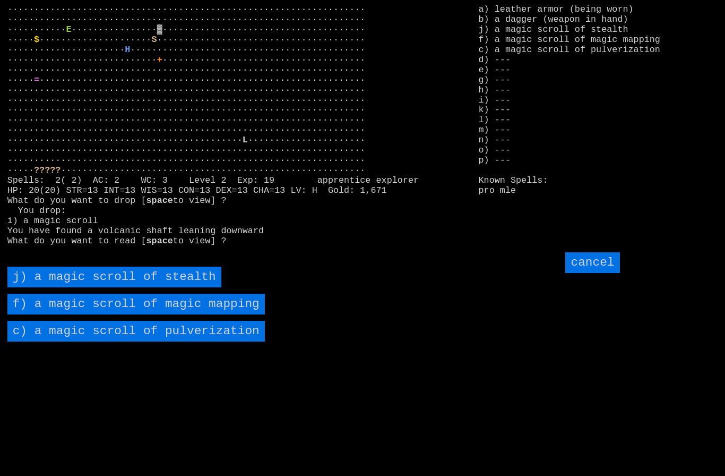
click at [63, 287] on stealth "j) a magic scroll of stealth" at bounding box center [114, 276] width 214 height 21
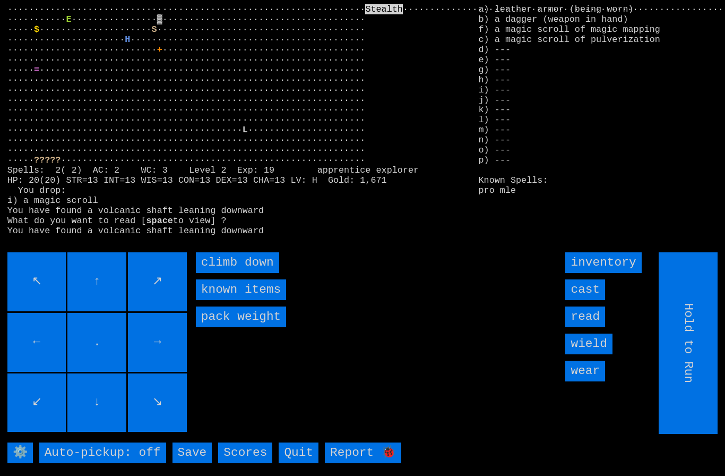
click at [229, 273] on down "climb down" at bounding box center [237, 262] width 83 height 21
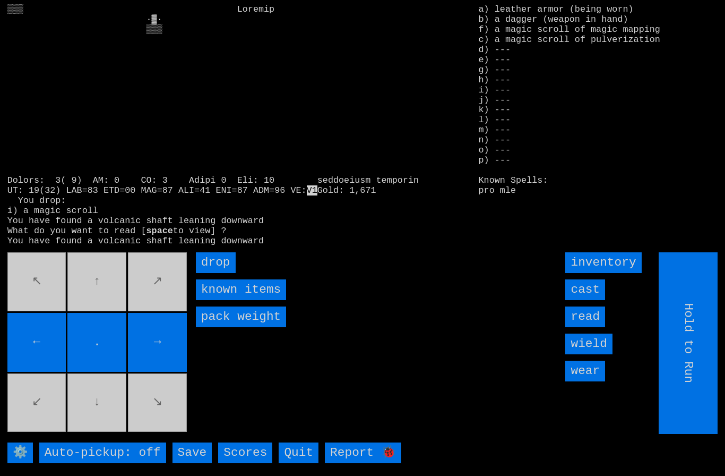
click at [592, 327] on input "read" at bounding box center [585, 316] width 40 height 21
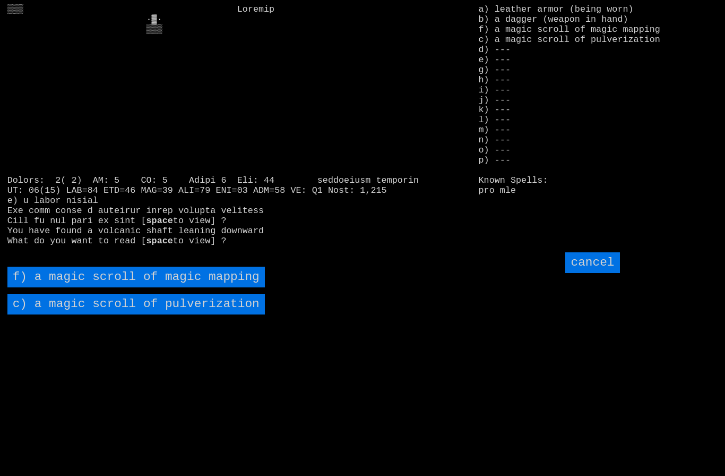
click at [78, 287] on mapping "f) a magic scroll of magic mapping" at bounding box center [135, 276] width 257 height 21
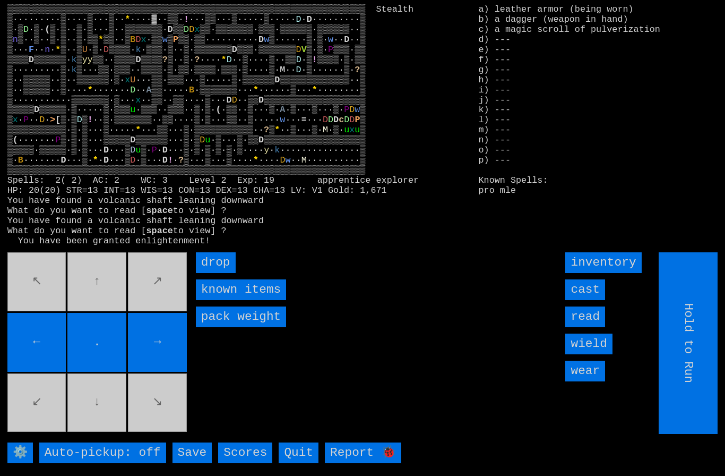
type input "Choose Direction"
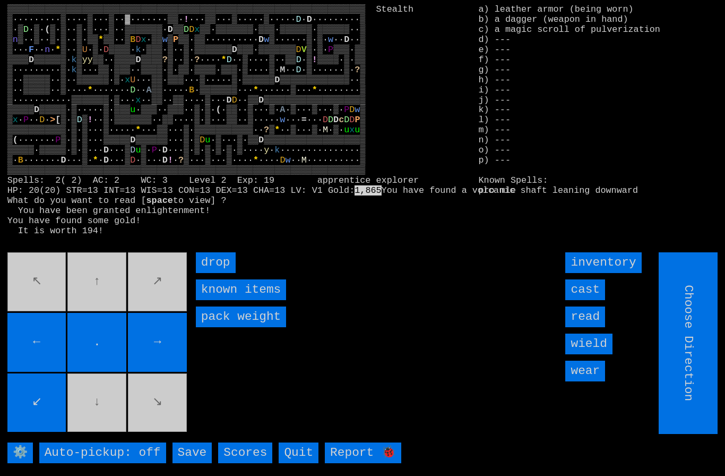
type input "Hold to Run"
click at [695, 351] on input "Hold to Run" at bounding box center [688, 343] width 59 height 182
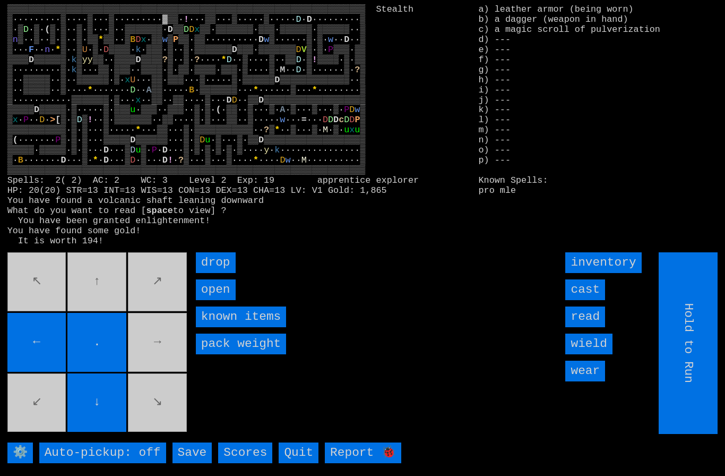
click at [155, 335] on movebuttons "↖ ↑ ↗ ← . → ↙ ↓ ↘" at bounding box center [98, 343] width 182 height 182
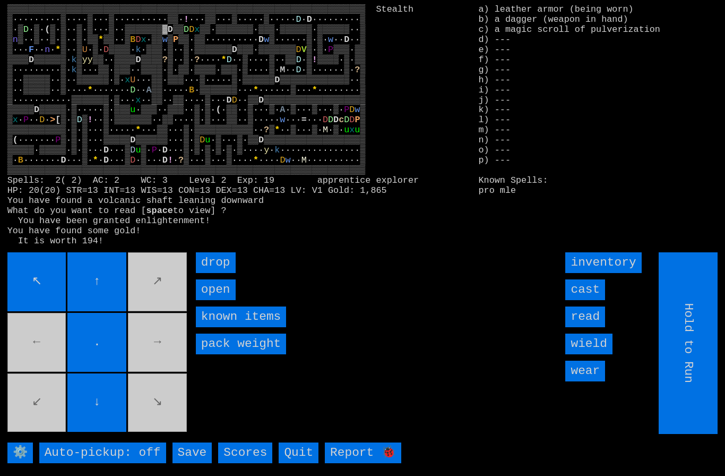
click at [595, 300] on input "cast" at bounding box center [585, 289] width 40 height 21
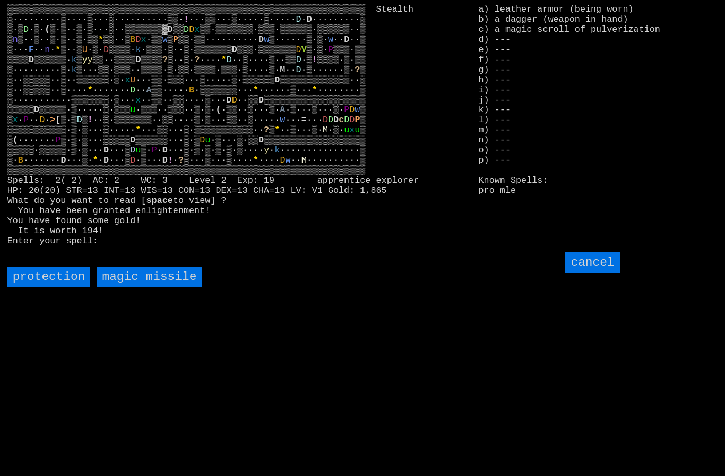
click at [601, 273] on input "cancel" at bounding box center [592, 262] width 54 height 21
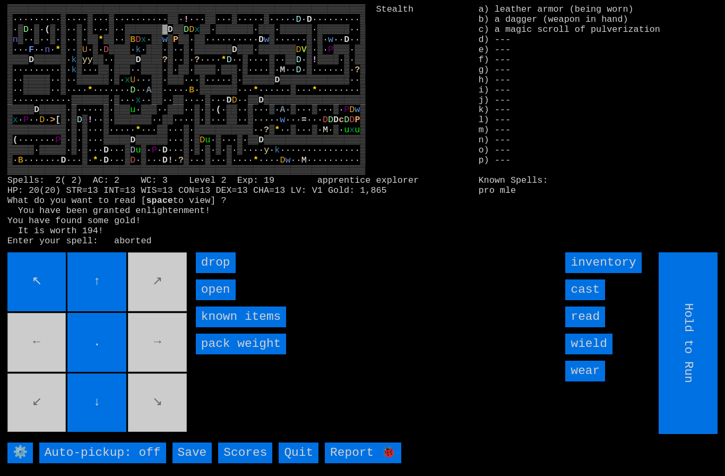
click at [595, 327] on input "read" at bounding box center [585, 316] width 40 height 21
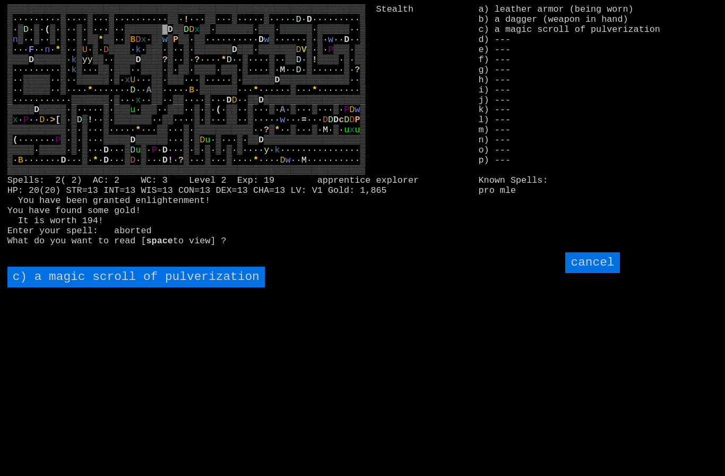
click at [105, 287] on pulverization "c) a magic scroll of pulverization" at bounding box center [135, 276] width 257 height 21
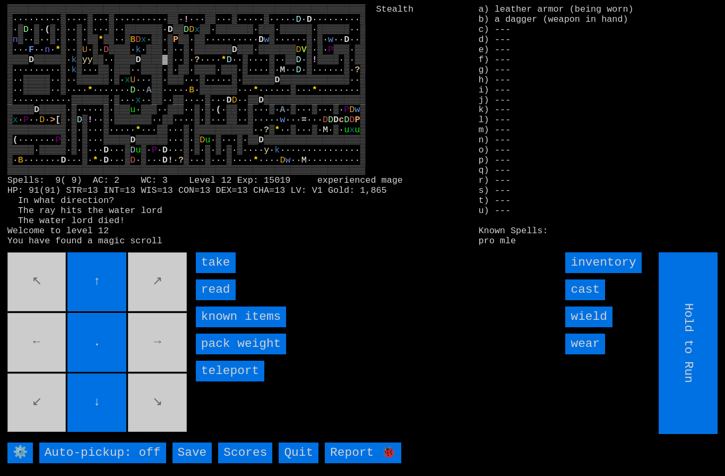
click at [213, 273] on input "take" at bounding box center [216, 262] width 40 height 21
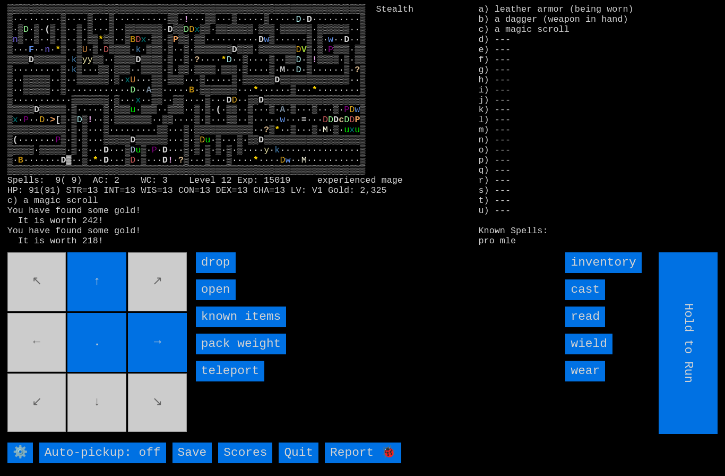
click at [212, 300] on input "open" at bounding box center [216, 289] width 40 height 21
click at [210, 300] on input "open" at bounding box center [216, 289] width 40 height 21
click at [213, 300] on input "open" at bounding box center [216, 289] width 40 height 21
click at [215, 300] on input "open" at bounding box center [216, 289] width 40 height 21
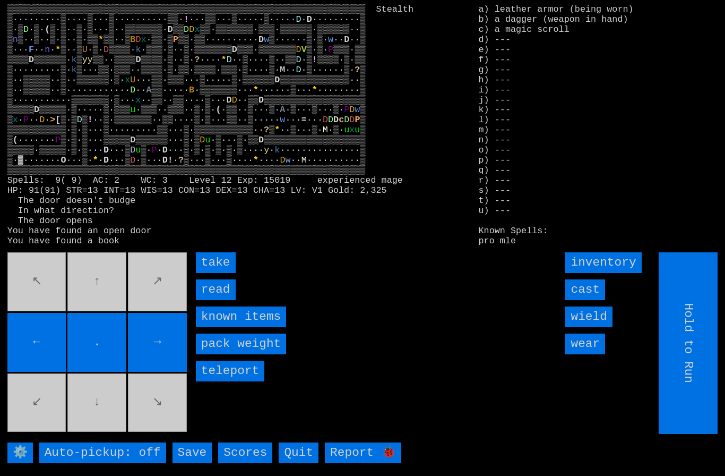
click at [217, 300] on input "read" at bounding box center [216, 289] width 40 height 21
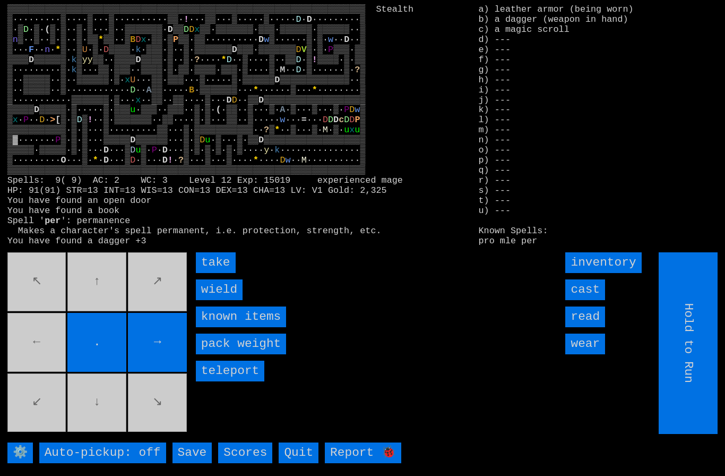
click at [215, 300] on input "wield" at bounding box center [219, 289] width 47 height 21
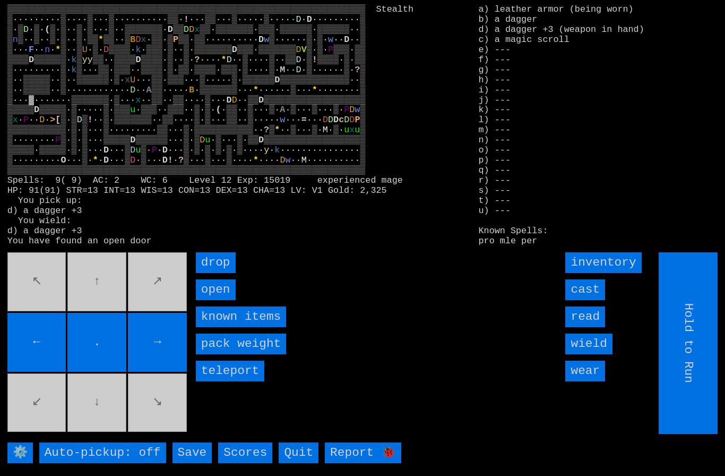
click at [50, 333] on input "←" at bounding box center [36, 342] width 59 height 59
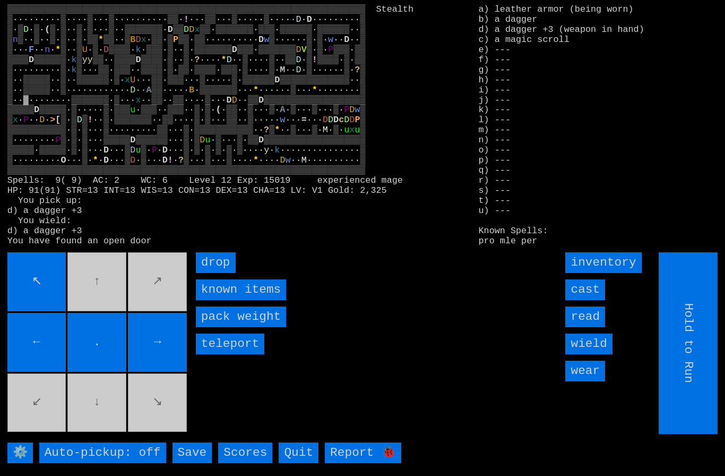
click at [98, 288] on movebuttons "↖ ↑ ↗ ← . → ↙ ↓ ↘" at bounding box center [98, 343] width 182 height 182
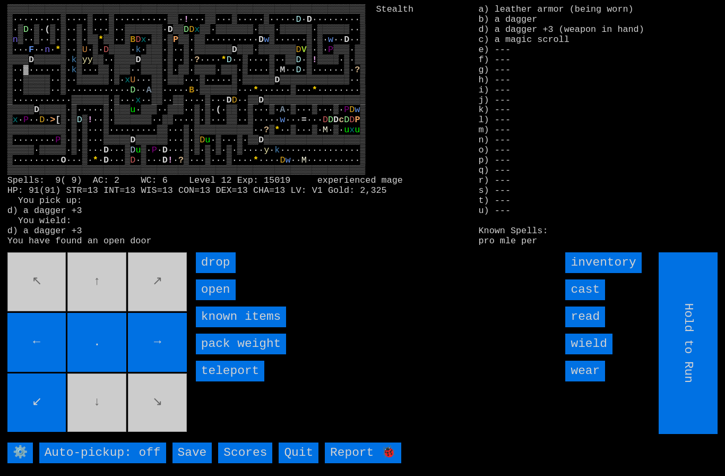
click at [214, 300] on input "open" at bounding box center [216, 289] width 40 height 21
click at [212, 300] on input "open" at bounding box center [216, 289] width 40 height 21
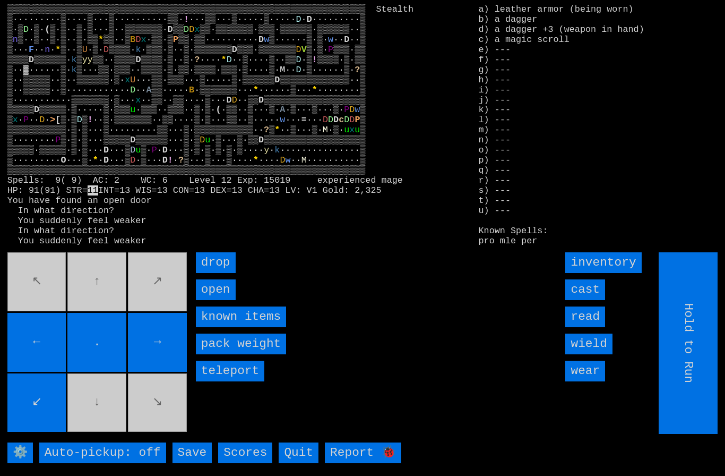
click at [208, 300] on input "open" at bounding box center [216, 289] width 40 height 21
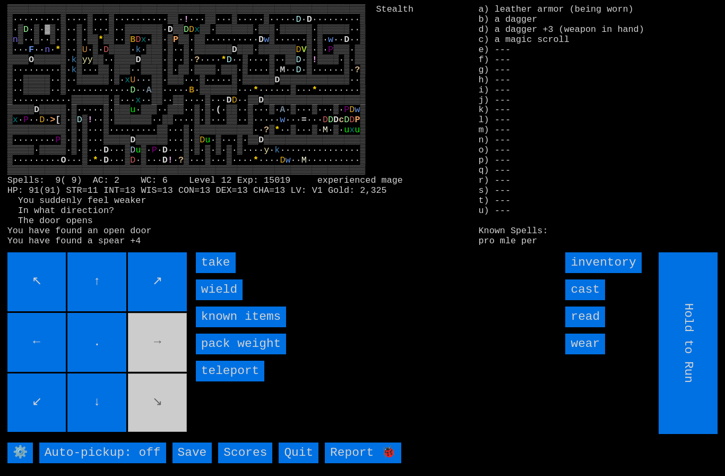
click at [217, 300] on input "wield" at bounding box center [219, 289] width 47 height 21
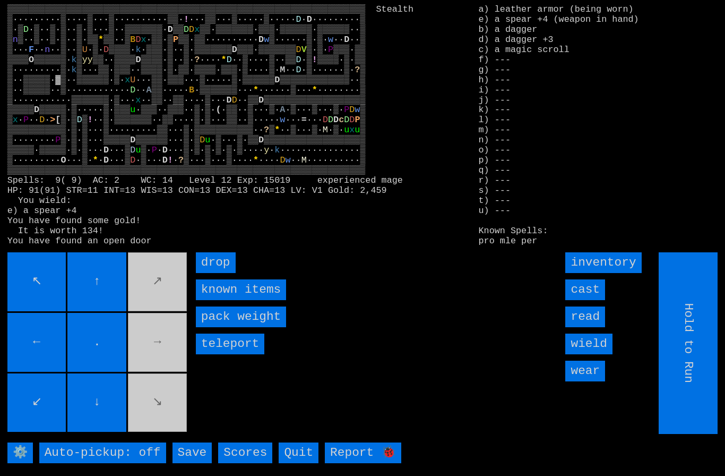
click at [175, 413] on movebuttons "↖ ↑ ↗ ← . → ↙ ↓ ↘" at bounding box center [98, 343] width 182 height 182
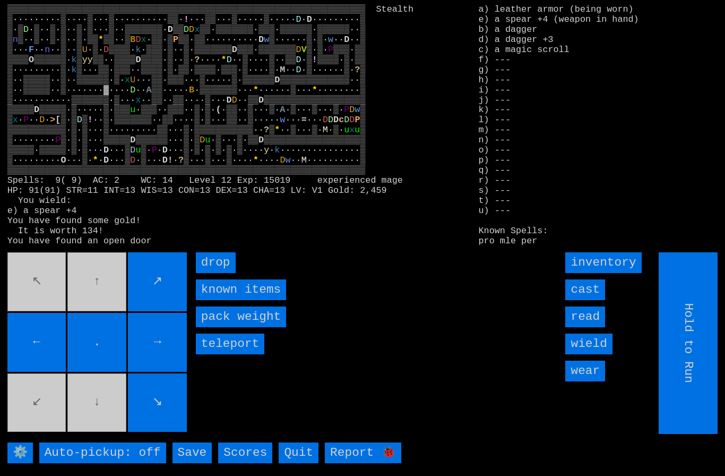
click at [114, 421] on movebuttons "↖ ↑ ↗ ← . → ↙ ↓ ↘" at bounding box center [98, 343] width 182 height 182
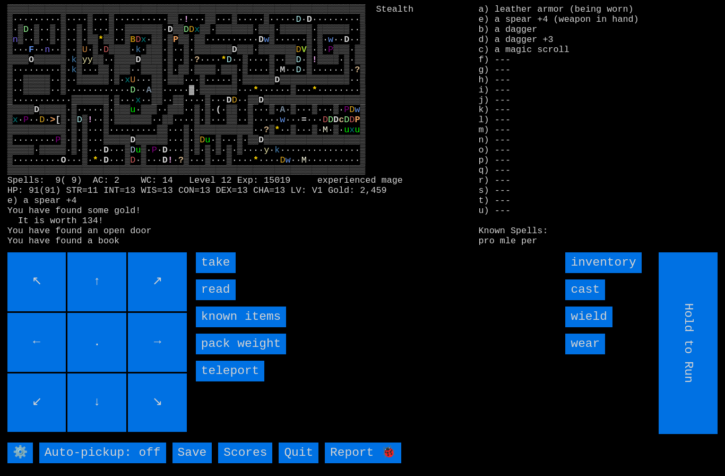
click at [215, 300] on input "read" at bounding box center [216, 289] width 40 height 21
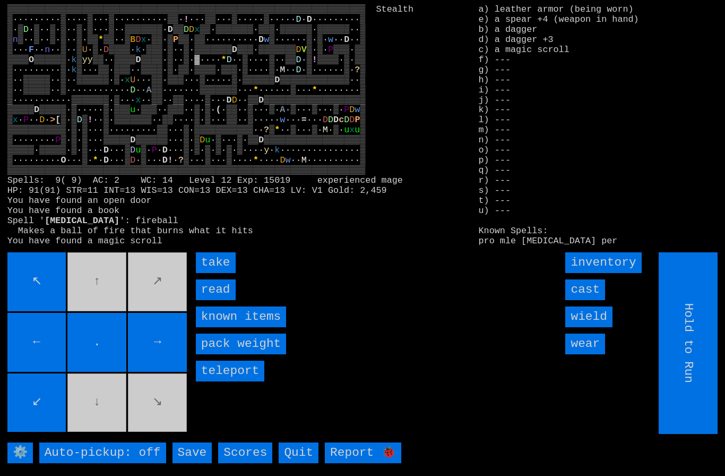
click at [212, 273] on input "take" at bounding box center [216, 262] width 40 height 21
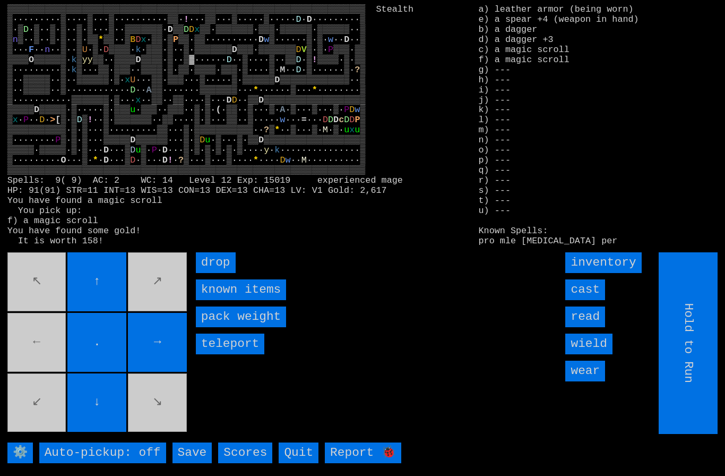
click at [145, 333] on input "→" at bounding box center [157, 342] width 59 height 59
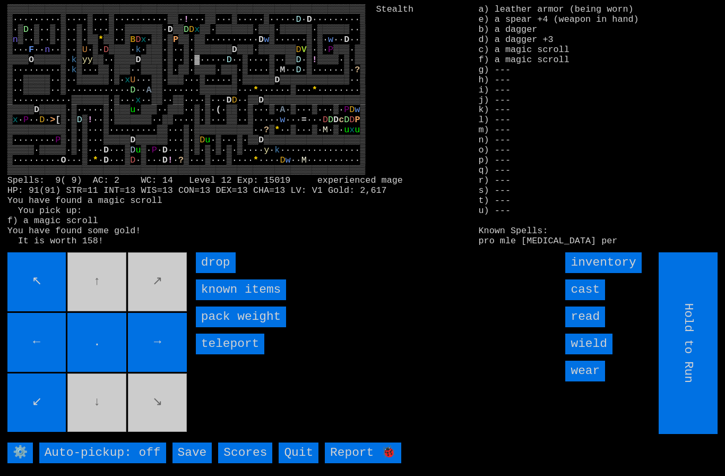
click at [143, 332] on input "→" at bounding box center [157, 342] width 59 height 59
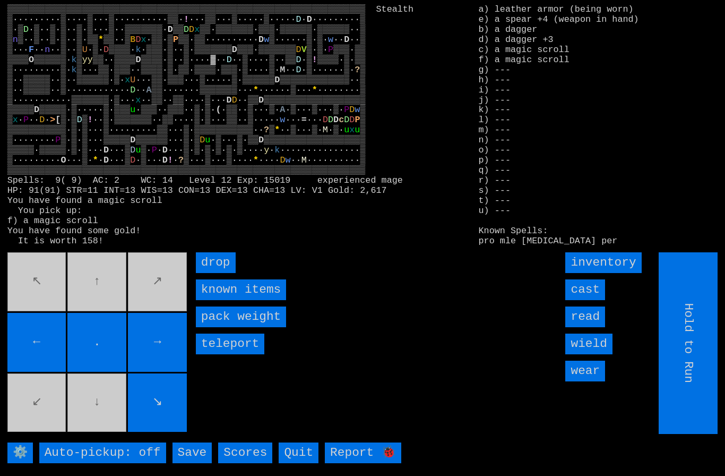
click at [588, 300] on input "cast" at bounding box center [585, 289] width 40 height 21
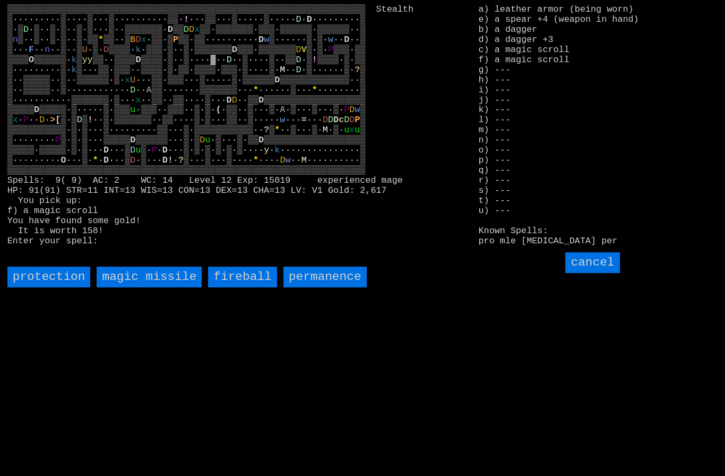
click at [248, 287] on input "fireball" at bounding box center [242, 276] width 68 height 21
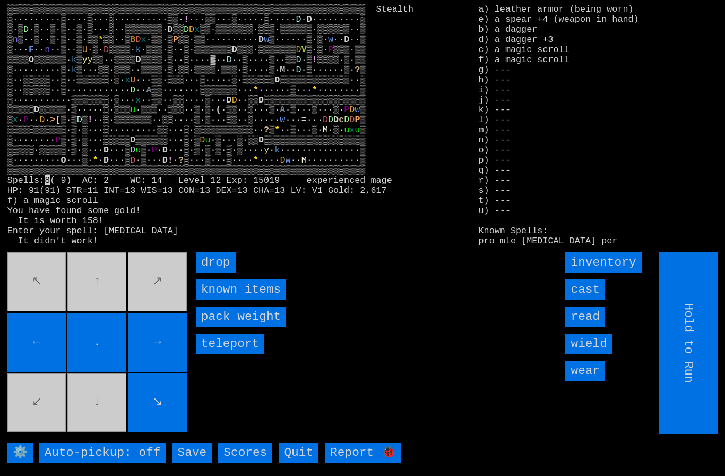
click at [585, 300] on input "cast" at bounding box center [585, 289] width 40 height 21
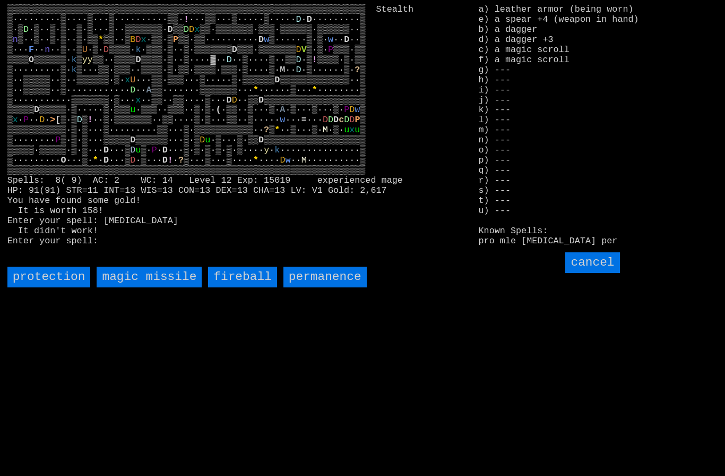
click at [245, 287] on input "fireball" at bounding box center [242, 276] width 68 height 21
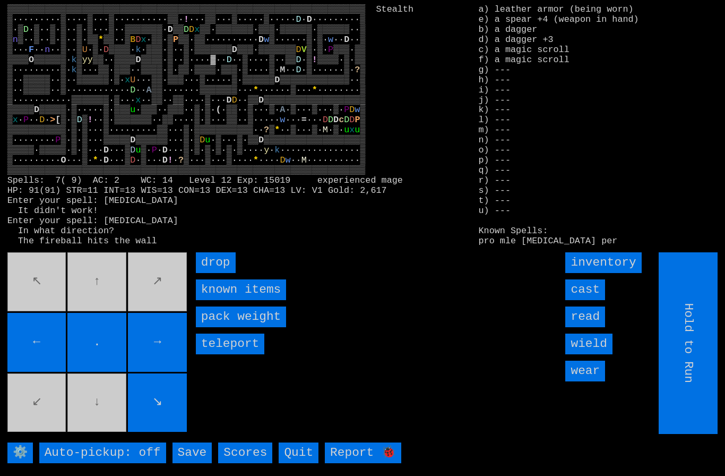
click at [587, 300] on input "cast" at bounding box center [585, 289] width 40 height 21
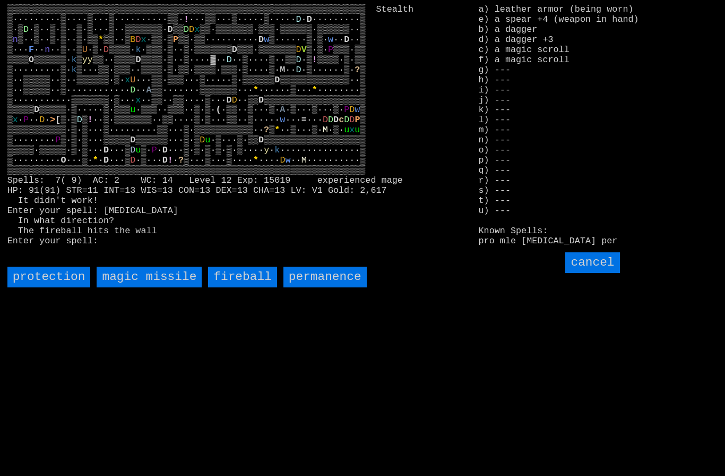
click at [240, 287] on input "fireball" at bounding box center [242, 276] width 68 height 21
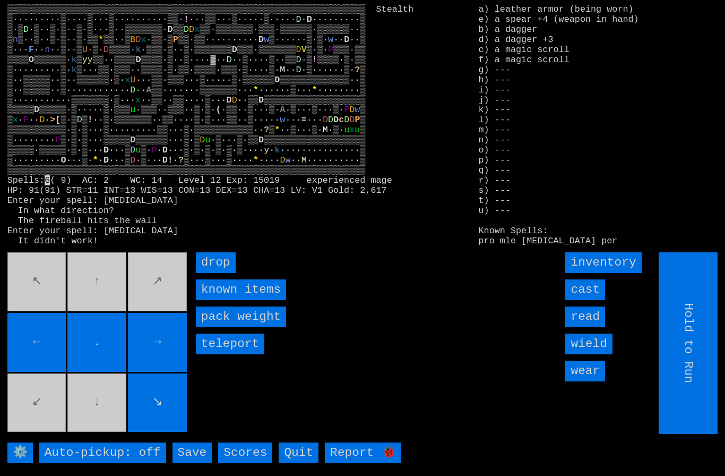
click at [592, 300] on input "cast" at bounding box center [585, 289] width 40 height 21
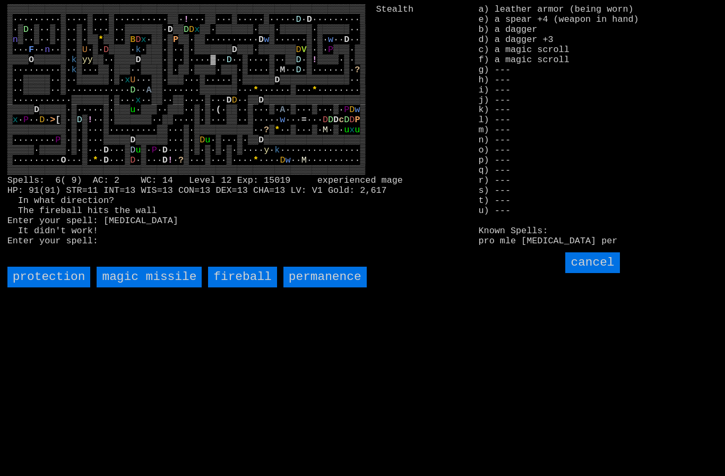
click at [259, 287] on input "fireball" at bounding box center [242, 276] width 68 height 21
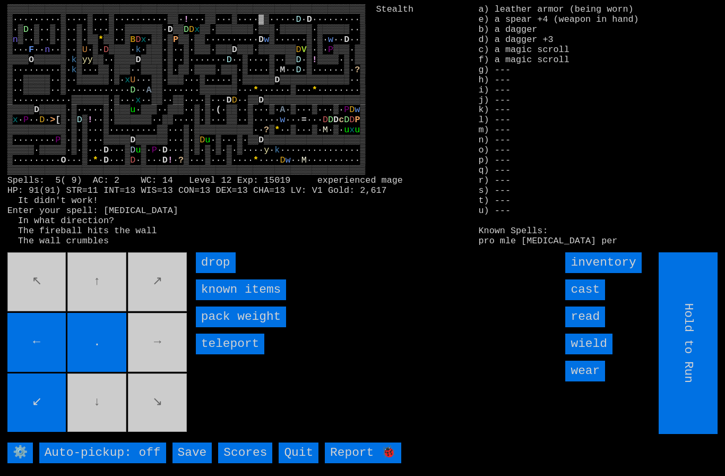
click at [594, 300] on input "cast" at bounding box center [585, 289] width 40 height 21
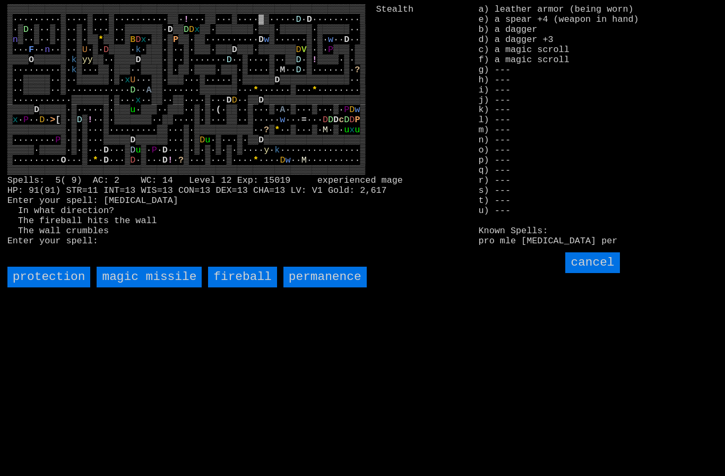
click at [240, 287] on input "fireball" at bounding box center [242, 276] width 68 height 21
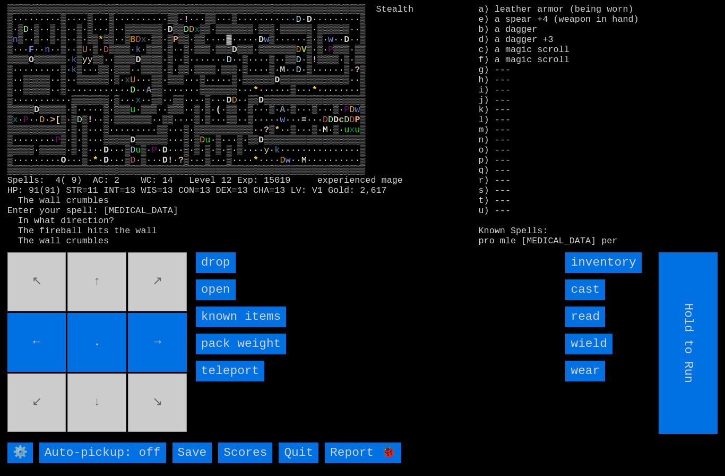
click at [47, 332] on input "←" at bounding box center [36, 342] width 59 height 59
click at [46, 331] on movebuttons "↖ ↑ ↗ ← . → ↙ ↓ ↘" at bounding box center [98, 343] width 182 height 182
click at [49, 330] on movebuttons "↖ ↑ ↗ ← . → ↙ ↓ ↘" at bounding box center [98, 343] width 182 height 182
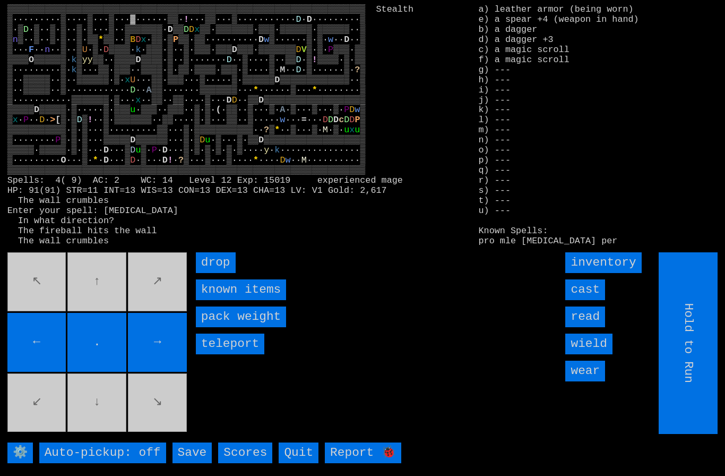
click at [590, 300] on input "cast" at bounding box center [585, 289] width 40 height 21
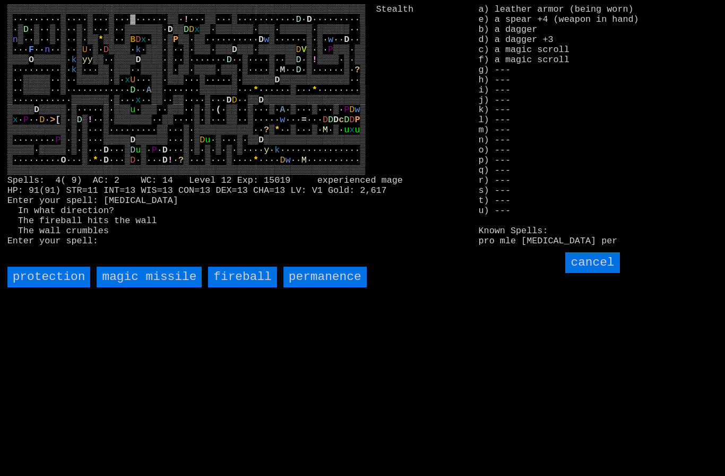
click at [243, 287] on input "fireball" at bounding box center [242, 276] width 68 height 21
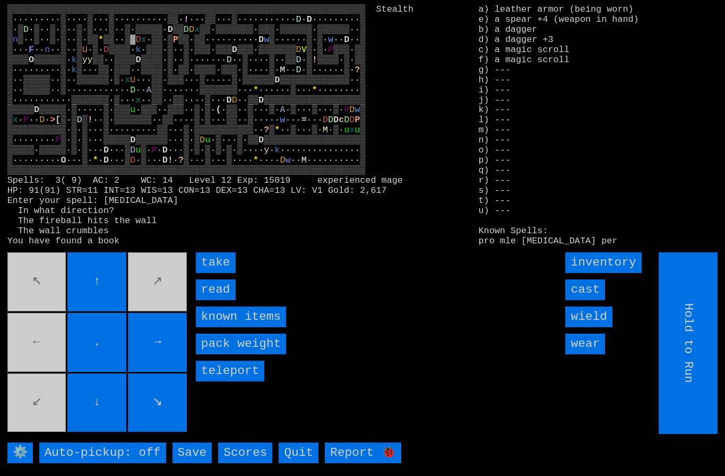
click at [216, 300] on input "read" at bounding box center [216, 289] width 40 height 21
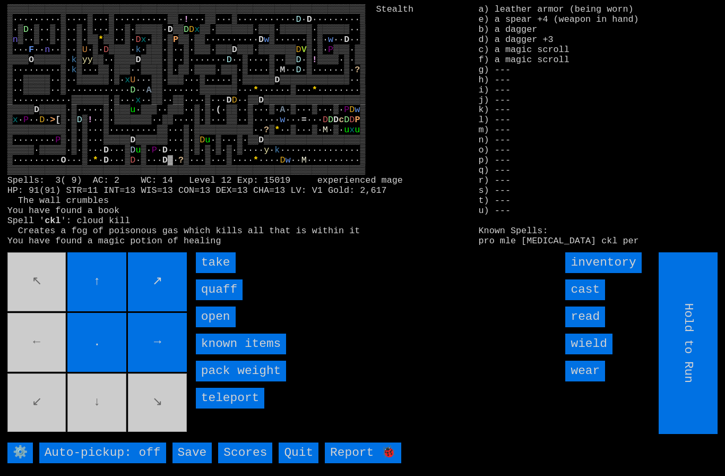
click at [217, 300] on input "quaff" at bounding box center [219, 289] width 47 height 21
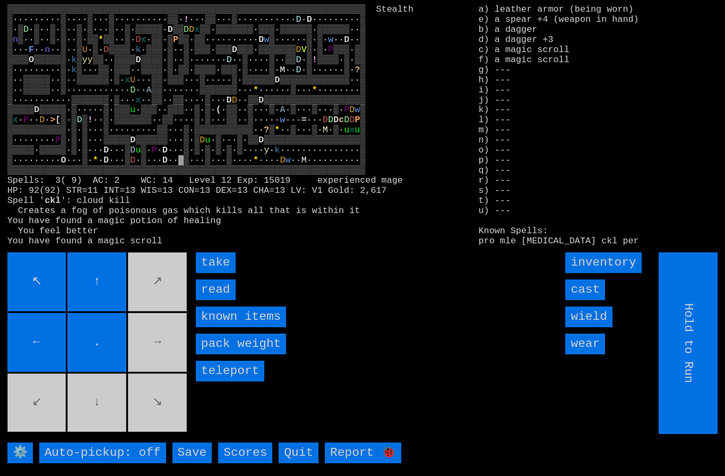
click at [213, 273] on input "take" at bounding box center [216, 262] width 40 height 21
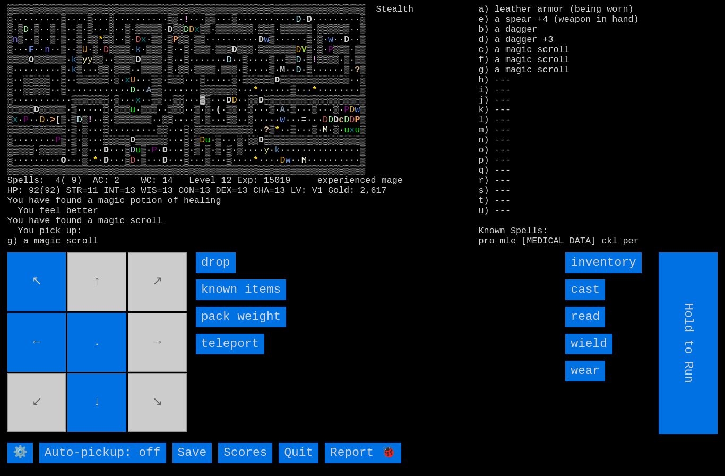
click at [591, 300] on input "cast" at bounding box center [585, 289] width 40 height 21
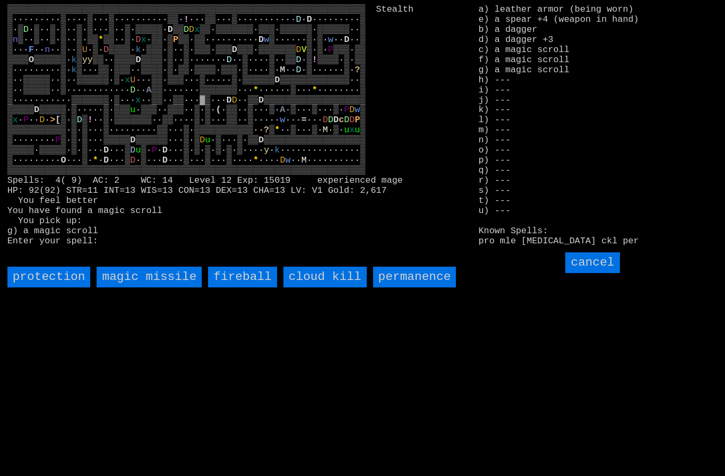
click at [240, 287] on input "fireball" at bounding box center [242, 276] width 68 height 21
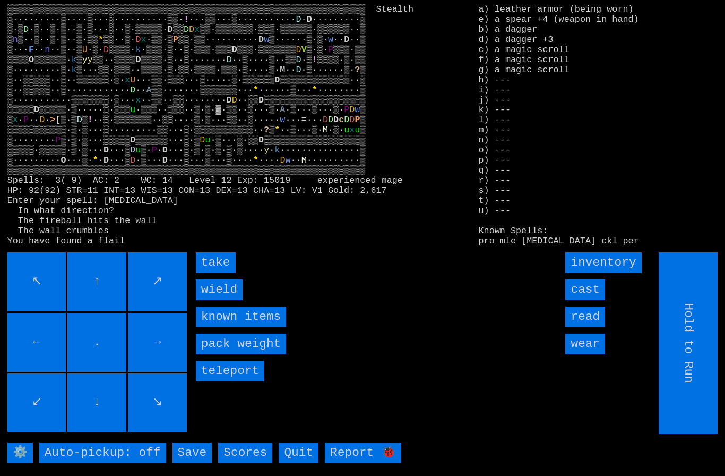
click at [213, 273] on input "take" at bounding box center [216, 262] width 40 height 21
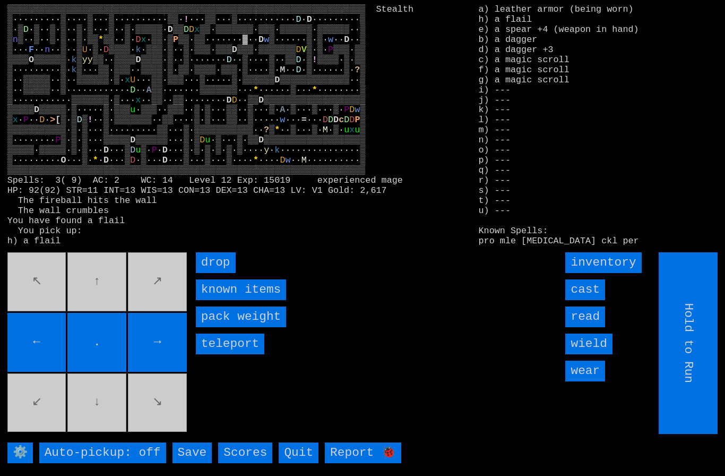
click at [160, 329] on movebuttons "↖ ↑ ↗ ← . → ↙ ↓ ↘" at bounding box center [98, 343] width 182 height 182
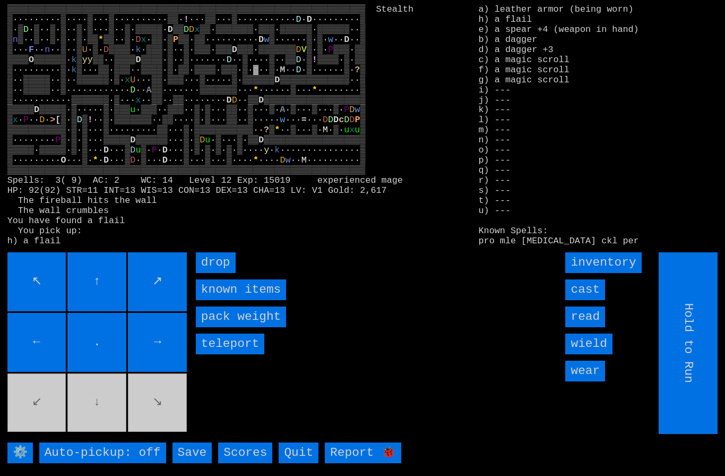
click at [590, 300] on input "cast" at bounding box center [585, 289] width 40 height 21
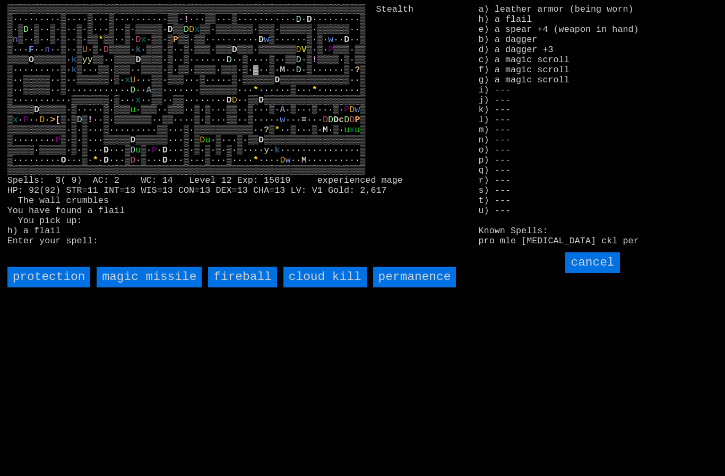
click at [236, 287] on input "fireball" at bounding box center [242, 276] width 68 height 21
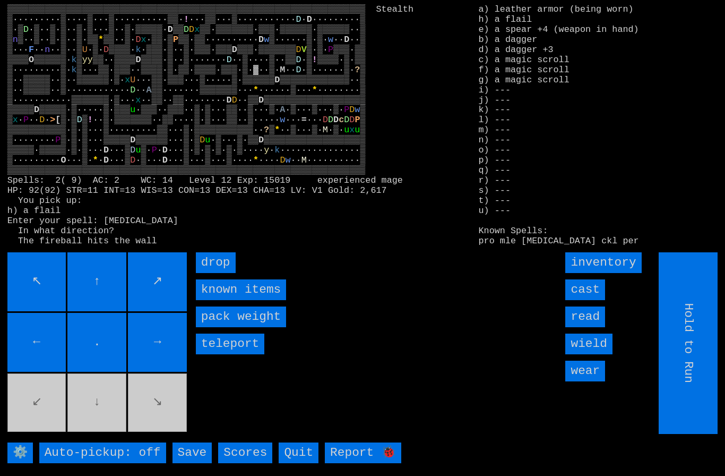
click at [594, 300] on input "cast" at bounding box center [585, 289] width 40 height 21
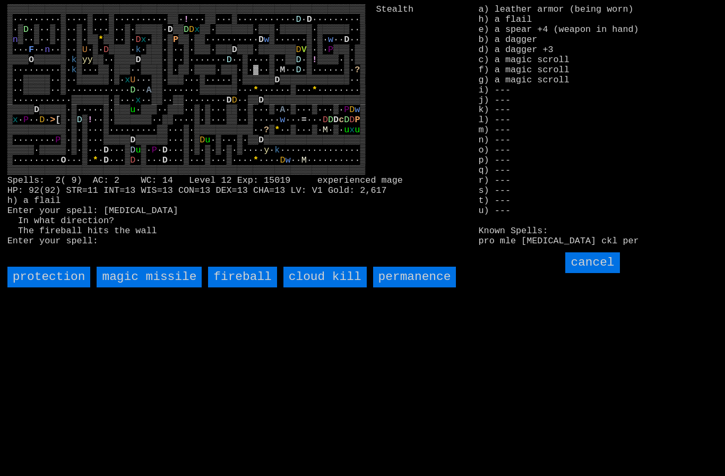
click at [236, 287] on input "fireball" at bounding box center [242, 276] width 68 height 21
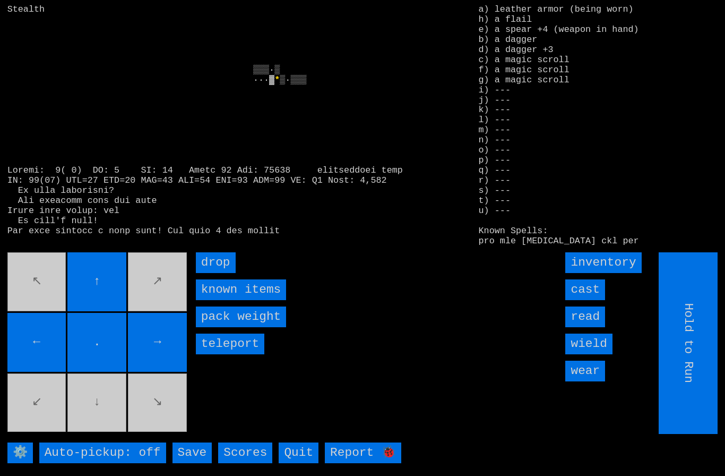
click at [160, 323] on movebuttons "↖ ↑ ↗ ← . → ↙ ↓ ↘" at bounding box center [98, 343] width 182 height 182
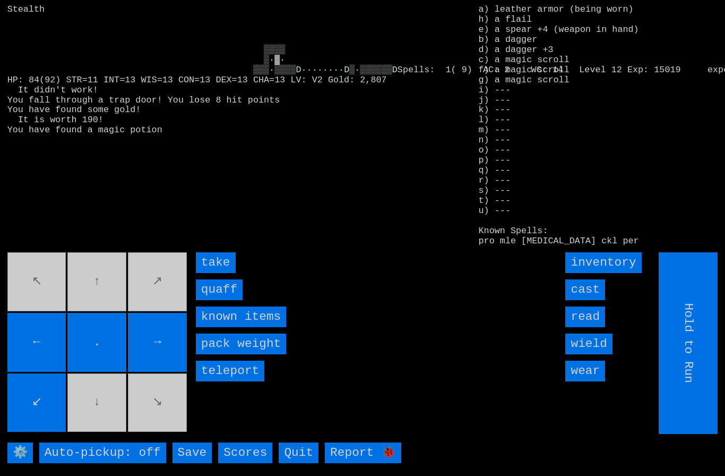
click at [217, 300] on input "quaff" at bounding box center [219, 289] width 47 height 21
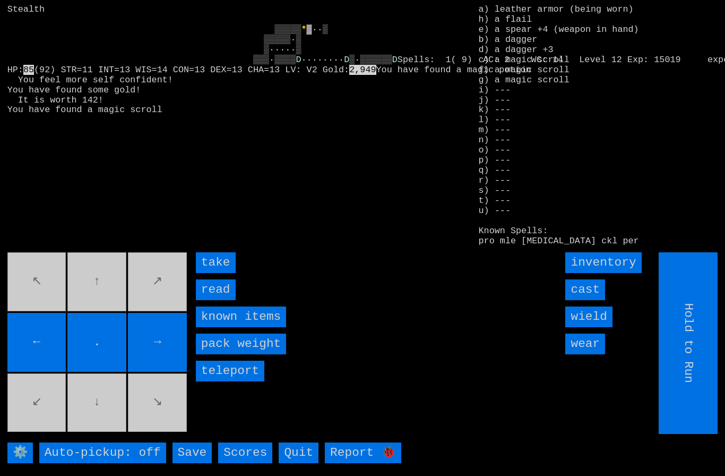
click at [214, 273] on input "take" at bounding box center [216, 262] width 40 height 21
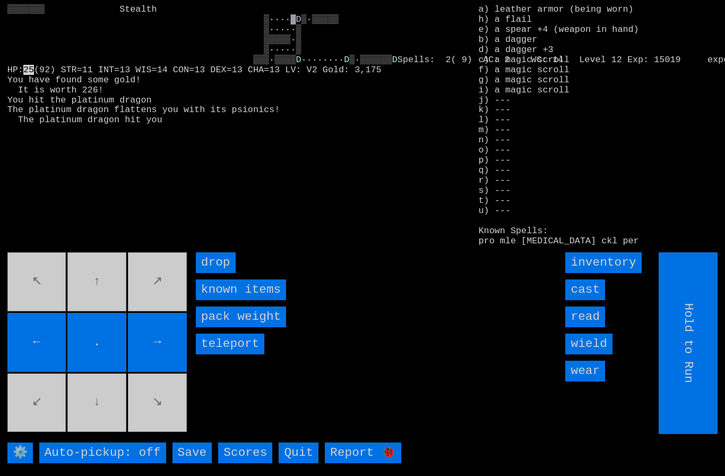
click at [596, 300] on input "cast" at bounding box center [585, 289] width 40 height 21
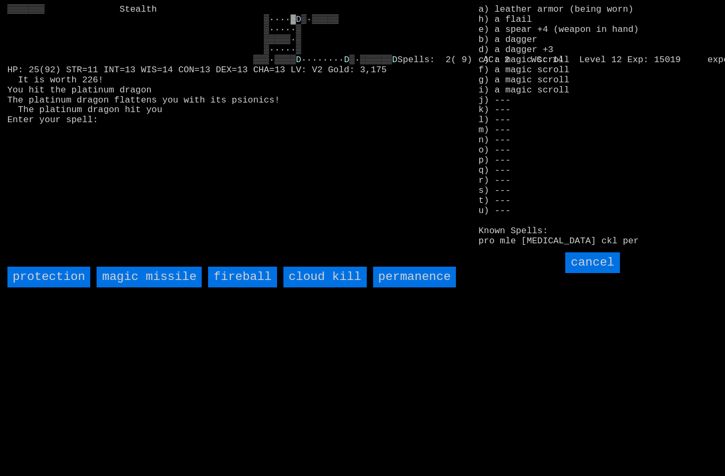
click at [339, 287] on kill "cloud kill" at bounding box center [324, 276] width 83 height 21
